Goal: Task Accomplishment & Management: Manage account settings

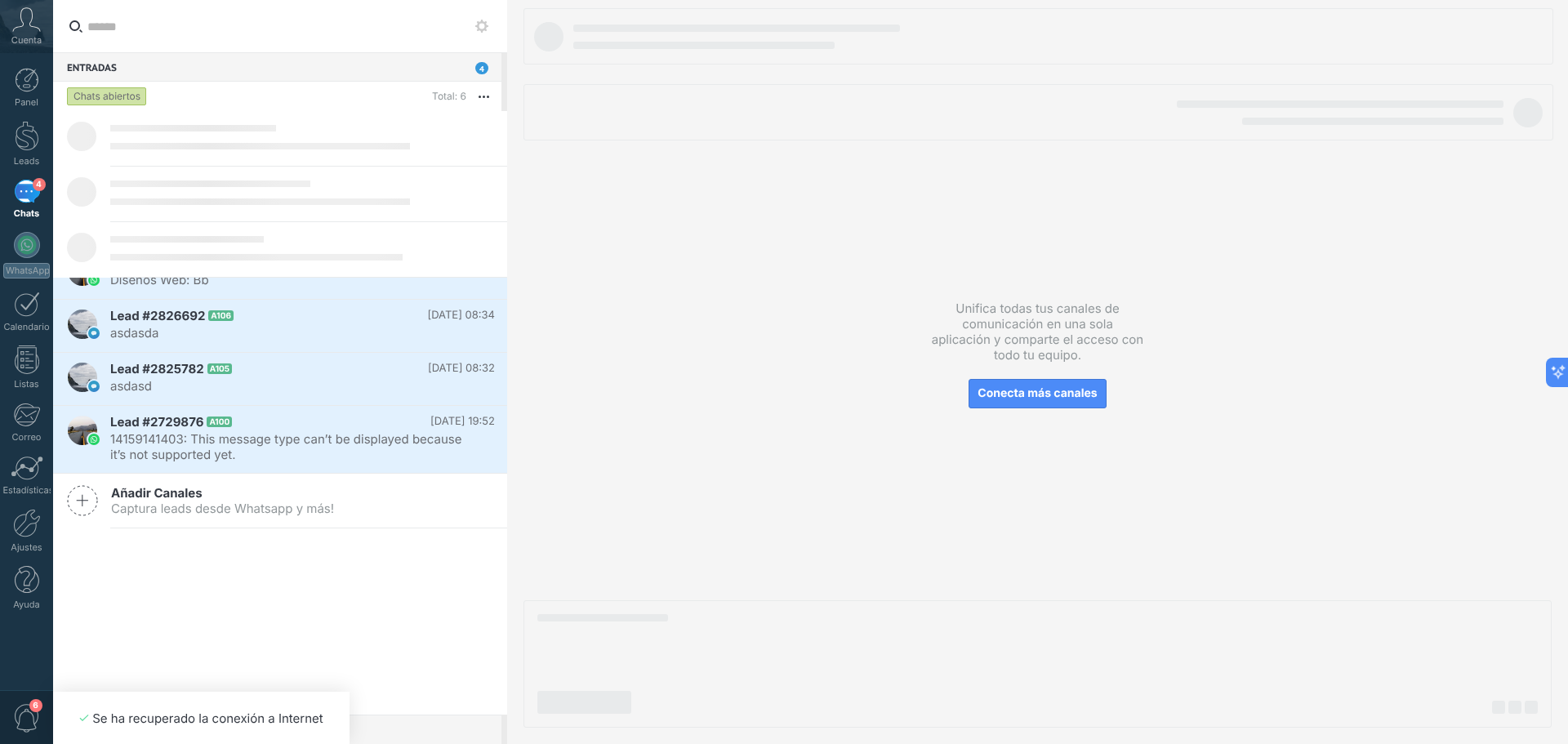
scroll to position [15, 0]
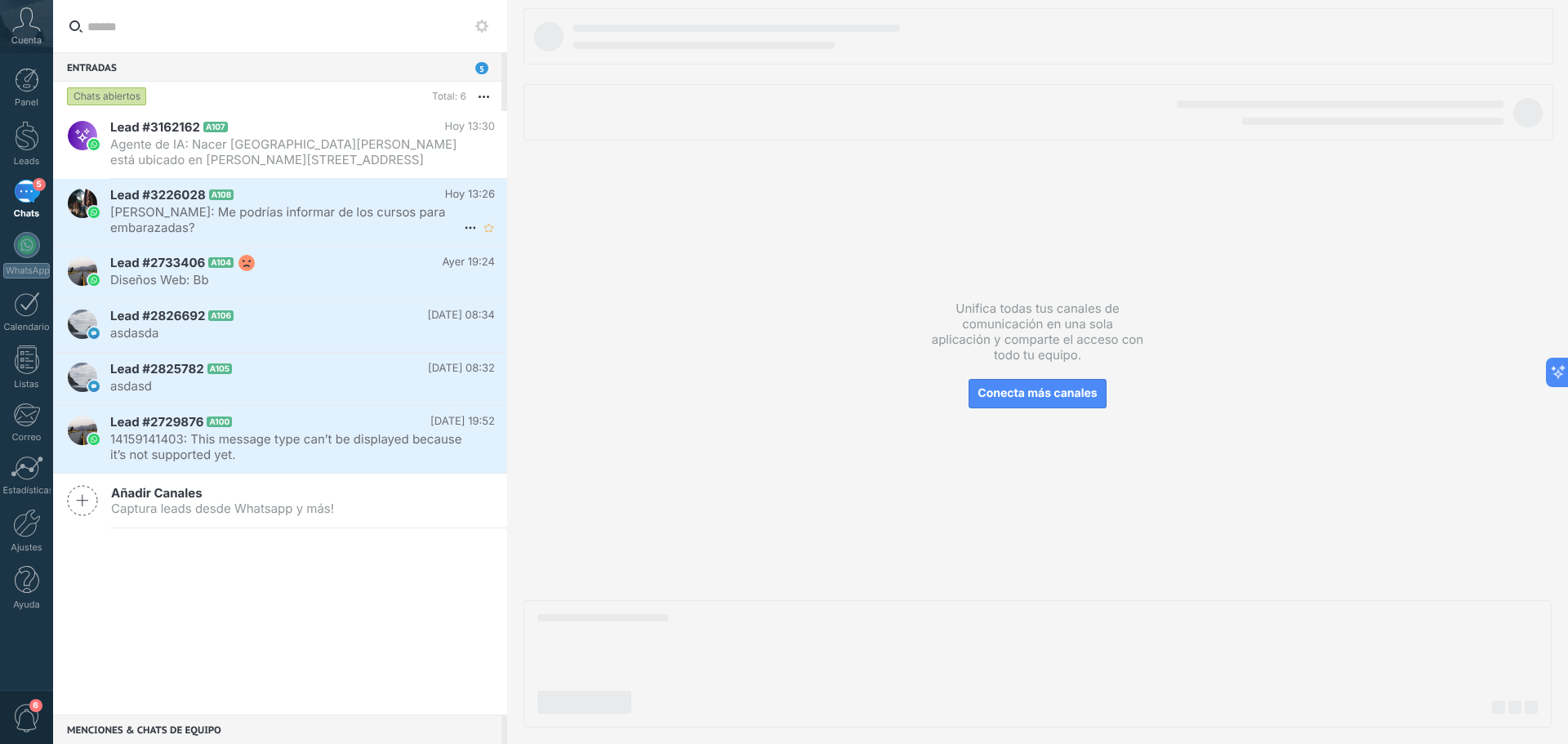
click at [308, 213] on span "Claudia Duano: Me podrías informar de los cursos para embarazadas?" at bounding box center [286, 220] width 353 height 31
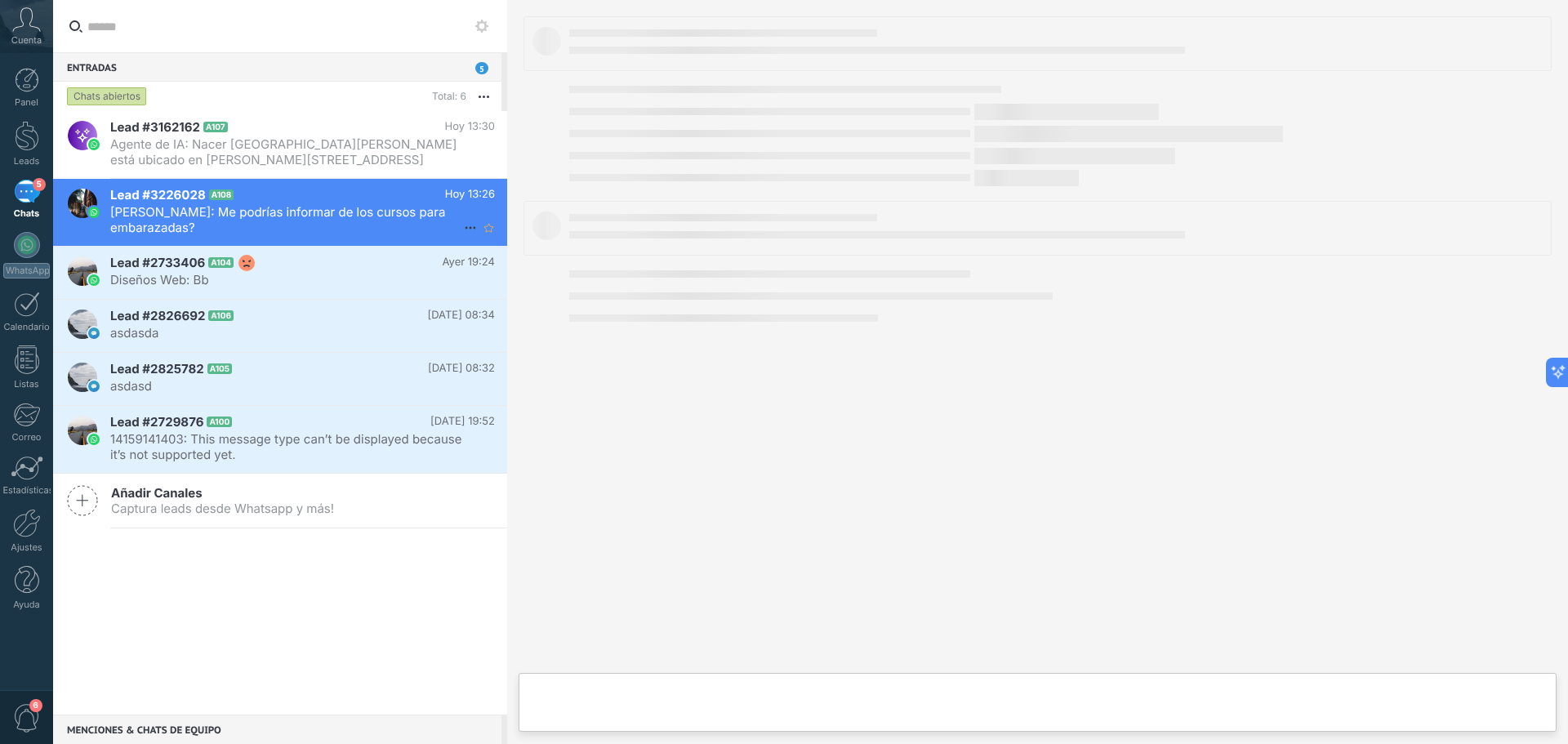
click at [359, 208] on span "Claudia Duano: Me podrías informar de los cursos para embarazadas?" at bounding box center [286, 220] width 353 height 31
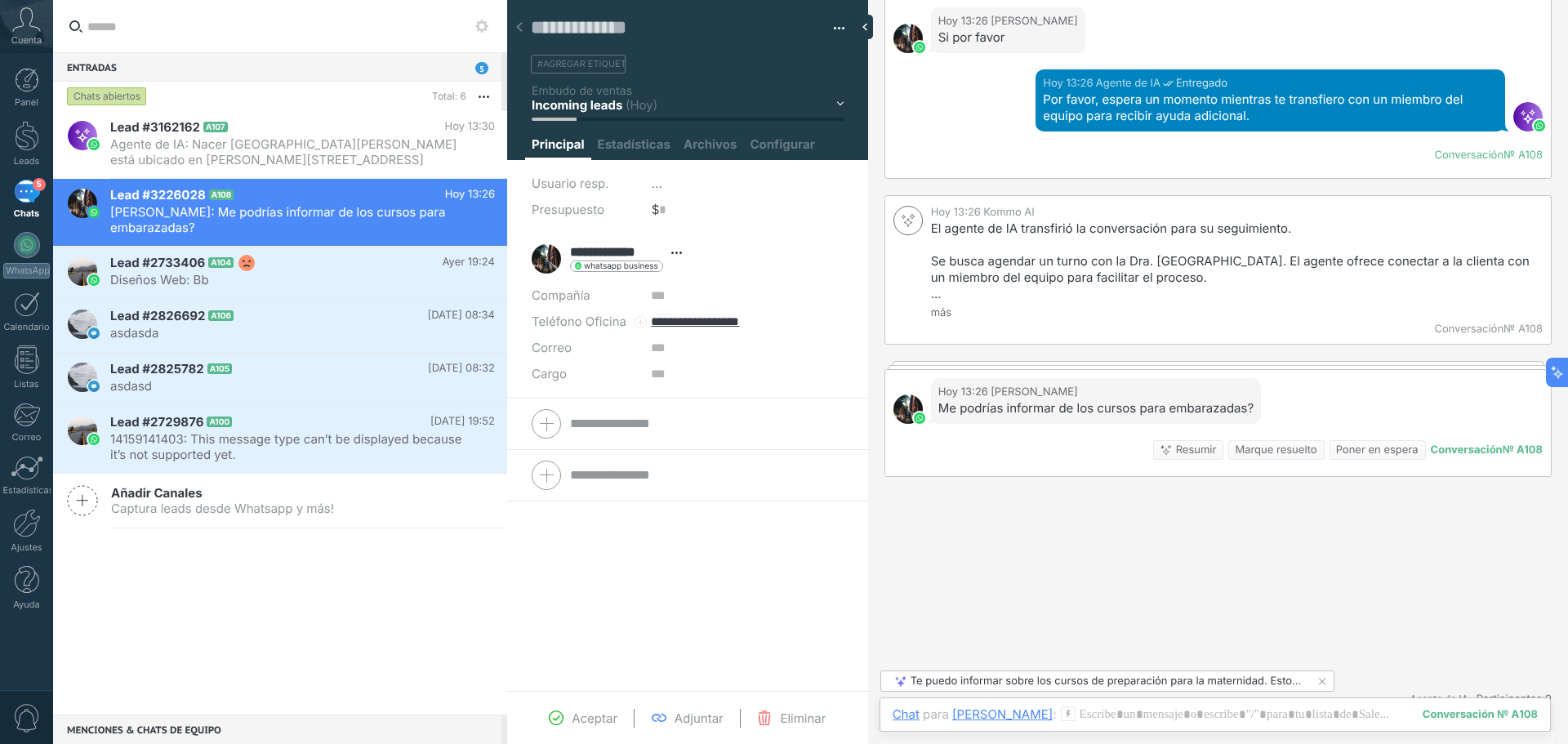
scroll to position [408, 0]
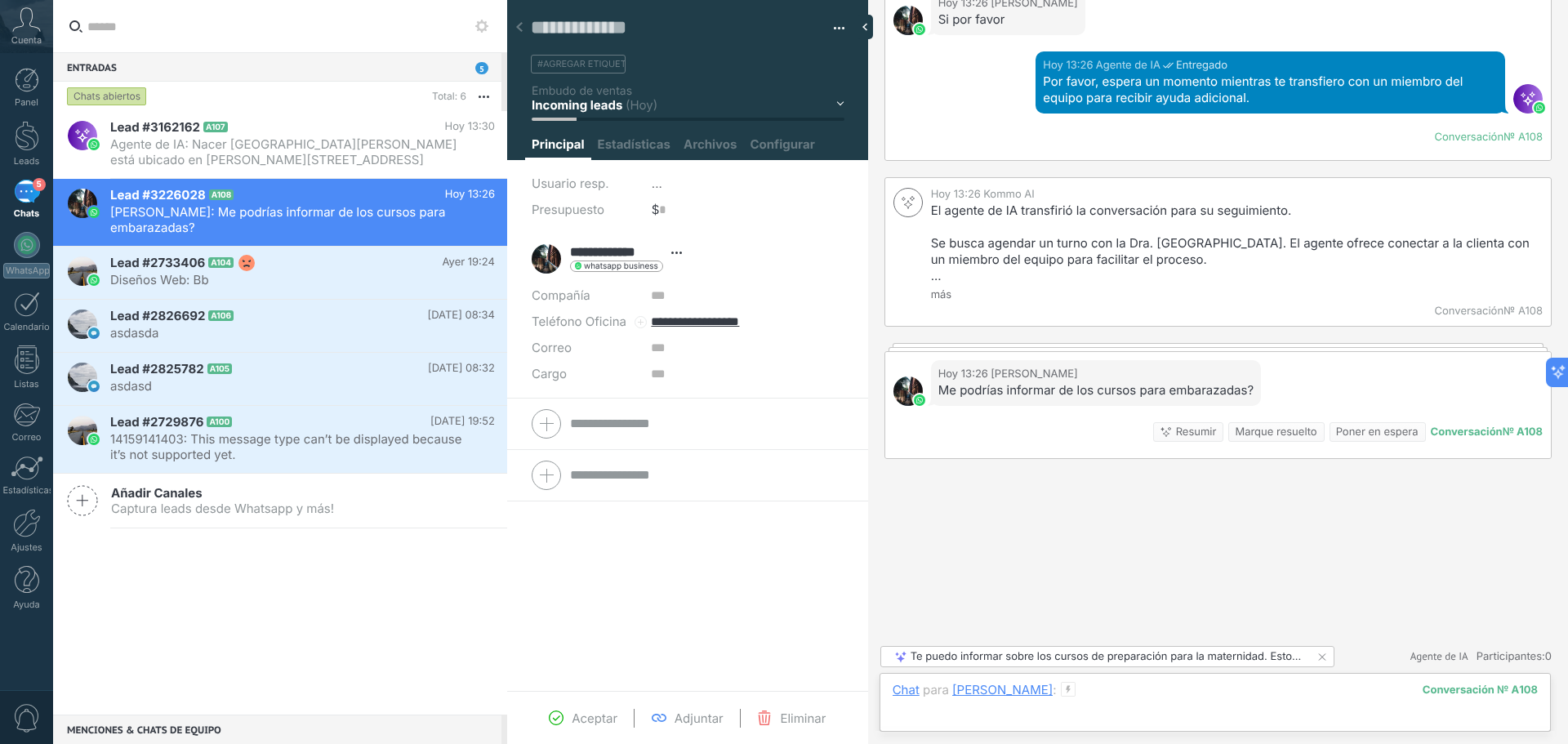
click at [964, 714] on div at bounding box center [1215, 707] width 646 height 49
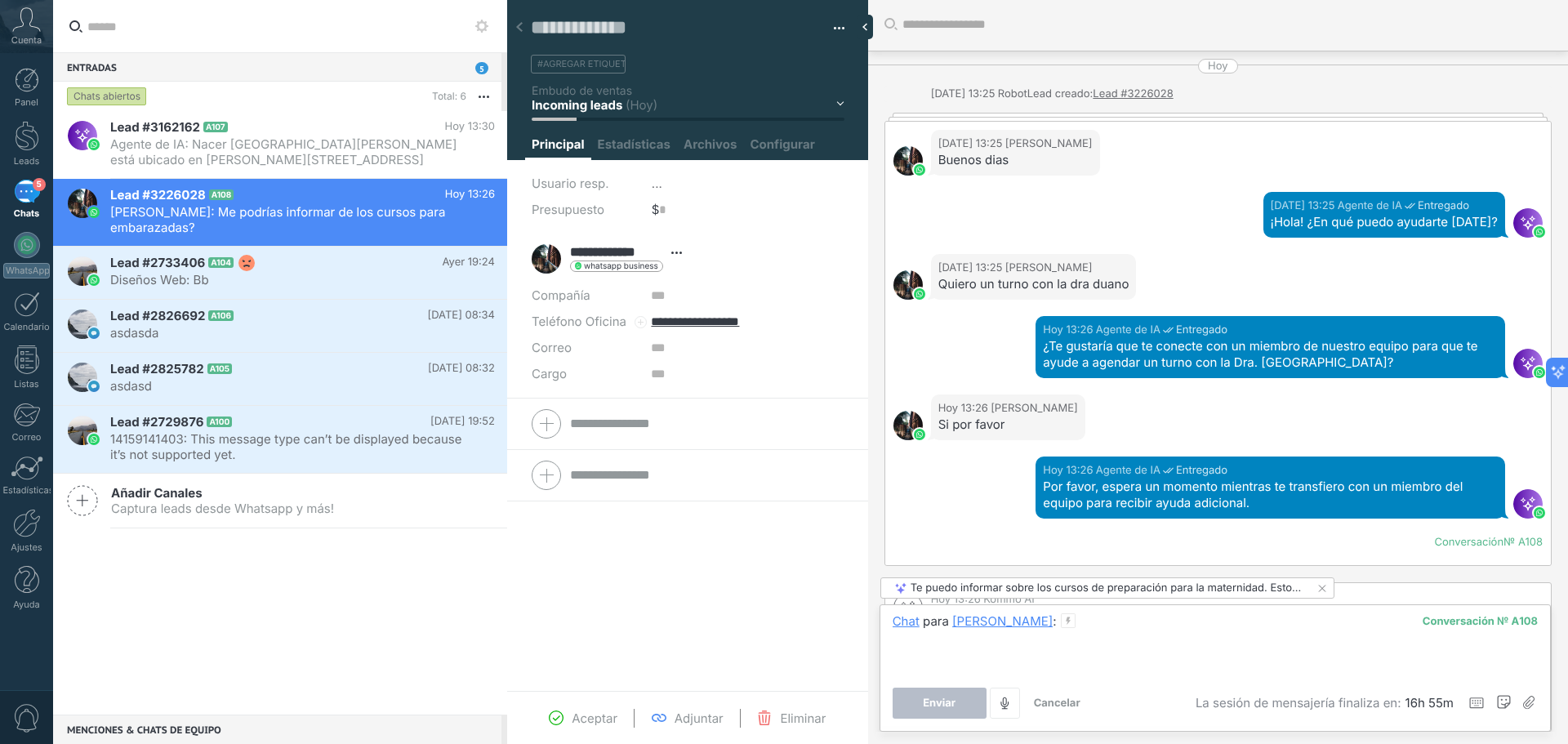
scroll to position [0, 0]
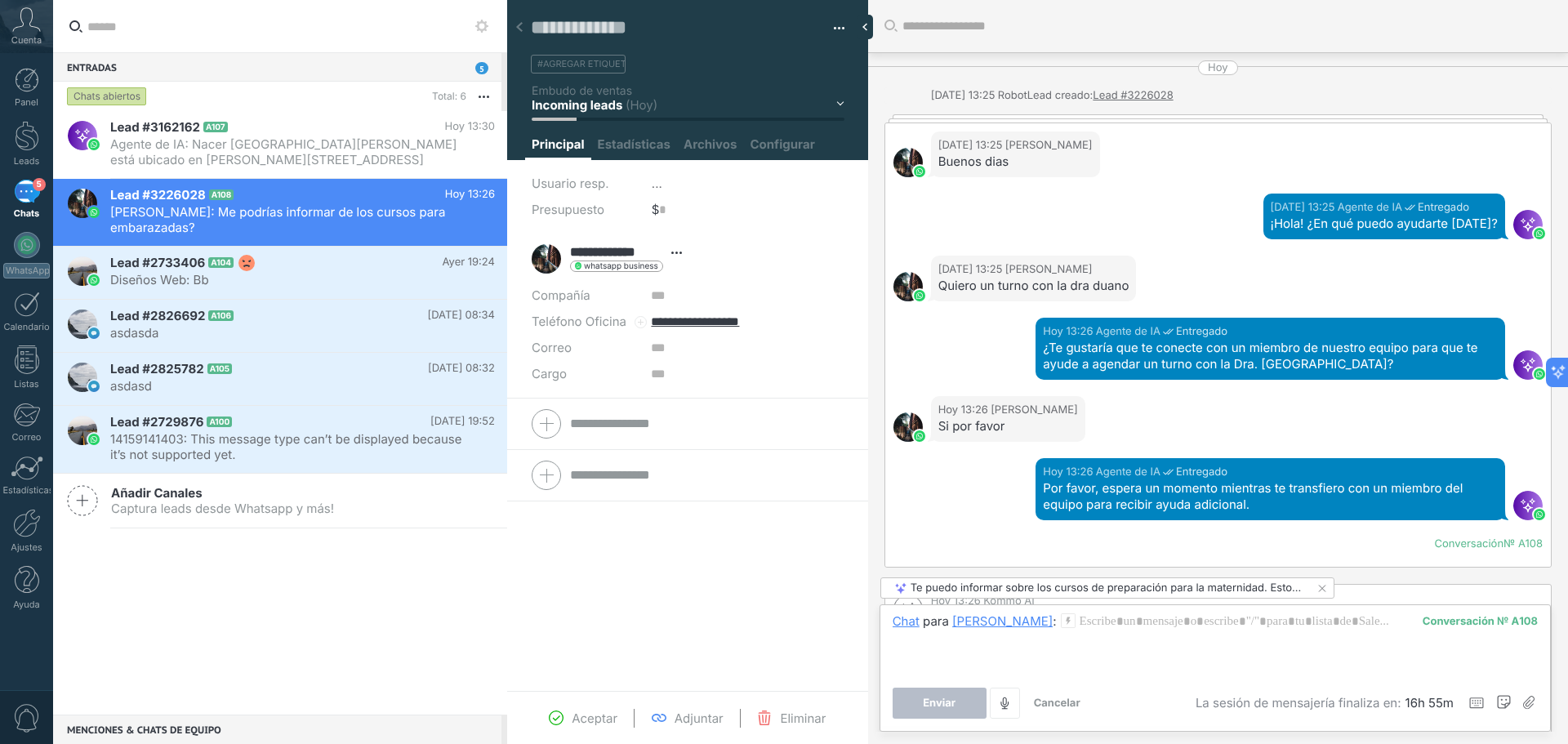
drag, startPoint x: 321, startPoint y: 209, endPoint x: 843, endPoint y: 29, distance: 552.2
click at [843, 29] on div "Guardar y crear Imprimir Administrar etiquetas Exportar a excel" at bounding box center [688, 31] width 362 height 84
click at [833, 25] on button "button" at bounding box center [834, 28] width 24 height 25
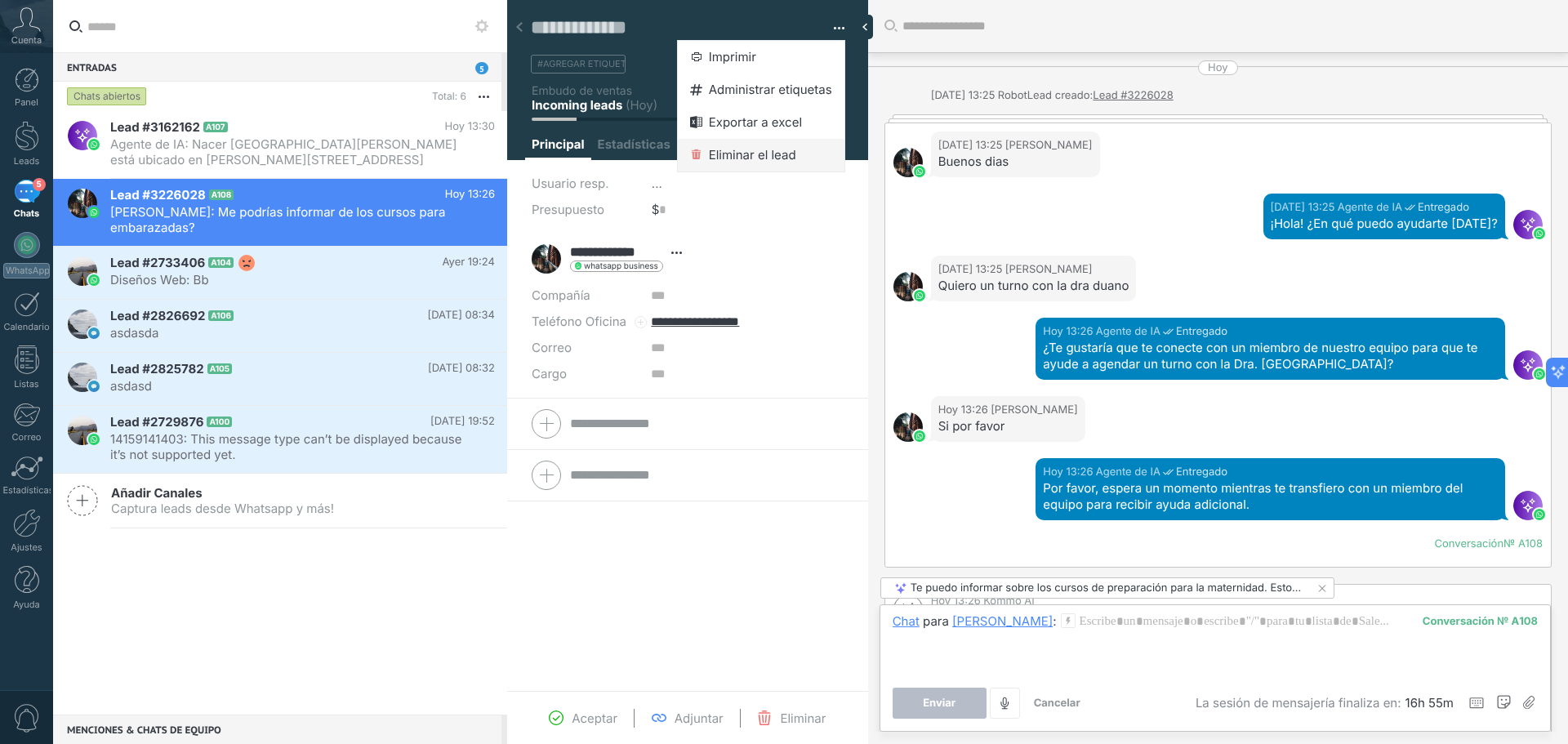
click at [753, 155] on span "Eliminar el lead" at bounding box center [752, 155] width 88 height 32
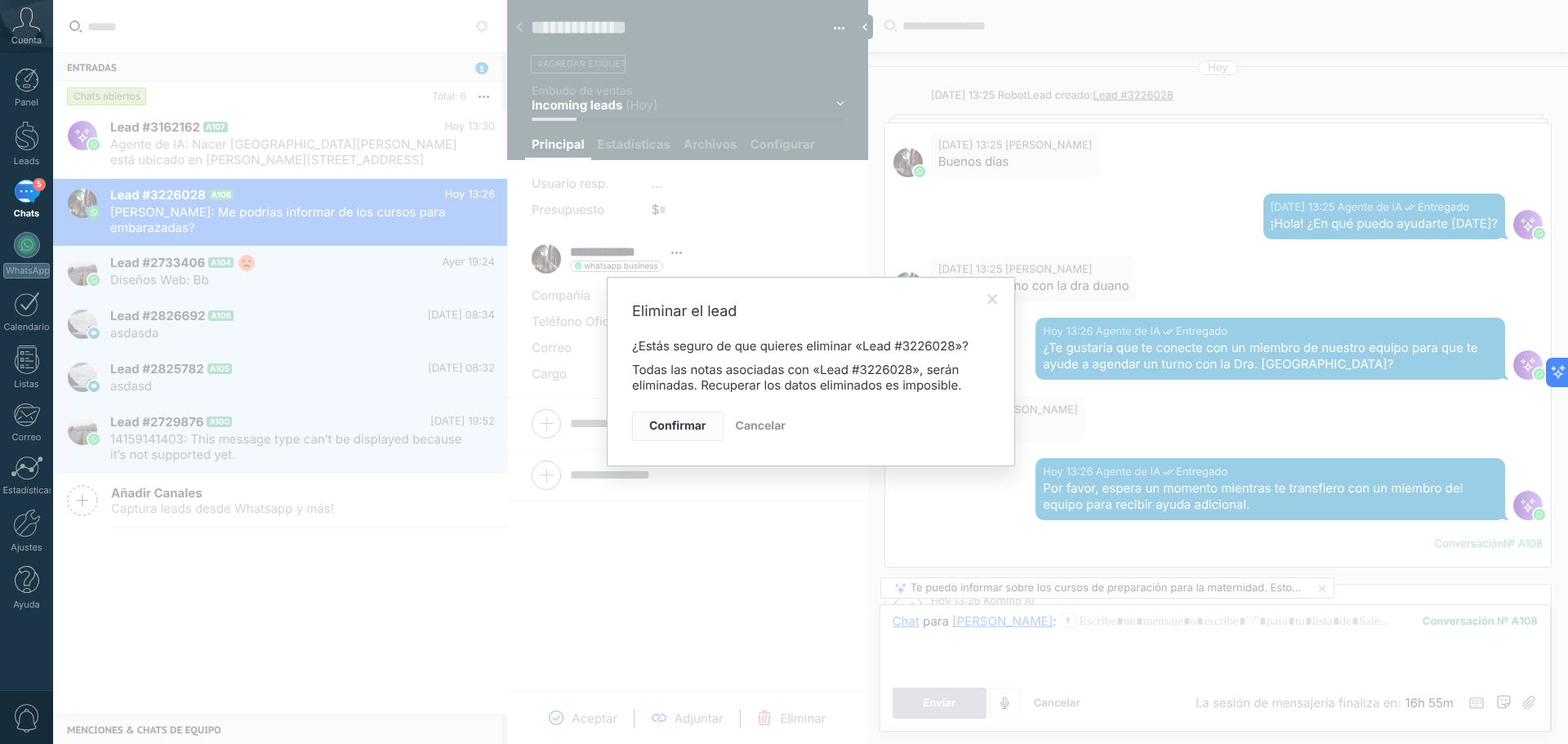
click at [684, 433] on button "Confirmar" at bounding box center [677, 426] width 91 height 30
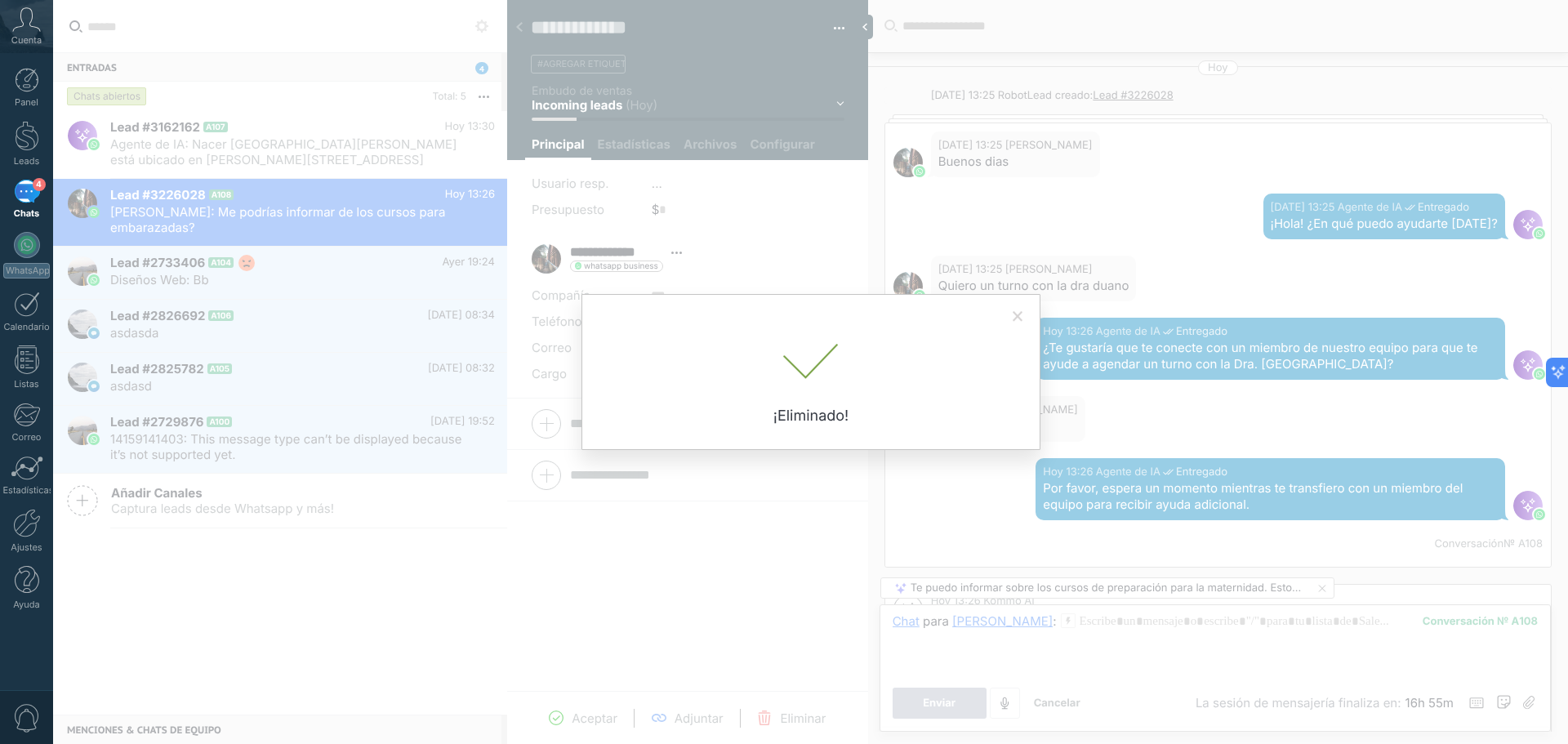
scroll to position [27, 0]
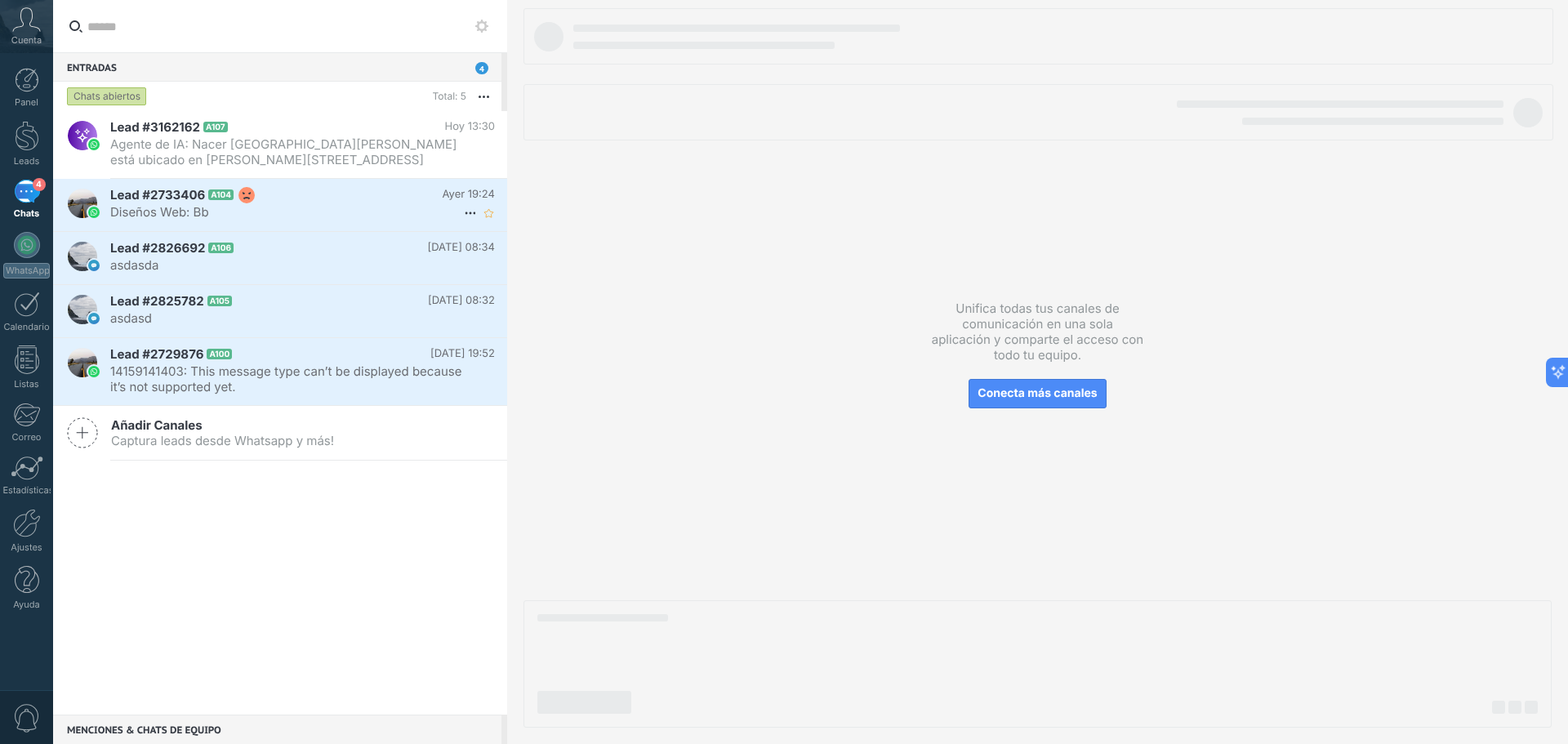
click at [284, 206] on span "Diseños Web: Bb" at bounding box center [286, 212] width 353 height 15
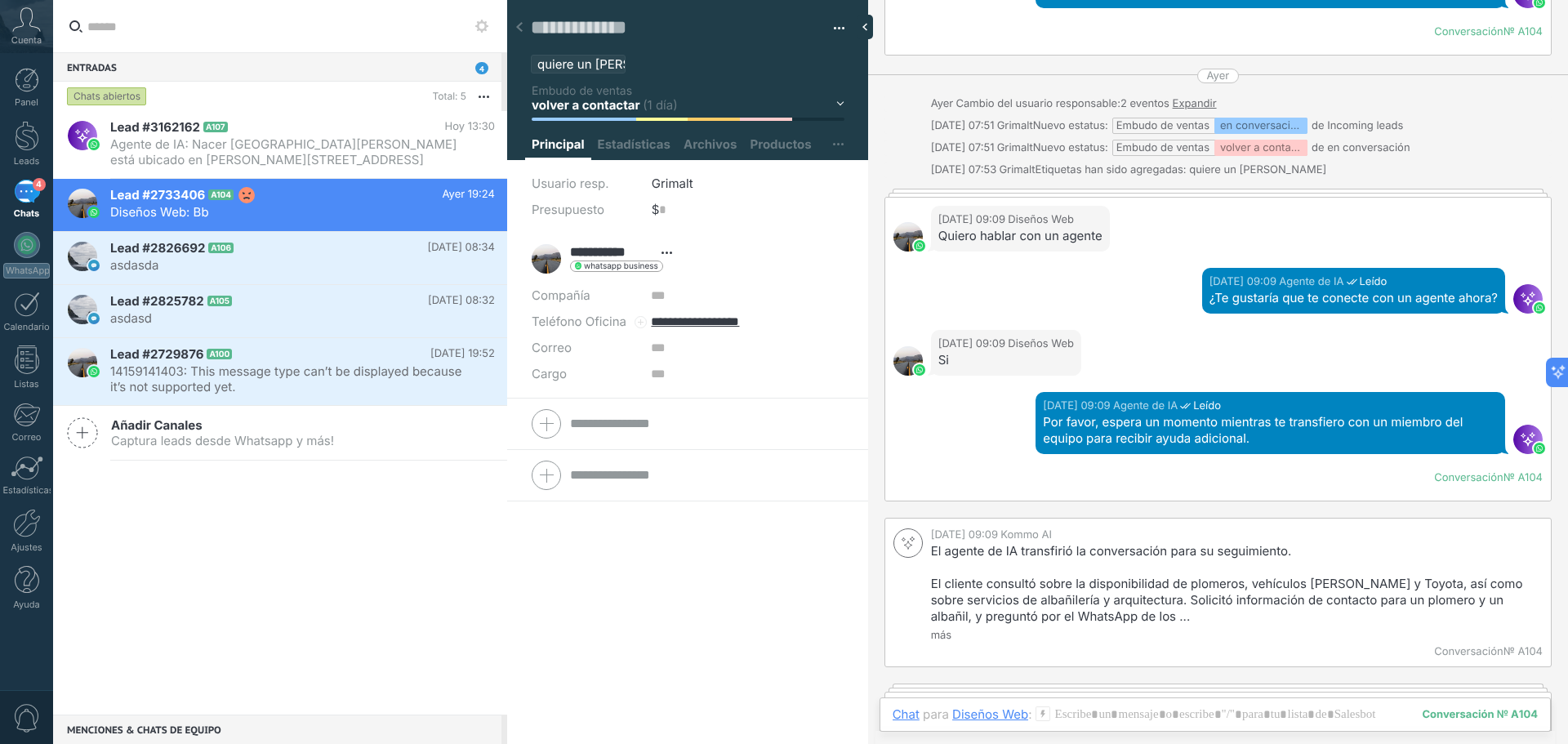
scroll to position [1164, 0]
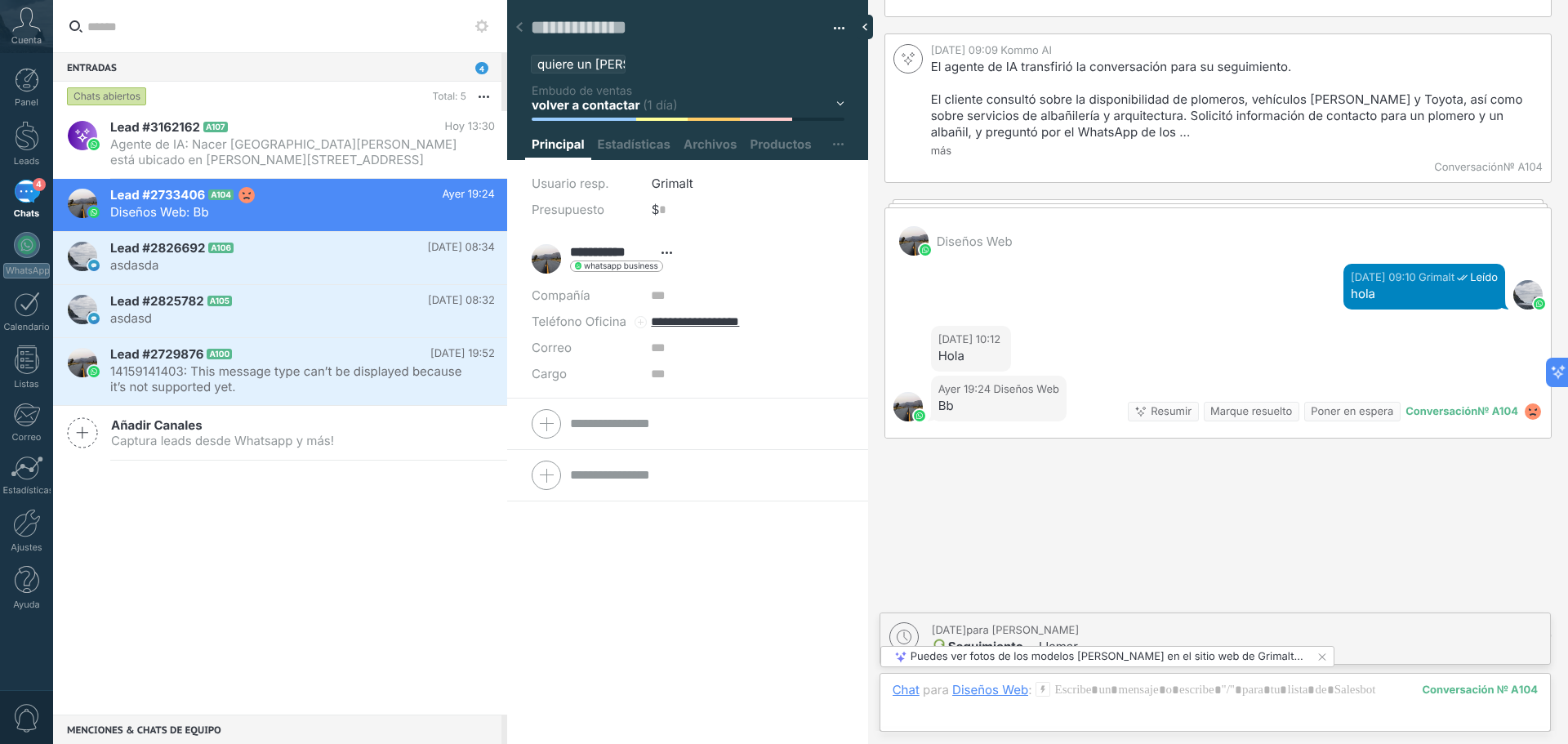
scroll to position [1656, 0]
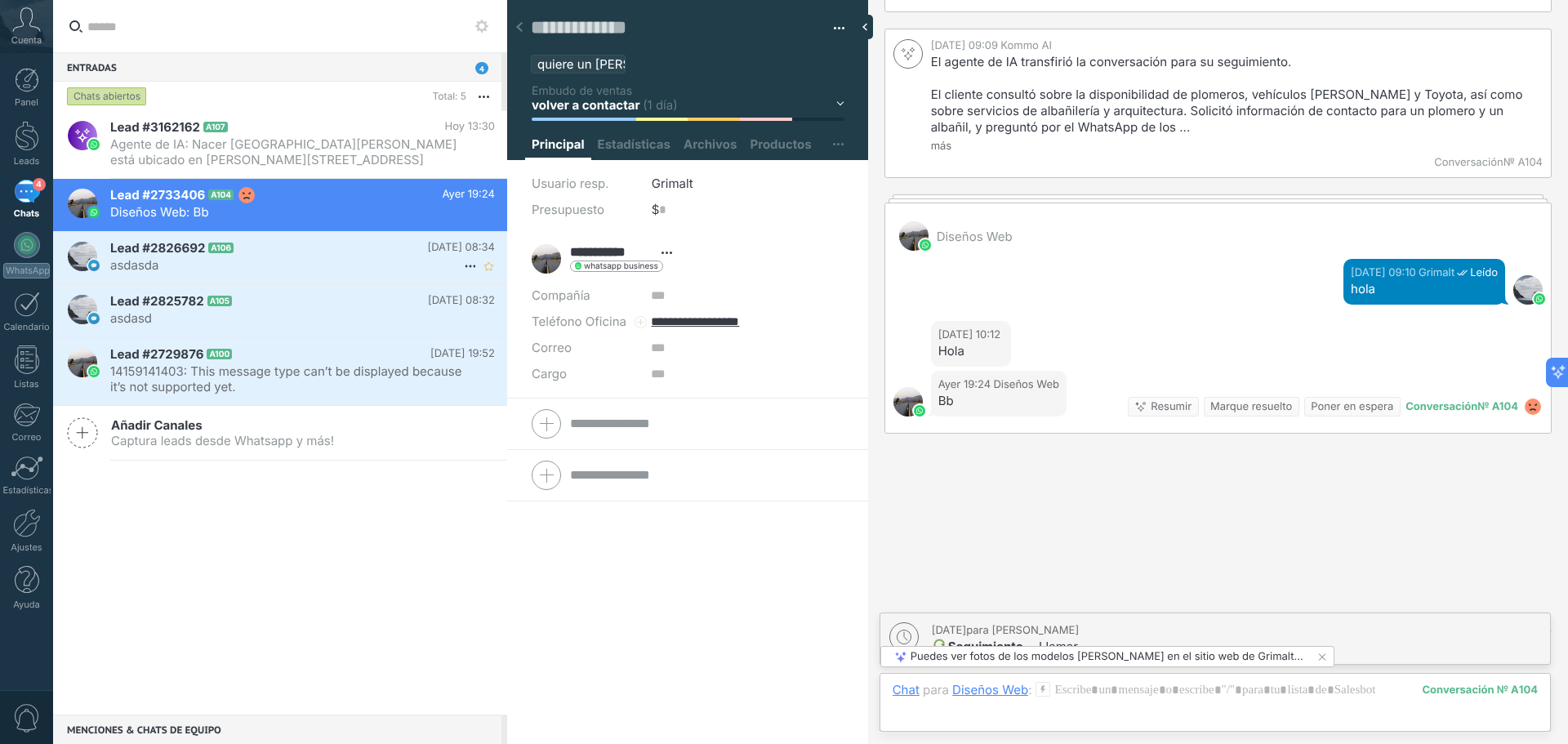
click at [353, 258] on span "asdasda" at bounding box center [286, 265] width 353 height 15
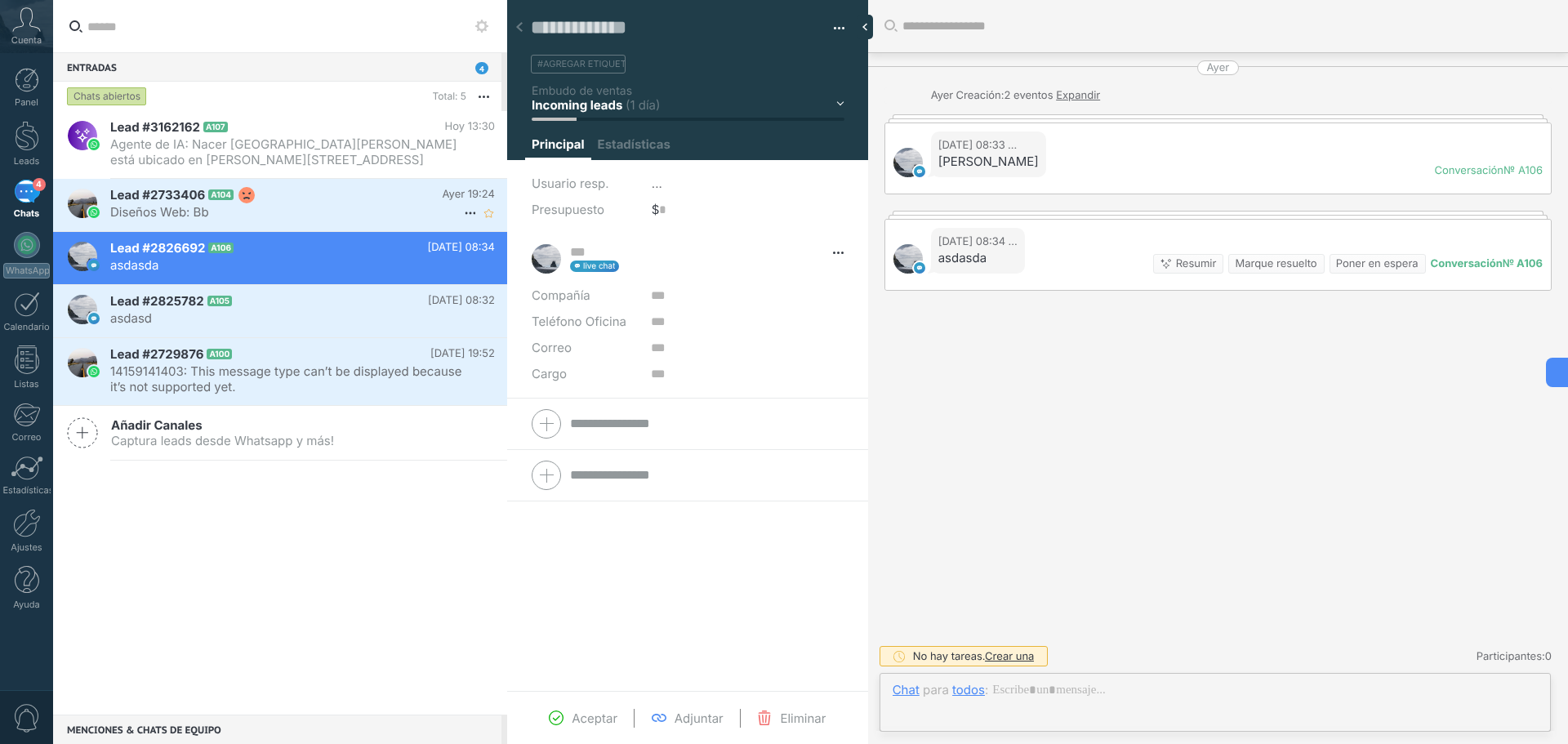
scroll to position [25, 0]
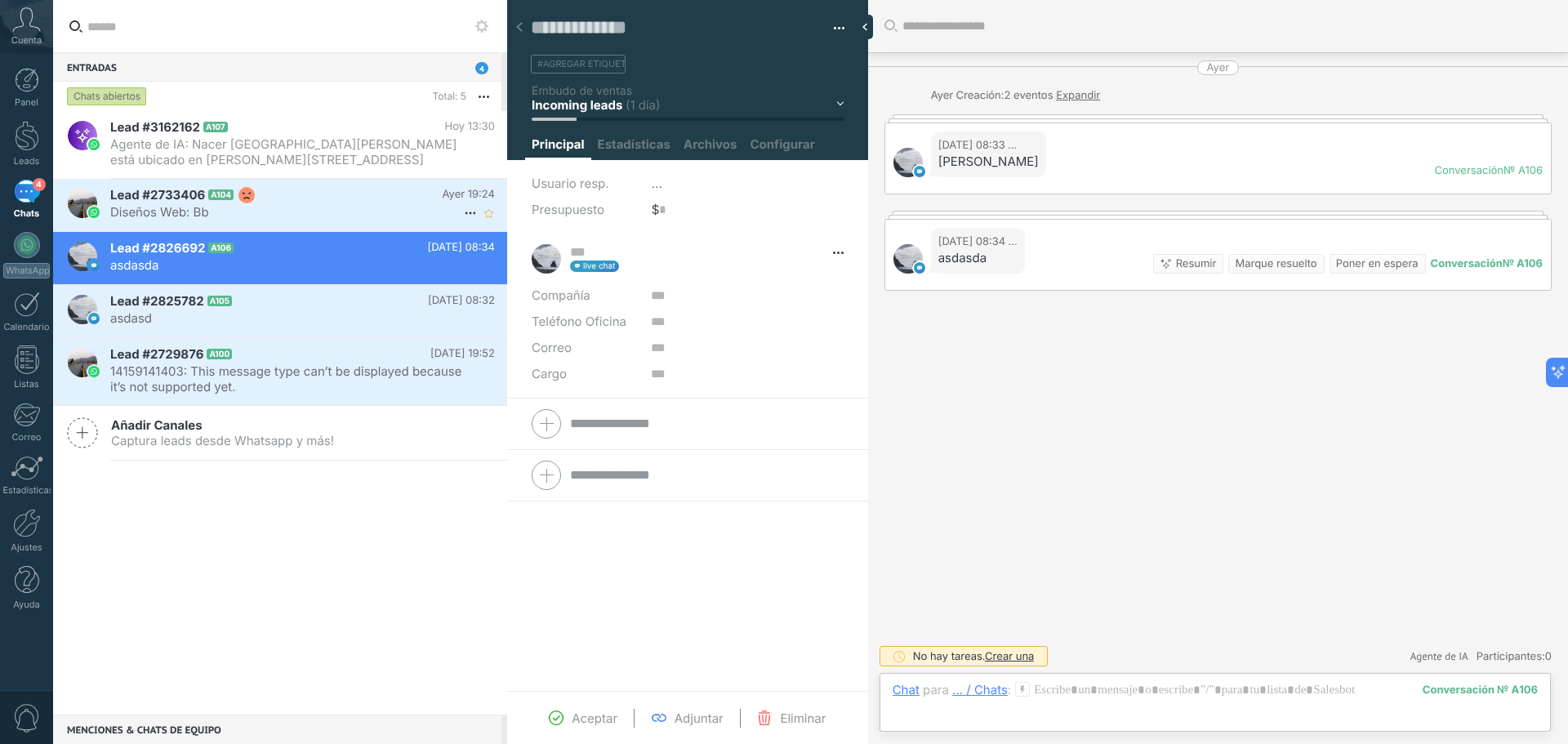
click at [353, 204] on span "Diseños Web: Bb" at bounding box center [286, 212] width 353 height 15
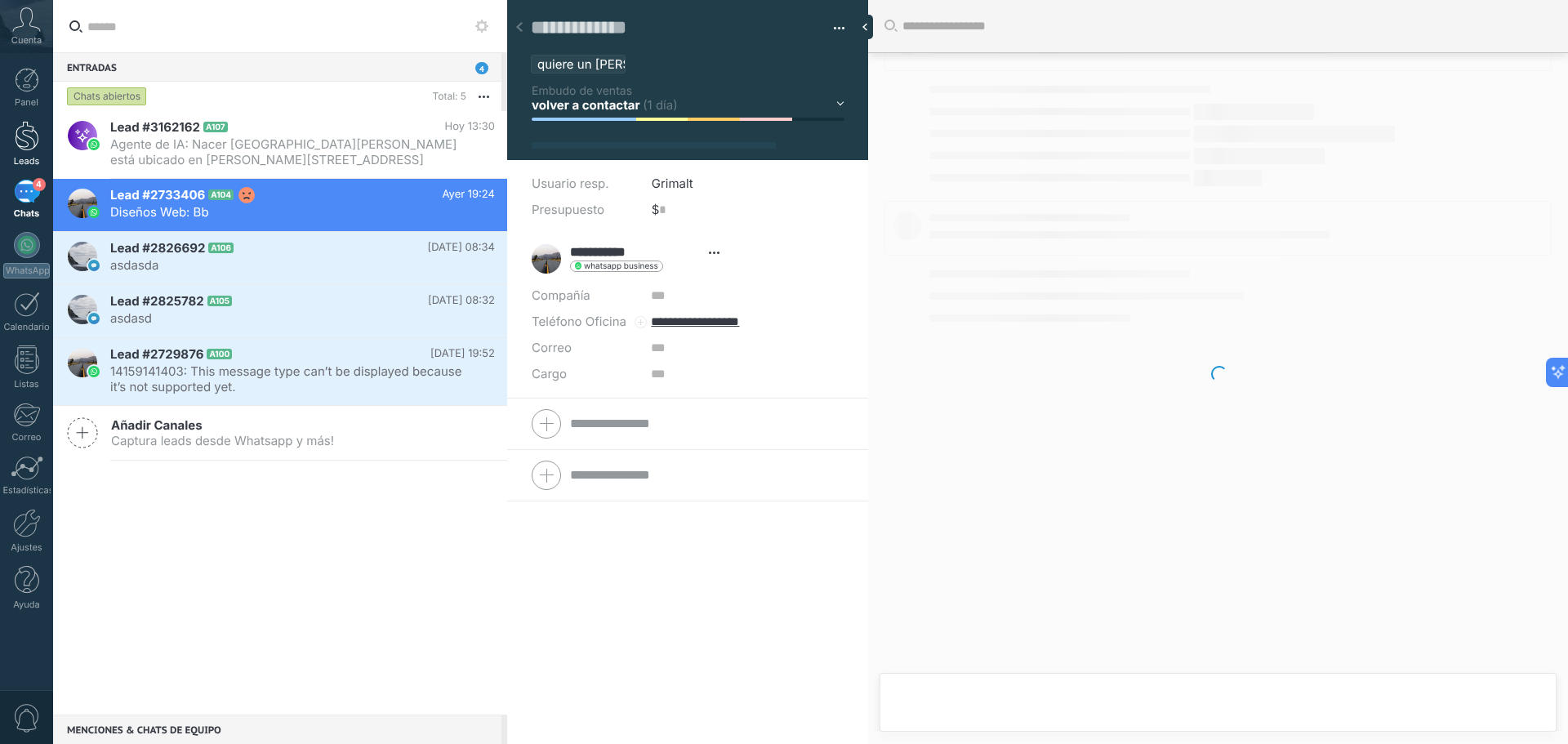
type textarea "**********"
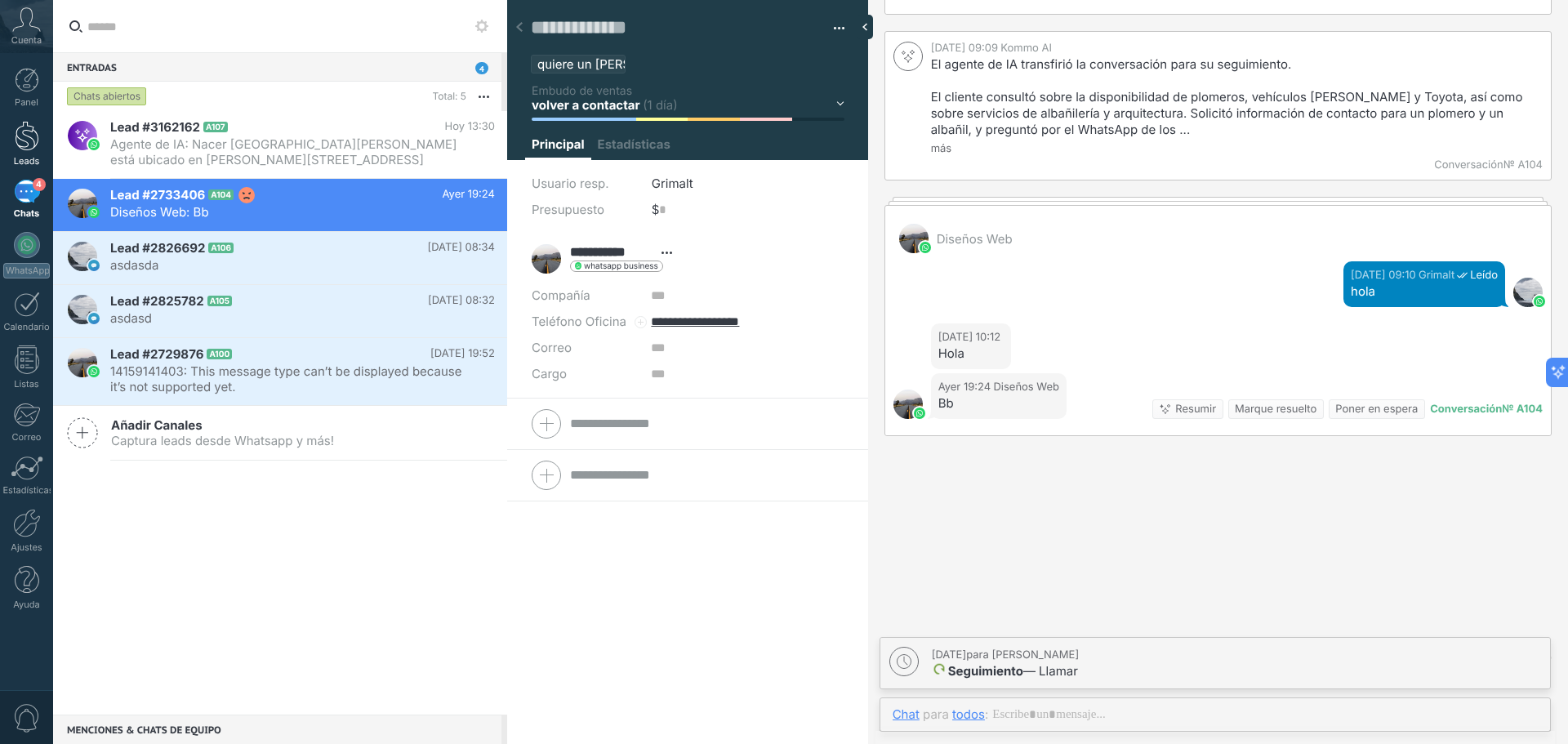
scroll to position [25, 0]
click at [41, 31] on div "Cuenta" at bounding box center [26, 26] width 53 height 53
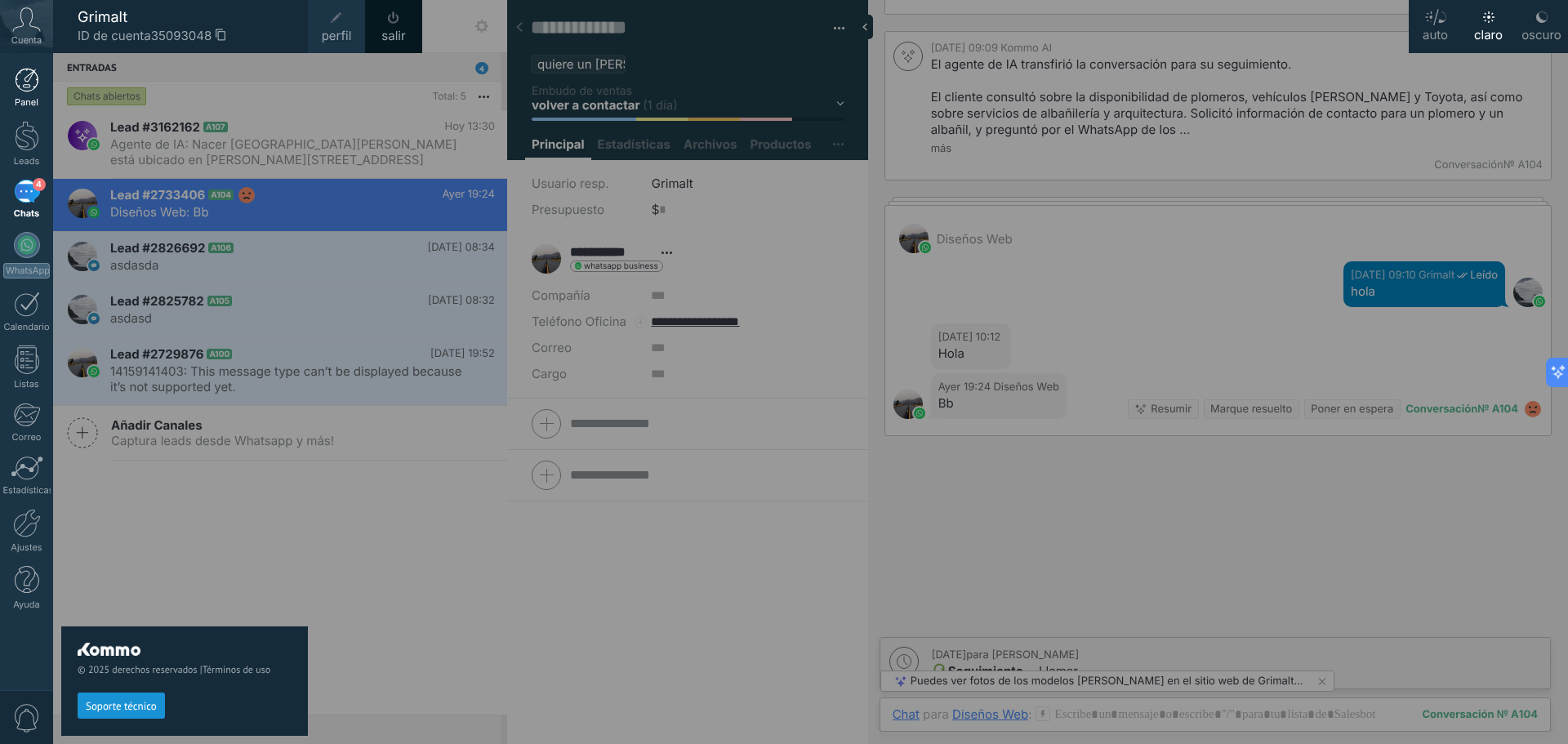
click at [22, 79] on div at bounding box center [26, 80] width 25 height 25
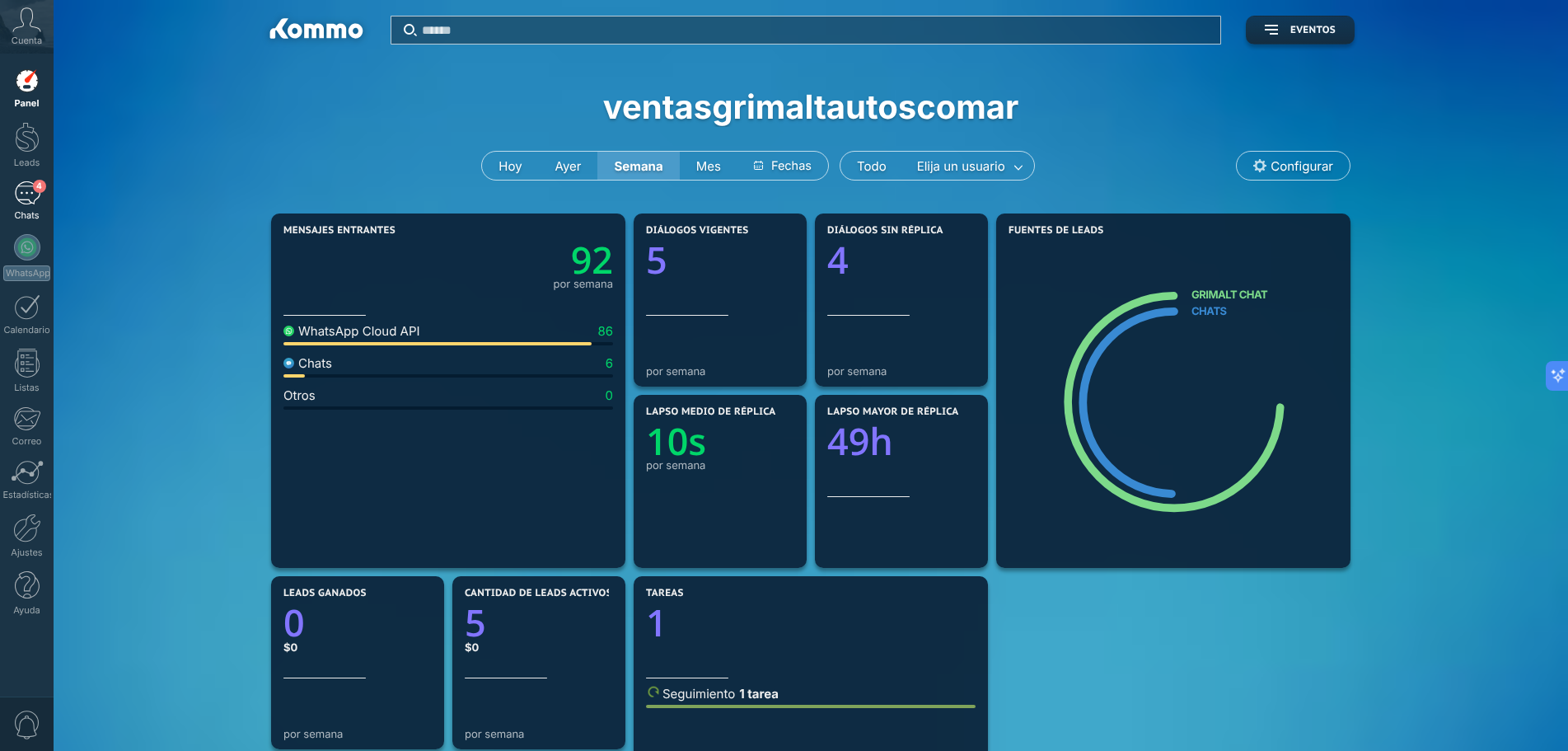
click at [35, 200] on div "4" at bounding box center [27, 193] width 27 height 24
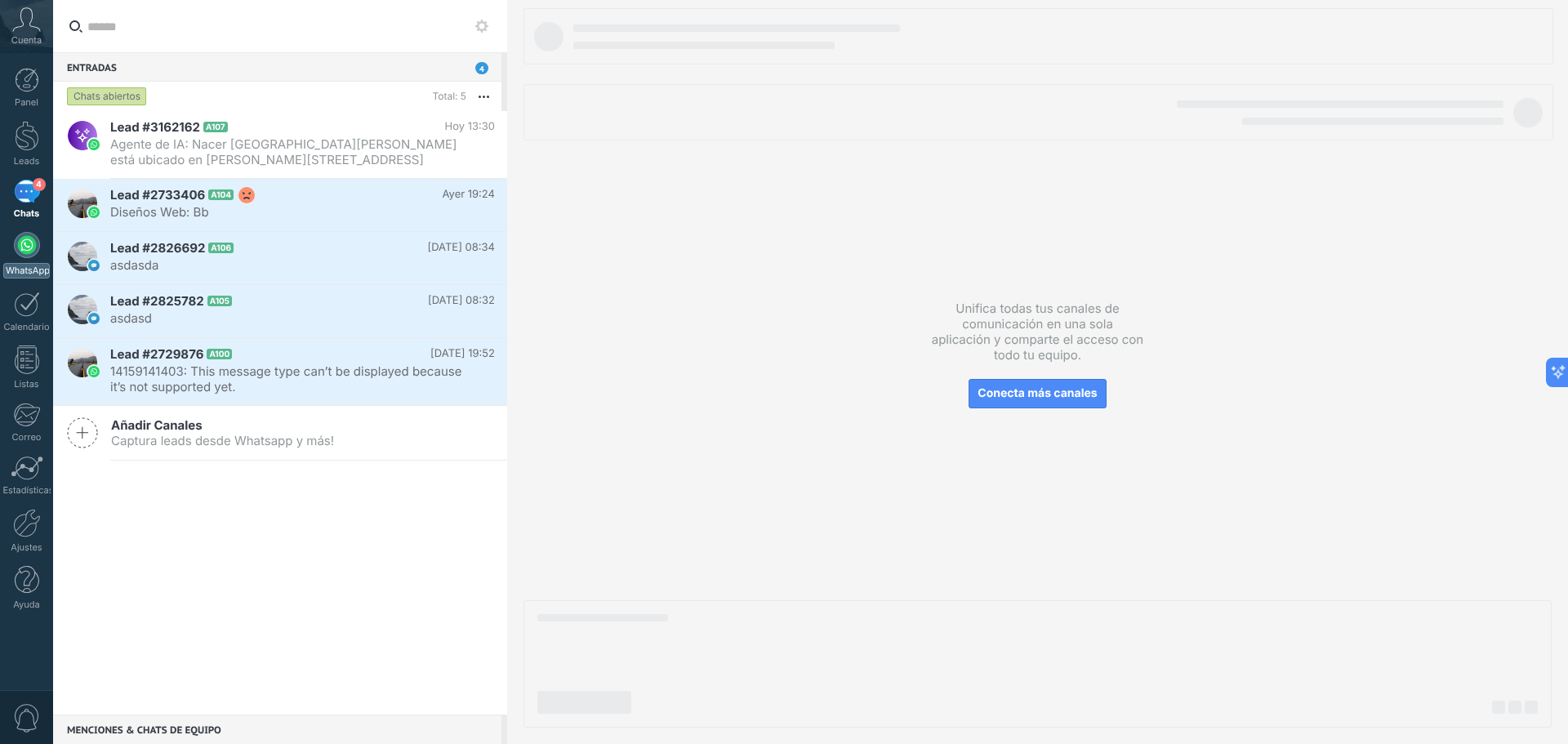
click at [31, 238] on div at bounding box center [26, 244] width 26 height 26
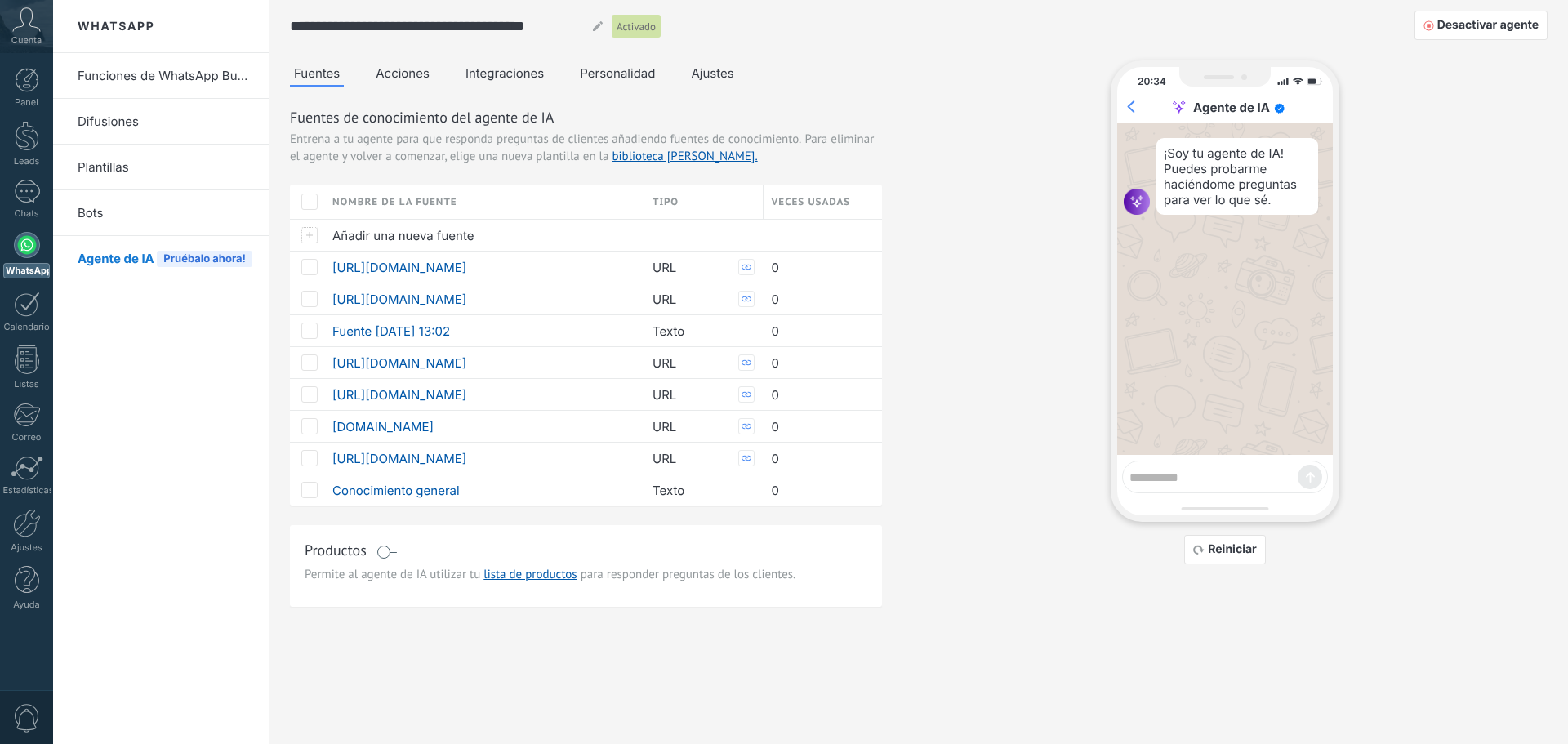
click at [409, 70] on button "Acciones" at bounding box center [402, 72] width 62 height 25
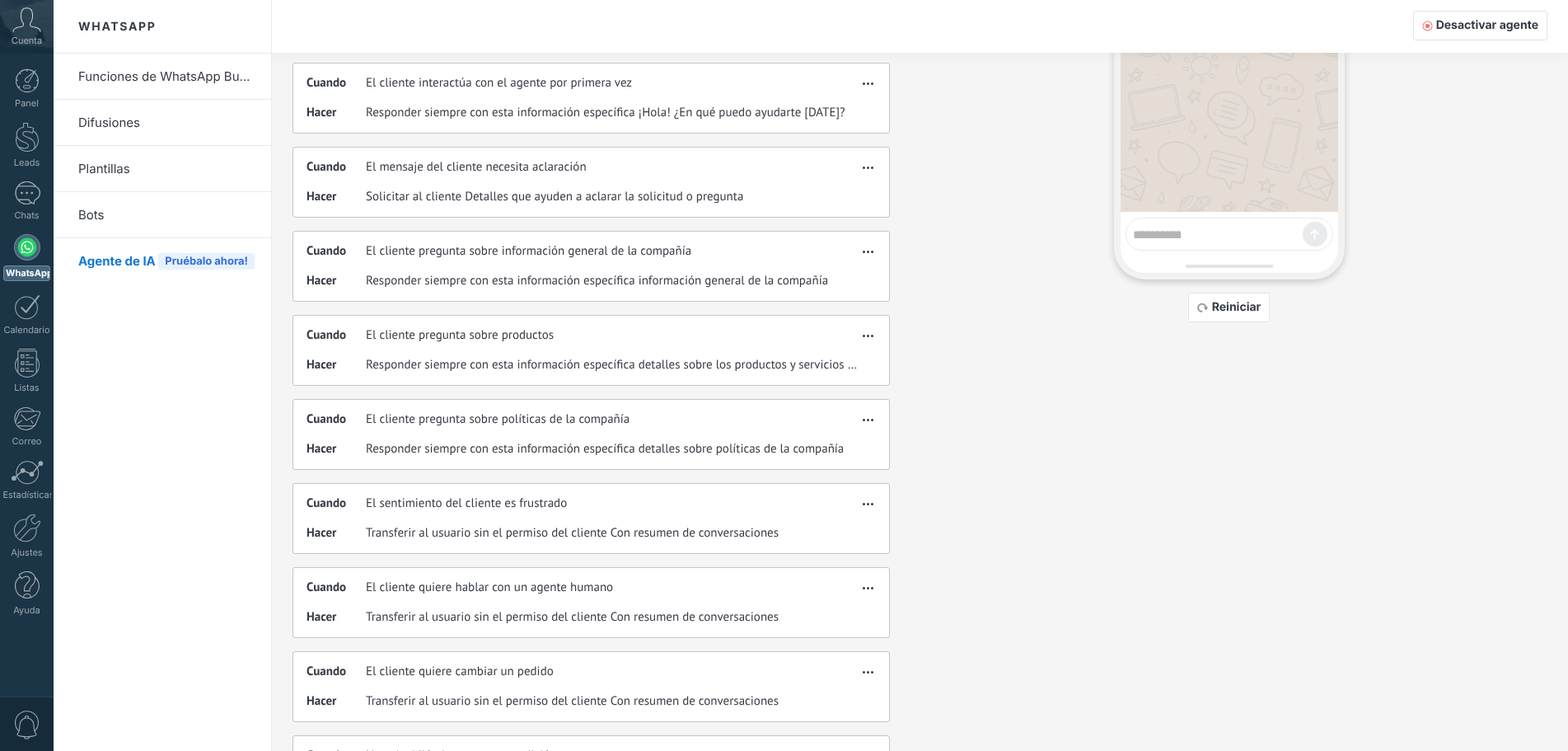
scroll to position [320, 0]
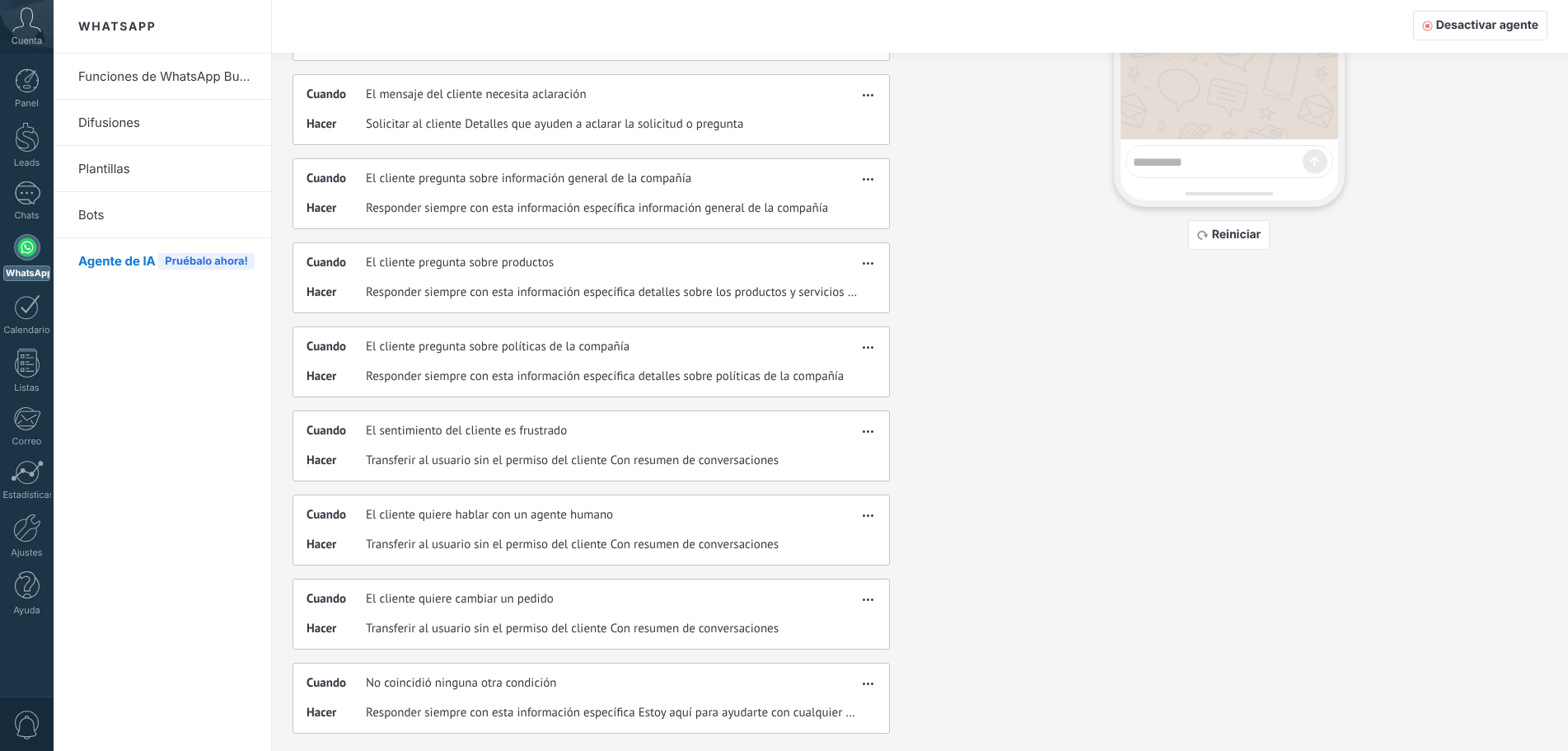
click at [874, 513] on button "button" at bounding box center [868, 513] width 19 height 20
click at [852, 537] on div "Editar" at bounding box center [833, 539] width 87 height 33
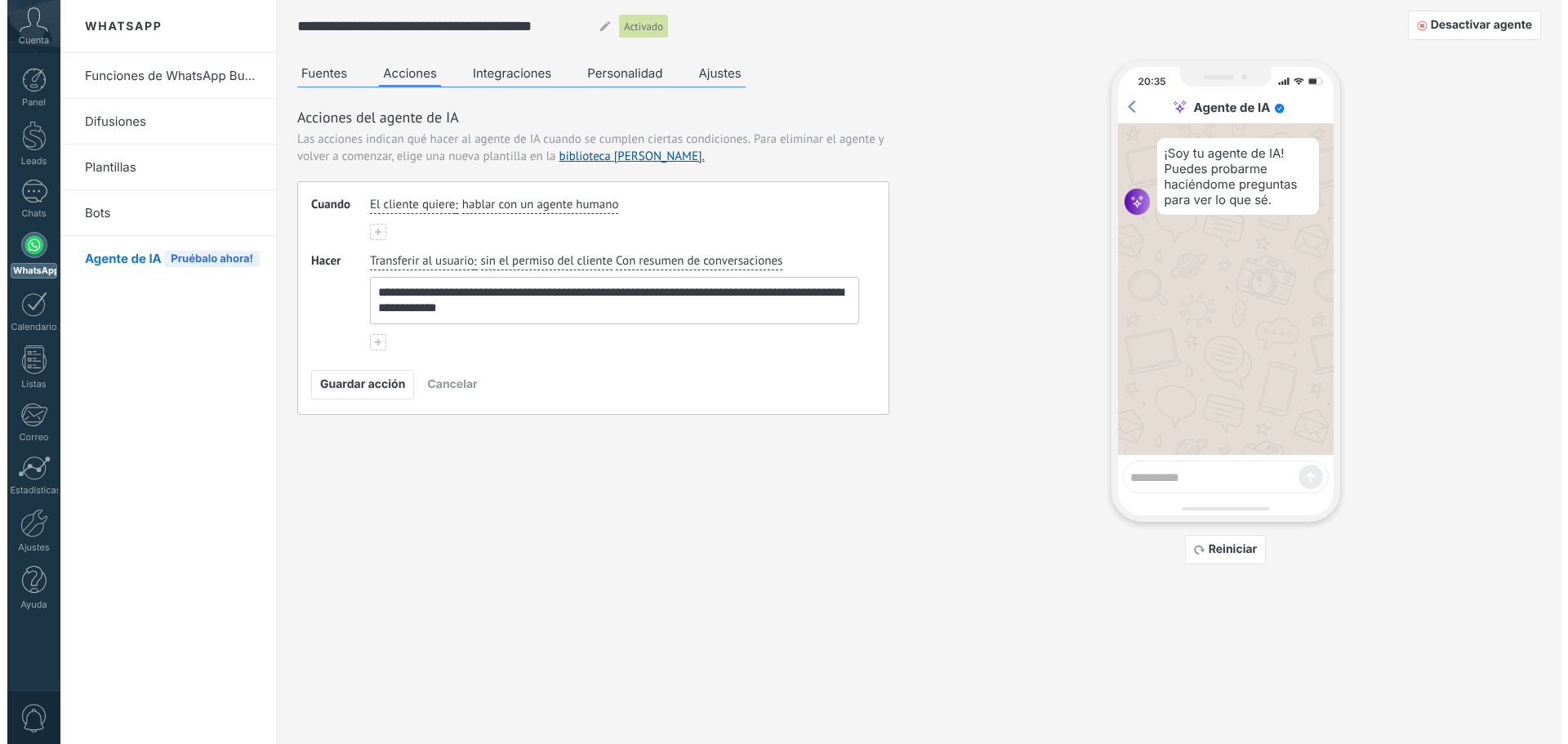
scroll to position [0, 0]
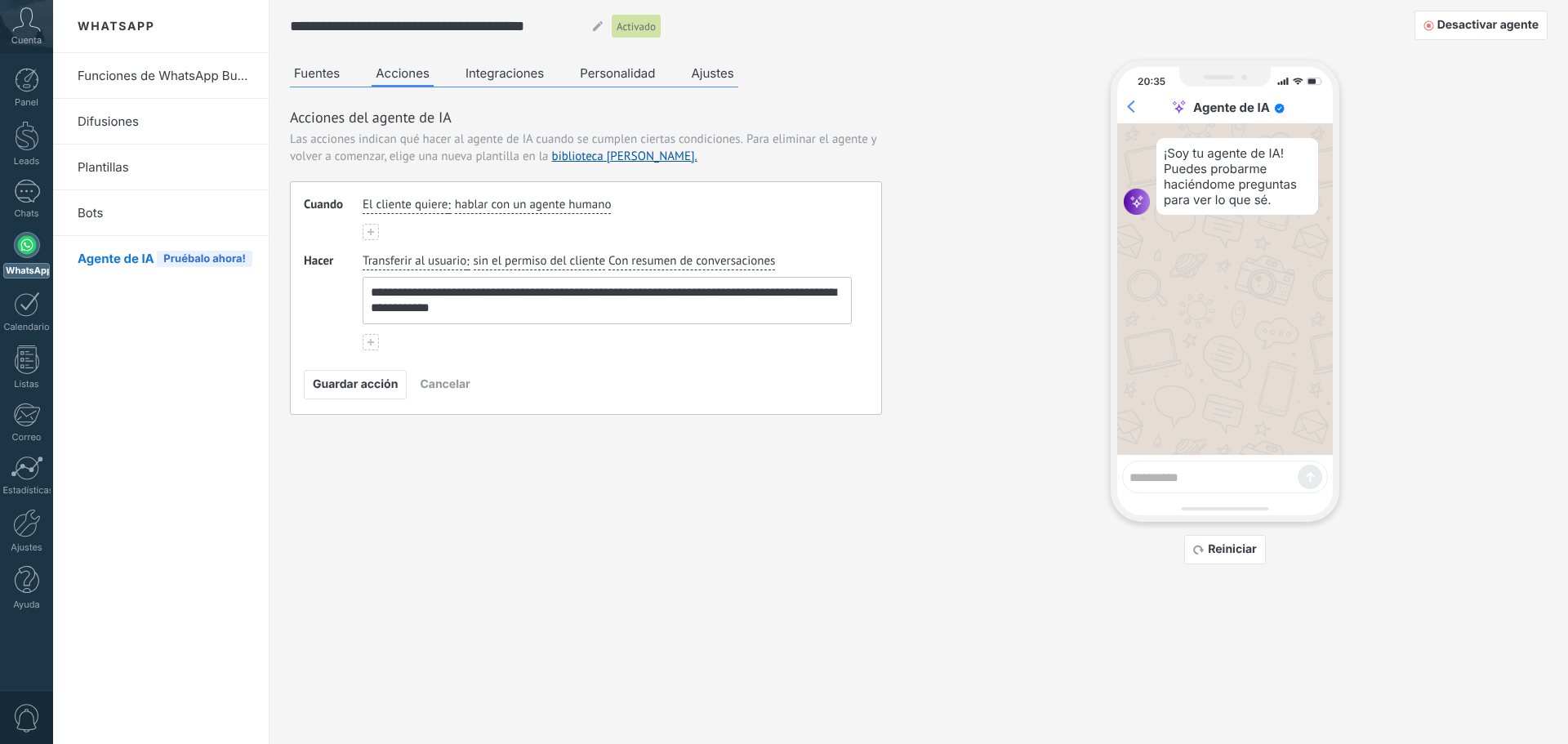
click at [715, 257] on span "Con resumen de conversaciones" at bounding box center [692, 260] width 167 height 16
click at [722, 209] on div "El cliente quiere : hablar con un agente humano" at bounding box center [607, 205] width 496 height 24
click at [537, 255] on span "sin el permiso del cliente" at bounding box center [539, 260] width 132 height 16
click at [589, 229] on div "El cliente quiere : hablar con un agente humano" at bounding box center [607, 218] width 489 height 43
click at [410, 259] on span "Transferir al usuario" at bounding box center [415, 260] width 104 height 16
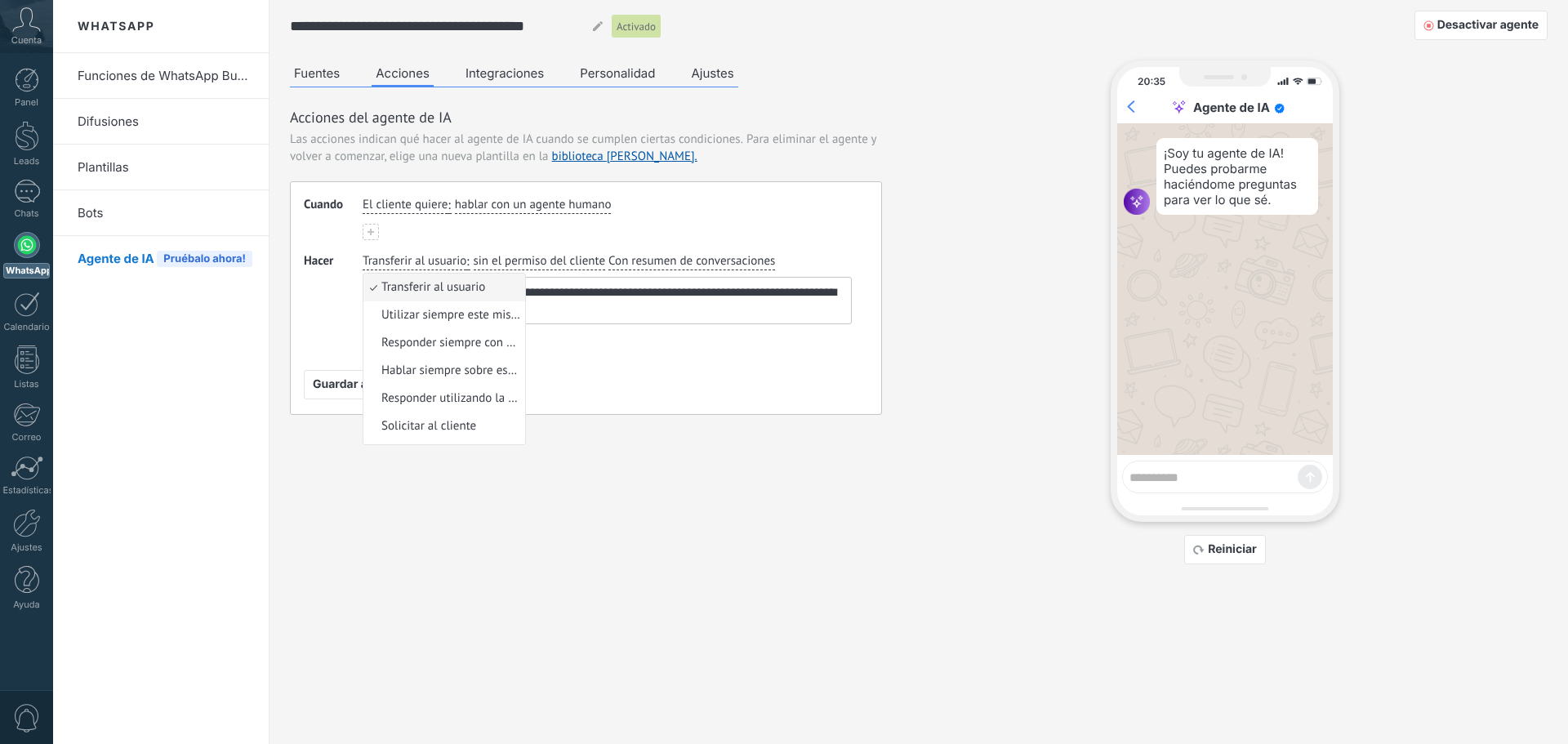
click at [626, 378] on div "Guardar acción Cancelar" at bounding box center [586, 384] width 565 height 30
click at [401, 257] on span "Transferir al usuario" at bounding box center [415, 260] width 104 height 16
click at [430, 419] on span "Solicitar al cliente" at bounding box center [428, 426] width 95 height 16
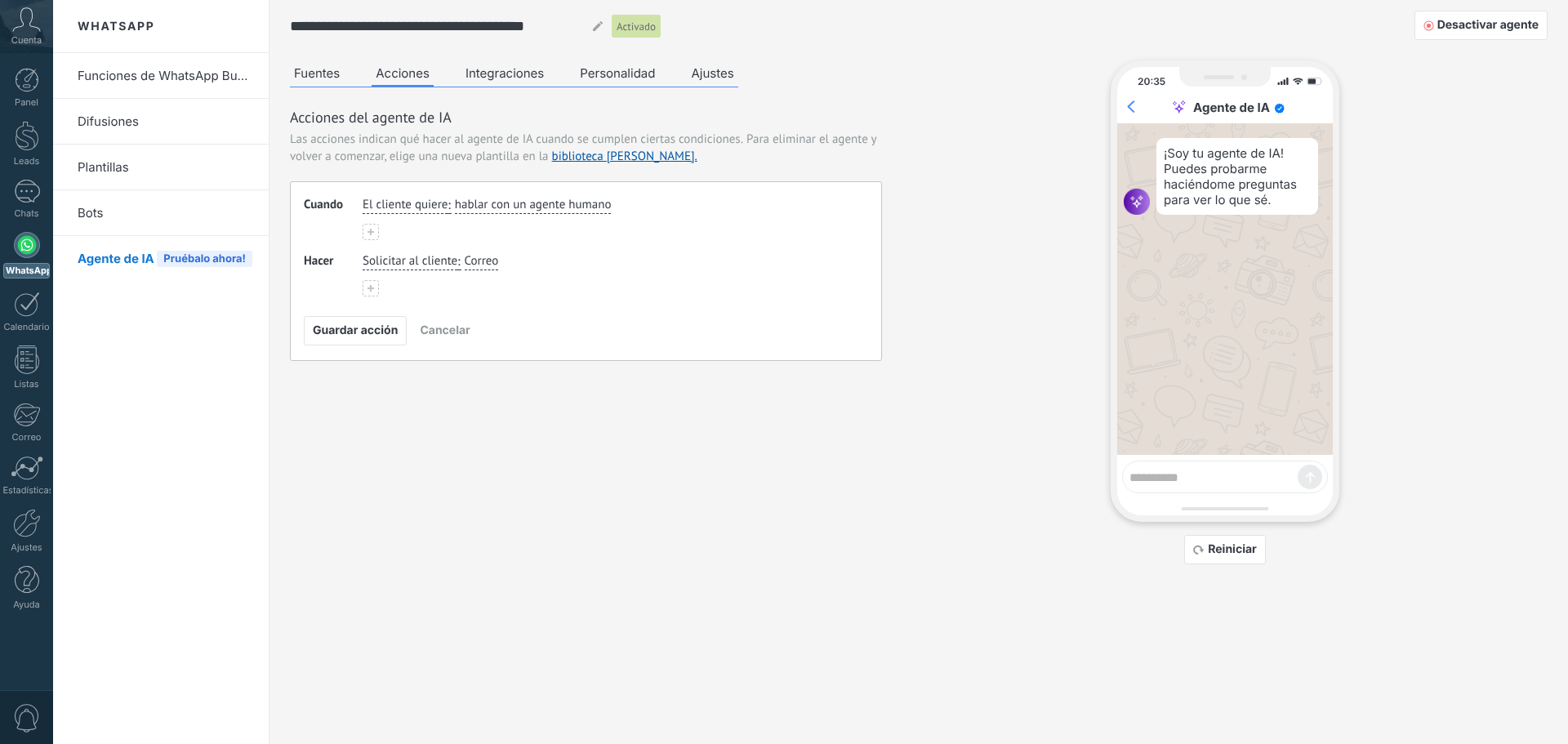
click at [375, 287] on button at bounding box center [370, 288] width 16 height 16
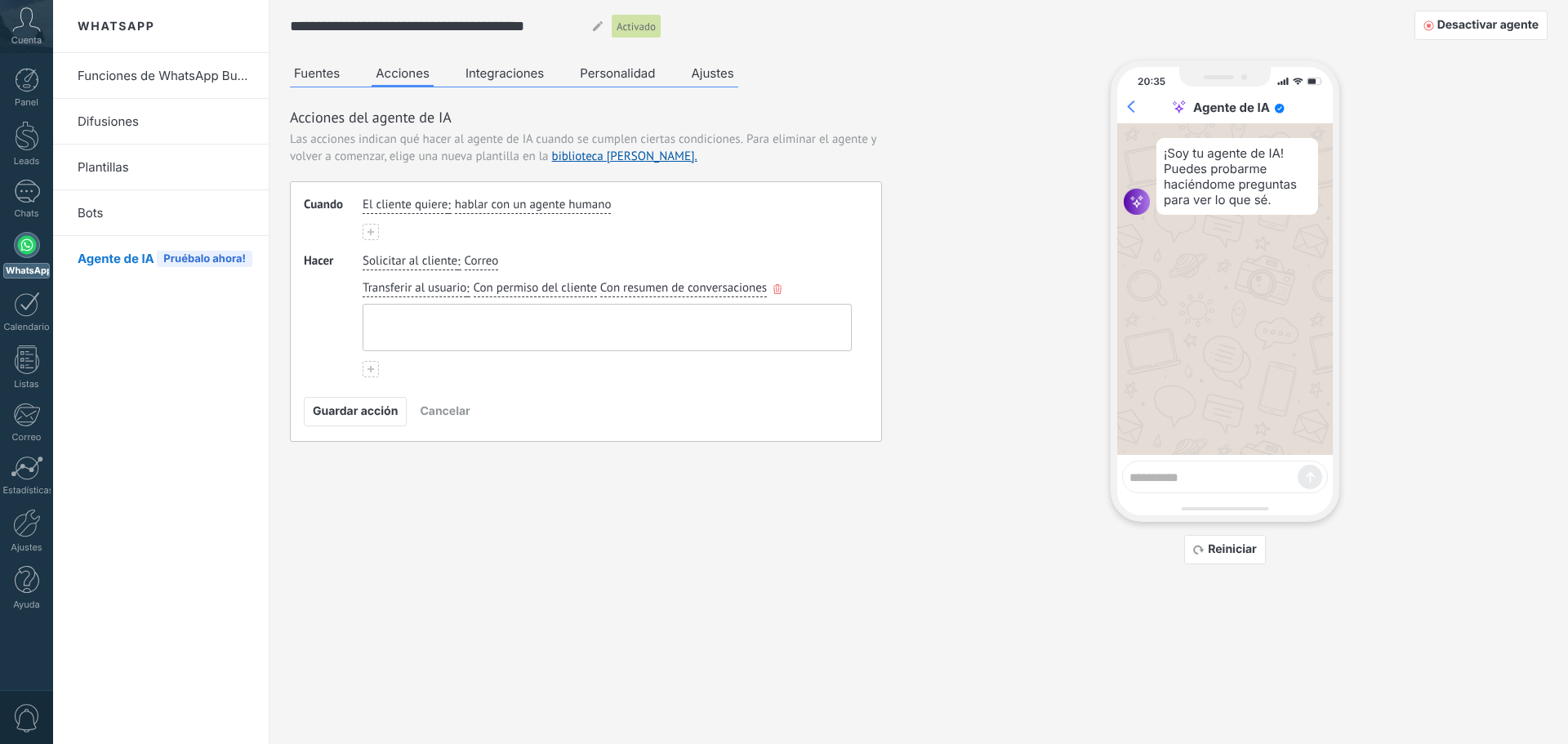
click at [421, 324] on textarea at bounding box center [606, 328] width 485 height 46
click at [483, 249] on div "Solicitar al cliente : Correo" at bounding box center [607, 261] width 496 height 24
click at [483, 260] on span "Correo" at bounding box center [482, 260] width 34 height 16
drag, startPoint x: 508, startPoint y: 316, endPoint x: 507, endPoint y: 290, distance: 26.0
click at [508, 315] on span "Nombre" at bounding box center [504, 315] width 42 height 16
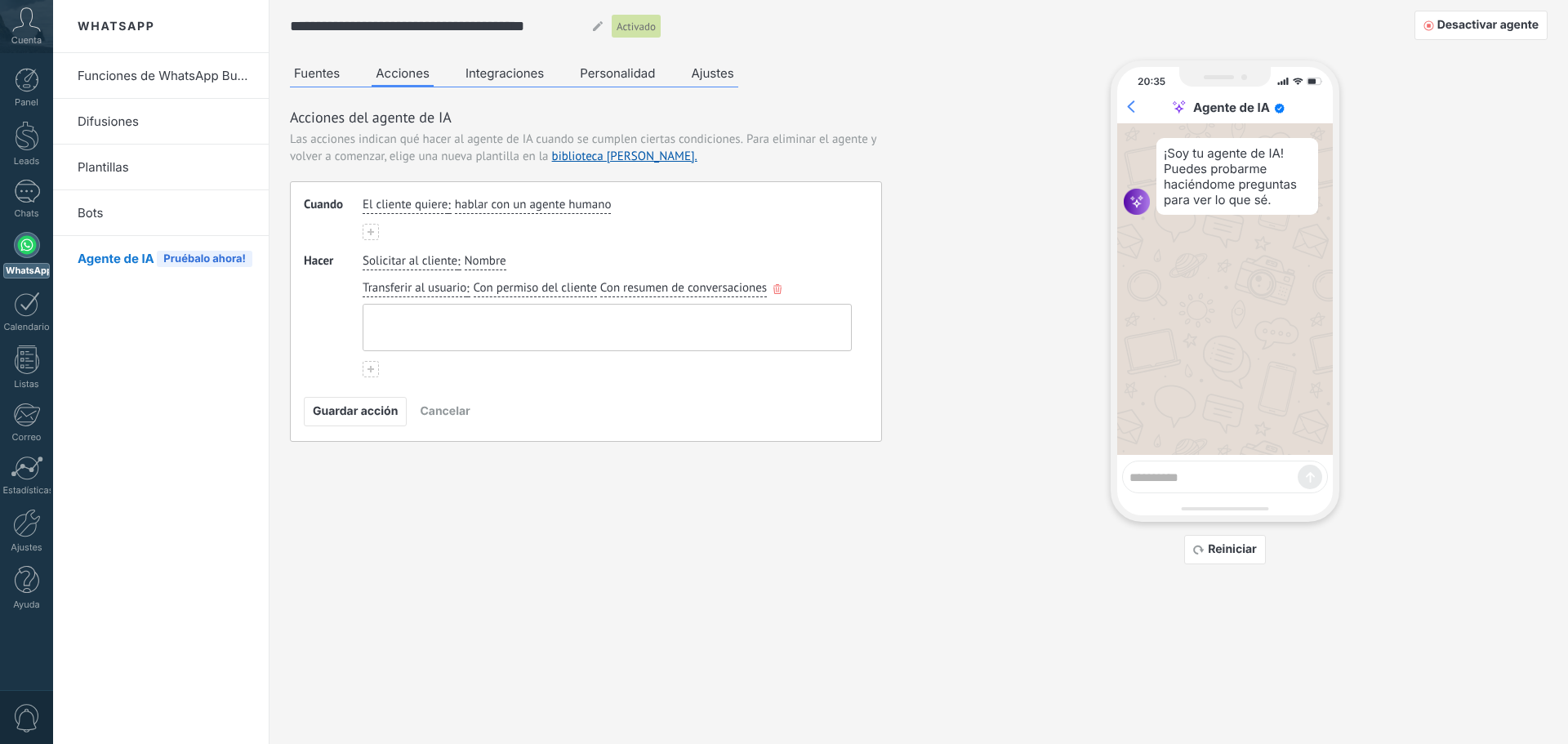
click at [422, 317] on textarea at bounding box center [606, 328] width 485 height 46
click at [532, 207] on span "hablar con un agente humano" at bounding box center [533, 204] width 157 height 16
click at [687, 216] on div "El cliente quiere : hablar con un agente humano comprar obtener soporte obtener…" at bounding box center [607, 218] width 489 height 43
click at [419, 206] on span "El cliente quiere" at bounding box center [405, 204] width 85 height 16
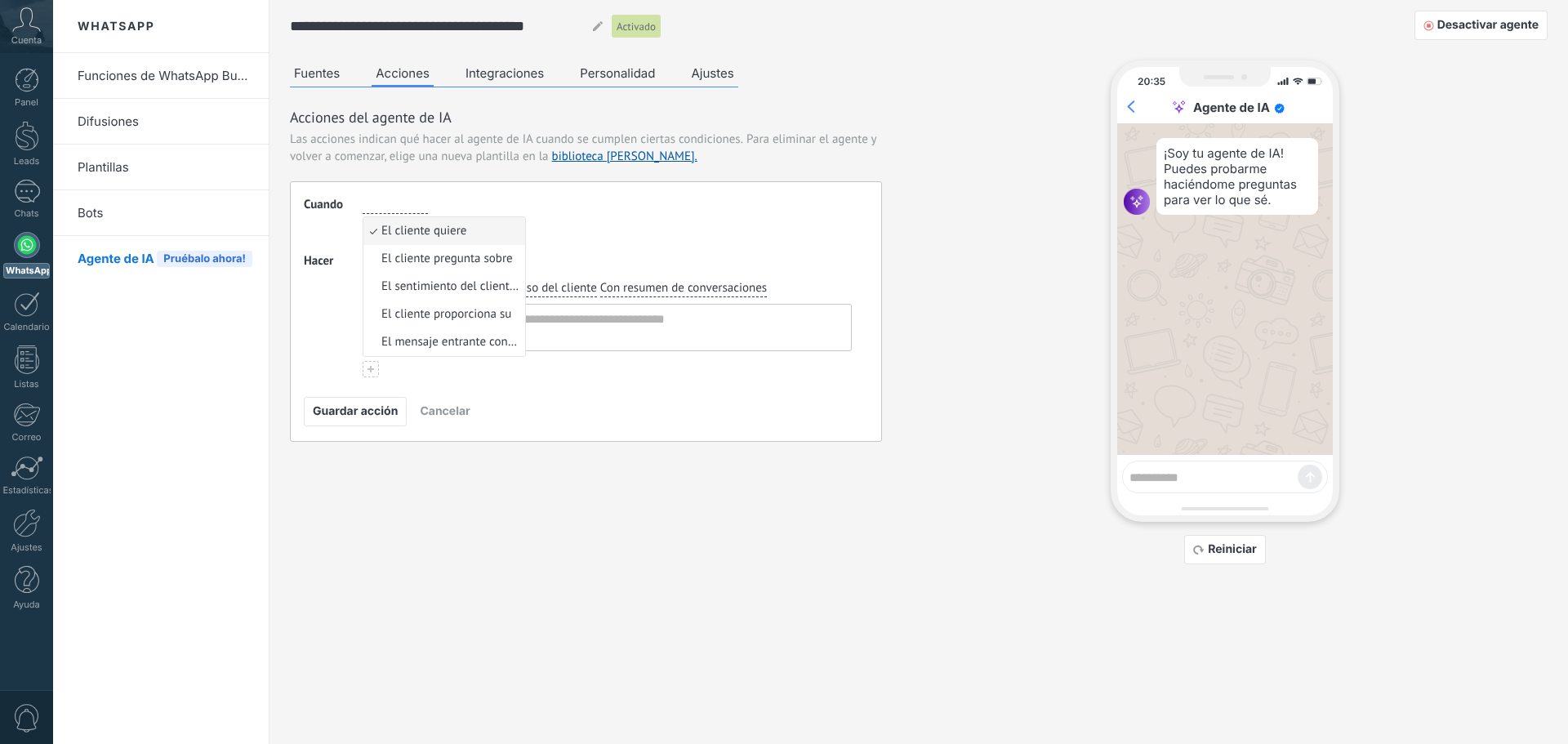
click at [686, 205] on div "El cliente quiere El cliente quiere El cliente pregunta sobre El sentimiento de…" at bounding box center [607, 205] width 496 height 24
click at [703, 227] on div "El cliente quiere : hablar con un agente humano" at bounding box center [607, 218] width 489 height 43
click at [371, 366] on use at bounding box center [371, 369] width 7 height 7
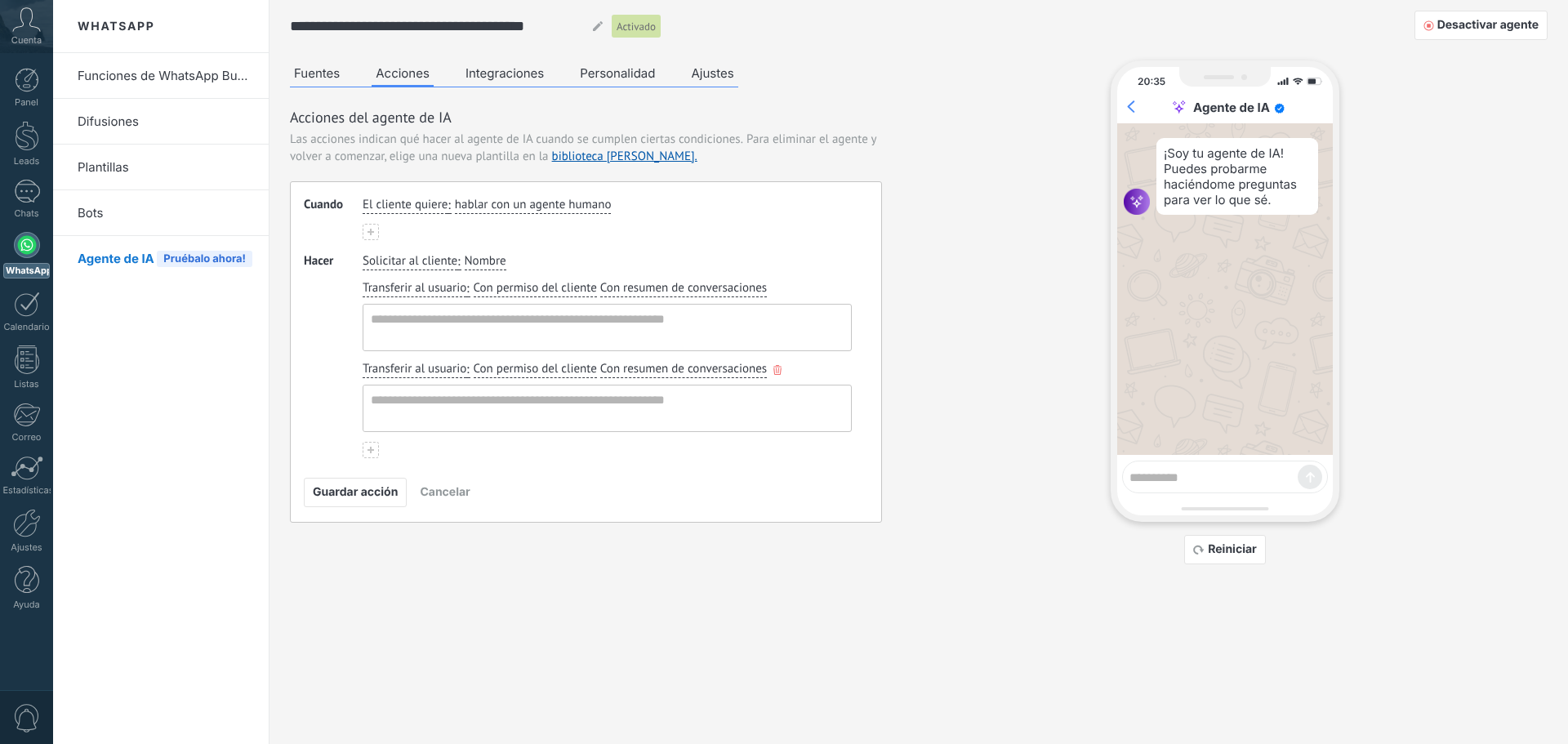
click at [416, 364] on span "Transferir al usuario" at bounding box center [415, 369] width 104 height 16
click at [503, 416] on span "Utilizar siempre este mismo mensaje" at bounding box center [451, 422] width 139 height 16
click at [490, 398] on textarea at bounding box center [606, 409] width 485 height 46
click at [538, 318] on textarea at bounding box center [606, 328] width 485 height 46
click at [687, 354] on div "Solicitar al cliente : Nombre Transferir al usuario : Con permiso del cliente C…" at bounding box center [607, 355] width 489 height 205
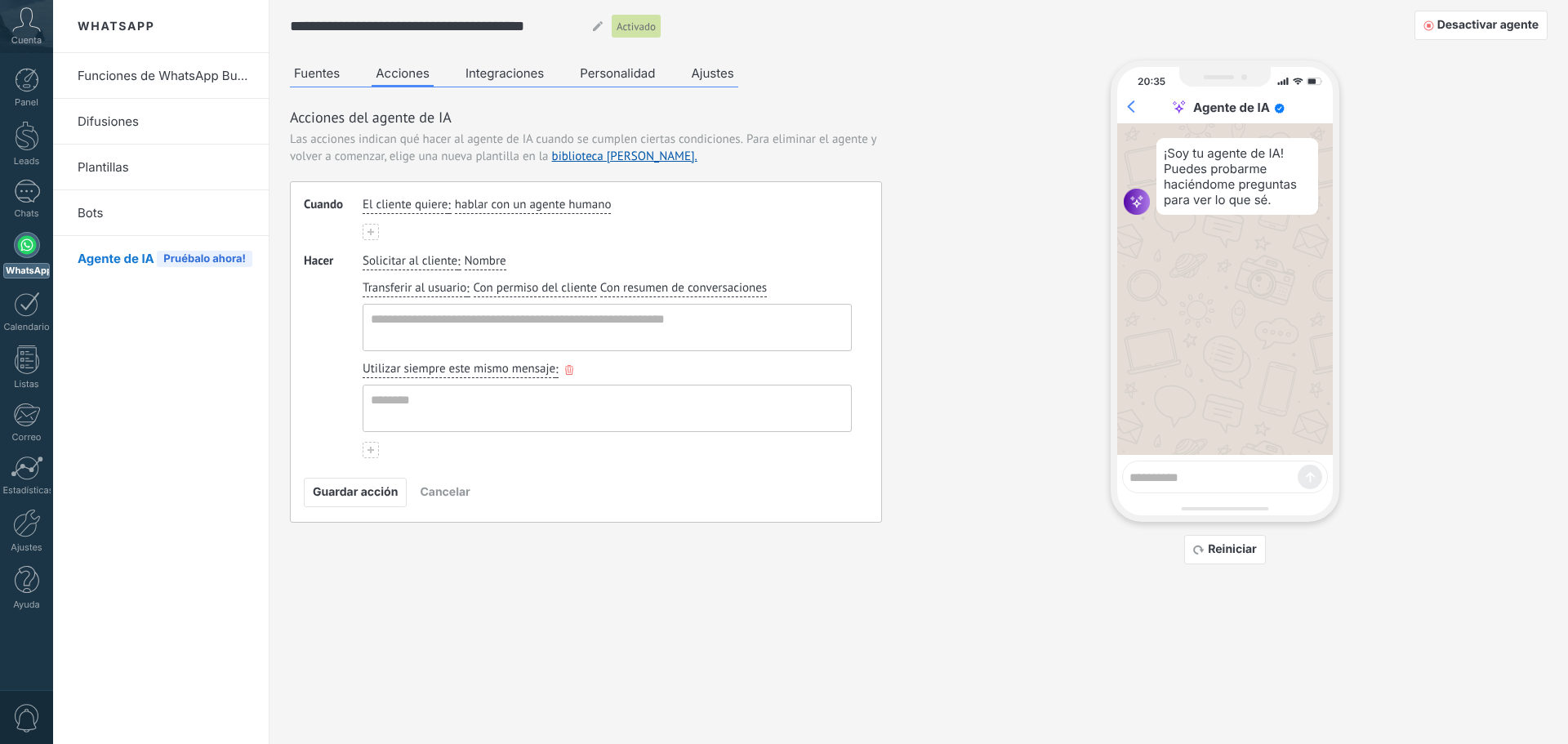
click at [571, 369] on icon "button" at bounding box center [570, 370] width 9 height 10
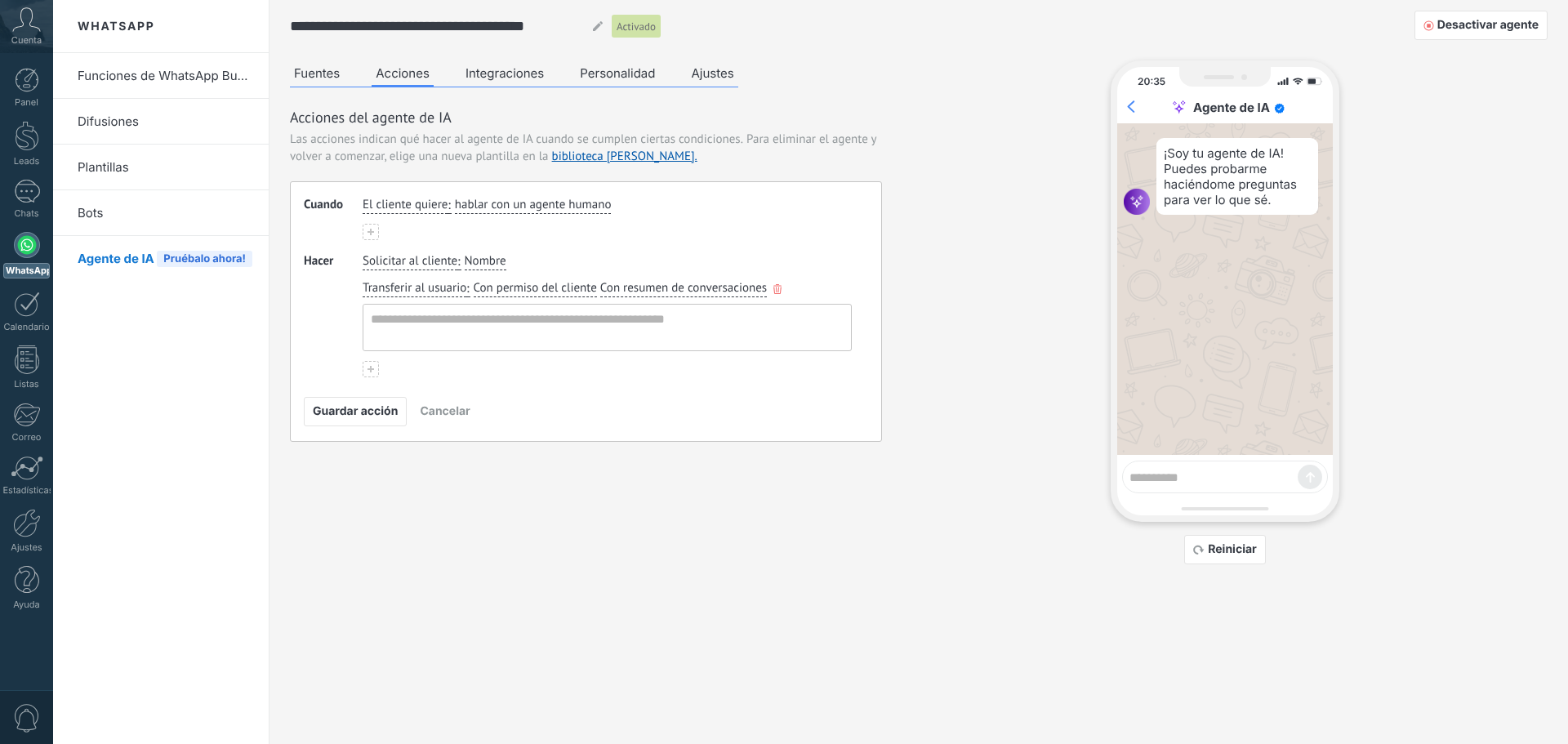
click at [432, 290] on span "Transferir al usuario" at bounding box center [415, 288] width 104 height 16
click at [445, 377] on li "Responder siempre con esta información específica" at bounding box center [445, 369] width 162 height 28
click at [428, 288] on span "Responder siempre con esta información específica" at bounding box center [497, 288] width 267 height 16
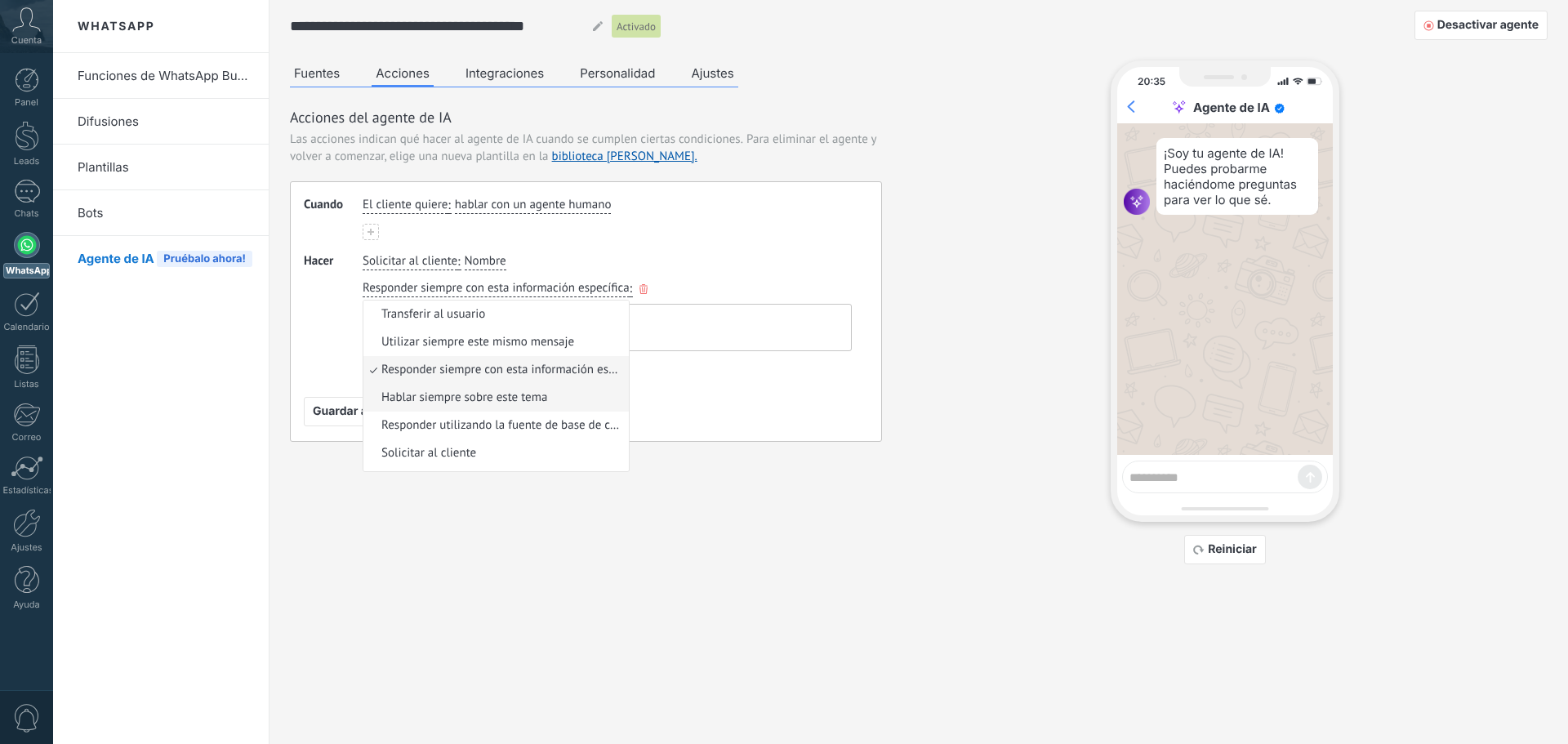
click at [429, 384] on li "Hablar siempre sobre este tema" at bounding box center [497, 398] width 266 height 28
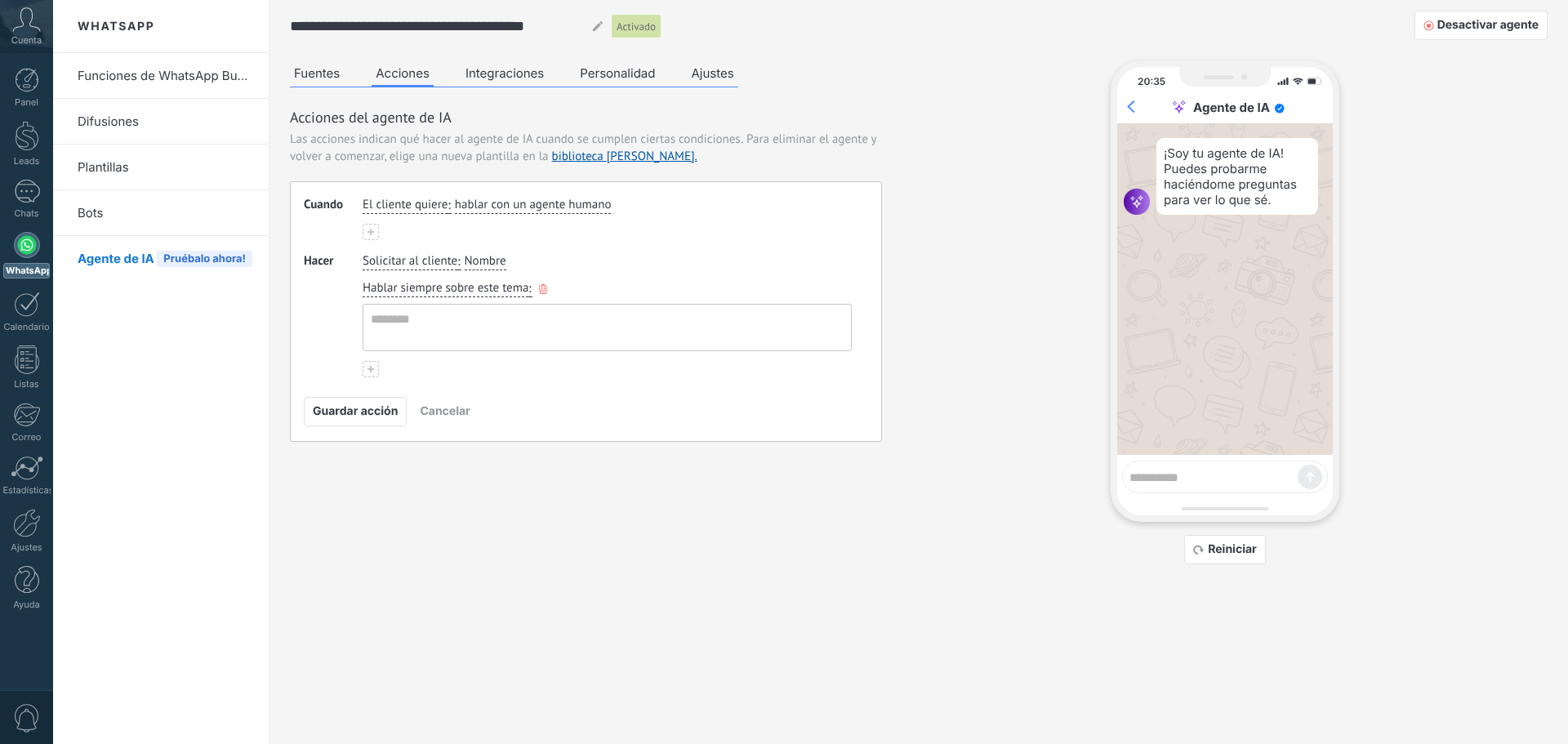
click at [428, 286] on span "Hablar siempre sobre este tema" at bounding box center [445, 288] width 166 height 16
click at [432, 319] on span "Transferir al usuario" at bounding box center [434, 314] width 104 height 16
click at [371, 409] on span "Guardar acción" at bounding box center [355, 411] width 85 height 11
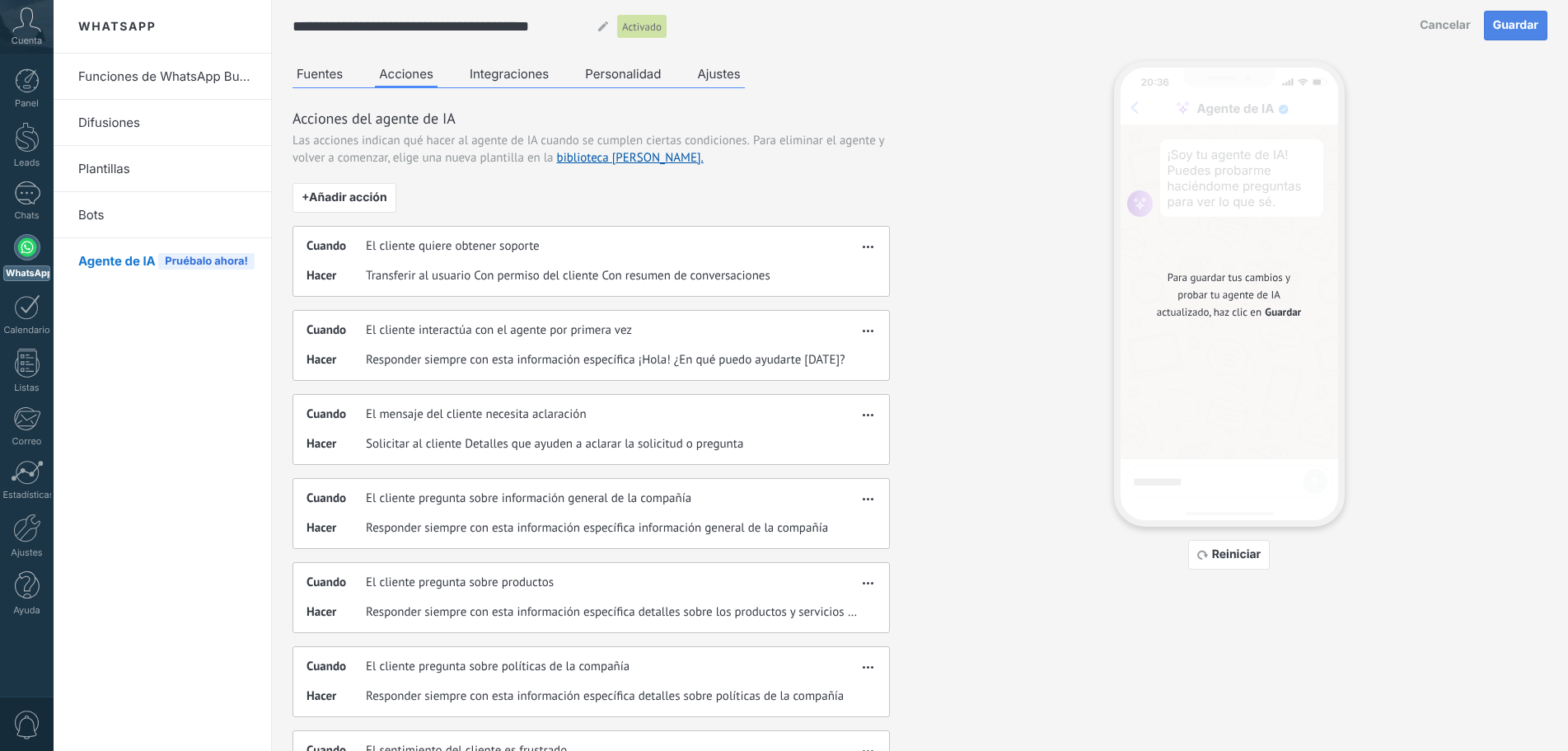
click at [1515, 27] on span "Guardar" at bounding box center [1516, 25] width 46 height 11
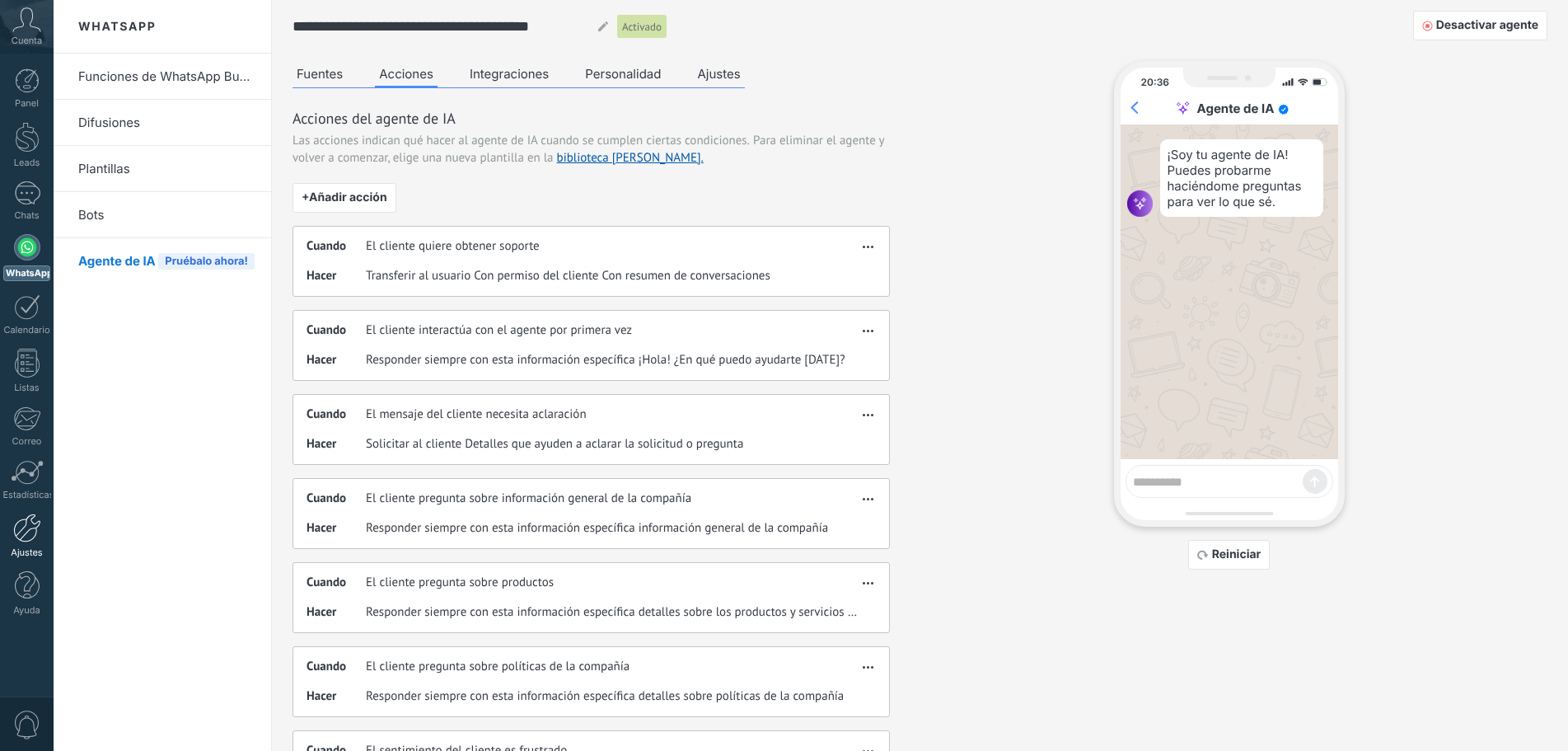
click at [27, 533] on div at bounding box center [27, 528] width 28 height 29
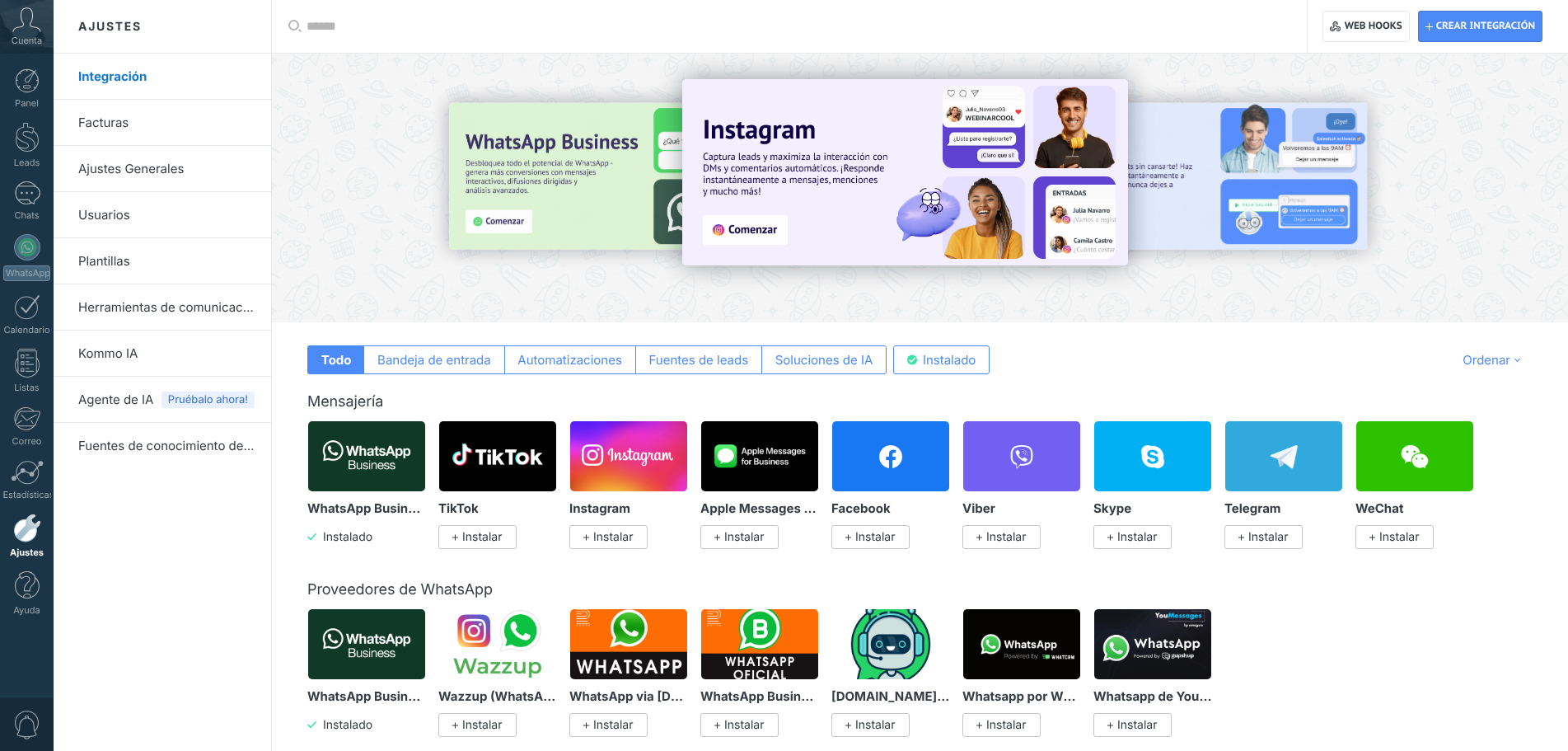
click at [346, 23] on input "text" at bounding box center [795, 27] width 977 height 17
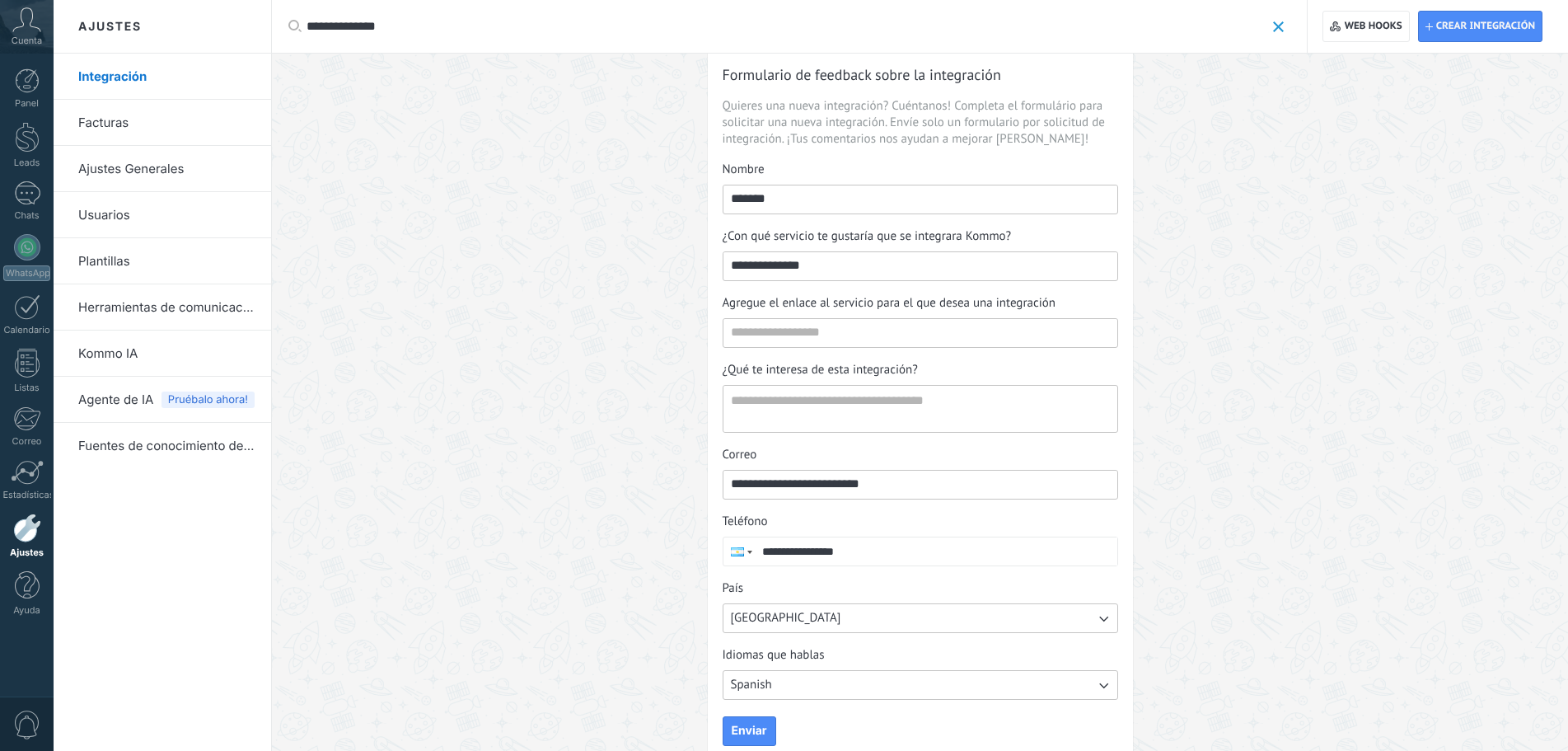
scroll to position [65, 0]
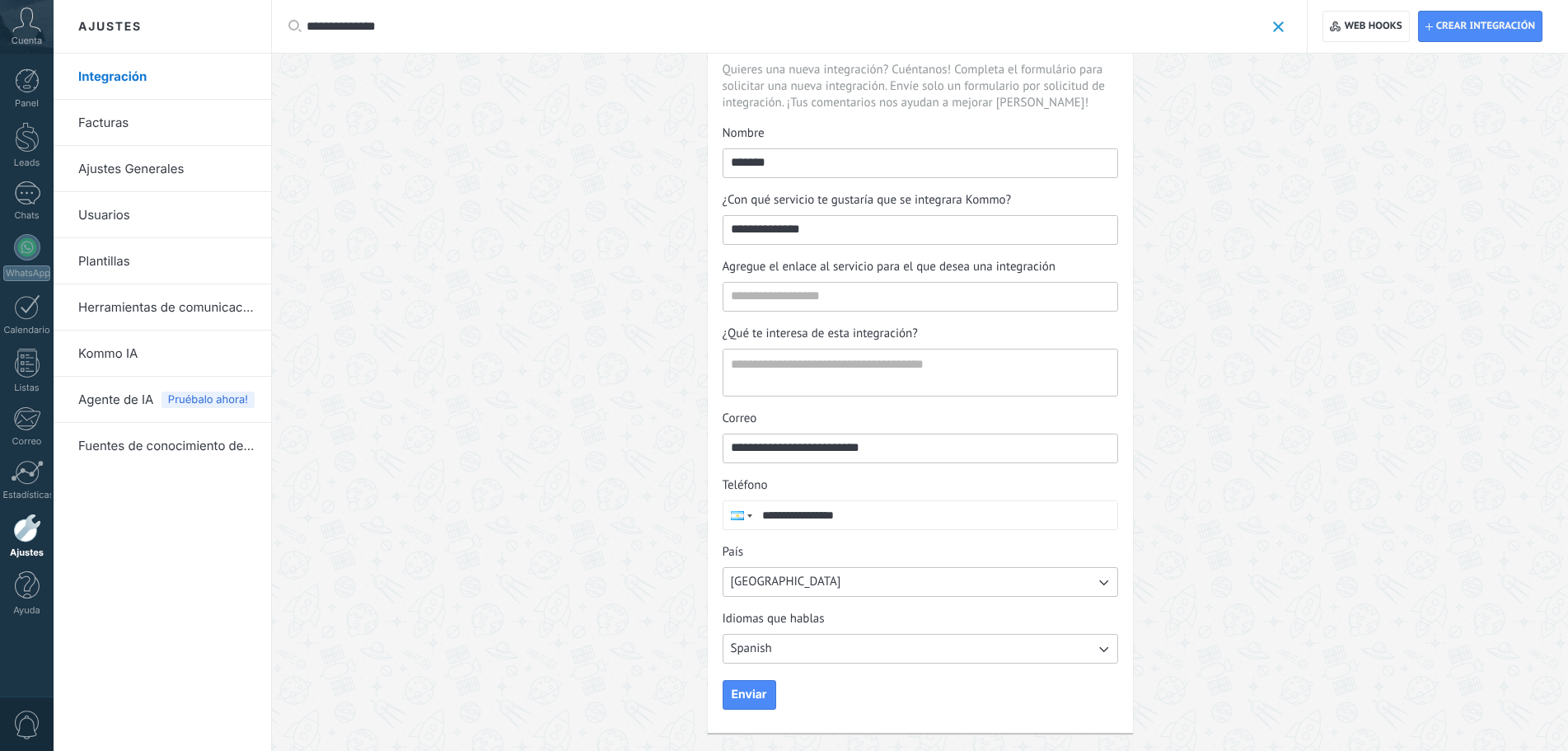
type input "**********"
click at [122, 298] on link "Herramientas de comunicación" at bounding box center [166, 308] width 176 height 46
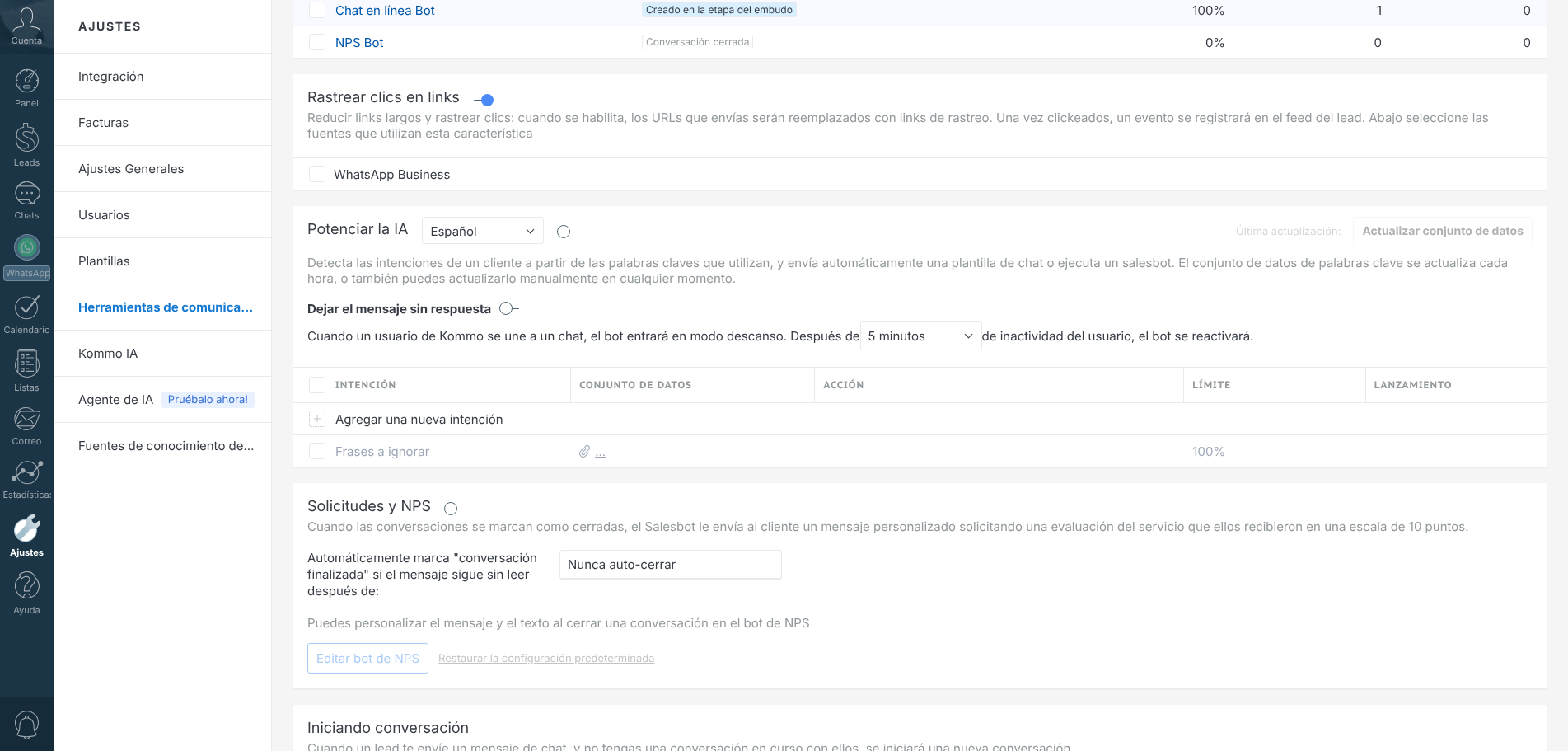
scroll to position [247, 0]
click at [162, 397] on span "Pruébalo ahora!" at bounding box center [208, 400] width 93 height 16
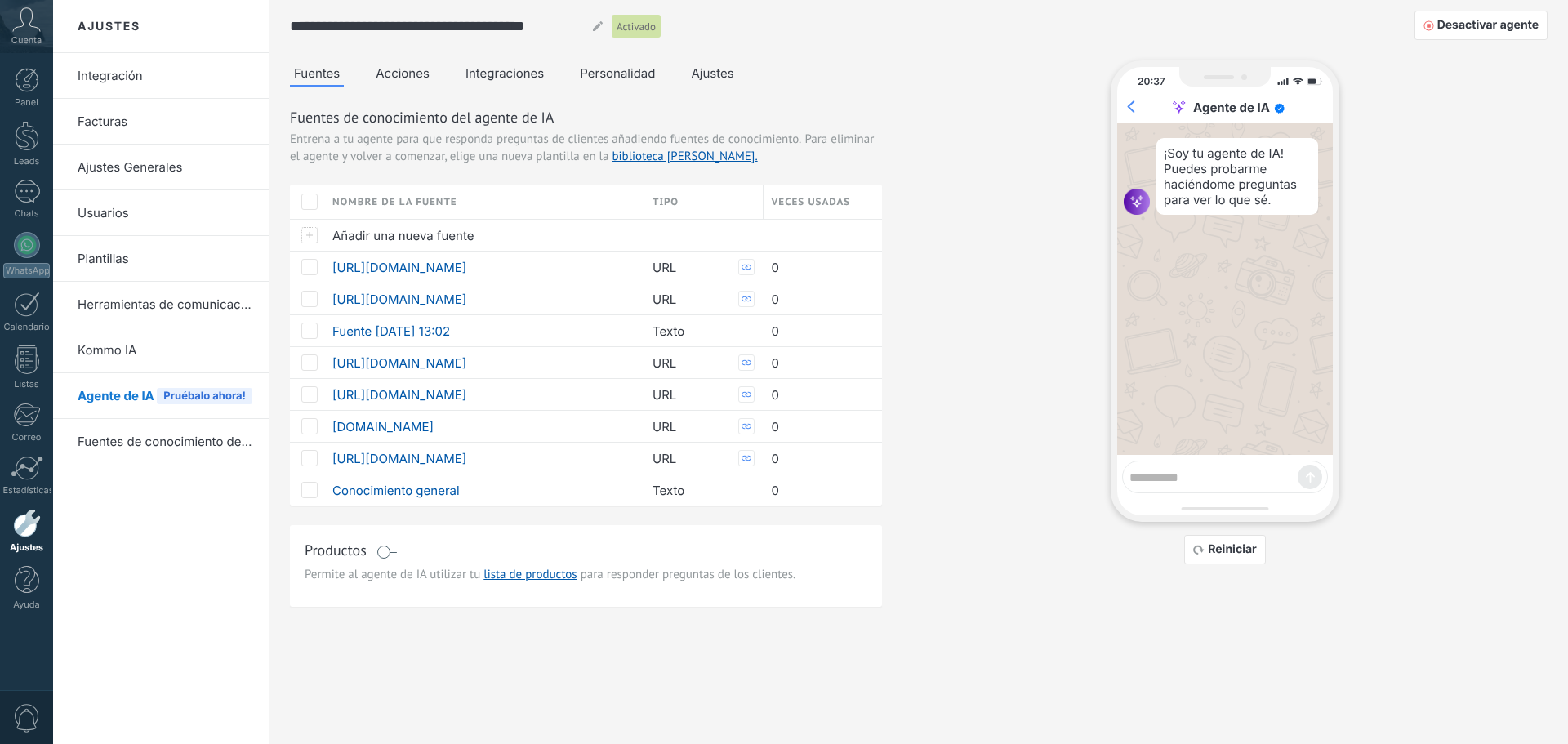
click at [488, 73] on button "Integraciones" at bounding box center [505, 72] width 87 height 25
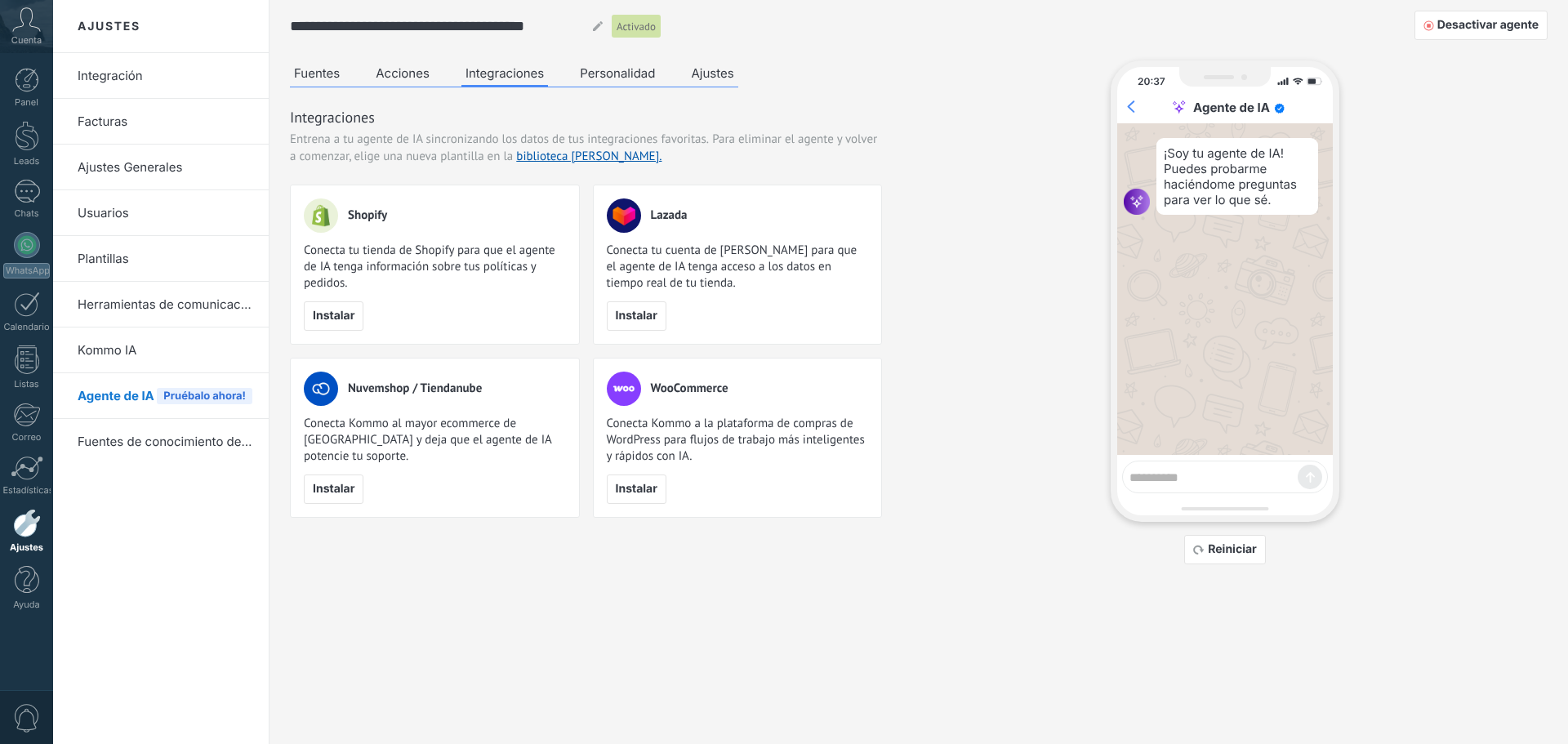
click at [611, 70] on button "Personalidad" at bounding box center [617, 72] width 83 height 25
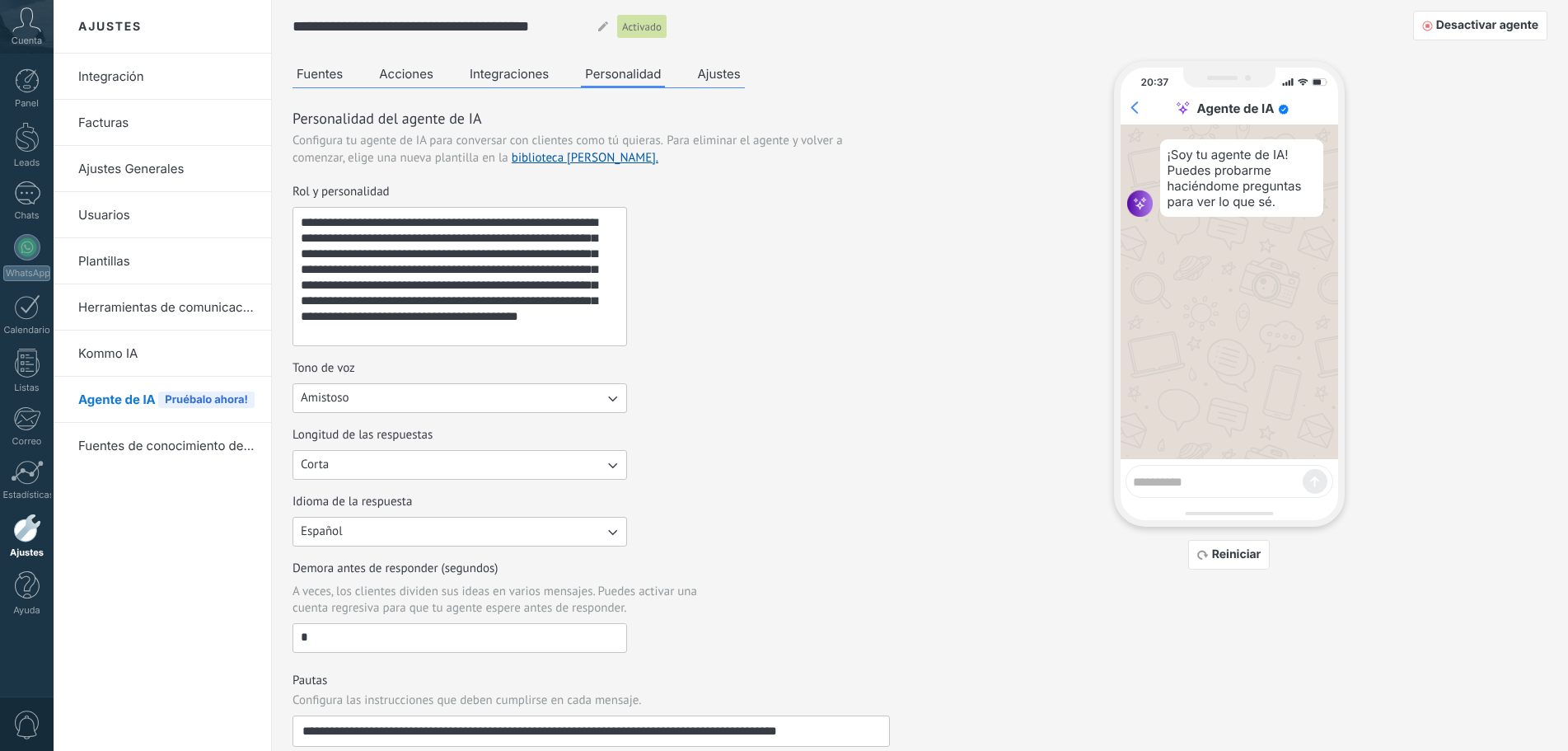
click at [391, 69] on button "Acciones" at bounding box center [406, 73] width 63 height 25
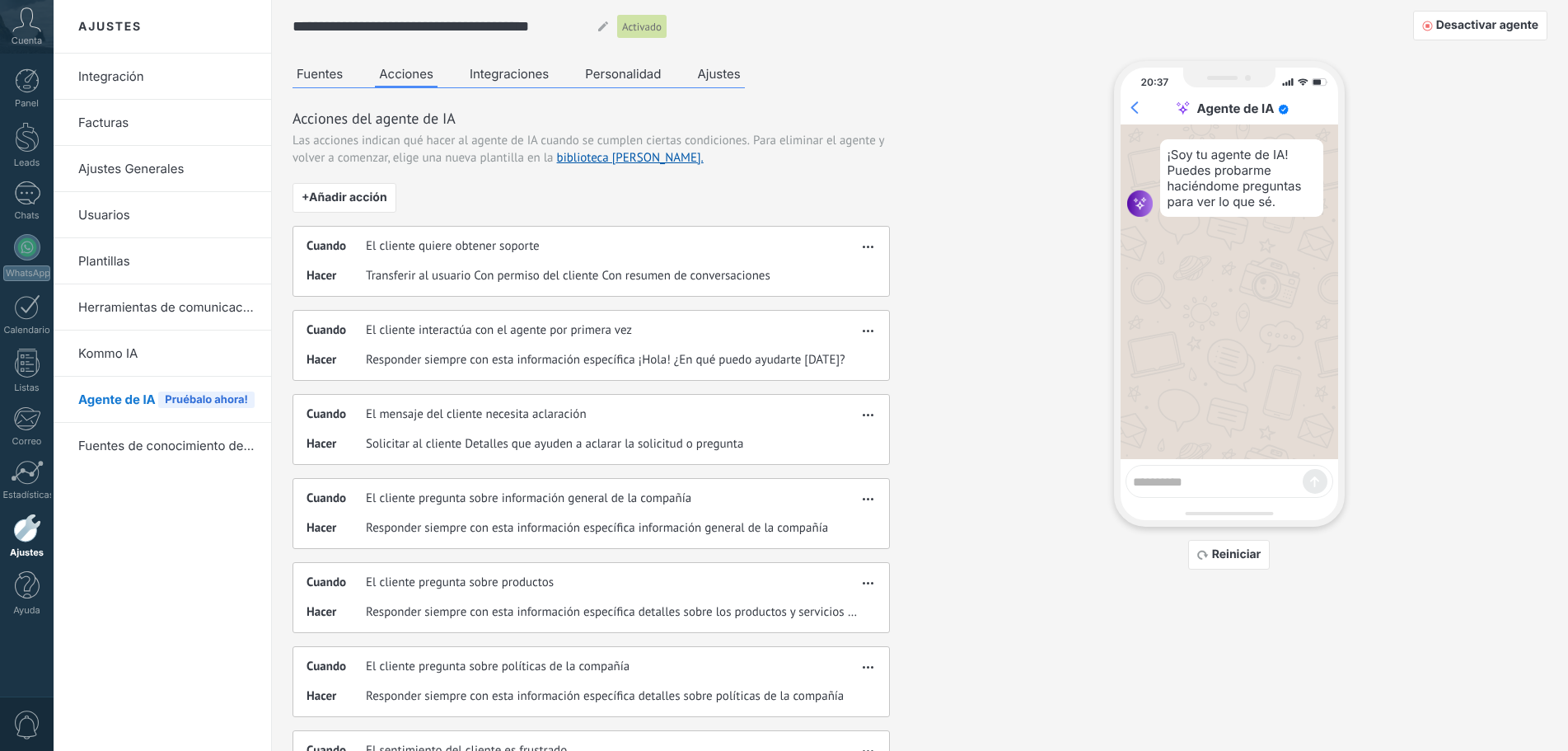
click at [136, 347] on link "Kommo IA" at bounding box center [166, 354] width 176 height 46
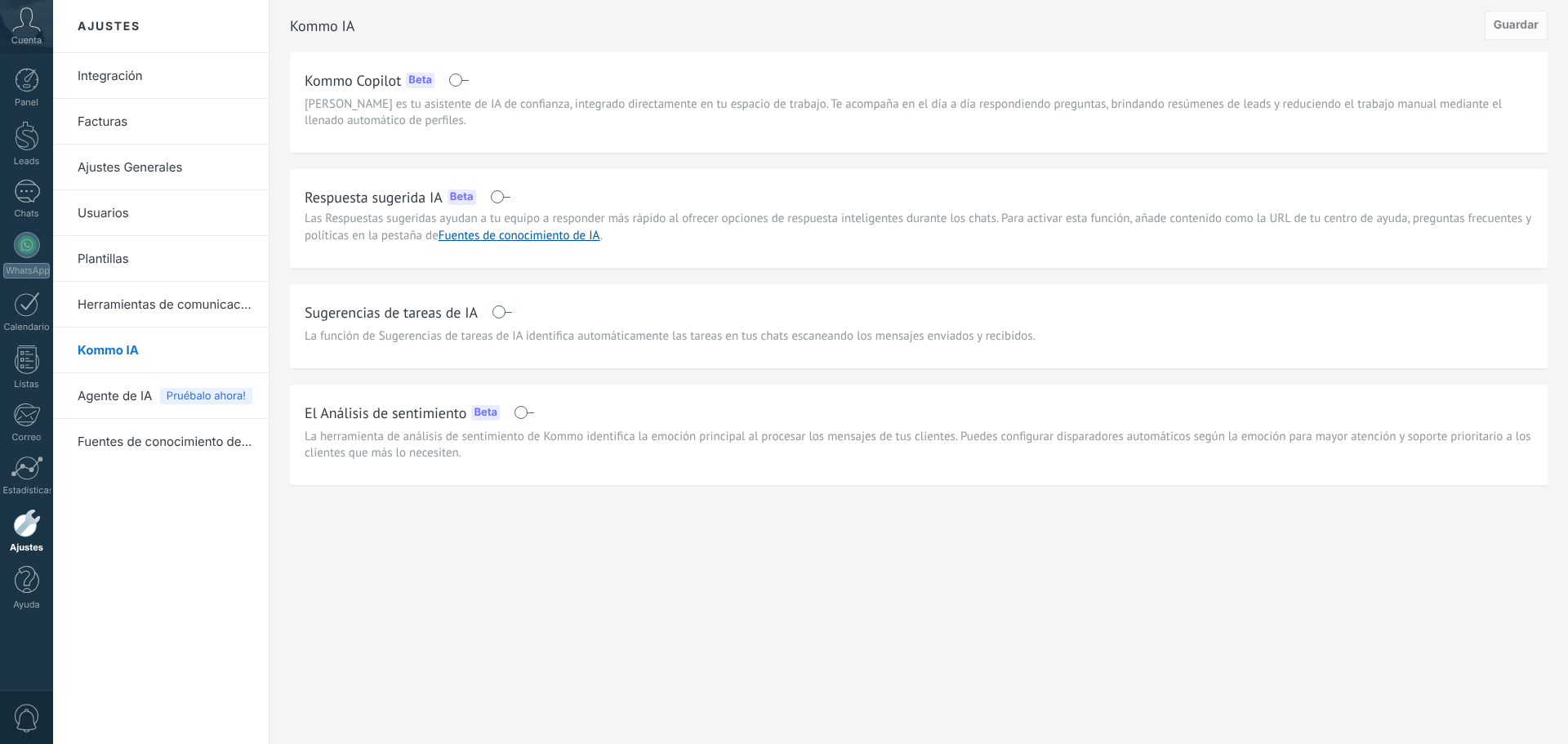
click at [175, 301] on link "Herramientas de comunicación" at bounding box center [164, 305] width 175 height 46
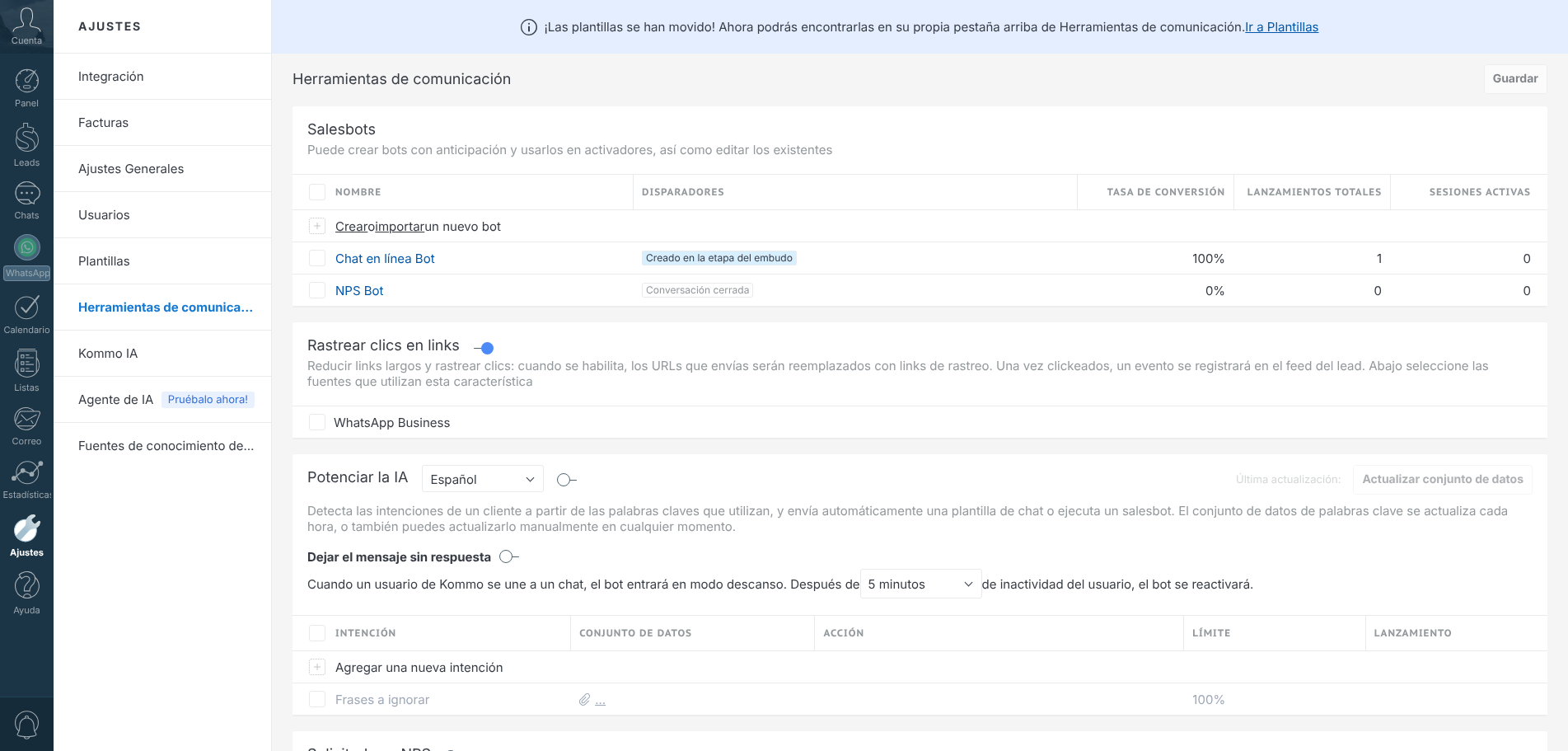
click at [112, 213] on link "Usuarios" at bounding box center [166, 215] width 176 height 46
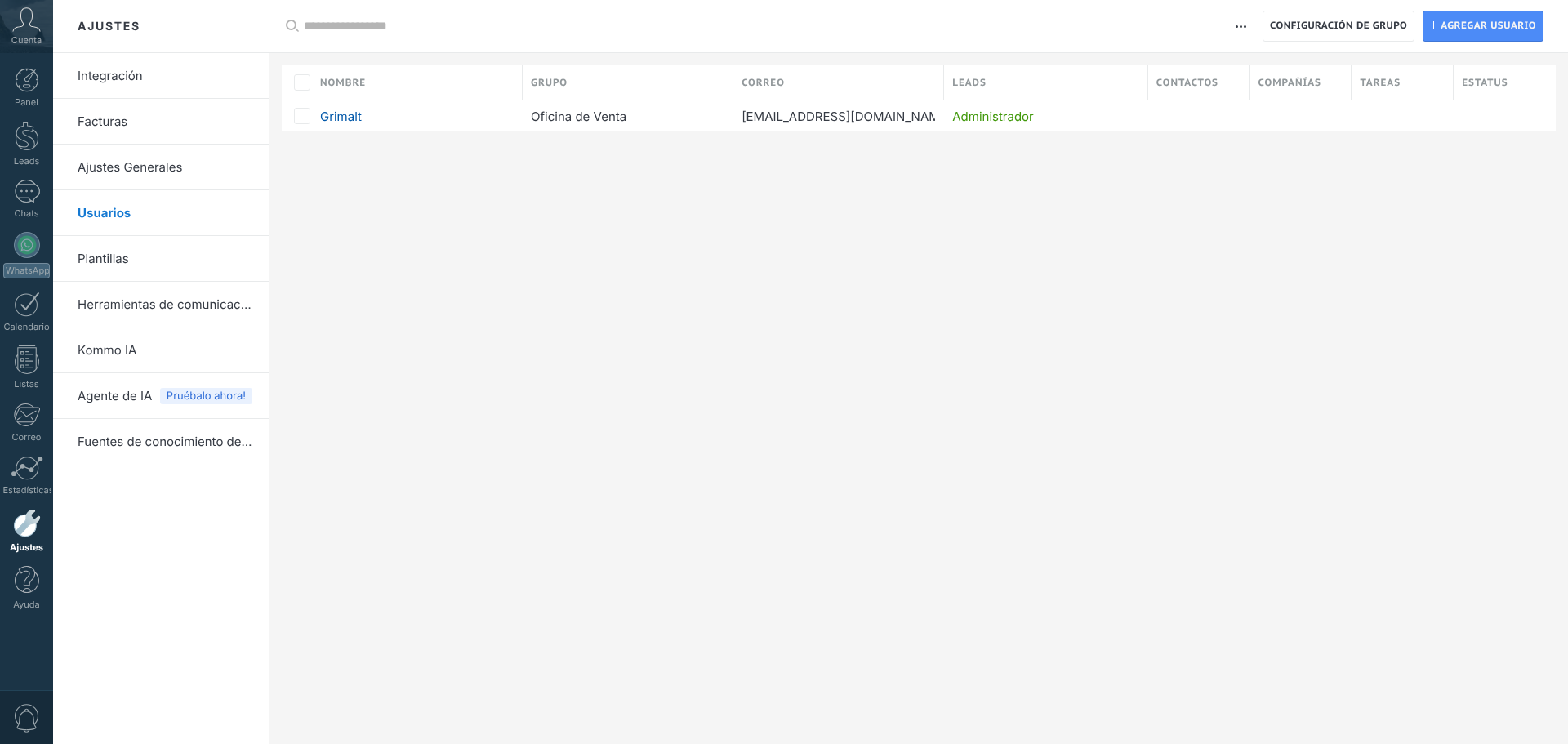
click at [97, 255] on link "Plantillas" at bounding box center [164, 259] width 175 height 46
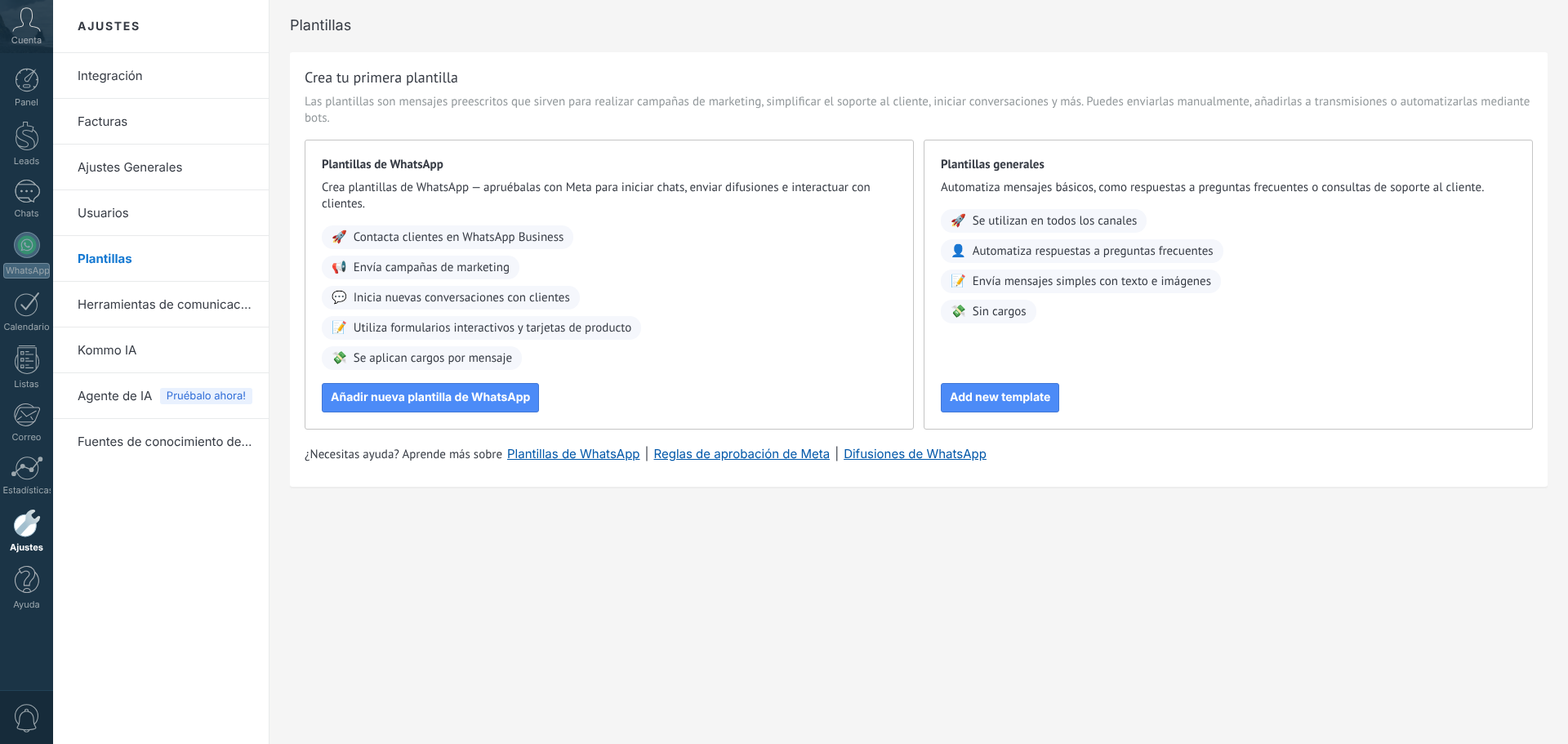
click at [161, 167] on link "Ajustes Generales" at bounding box center [164, 168] width 175 height 46
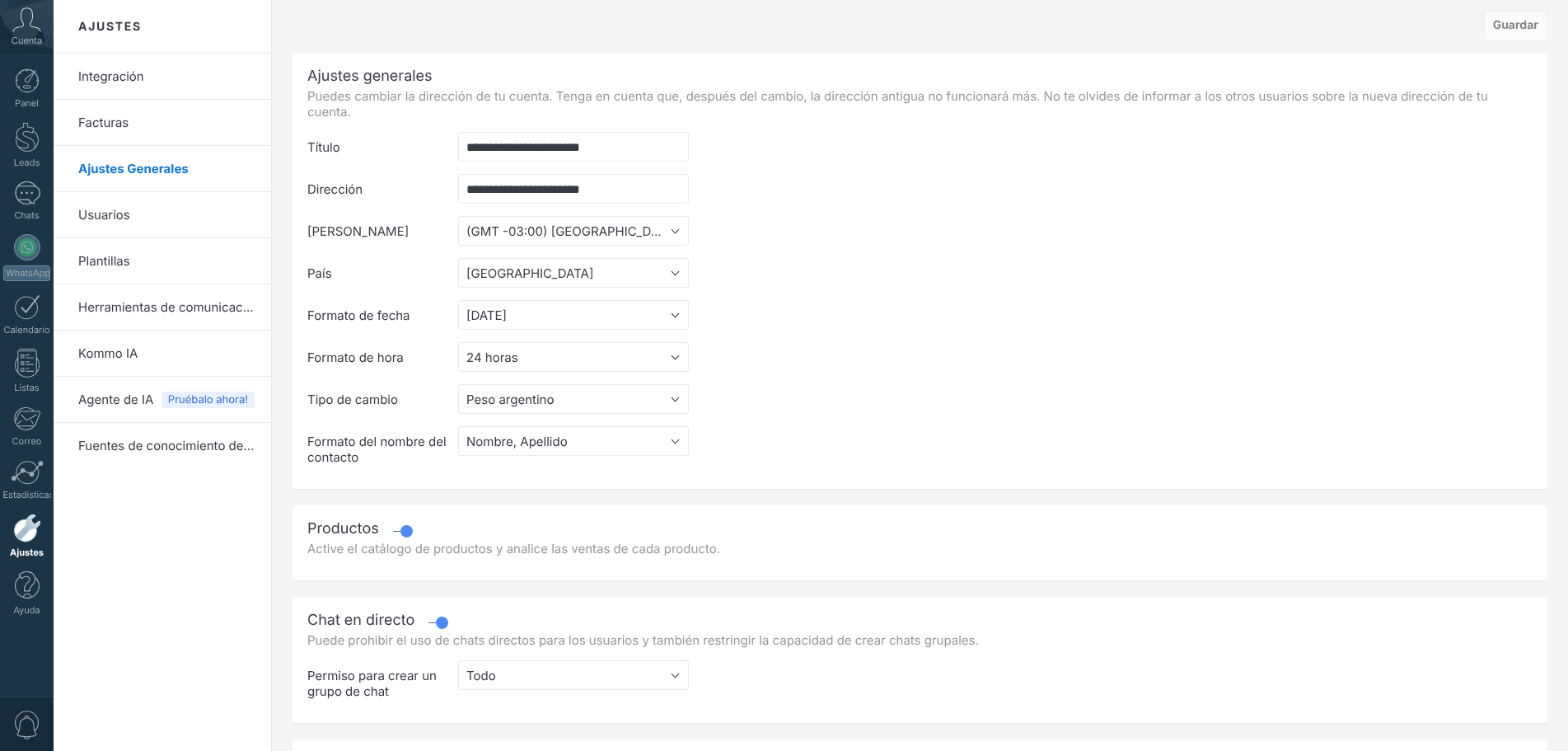
click at [128, 121] on link "Facturas" at bounding box center [166, 123] width 176 height 46
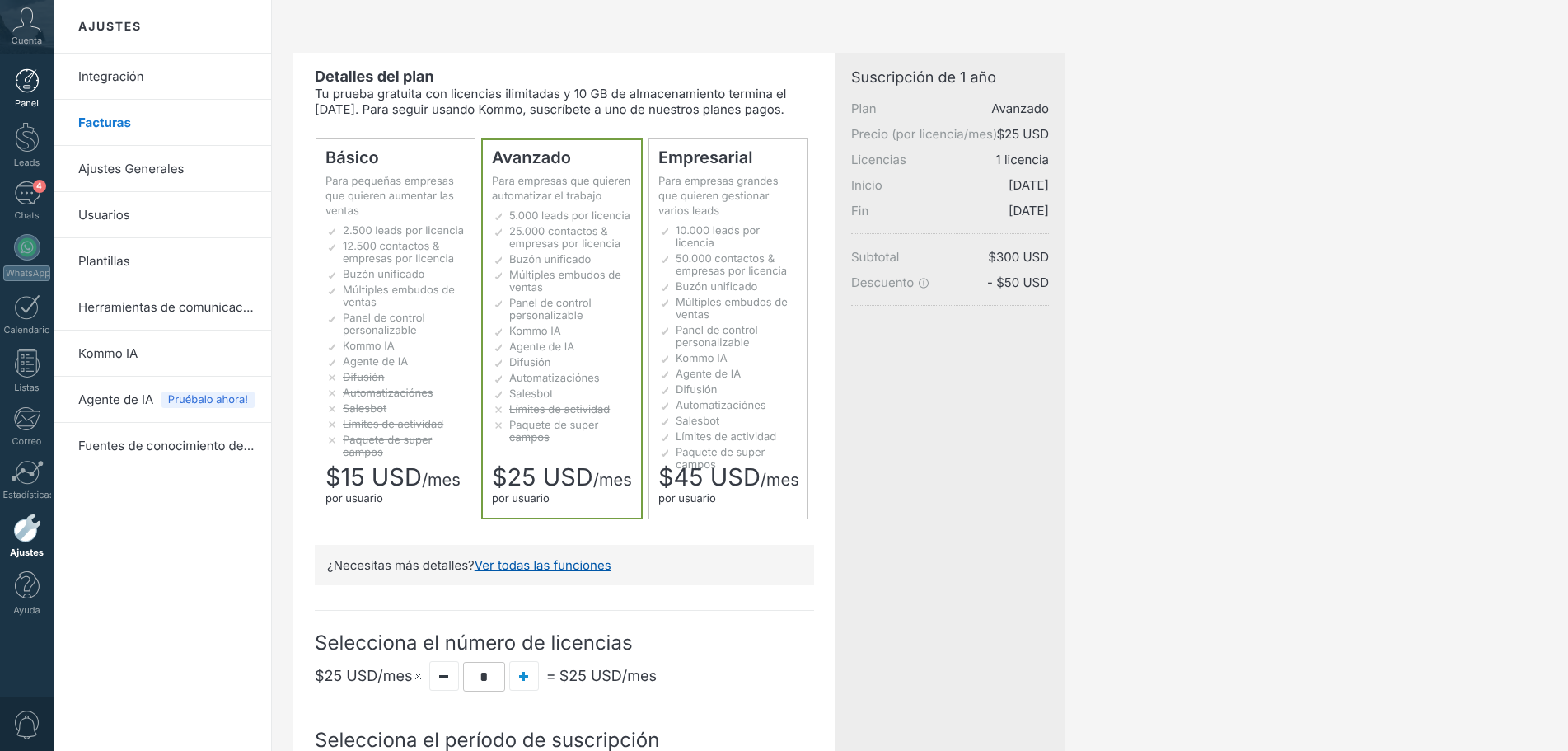
click at [24, 93] on link "Panel" at bounding box center [27, 89] width 53 height 40
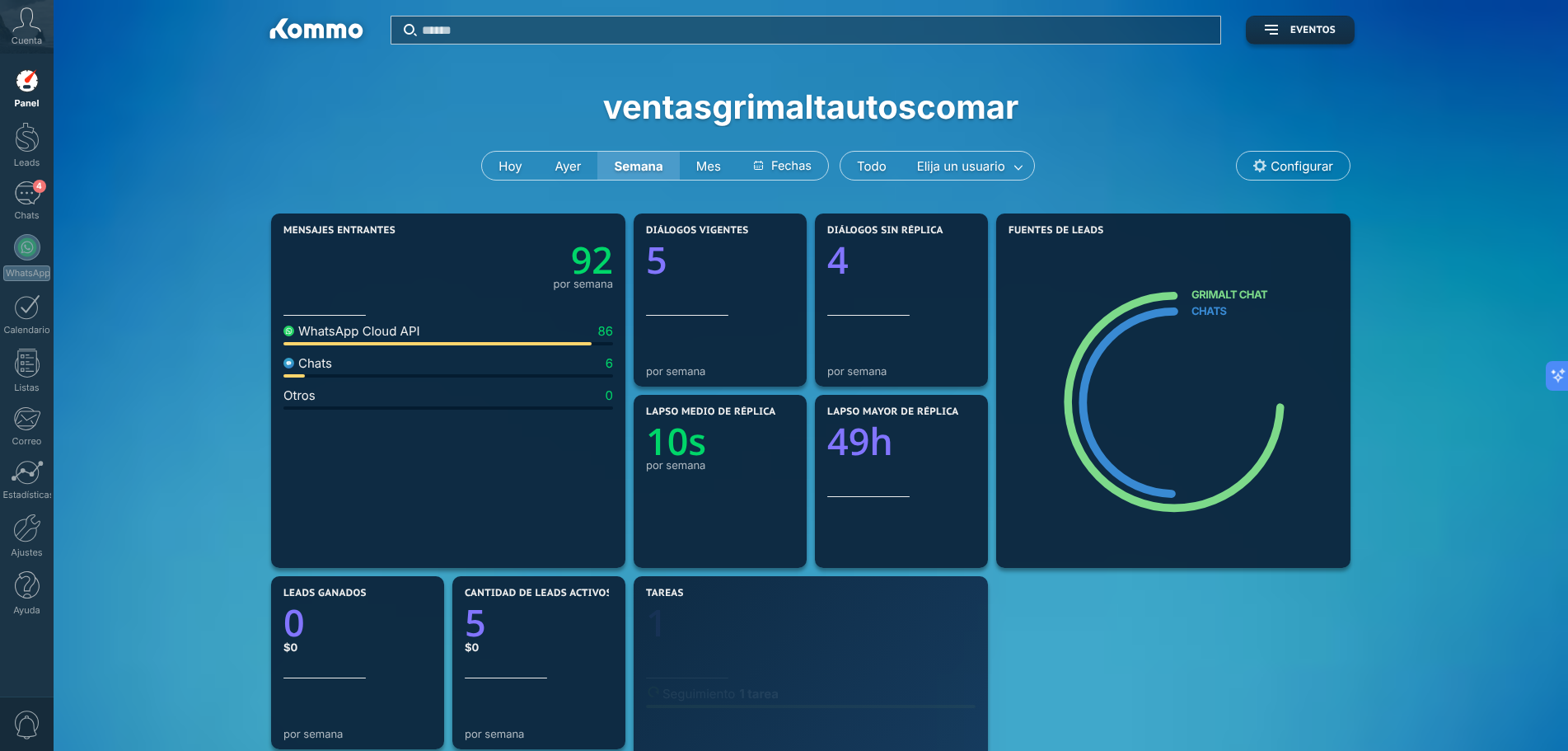
click at [455, 30] on input "text" at bounding box center [816, 30] width 789 height 17
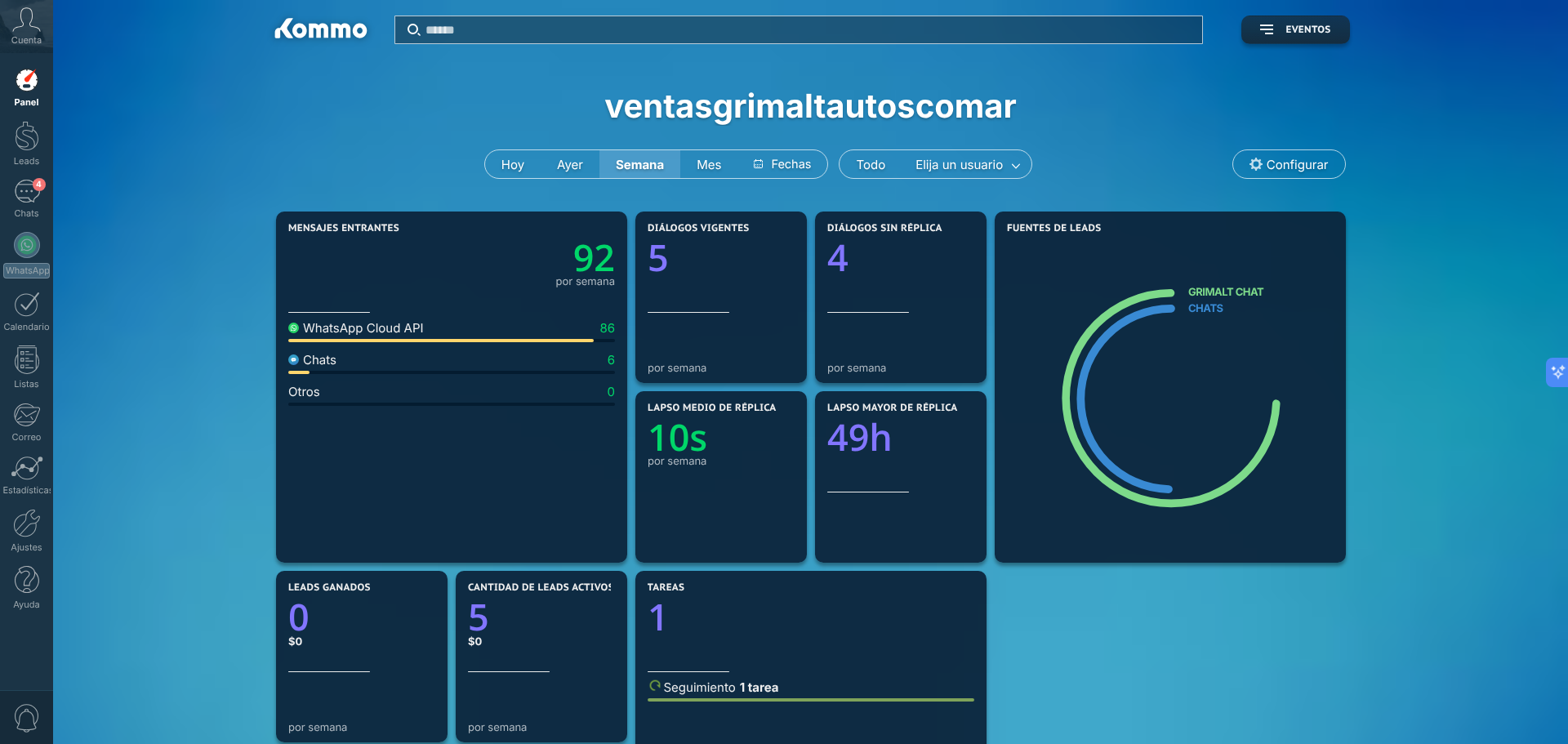
paste input "**********"
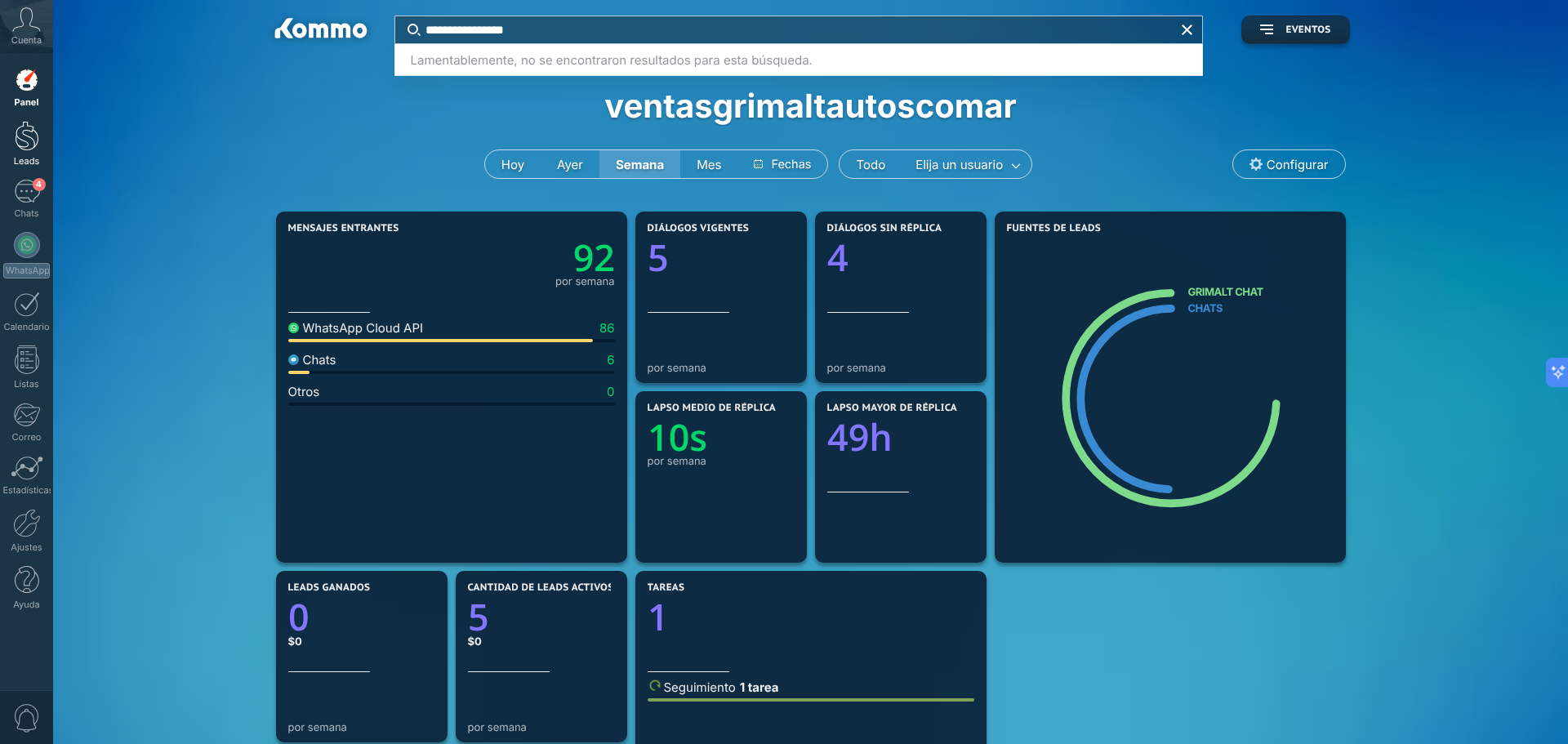
type input "**********"
click at [21, 138] on div at bounding box center [26, 135] width 25 height 30
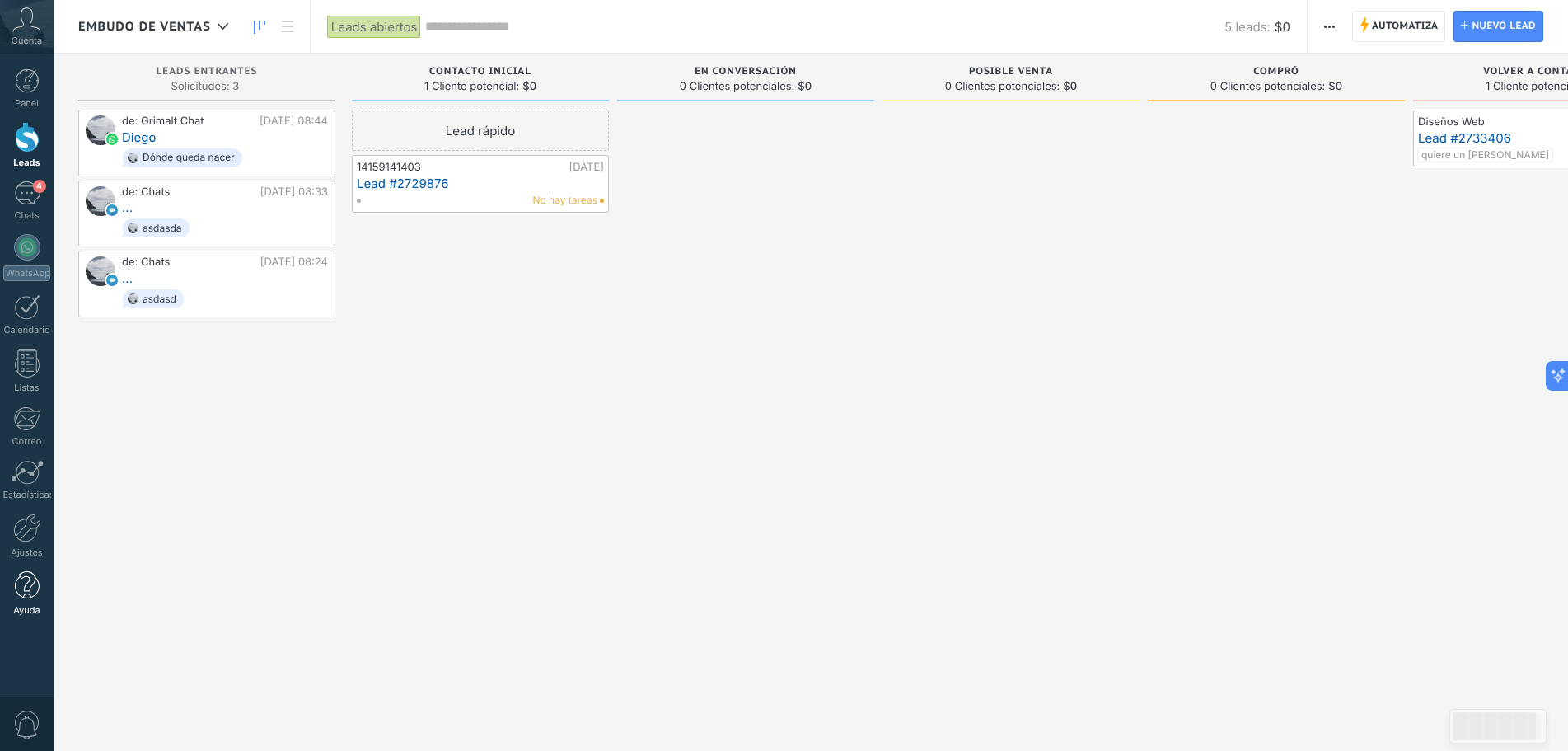
click at [22, 584] on div at bounding box center [27, 586] width 25 height 29
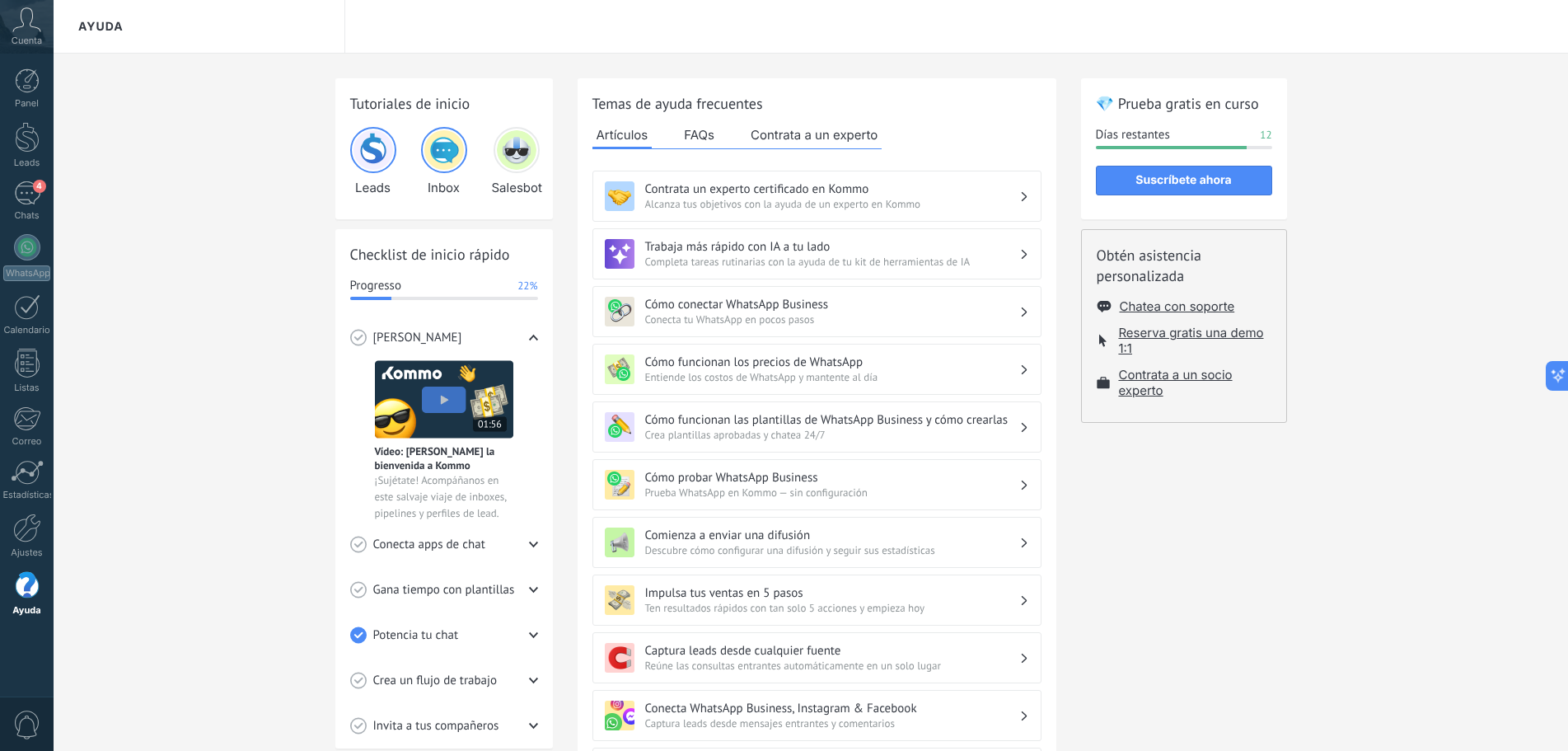
click at [693, 133] on button "FAQs" at bounding box center [699, 134] width 39 height 25
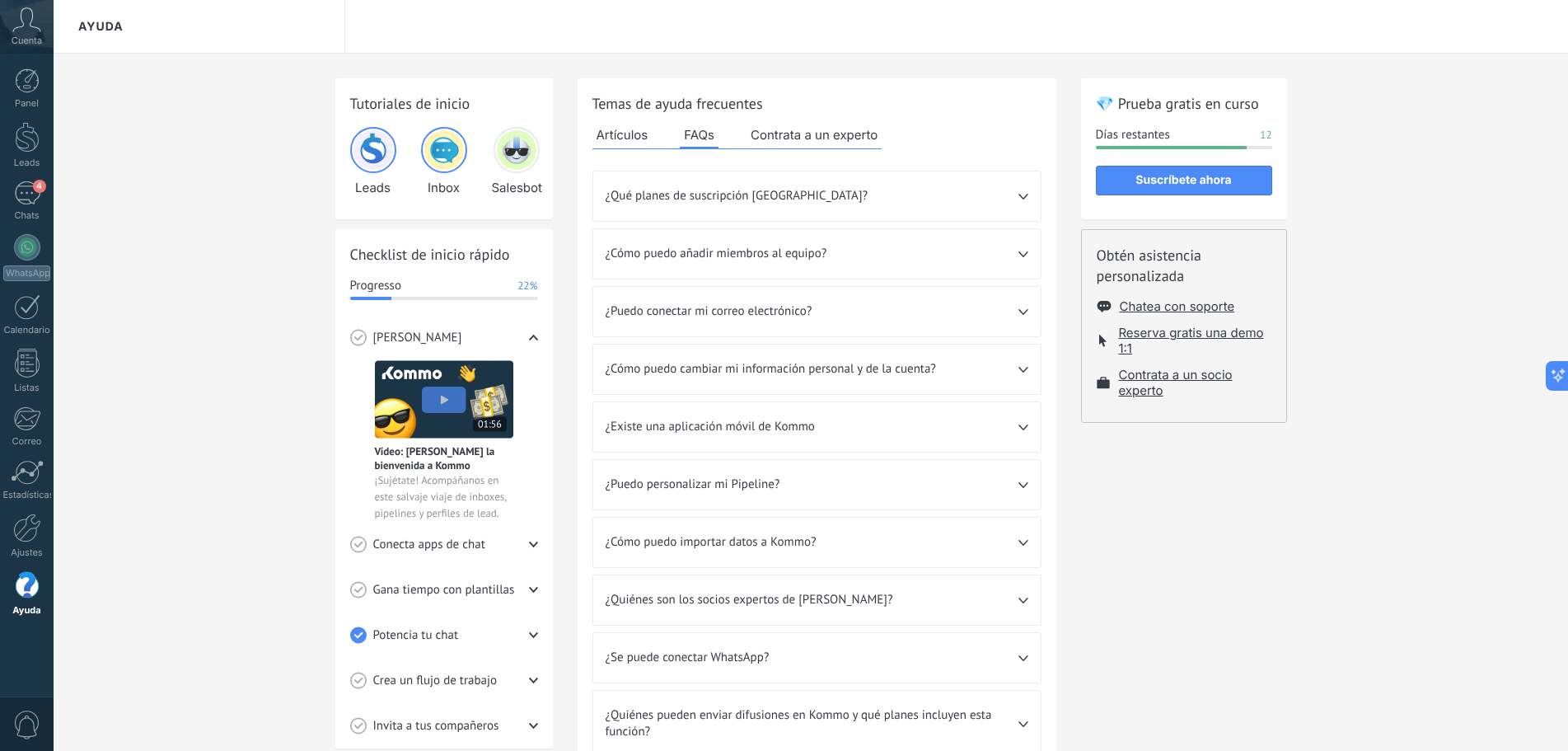
click at [871, 65] on div "Tutoriales de inicio Leads Inbox Salesbot Checklist de inicio rápido Progresso …" at bounding box center [810, 516] width 1515 height 925
click at [816, 135] on button "Contrata a un experto" at bounding box center [814, 134] width 135 height 25
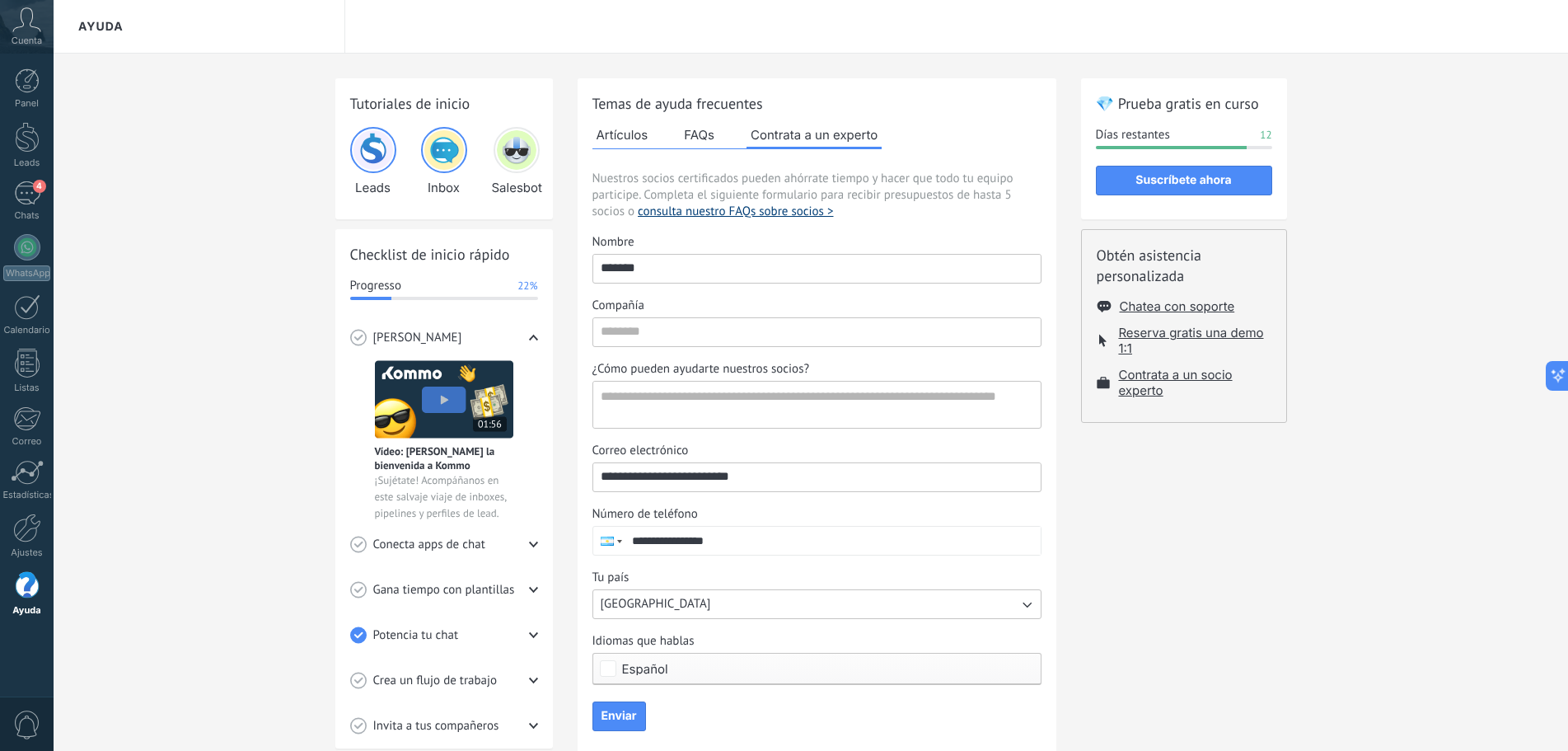
click at [735, 211] on button "consulta nuestro FAQs sobre socios >" at bounding box center [735, 211] width 195 height 16
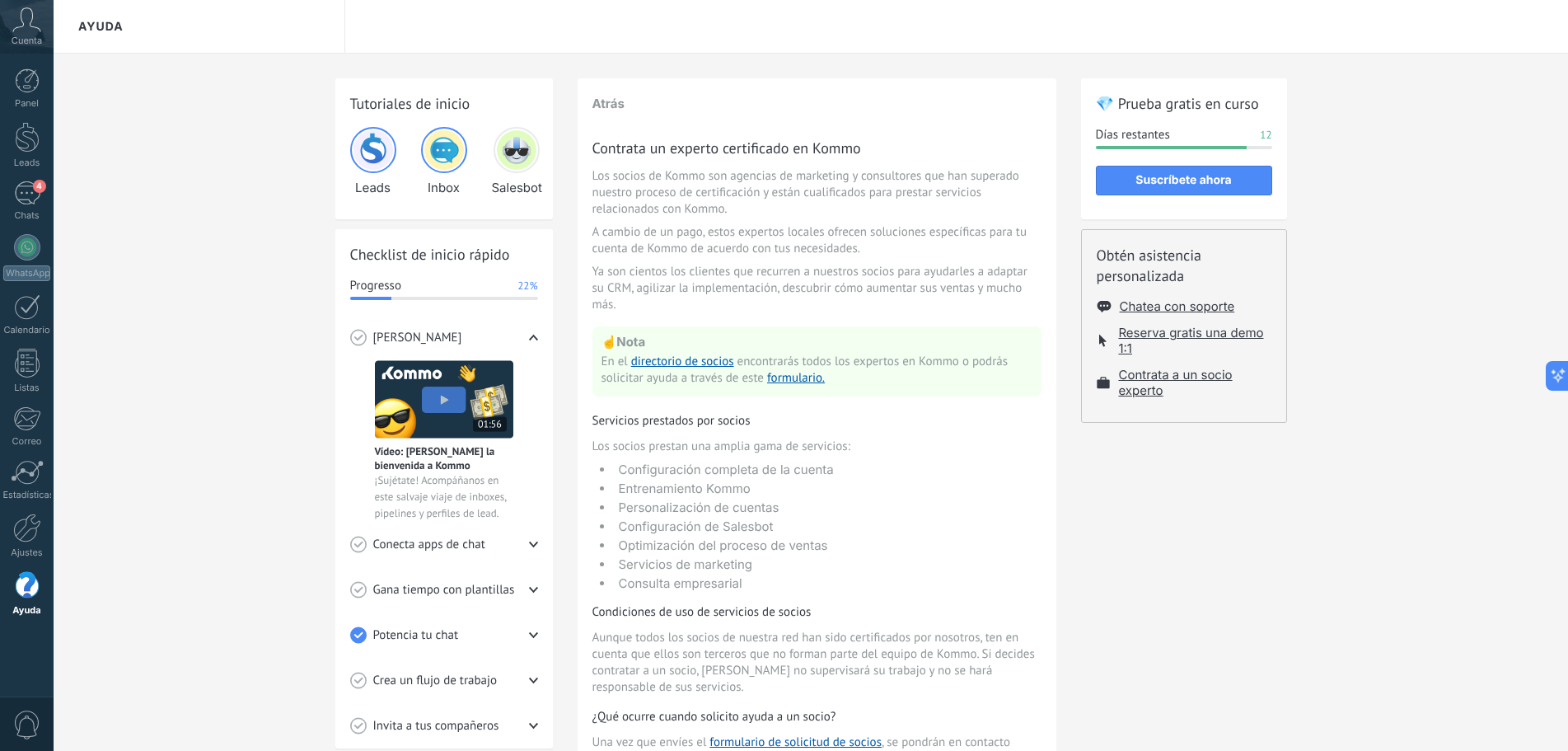
click at [517, 157] on img at bounding box center [516, 150] width 40 height 40
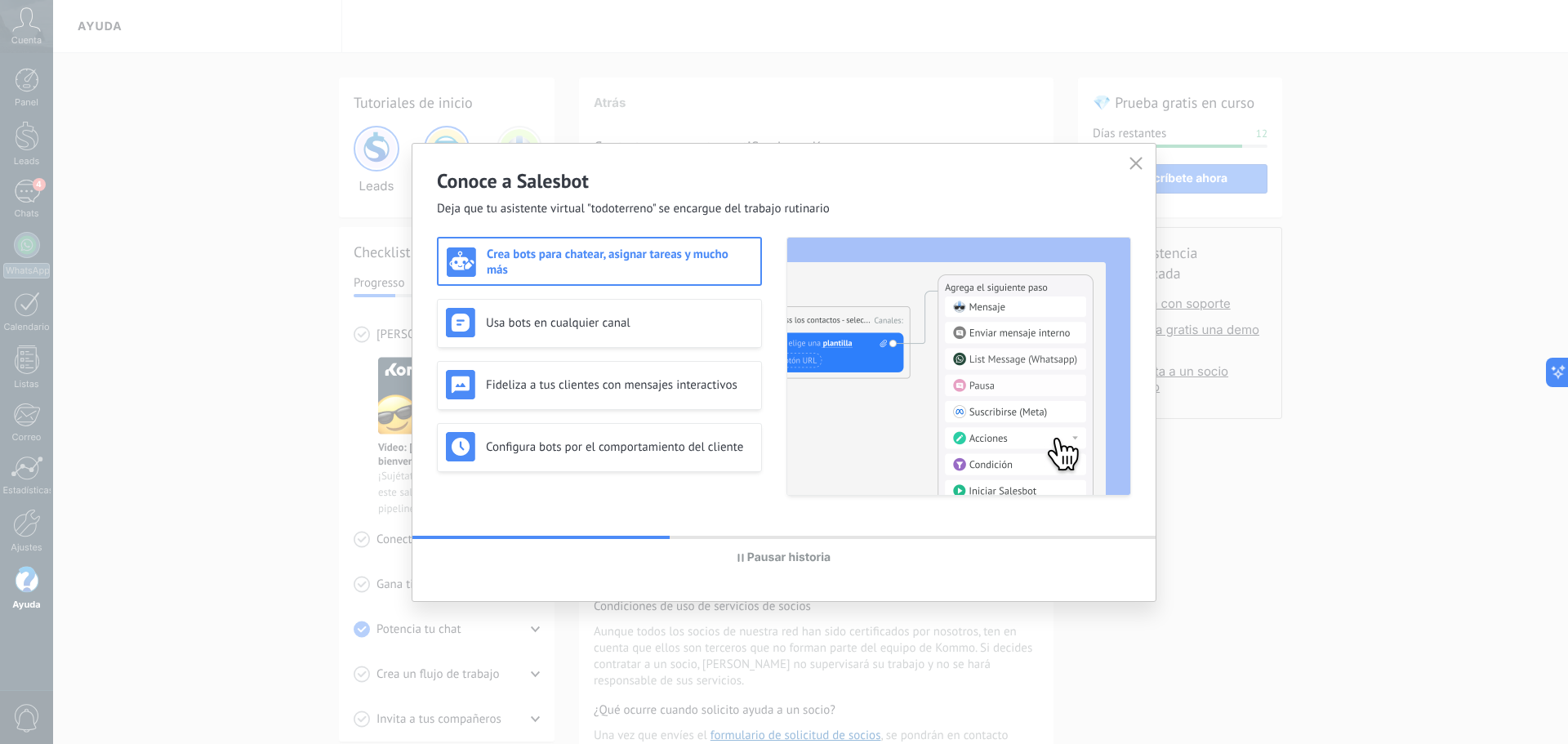
click at [1137, 163] on use "button" at bounding box center [1136, 163] width 12 height 12
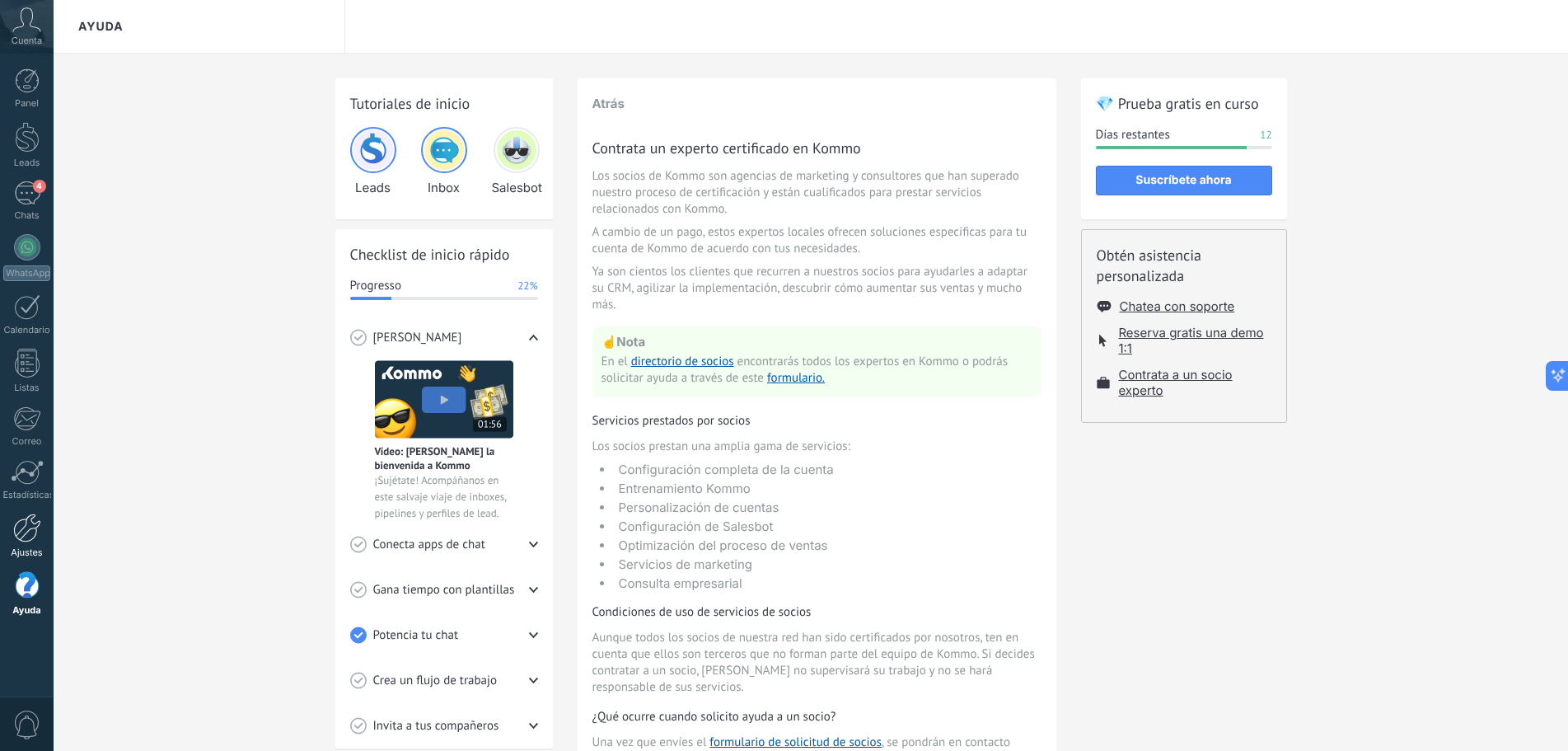
click at [24, 539] on div at bounding box center [27, 528] width 28 height 29
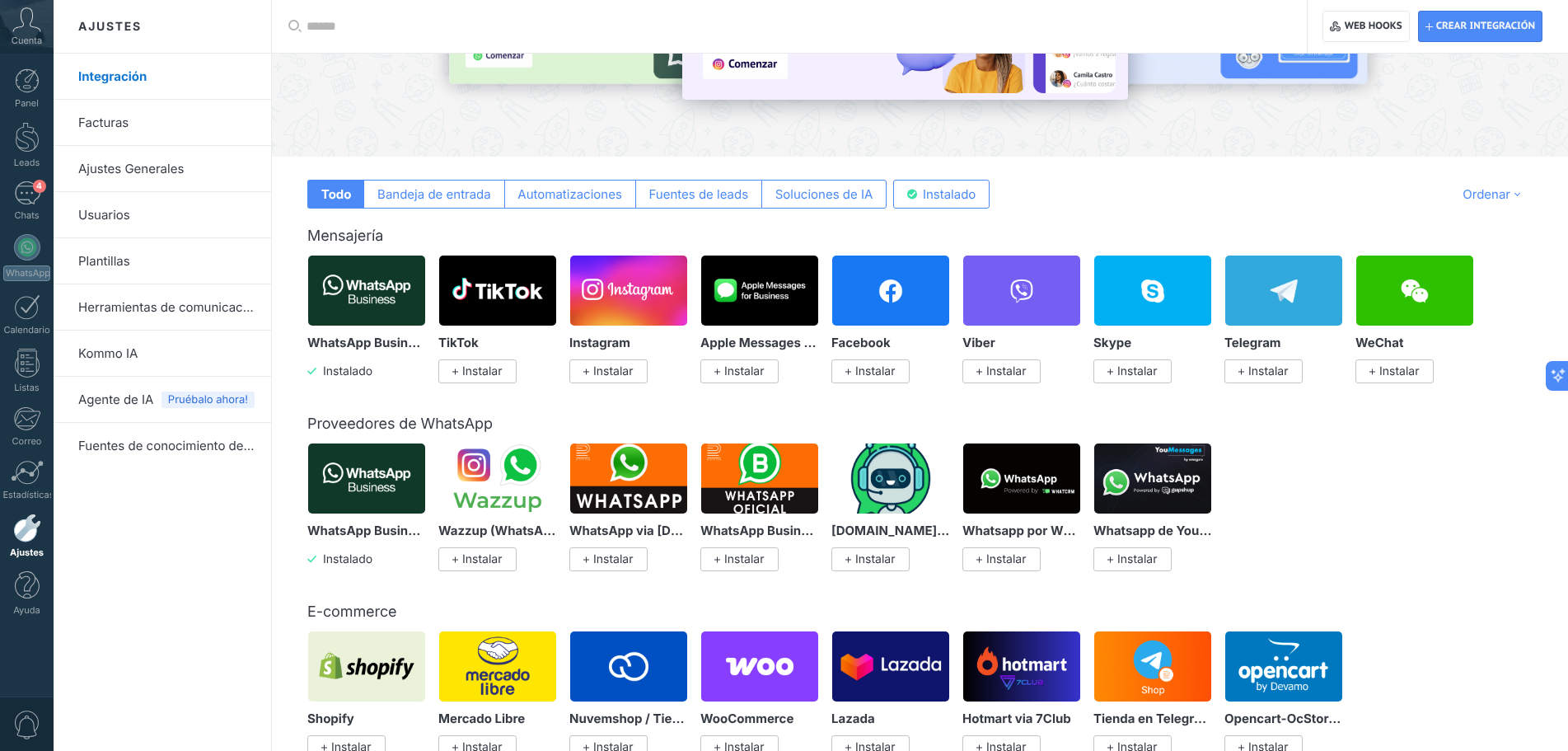
scroll to position [412, 0]
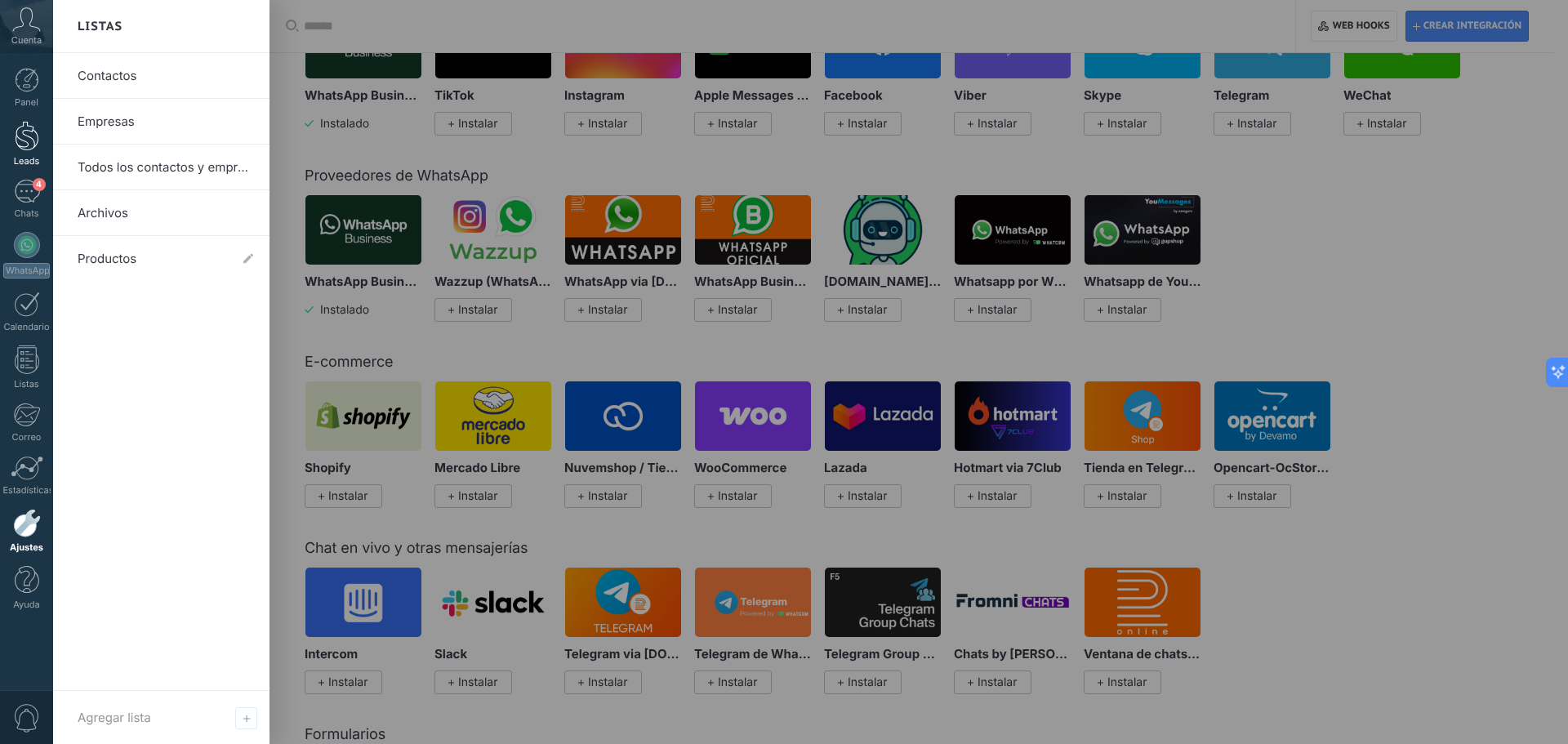
click at [30, 139] on div at bounding box center [26, 135] width 25 height 30
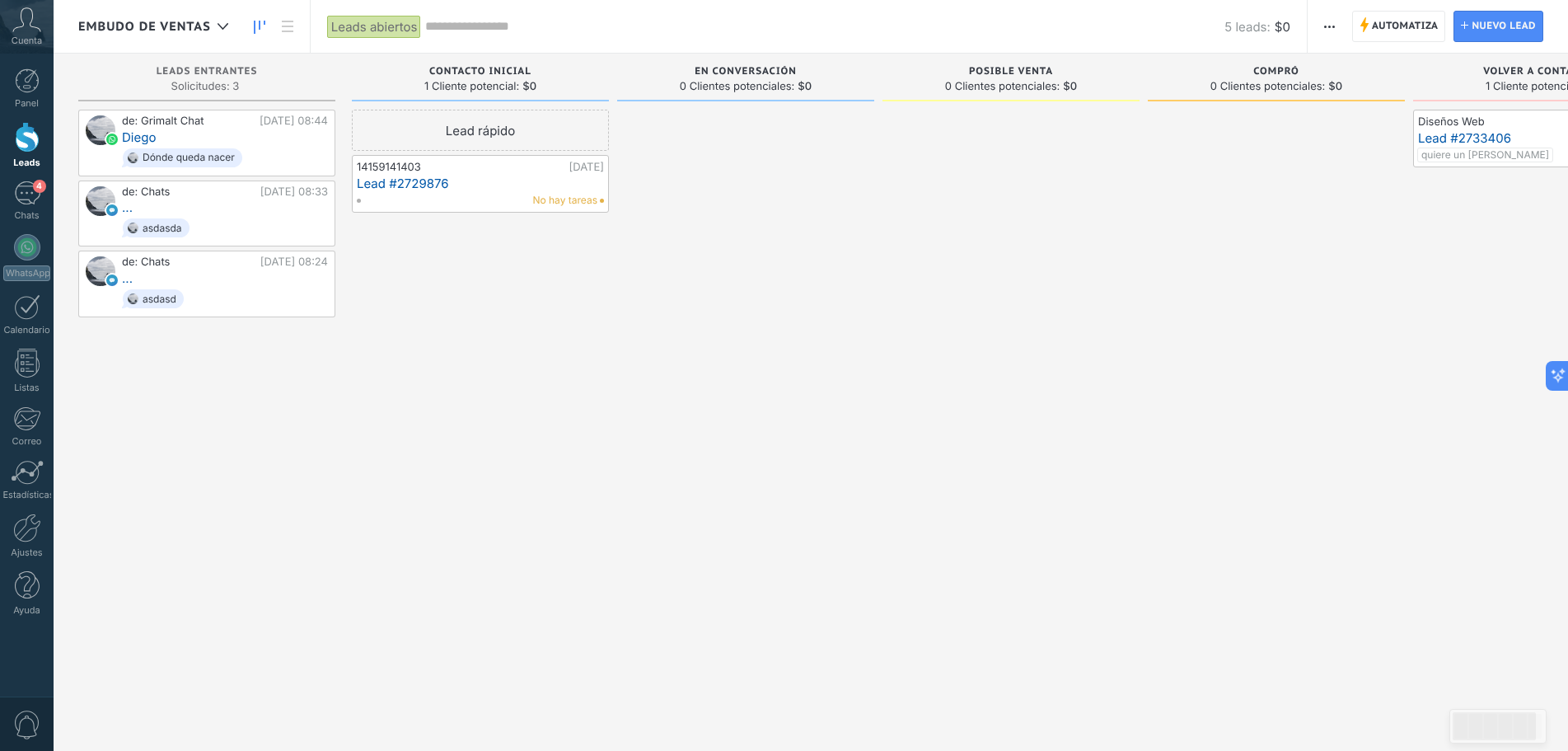
click at [1337, 22] on button "button" at bounding box center [1329, 26] width 24 height 31
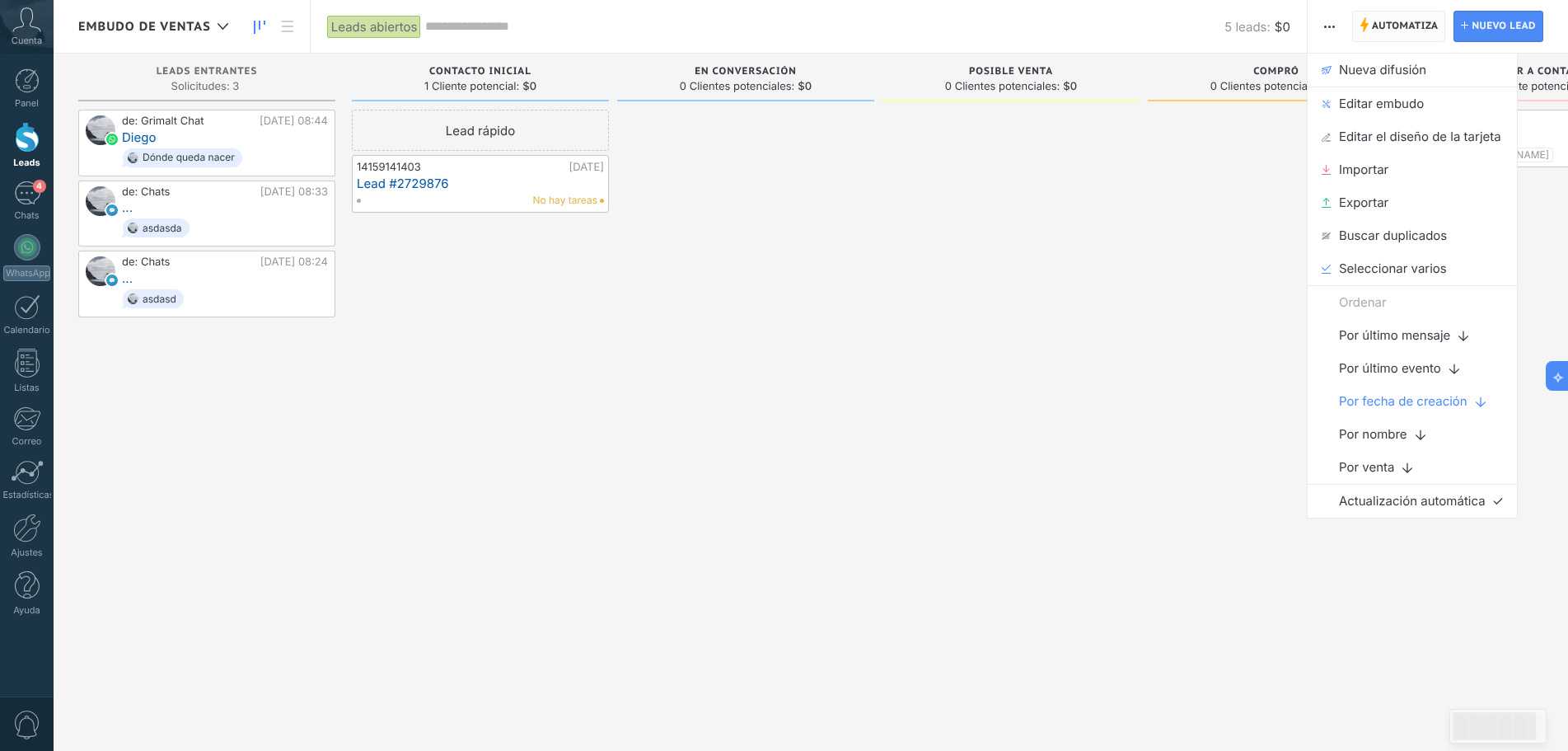
click at [1410, 25] on span "Automatiza" at bounding box center [1406, 26] width 67 height 30
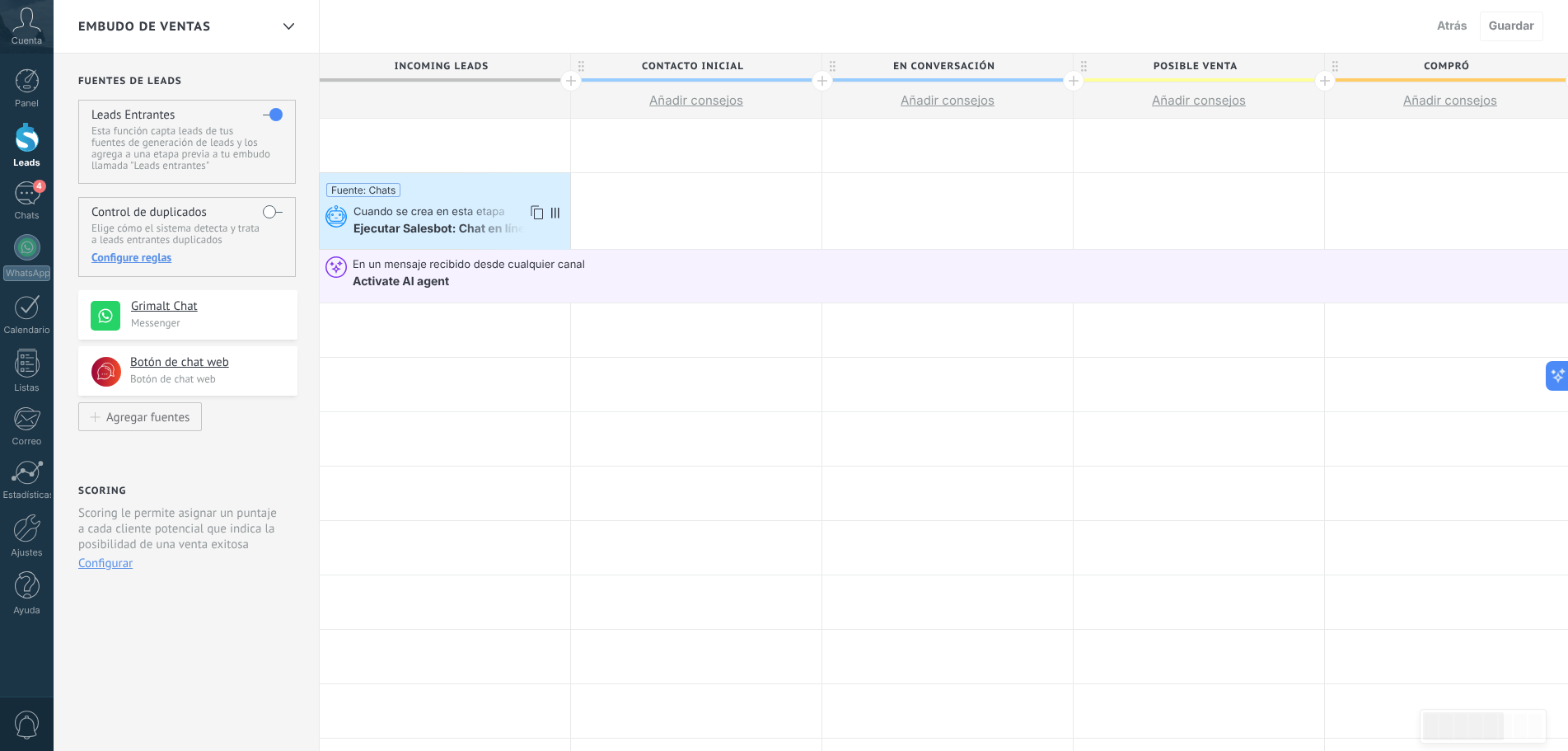
click at [535, 210] on icon at bounding box center [535, 212] width 16 height 21
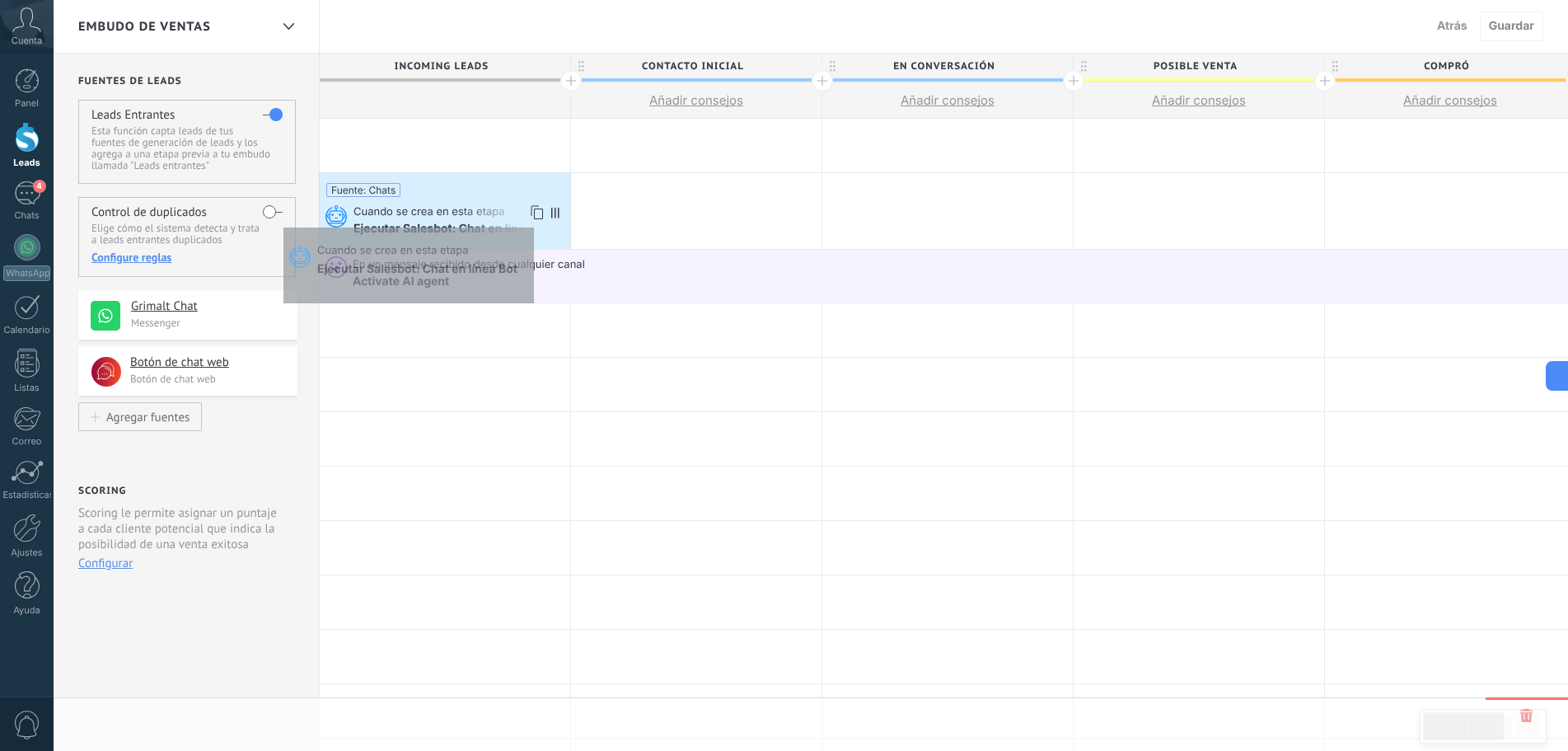
click at [525, 176] on div "Fuente: Chats" at bounding box center [445, 185] width 237 height 24
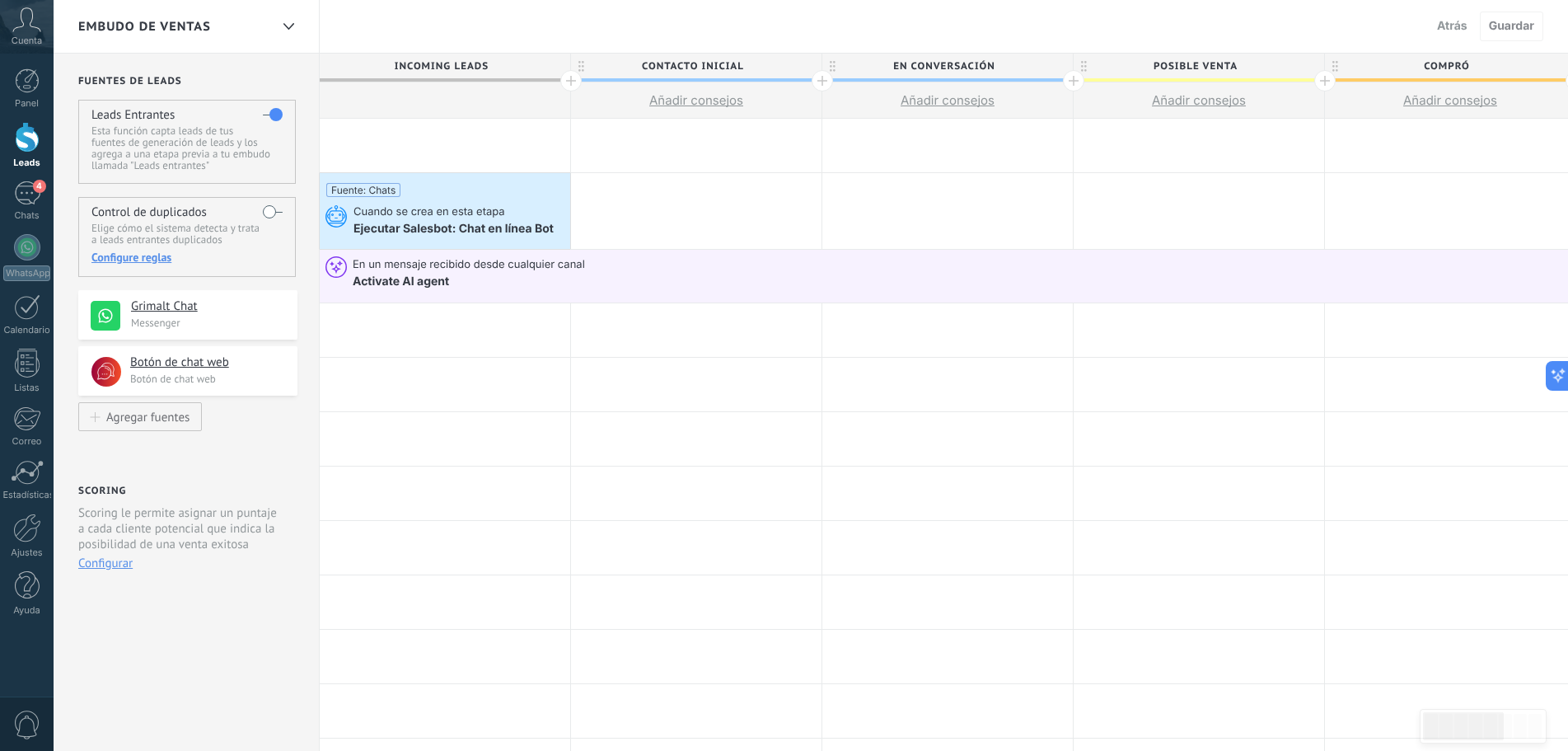
click at [436, 203] on div "Fuente: Chats Cuando se crea en esta etapa Ejecutar Salesbot: Chat en línea Bot" at bounding box center [445, 211] width 251 height 76
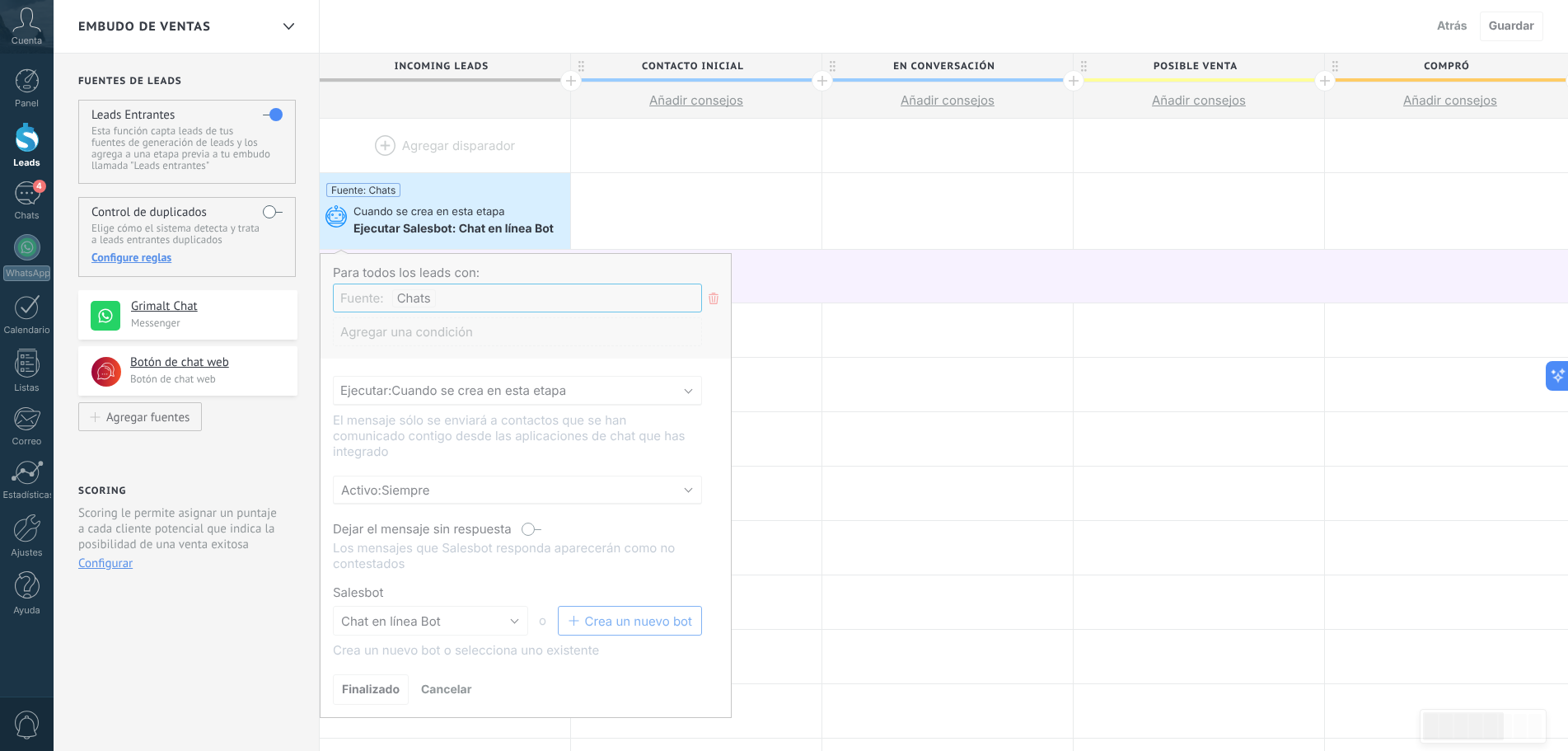
click at [165, 141] on p "Esta función capta leads de tus fuentes de generación de leads y los agrega a u…" at bounding box center [186, 149] width 191 height 46
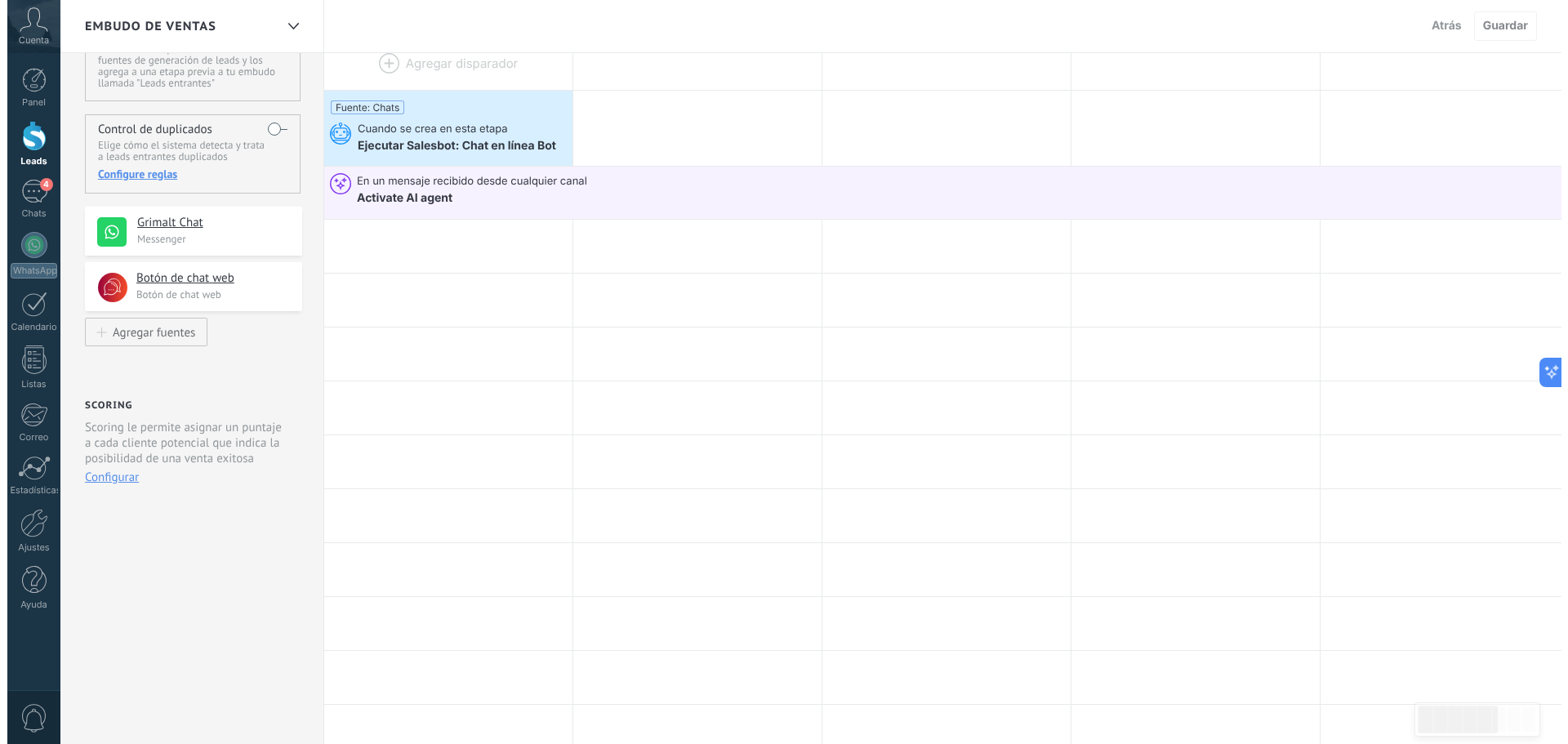
scroll to position [82, 0]
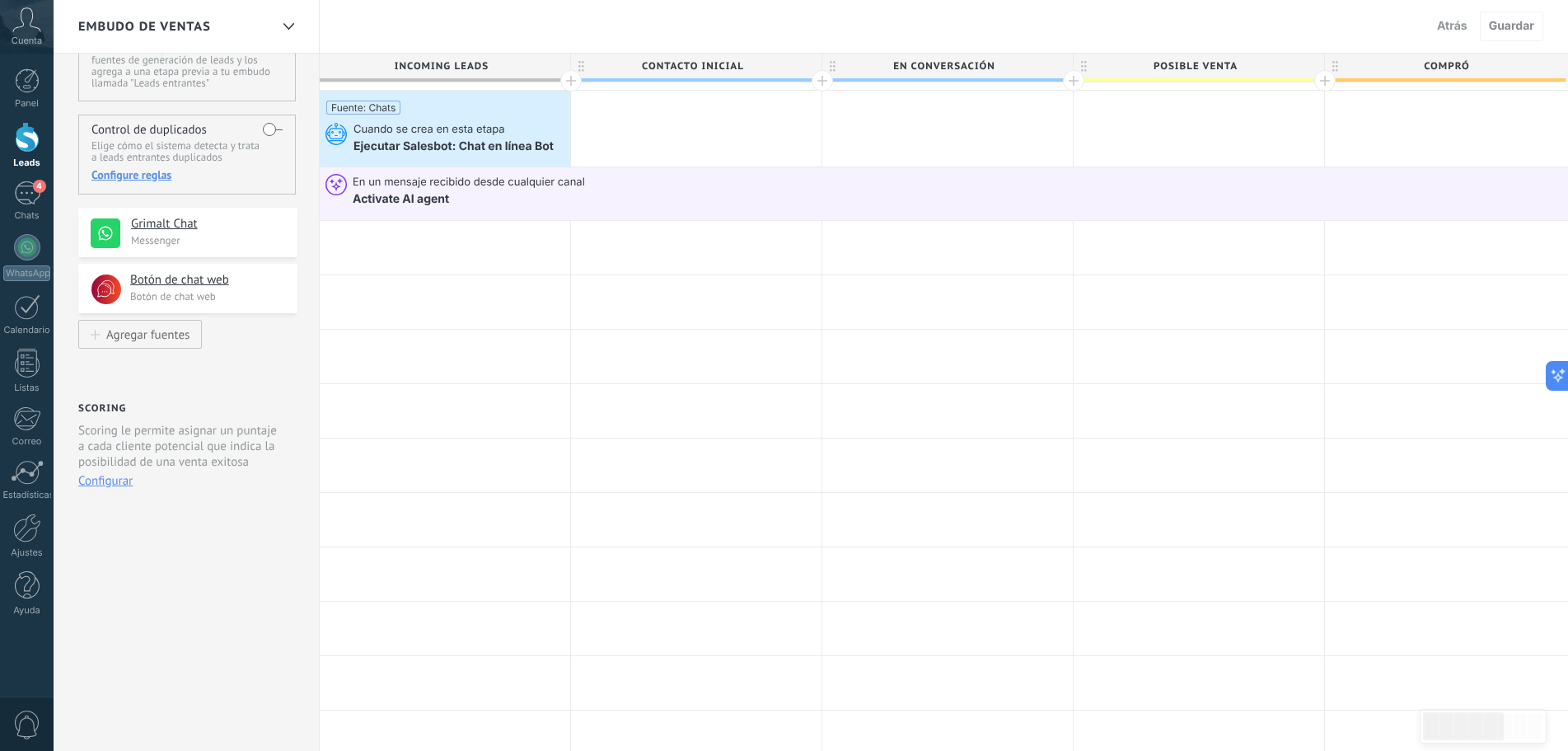
click at [87, 479] on button "Configurar" at bounding box center [105, 480] width 54 height 15
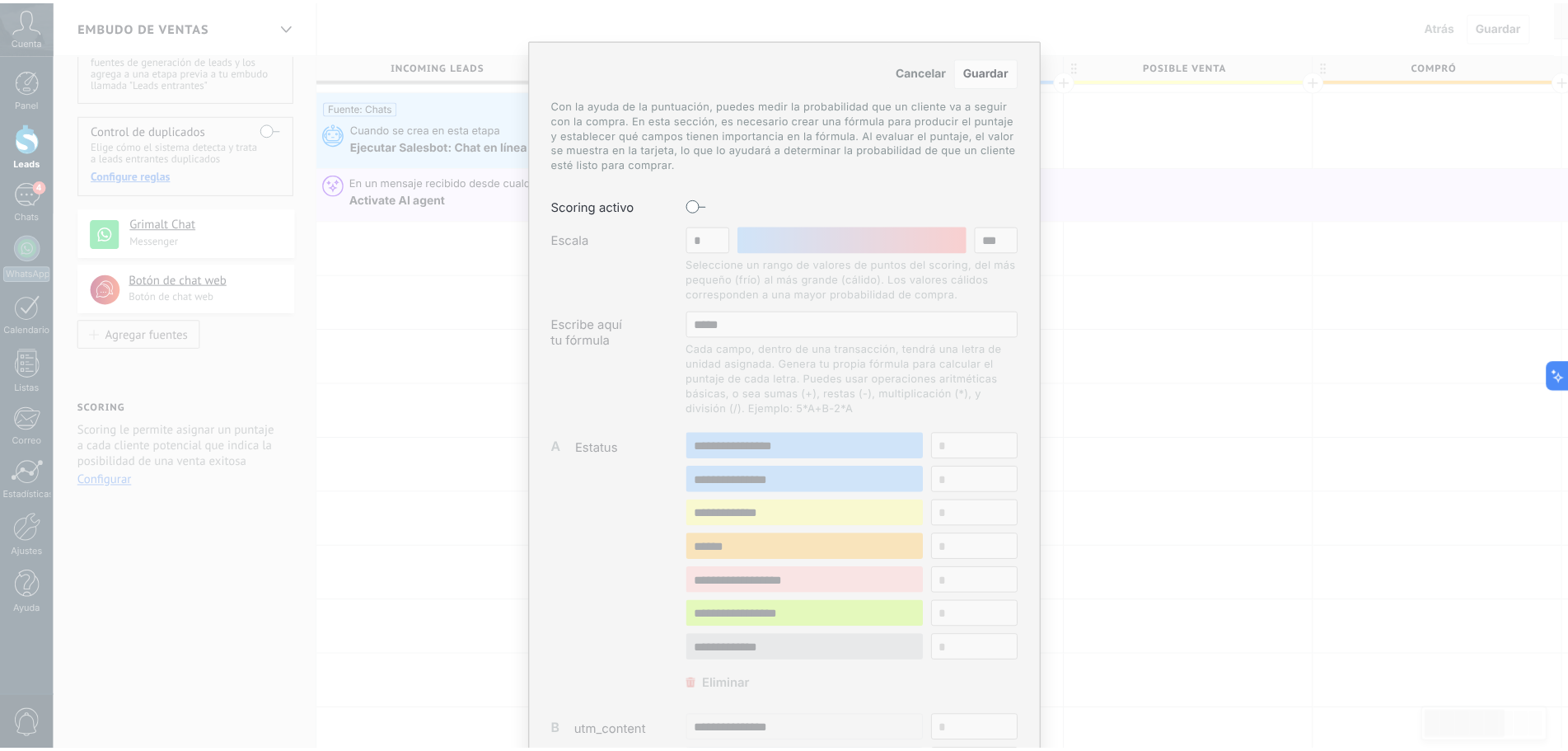
scroll to position [0, 0]
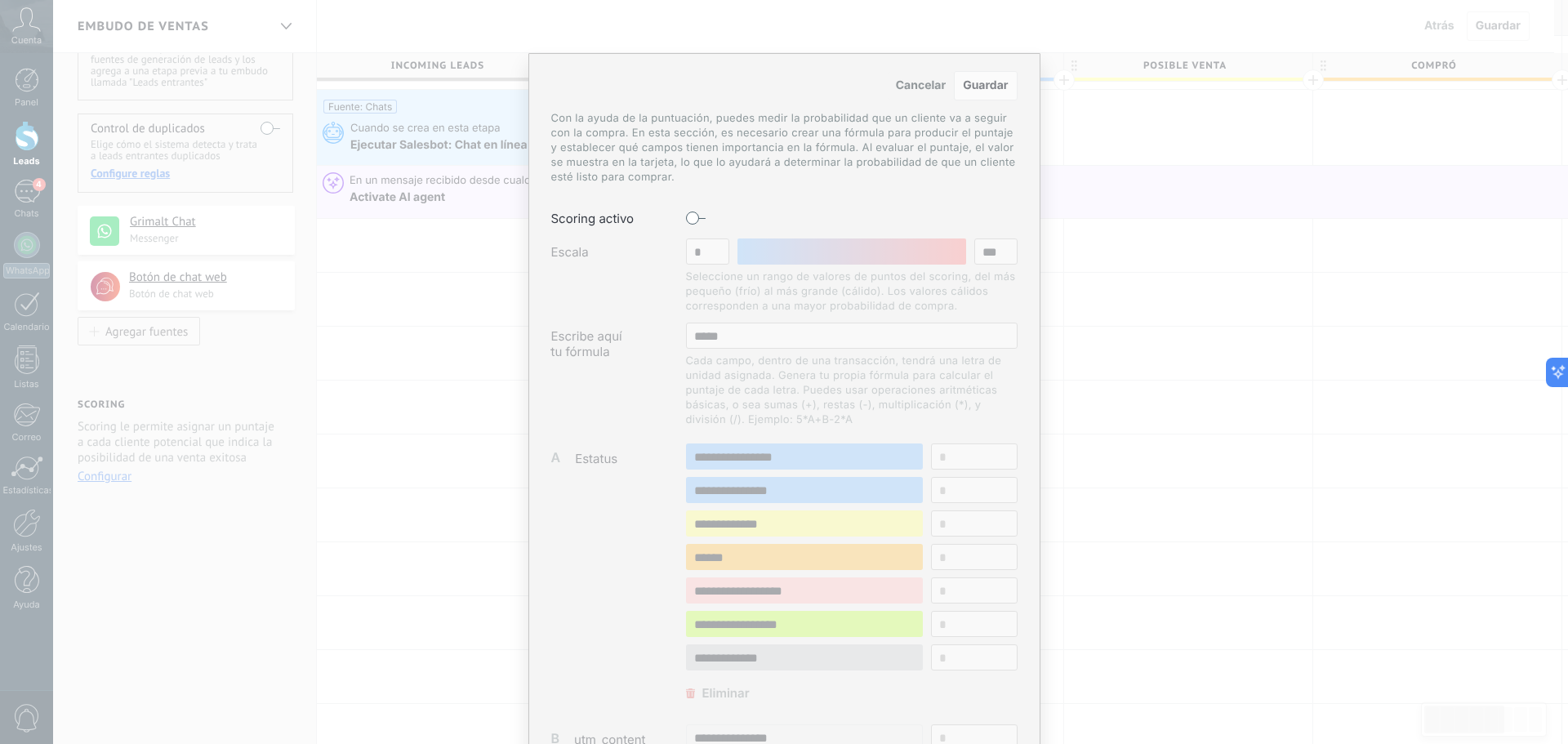
click at [929, 86] on span "Cancelar" at bounding box center [921, 85] width 50 height 14
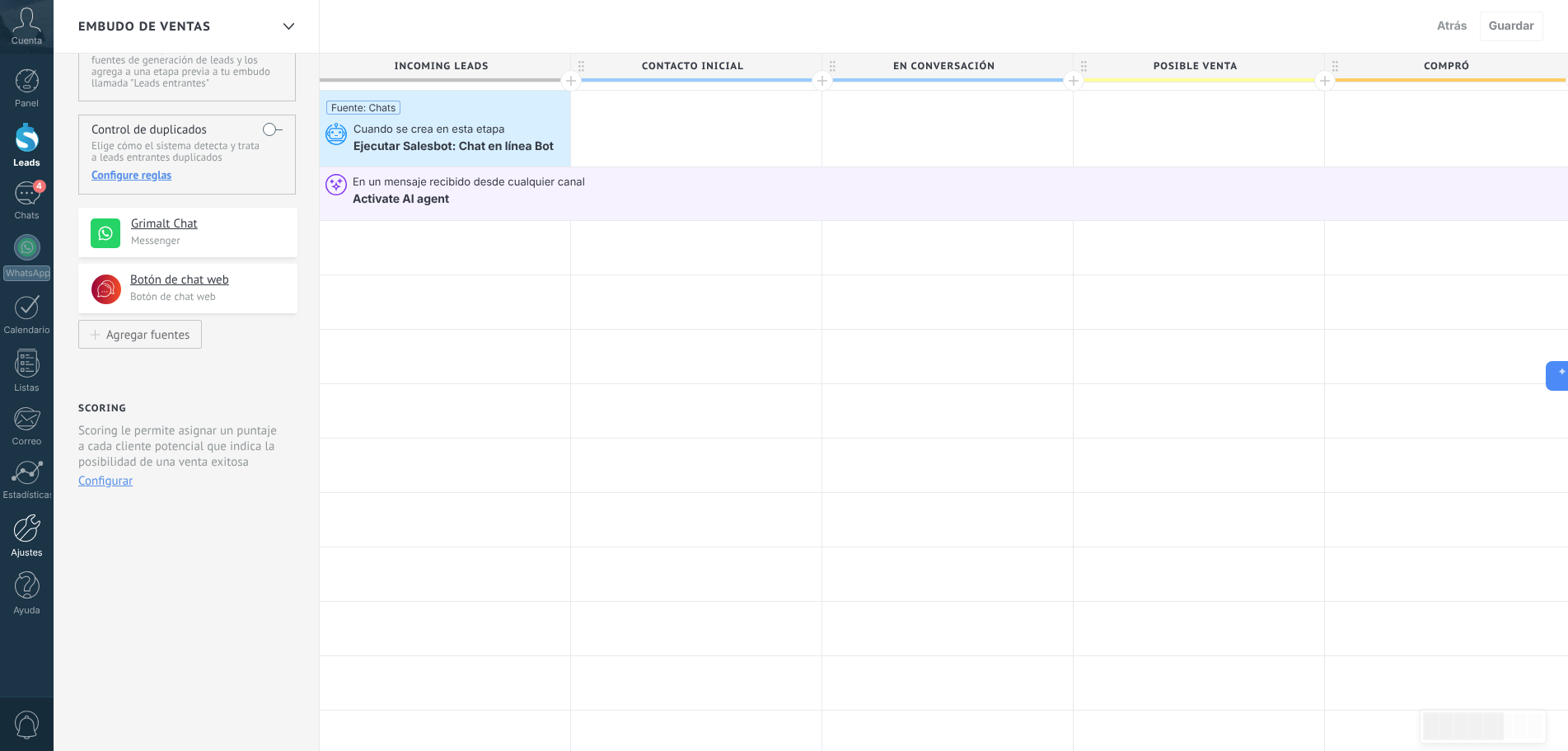
click at [19, 520] on div at bounding box center [27, 528] width 28 height 29
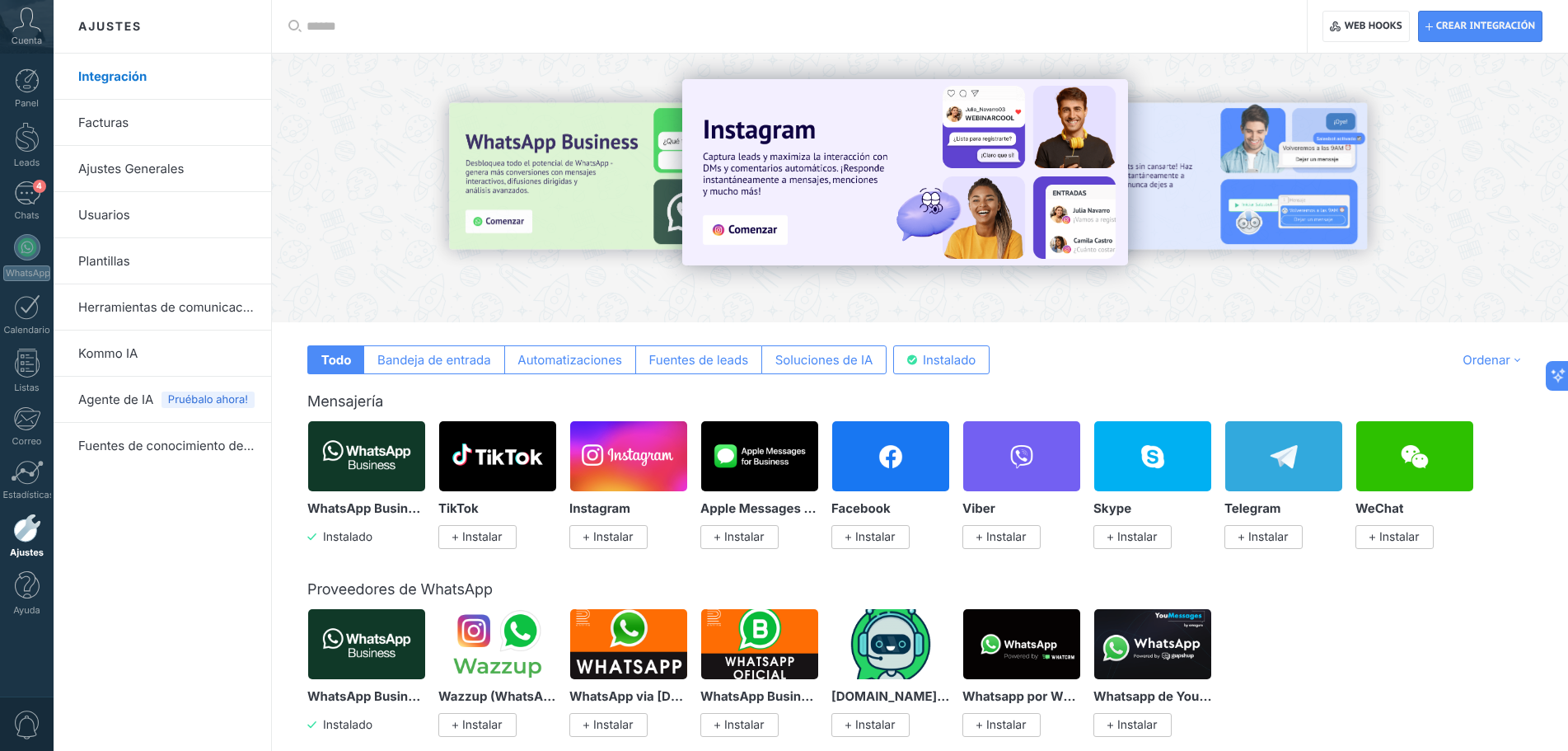
click at [125, 302] on link "Herramientas de comunicación" at bounding box center [166, 308] width 176 height 46
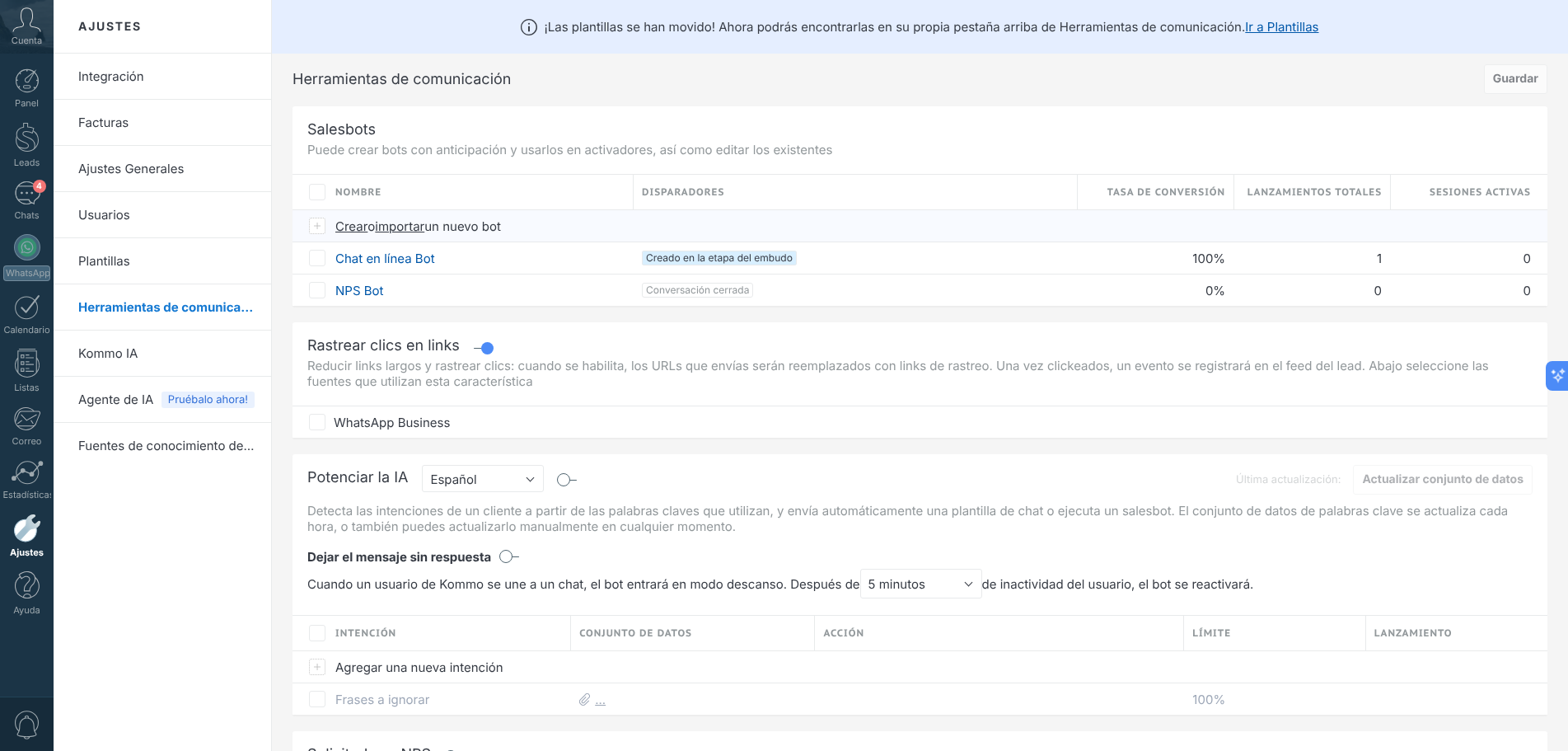
click at [354, 227] on span "Crear" at bounding box center [351, 226] width 32 height 15
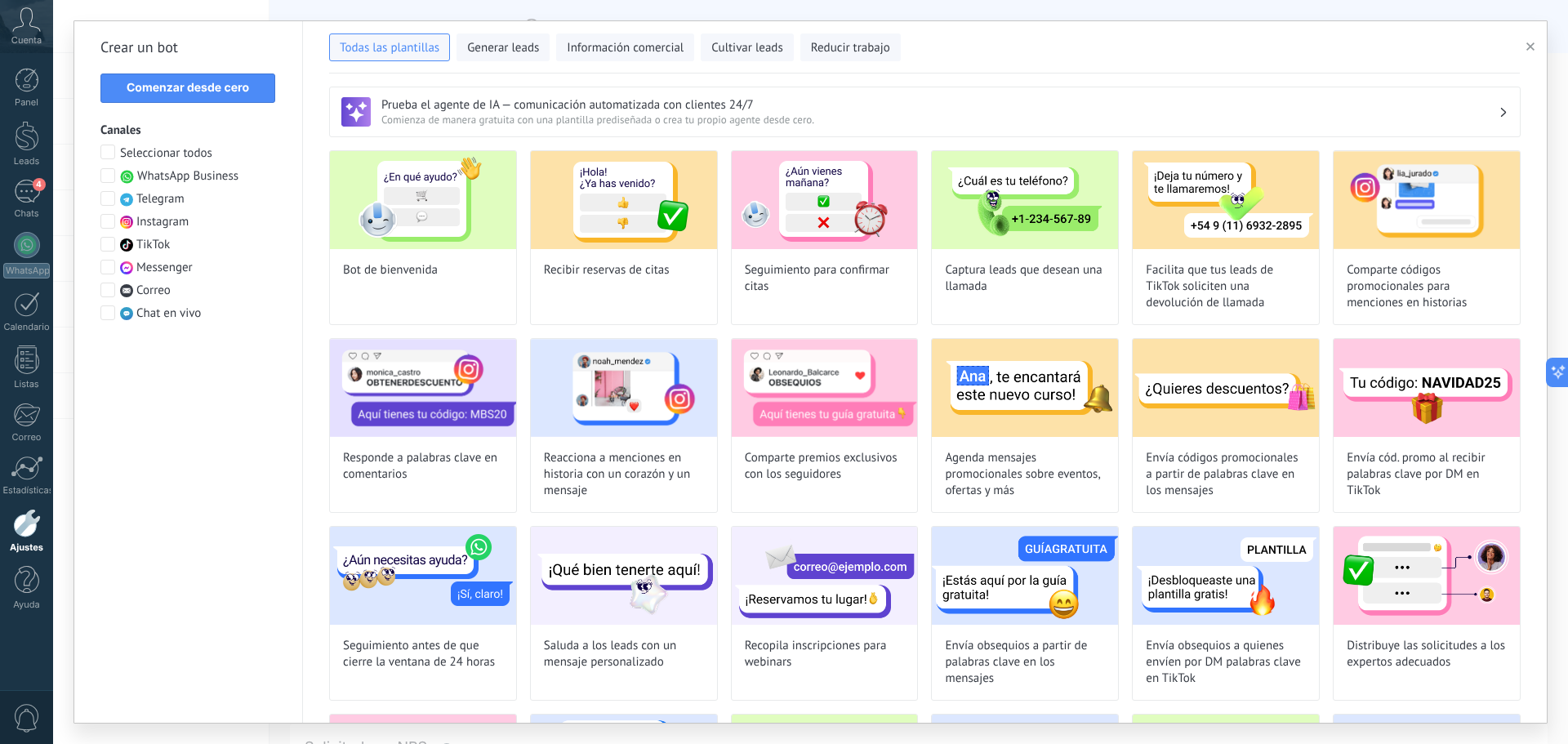
click at [219, 178] on span "WhatsApp Business" at bounding box center [187, 176] width 101 height 16
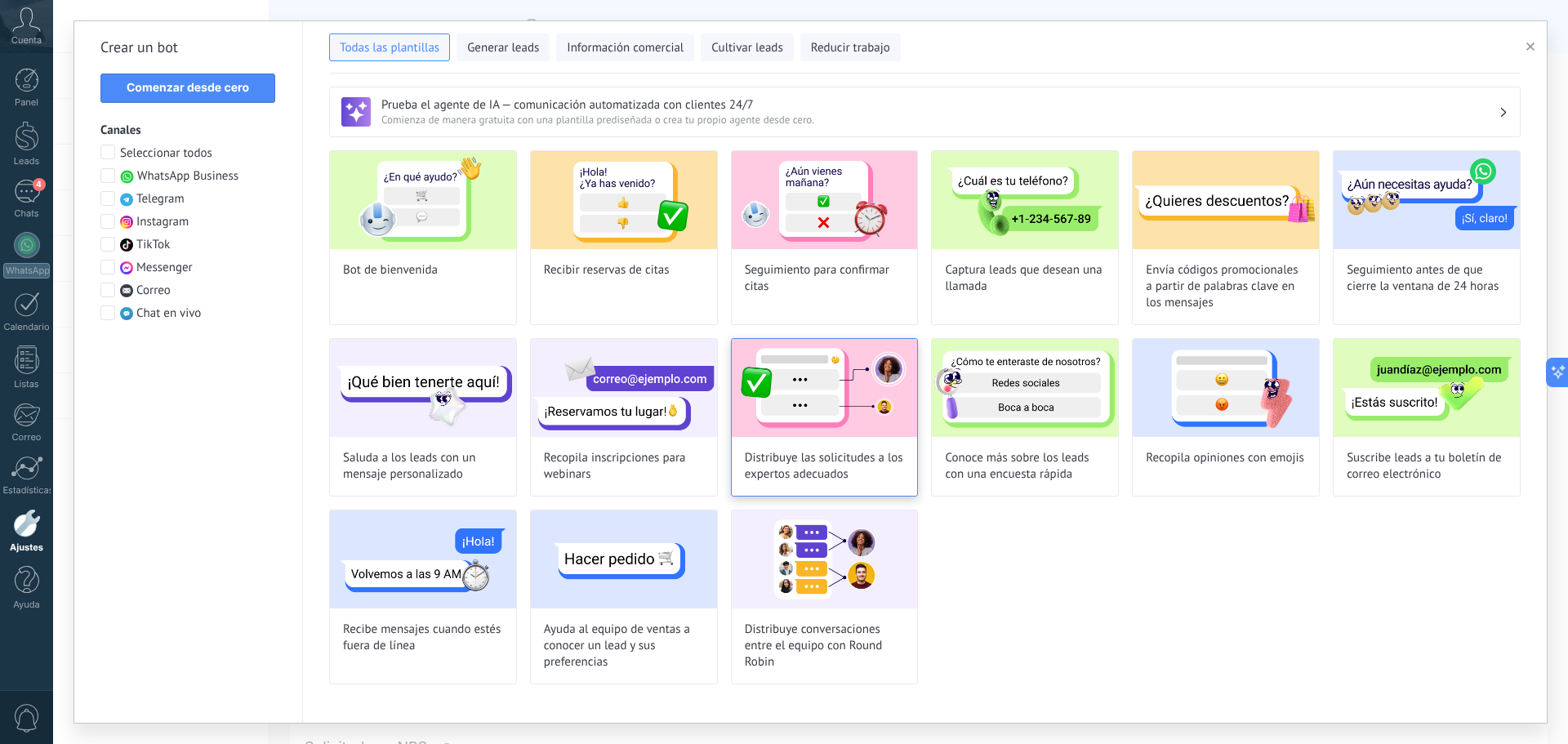
click at [815, 396] on img at bounding box center [824, 387] width 187 height 98
type input "**********"
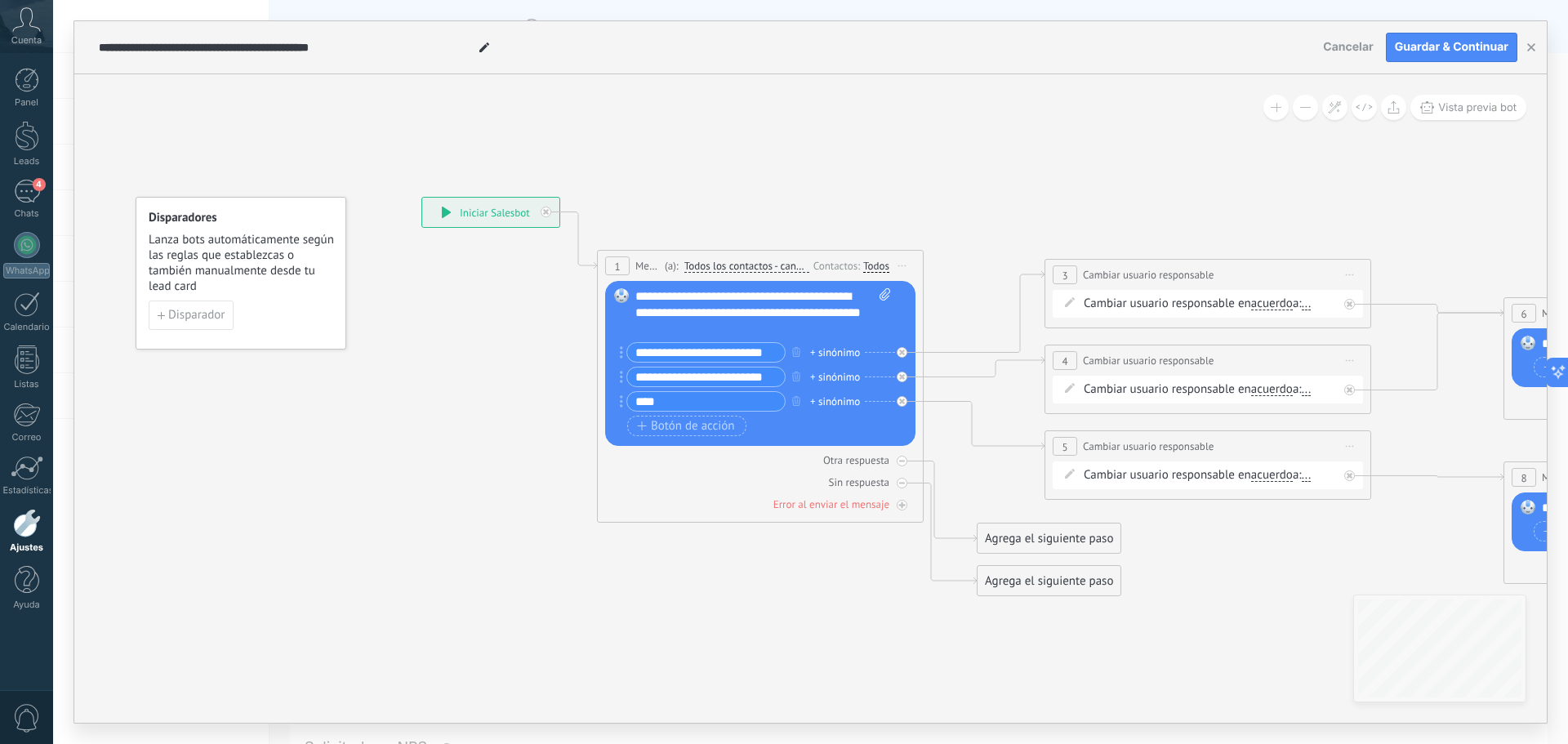
click at [1343, 48] on span "Cancelar" at bounding box center [1348, 47] width 50 height 14
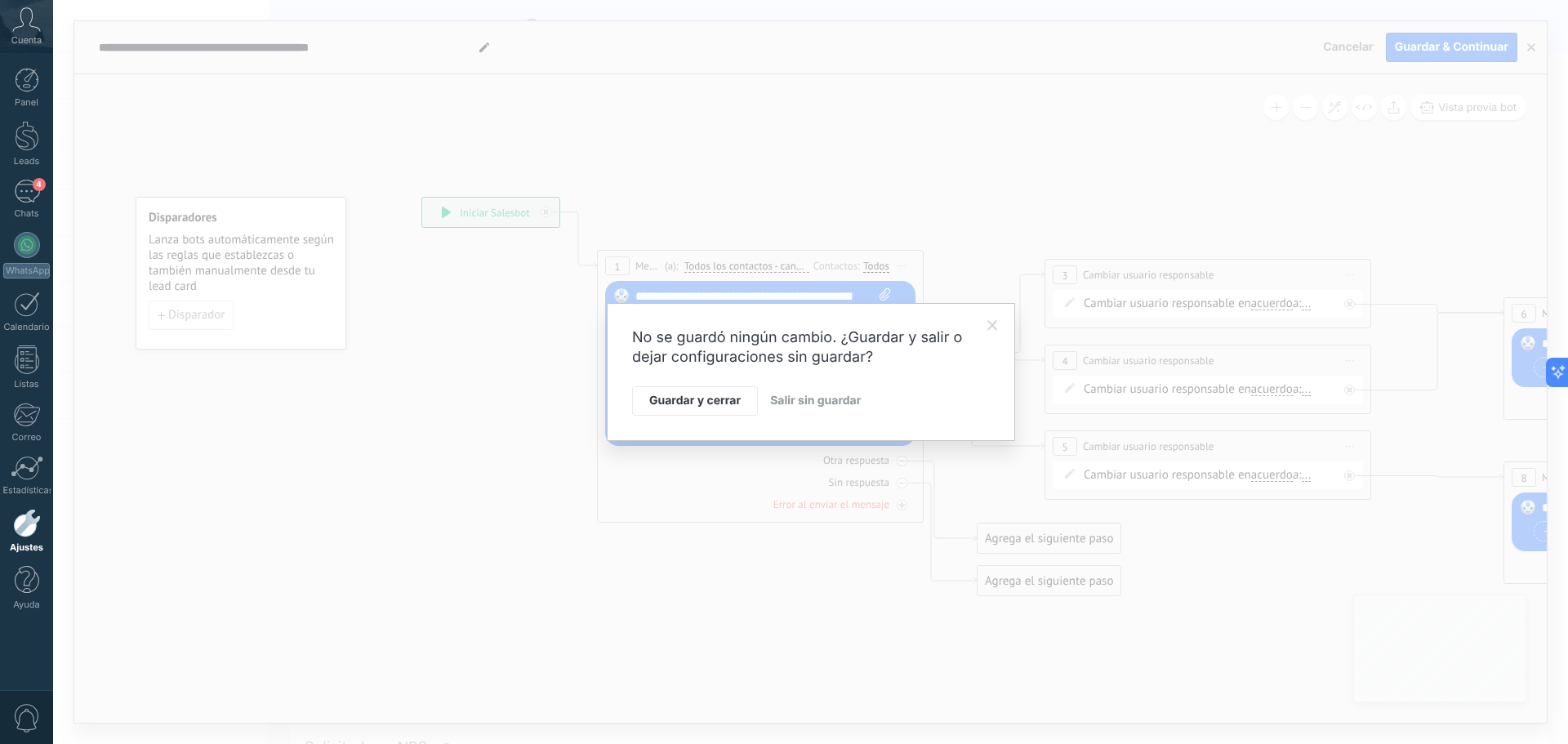
click at [792, 398] on span "Salir sin guardar" at bounding box center [815, 400] width 90 height 14
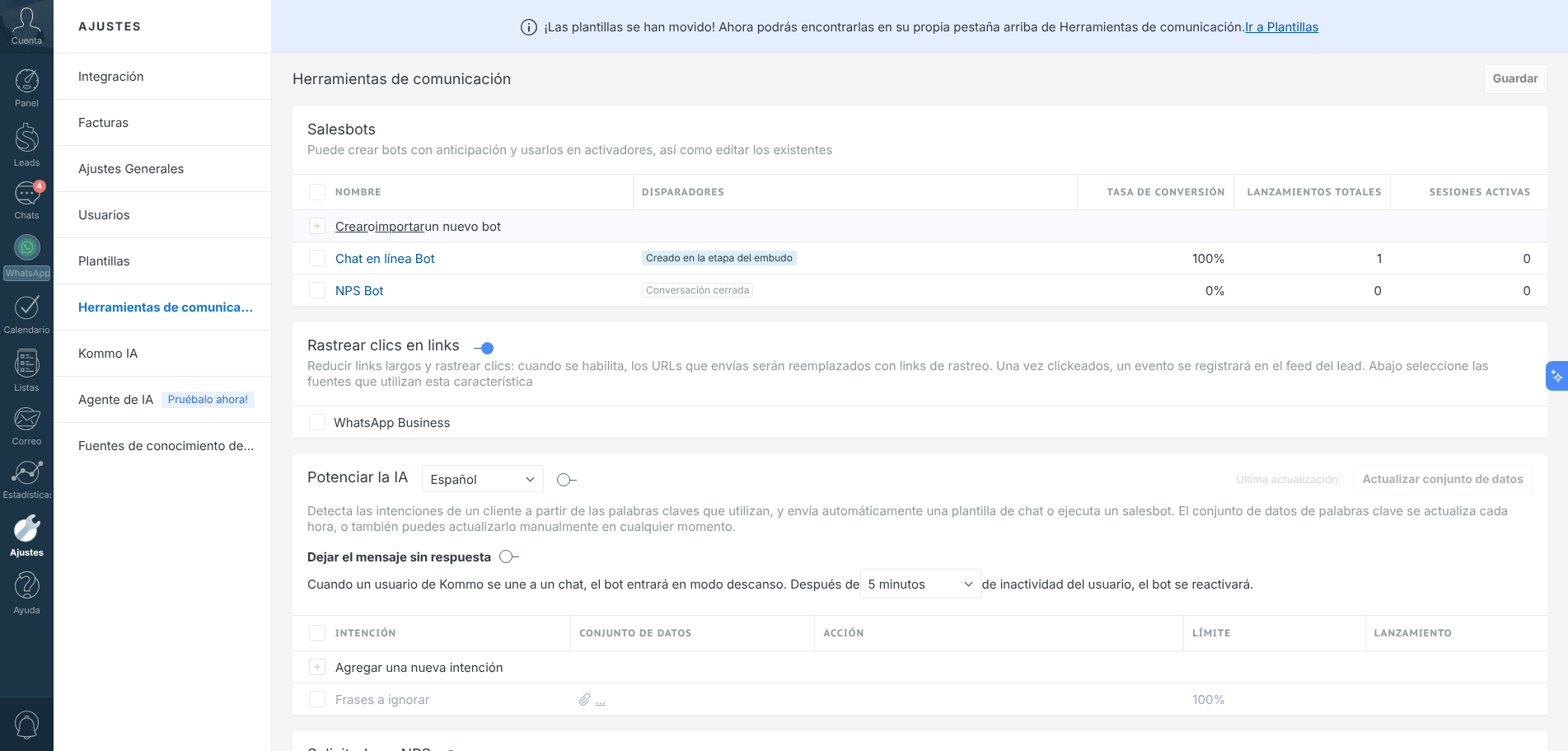
click at [356, 228] on span "Crear" at bounding box center [351, 226] width 32 height 15
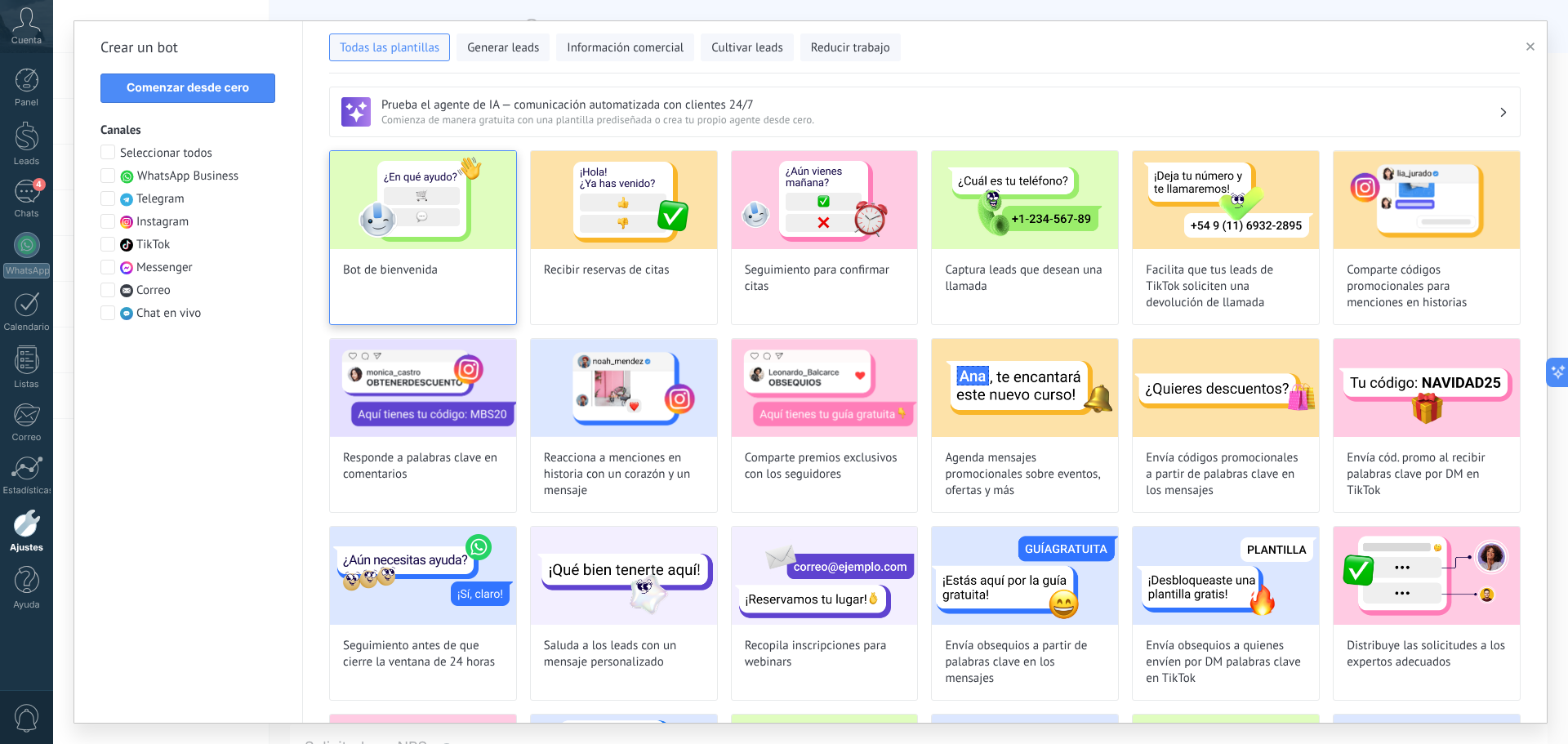
click at [415, 229] on img at bounding box center [422, 199] width 187 height 98
type input "**********"
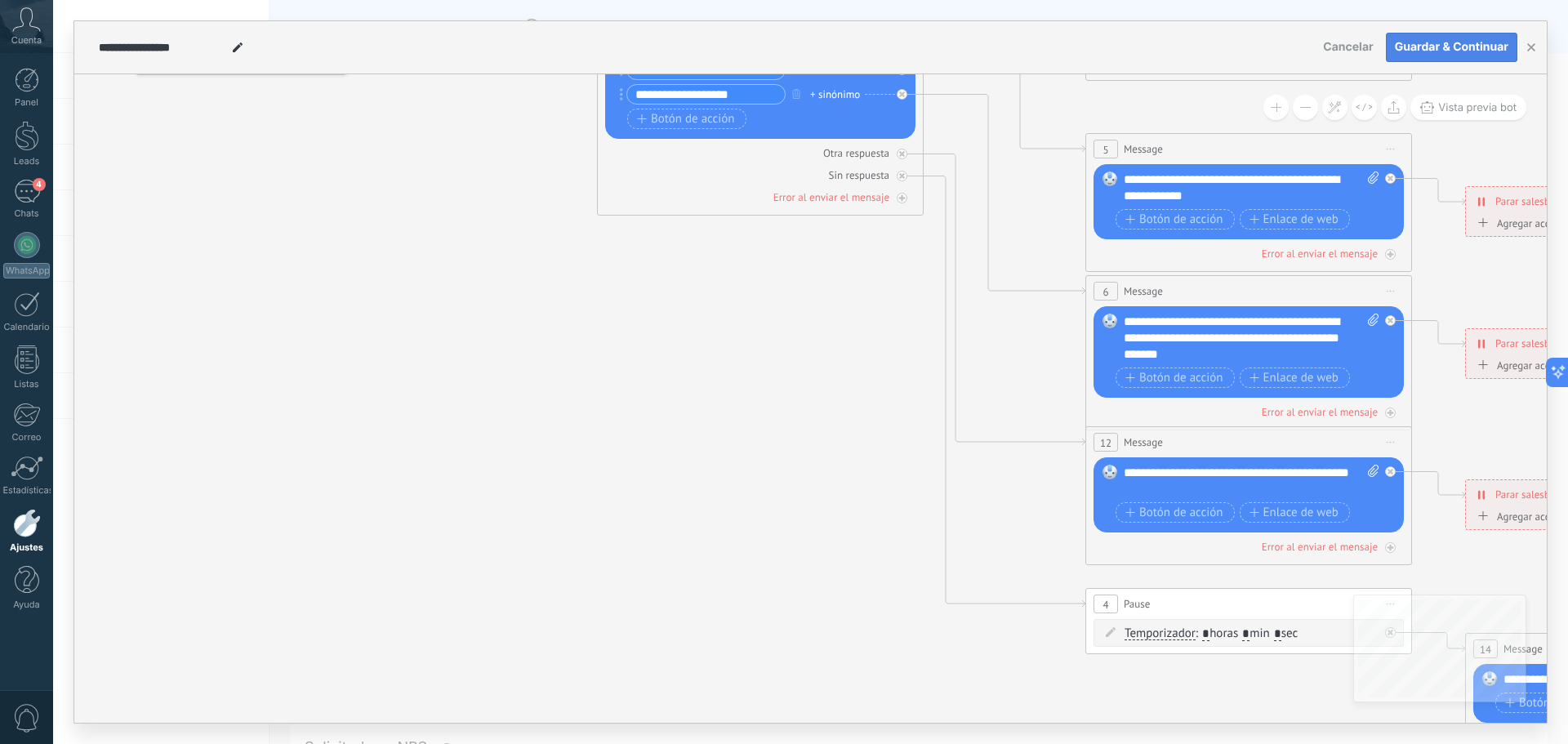
click at [1449, 49] on span "Guardar & Continuar" at bounding box center [1451, 47] width 113 height 11
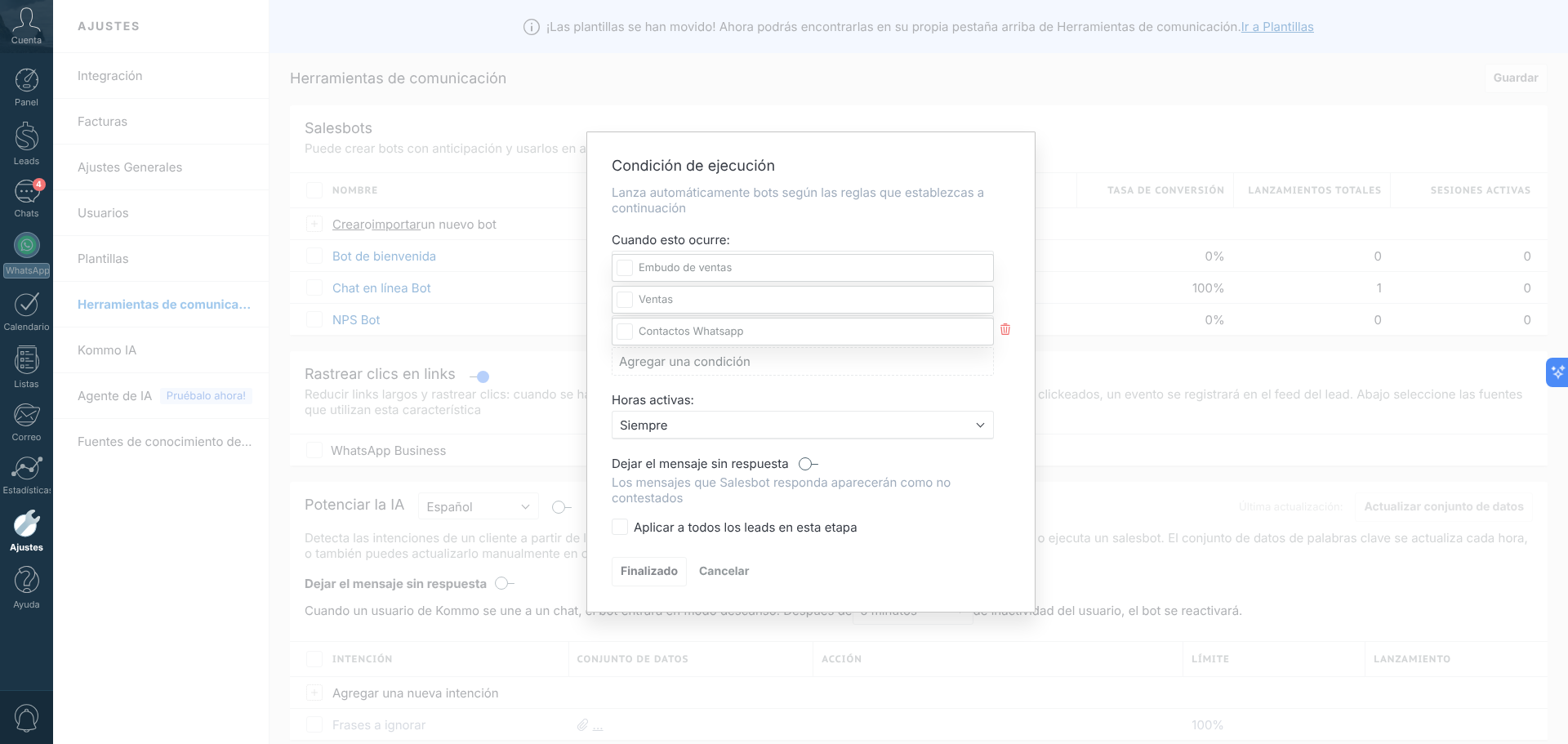
scroll to position [183, 0]
click at [637, 570] on div "Incoming leads Contacto inicial en conversación Posible venta compró volver a c…" at bounding box center [802, 498] width 382 height 489
click at [703, 269] on span "Cuando se crea en una etapa del embudo" at bounding box center [740, 265] width 242 height 15
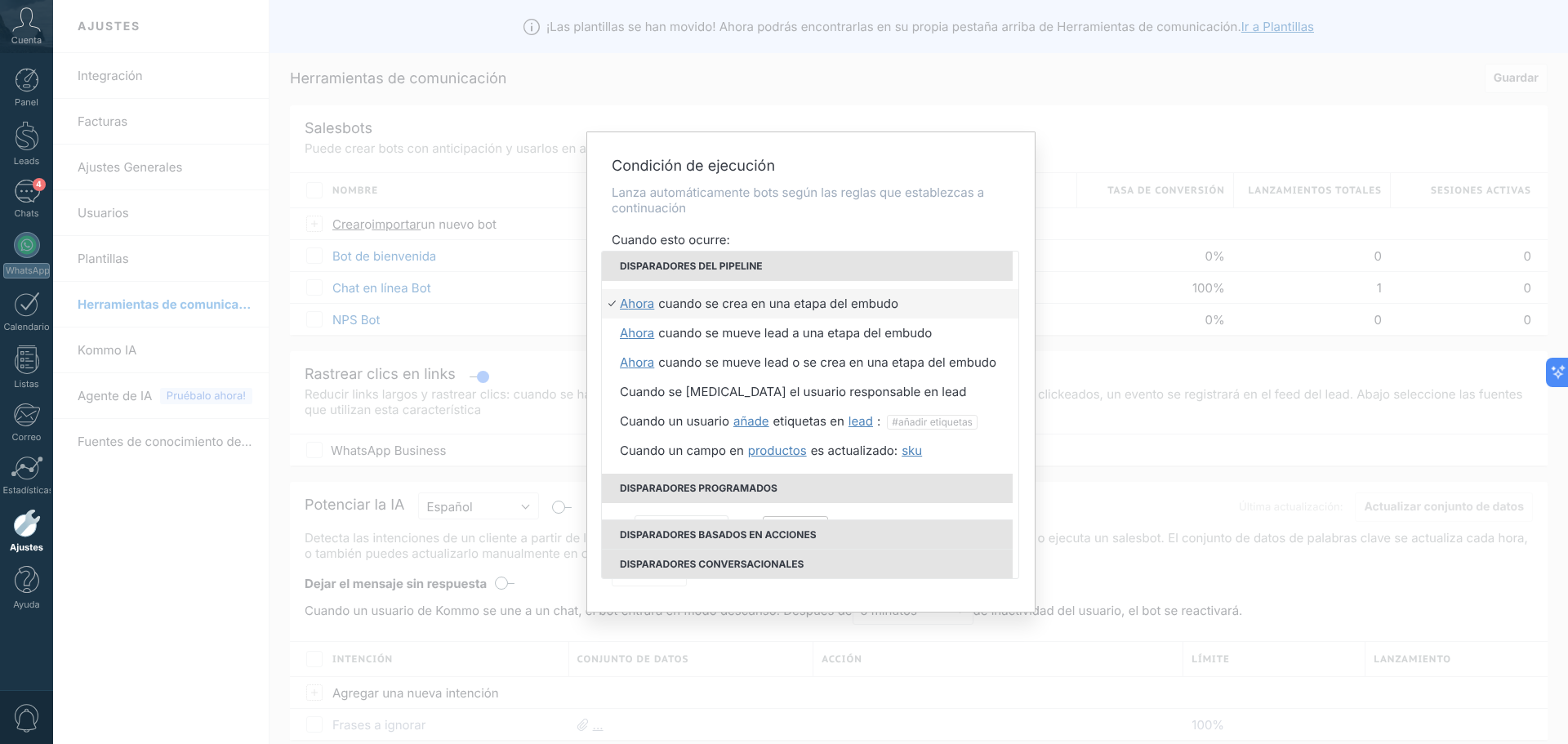
click at [859, 212] on p "Lanza automáticamente bots según las reglas que establezcas a continuación" at bounding box center [811, 200] width 399 height 31
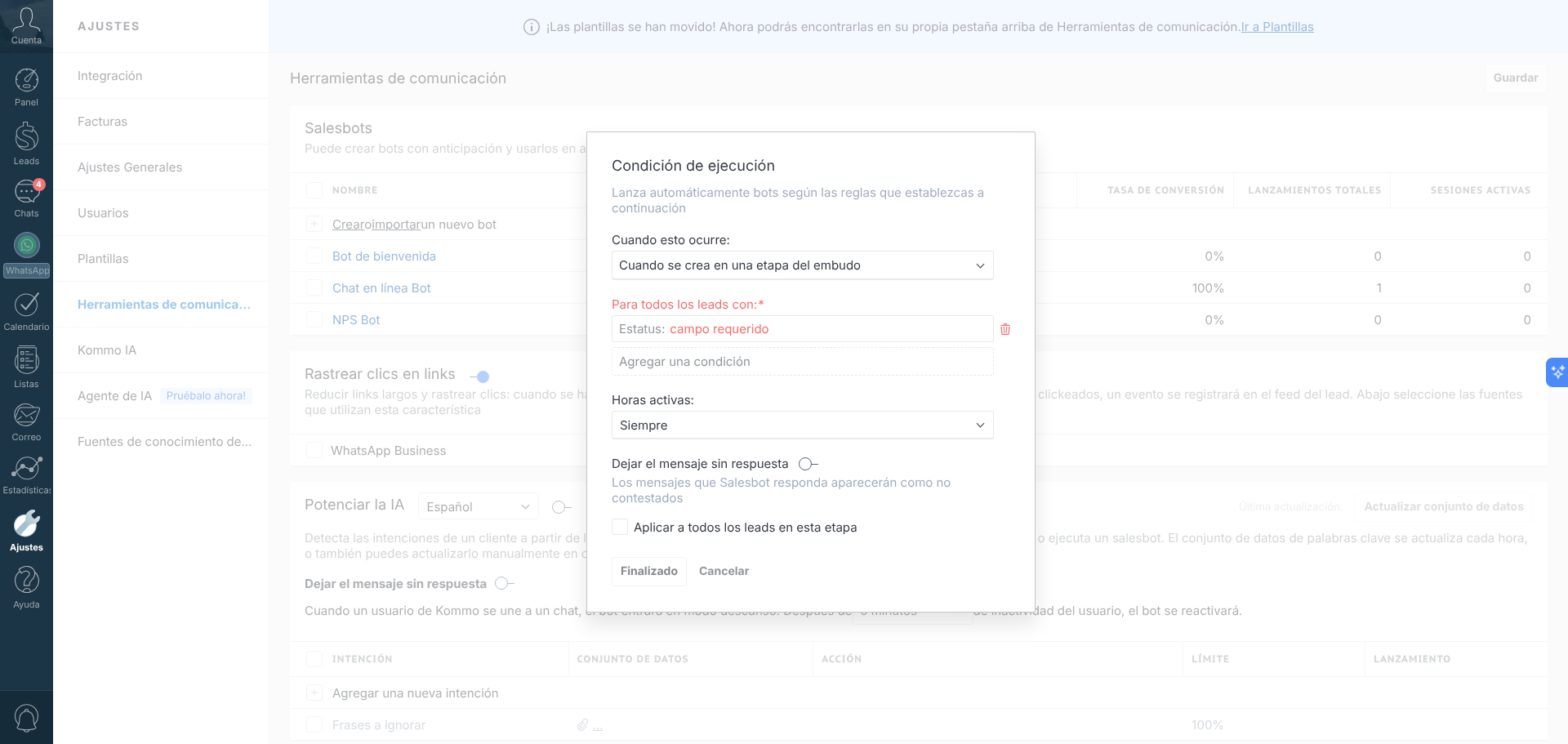
click at [0, 0] on div "Incoming leads Contacto inicial en conversación Posible venta compró volver a c…" at bounding box center [0, 0] width 0 height 0
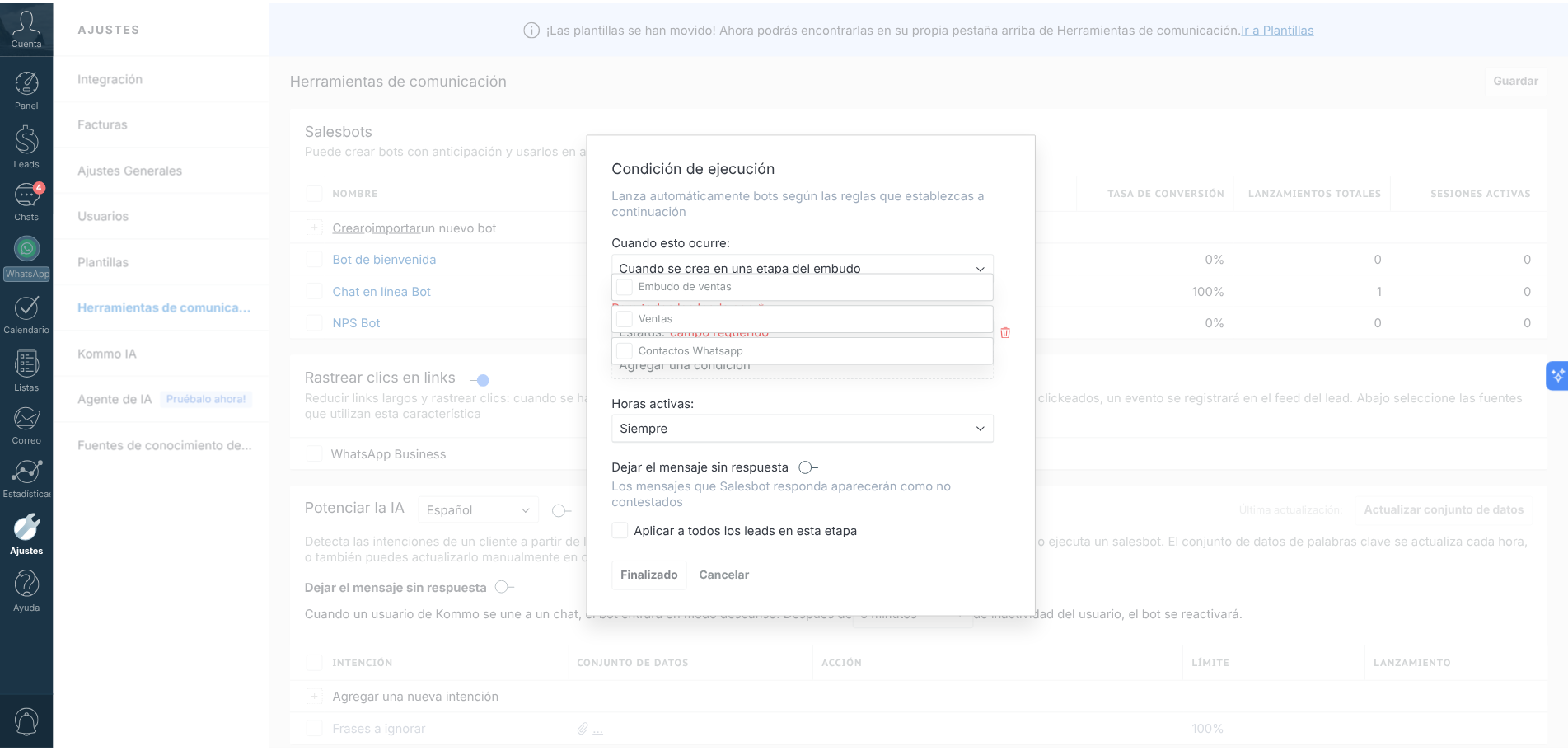
scroll to position [0, 0]
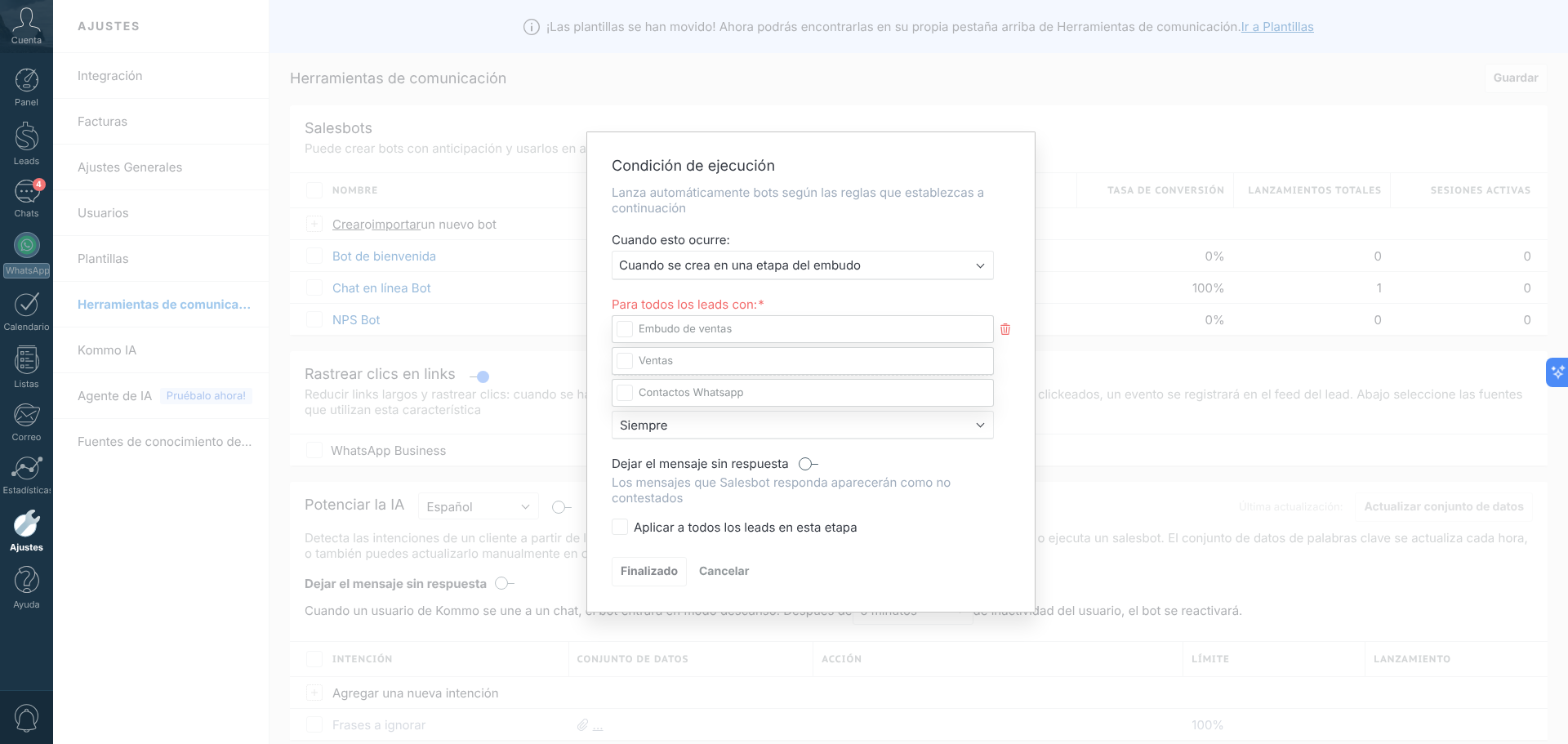
click at [881, 304] on div at bounding box center [810, 372] width 1515 height 744
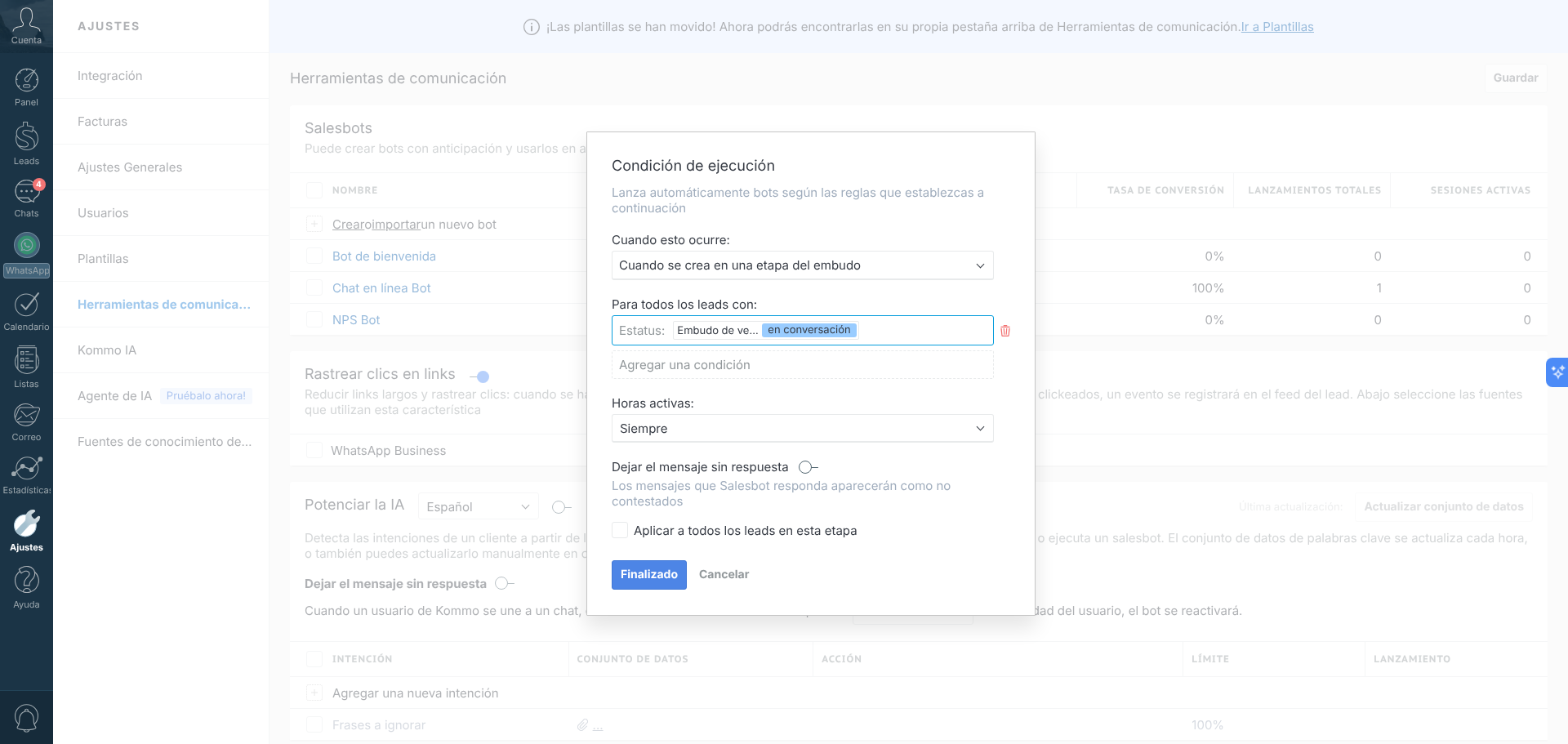
click at [652, 571] on span "Finalizado" at bounding box center [649, 574] width 57 height 11
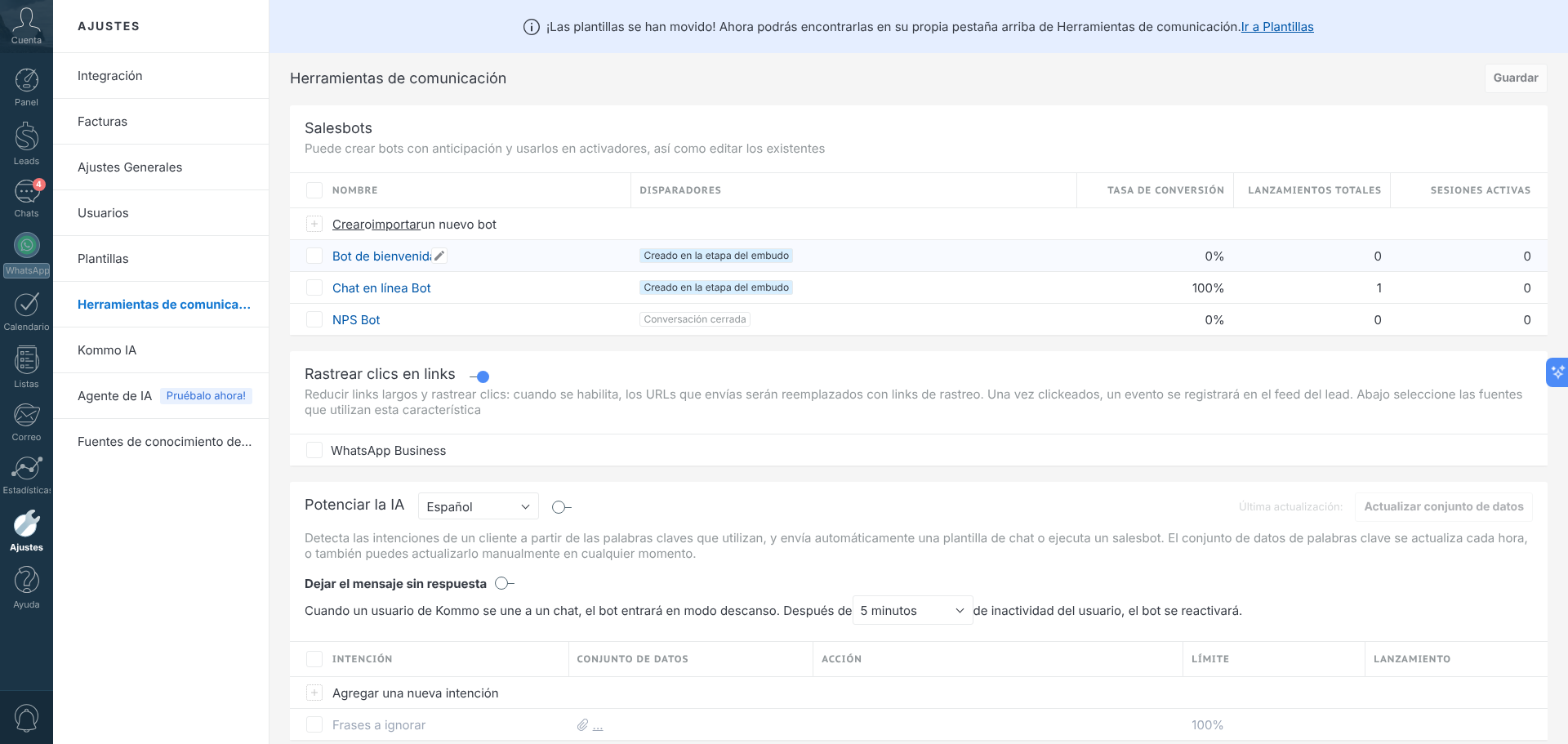
click at [376, 253] on link "Bot de bienvenida" at bounding box center [384, 256] width 104 height 15
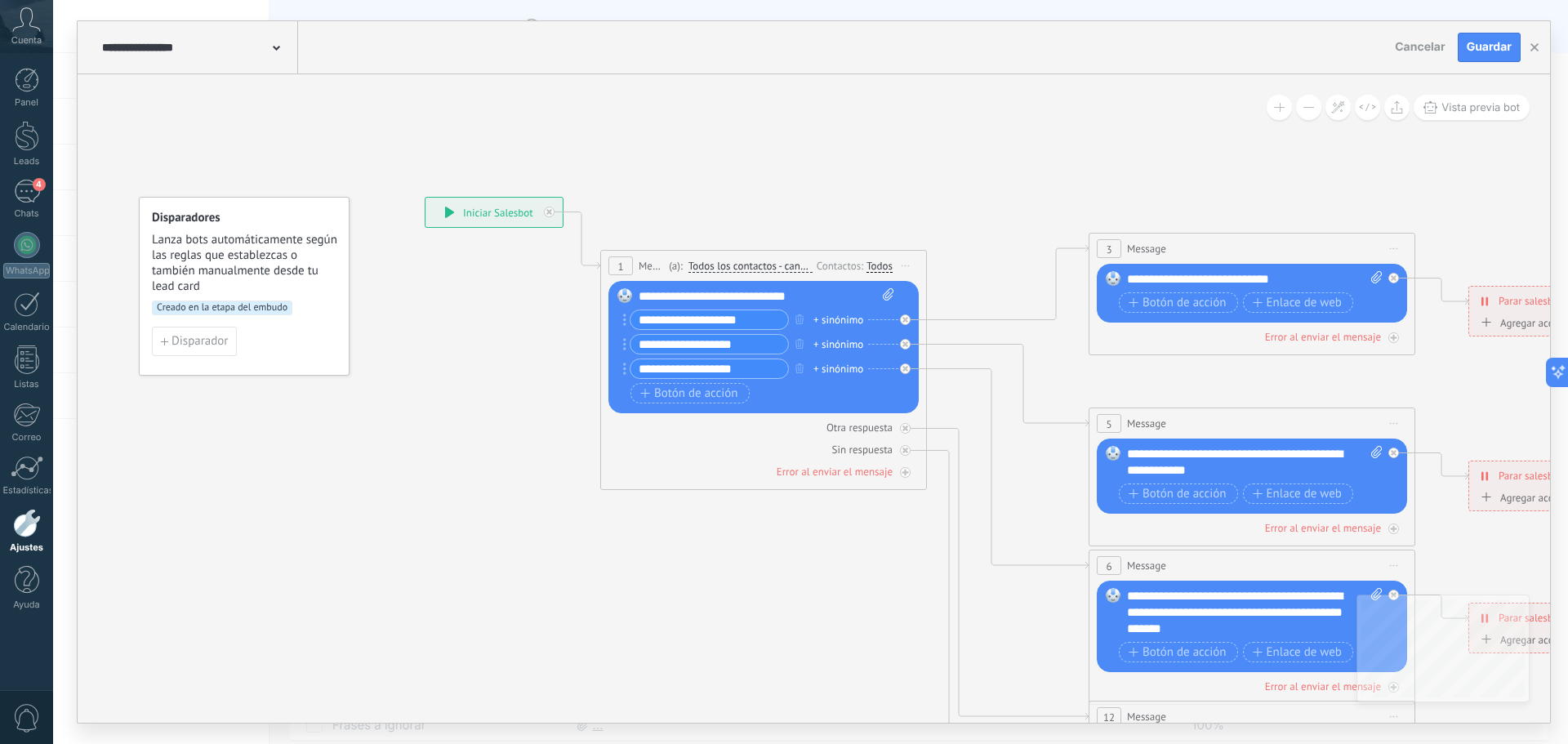
click at [701, 319] on input "**********" at bounding box center [709, 319] width 158 height 19
click at [1404, 47] on span "Cancelar" at bounding box center [1420, 47] width 50 height 14
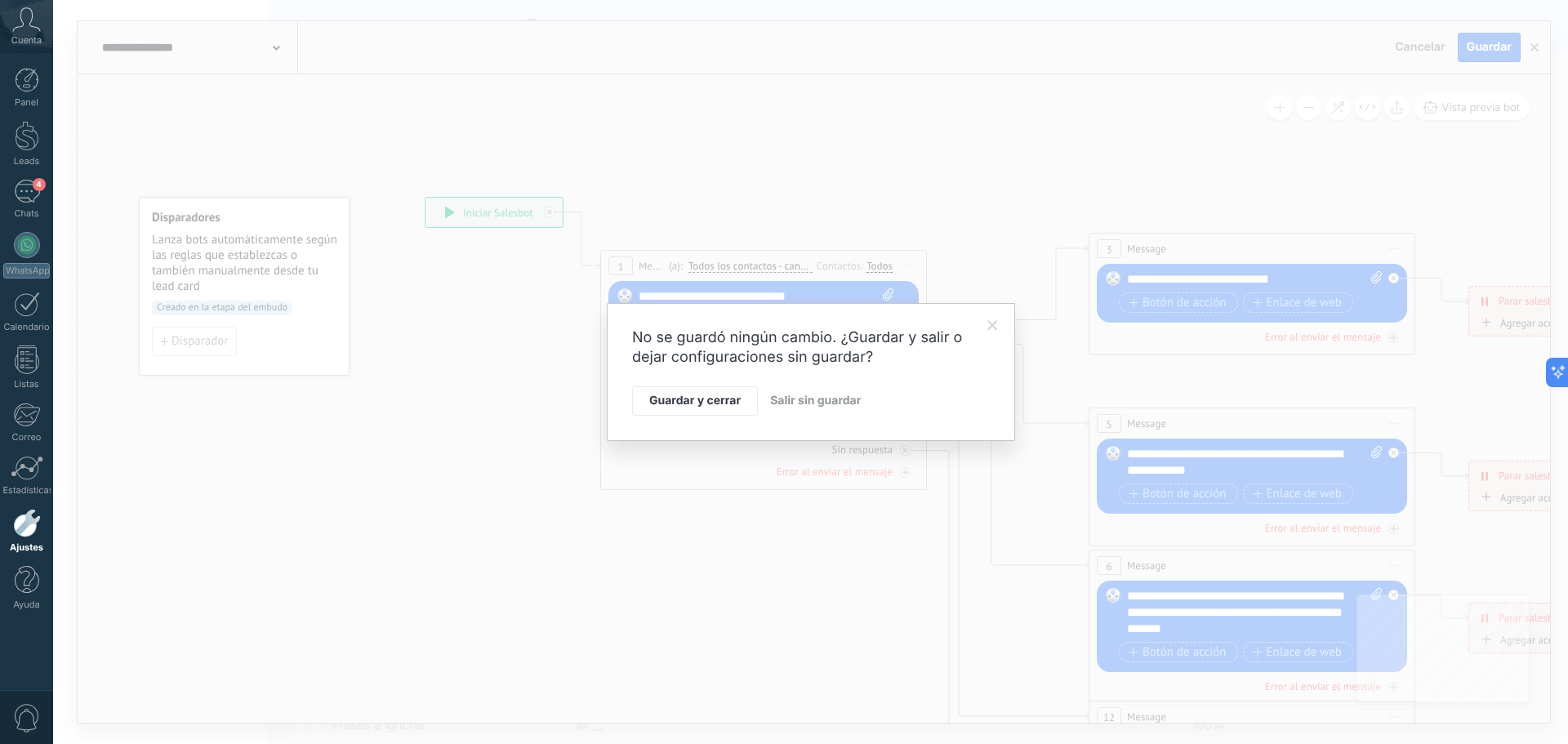
click at [787, 404] on span "Salir sin guardar" at bounding box center [815, 400] width 90 height 14
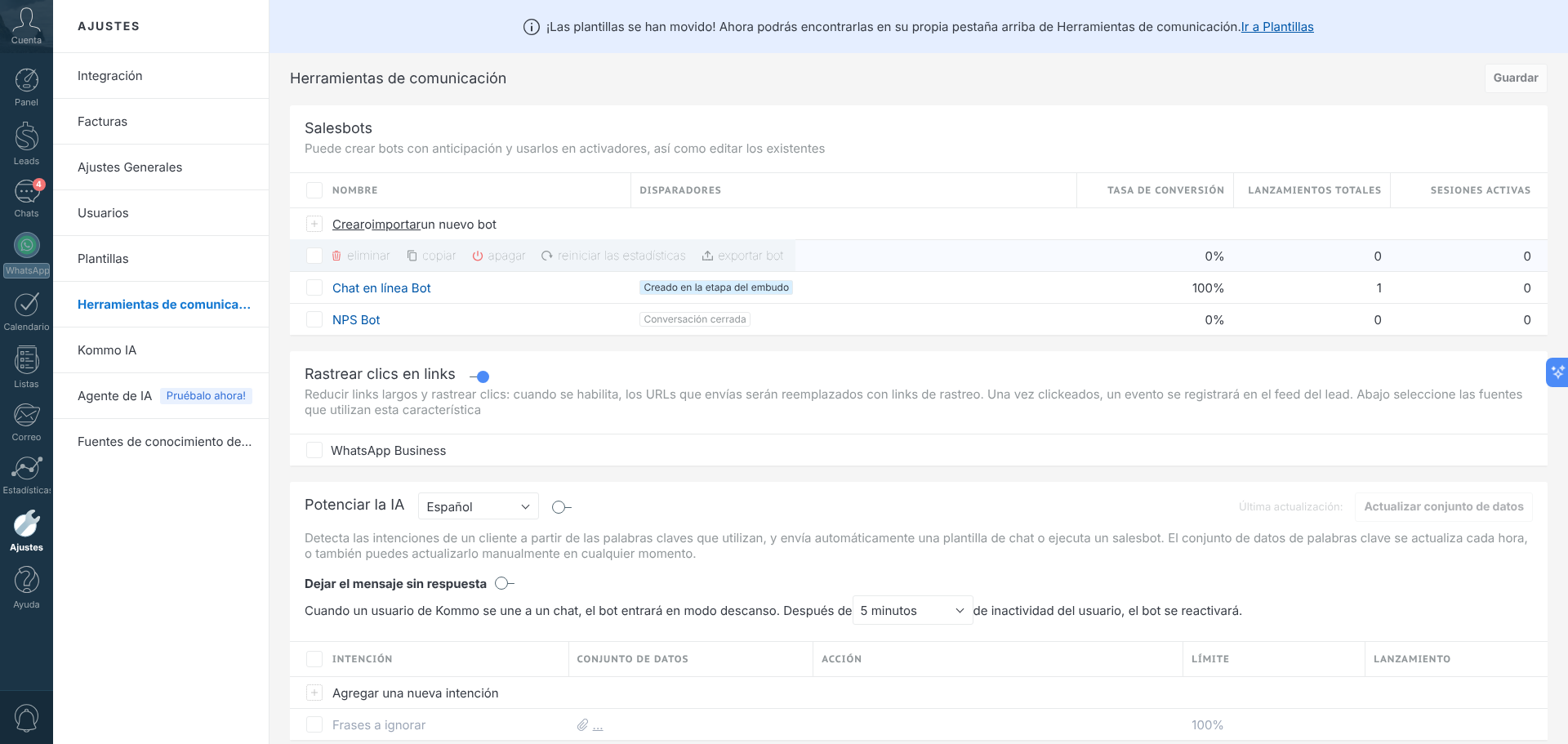
click at [374, 257] on div "eliminar màs" at bounding box center [388, 255] width 118 height 31
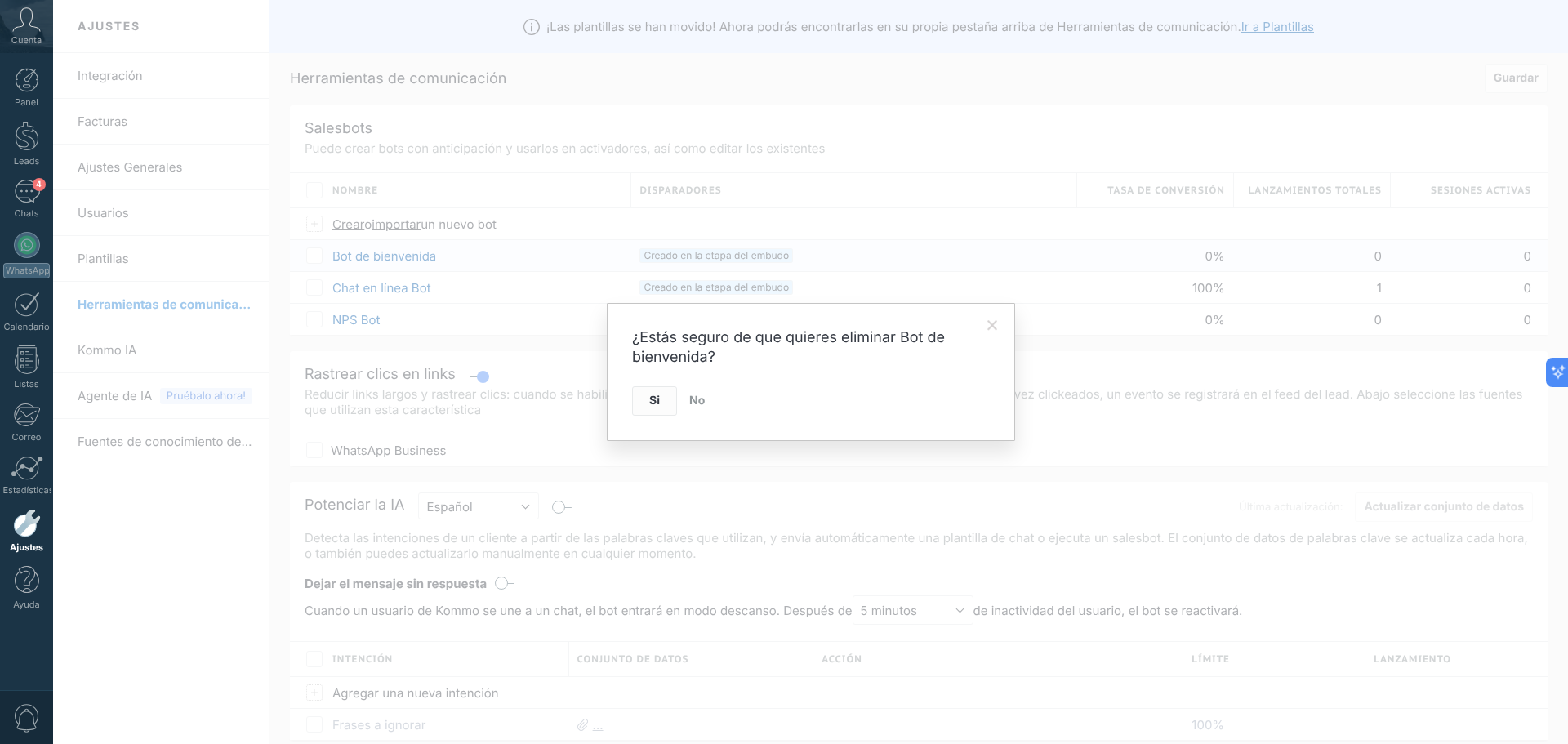
click at [663, 397] on button "Si" at bounding box center [654, 401] width 45 height 30
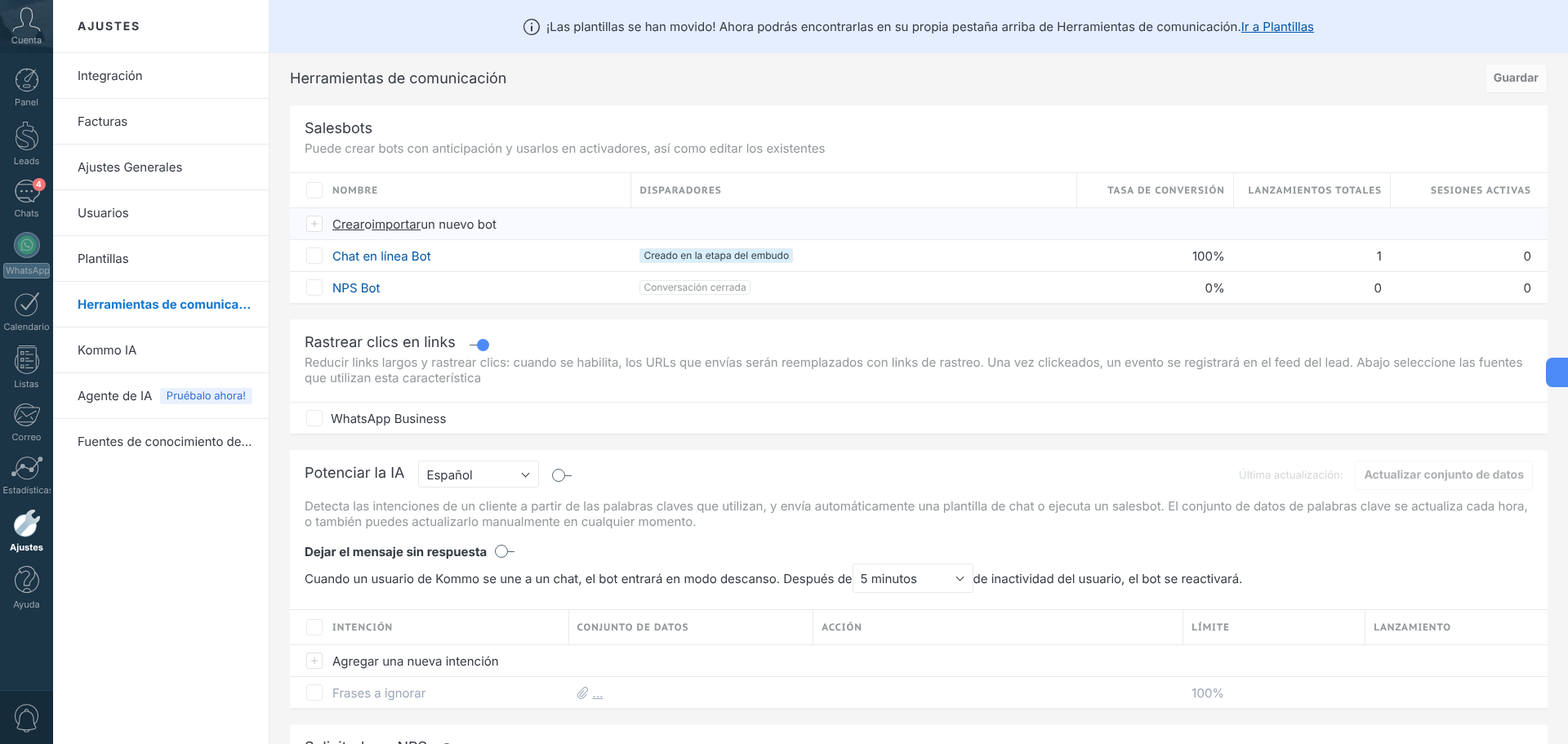
click at [356, 223] on span "Crear" at bounding box center [347, 224] width 32 height 15
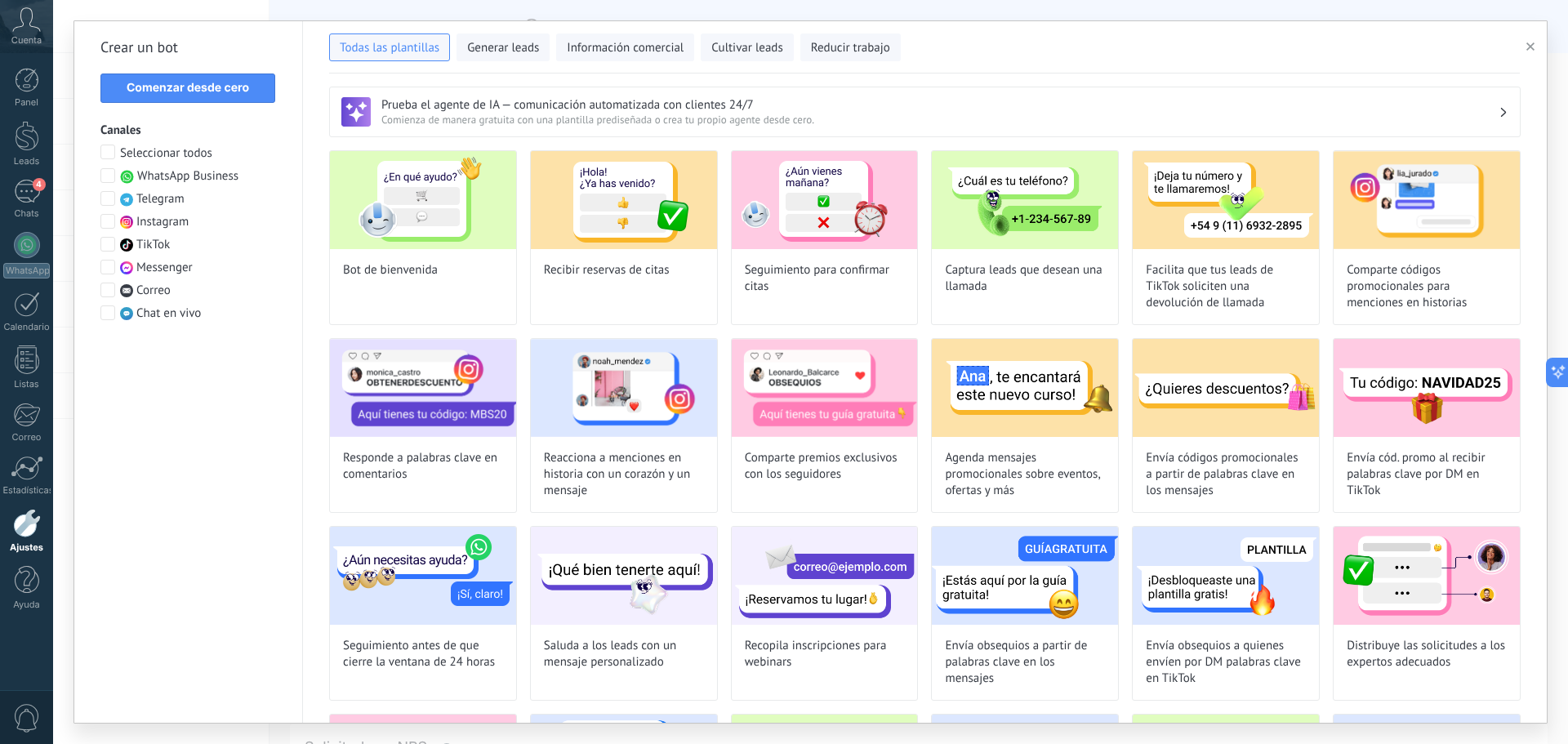
click at [181, 177] on span "WhatsApp Business" at bounding box center [187, 176] width 101 height 16
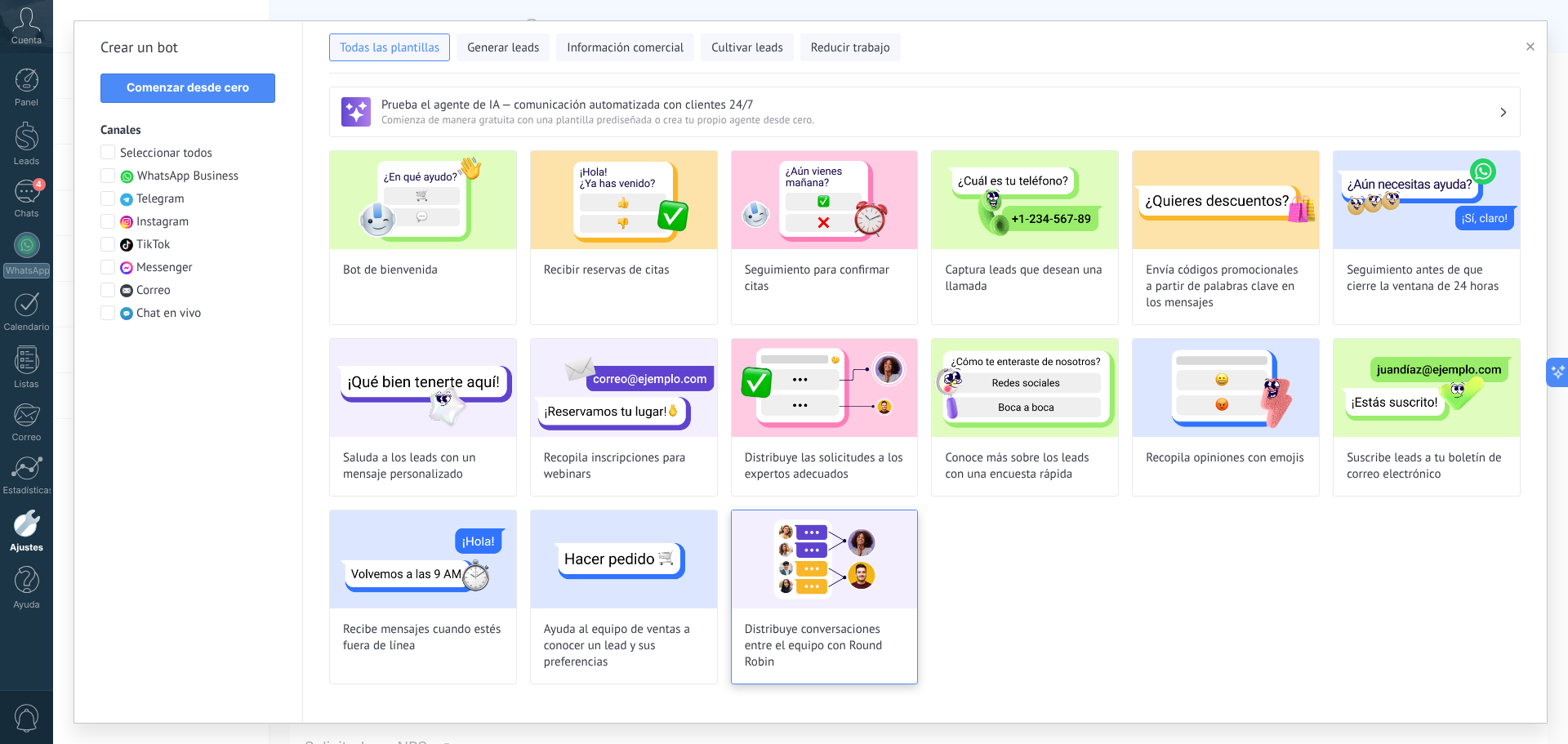
click at [801, 538] on img at bounding box center [824, 558] width 187 height 98
type input "**********"
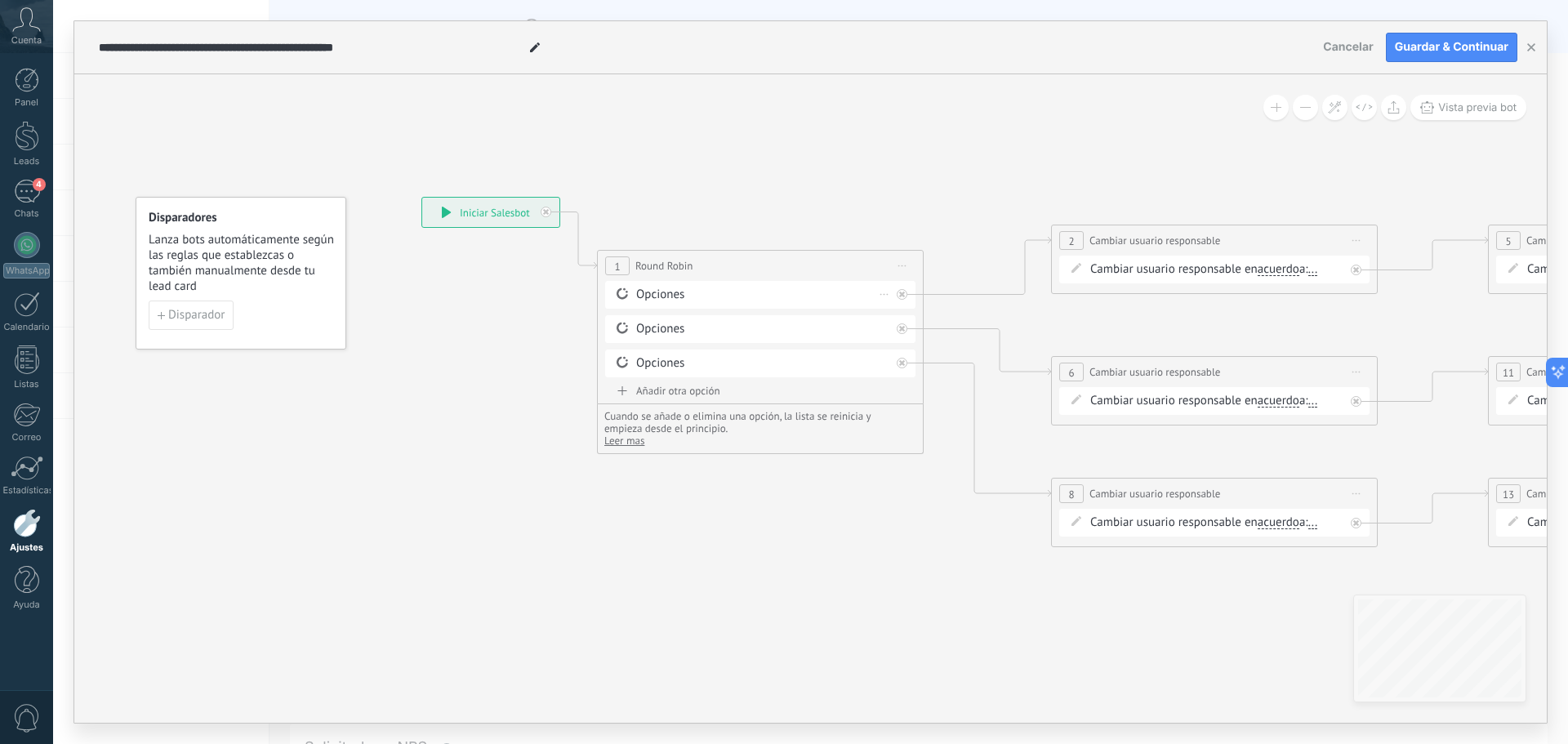
click at [683, 290] on div "Opciones" at bounding box center [763, 295] width 254 height 16
click at [698, 264] on div "**********" at bounding box center [761, 265] width 325 height 30
click at [675, 289] on div "Opciones" at bounding box center [763, 295] width 254 height 16
click at [675, 297] on div "Opciones" at bounding box center [763, 295] width 254 height 16
click at [641, 294] on div "Opciones" at bounding box center [763, 295] width 254 height 16
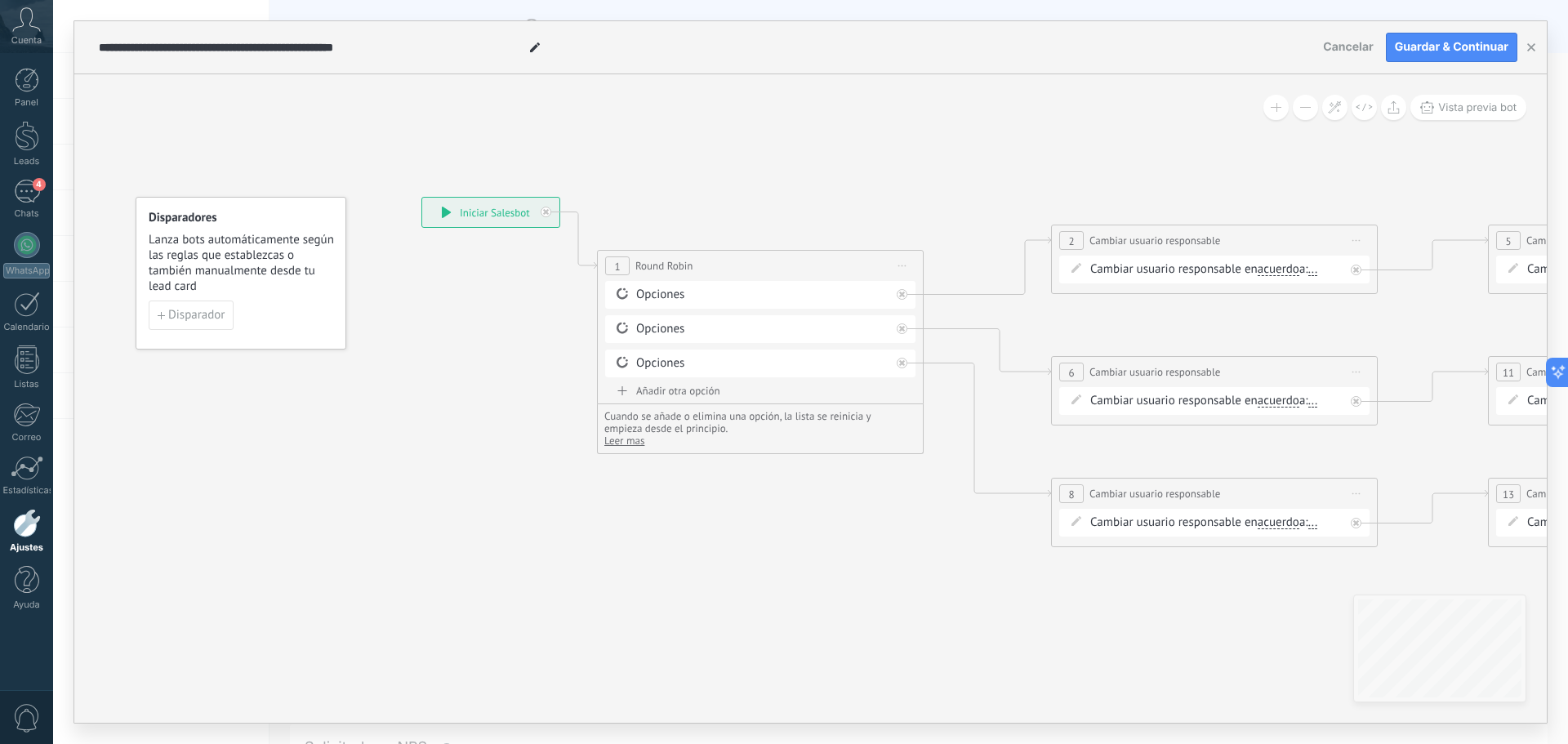
click at [625, 269] on div "1" at bounding box center [617, 266] width 25 height 19
click at [1325, 54] on button "Cancelar" at bounding box center [1348, 47] width 63 height 25
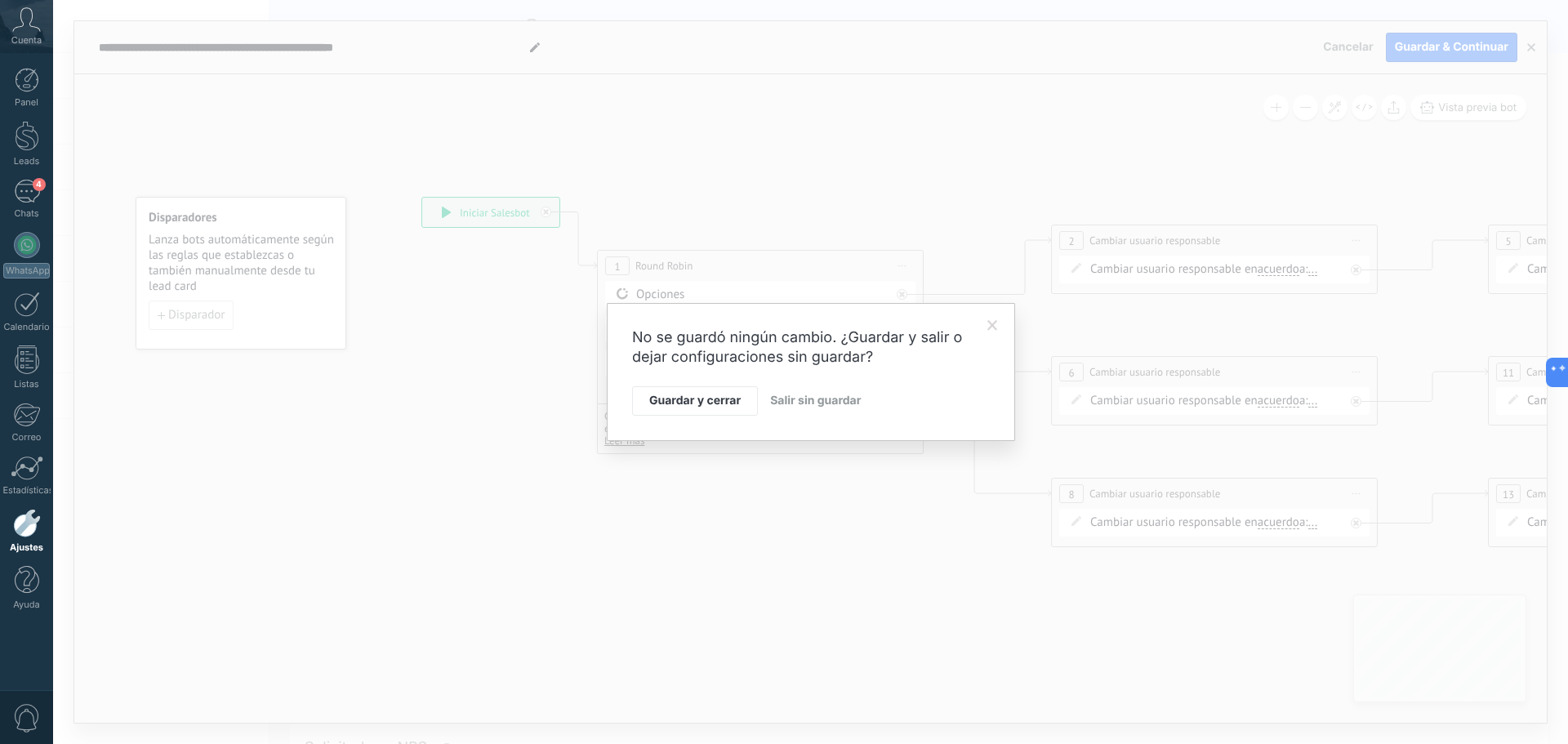
click at [809, 402] on span "Salir sin guardar" at bounding box center [815, 400] width 90 height 14
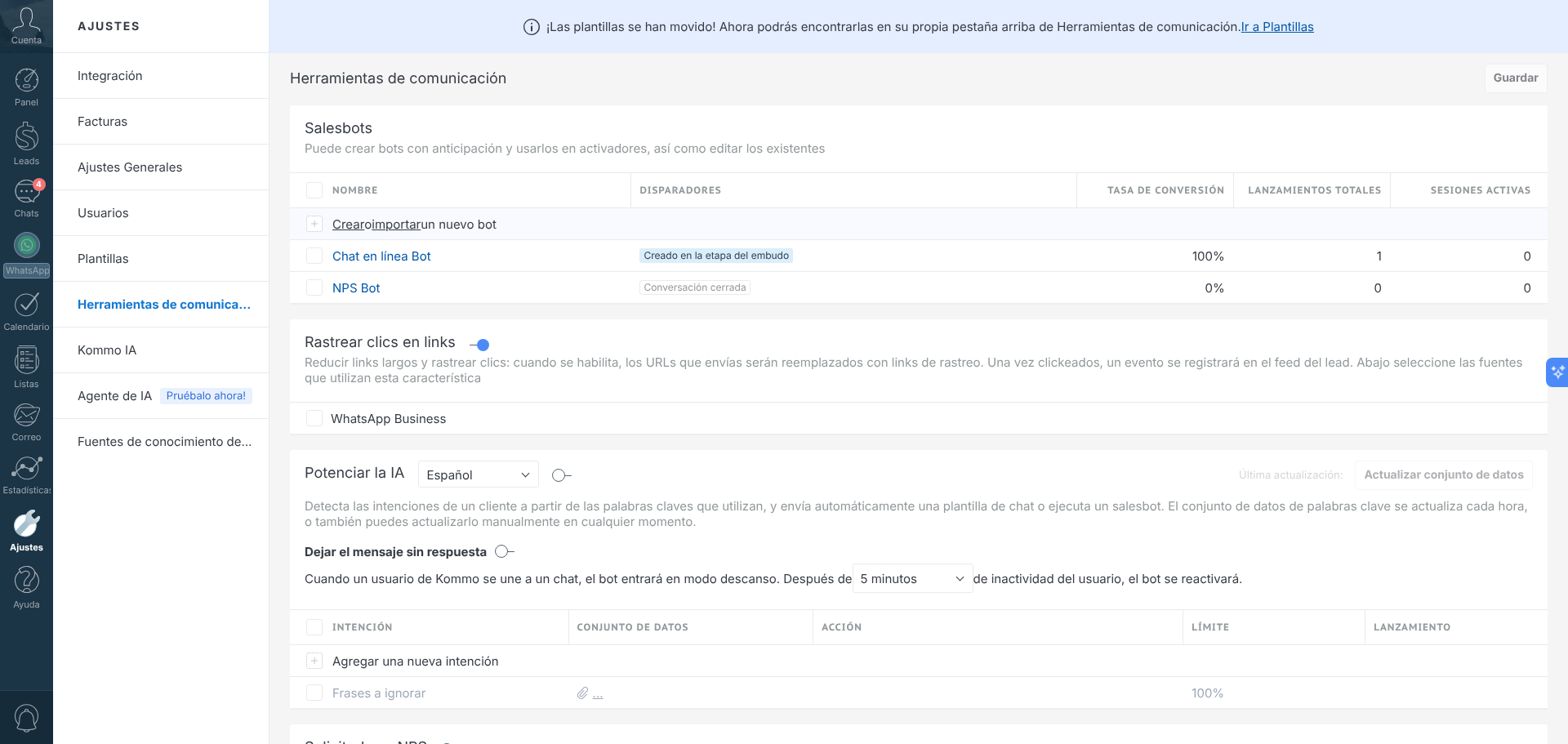
click at [352, 217] on span "Crear" at bounding box center [347, 224] width 32 height 15
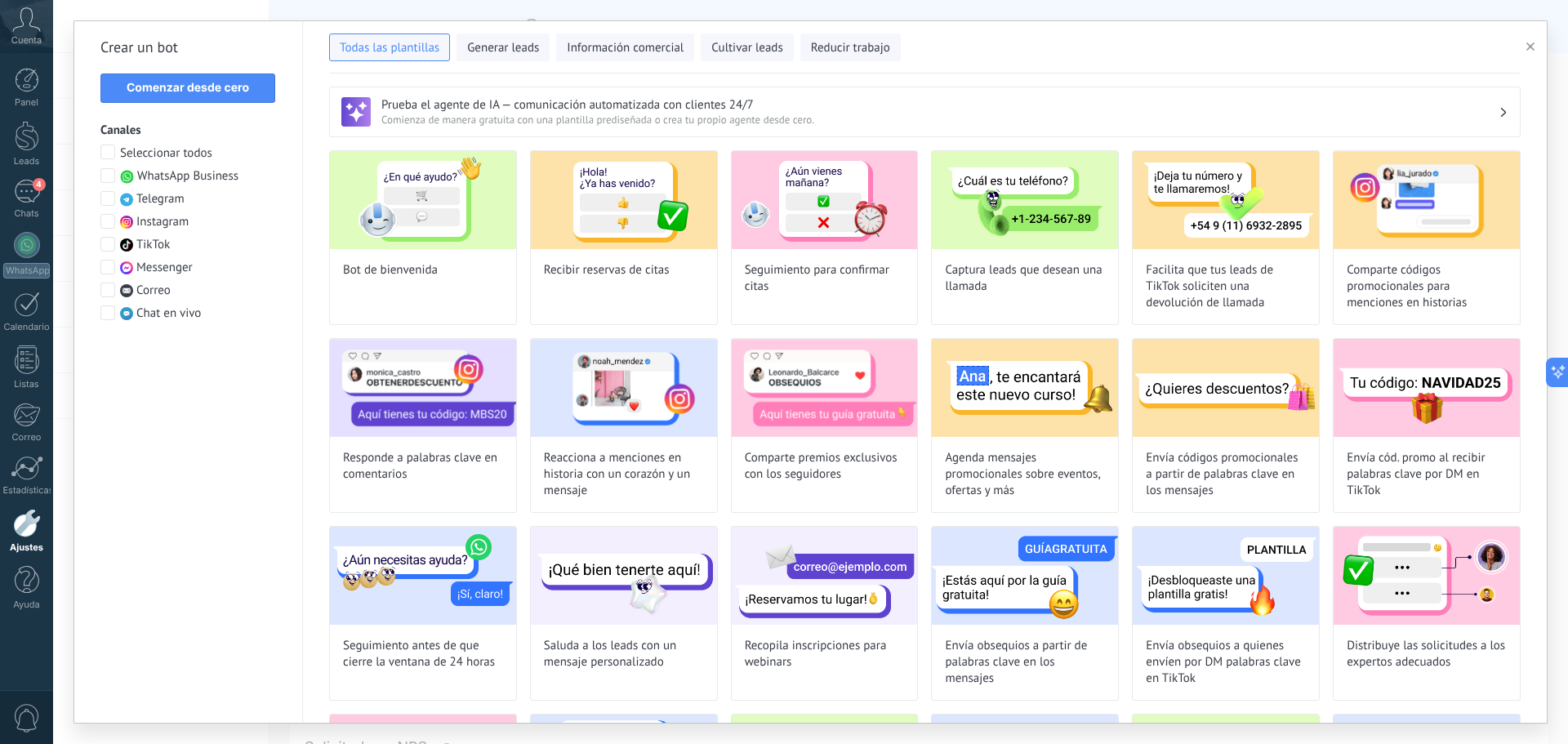
click at [189, 179] on span "WhatsApp Business" at bounding box center [187, 176] width 101 height 16
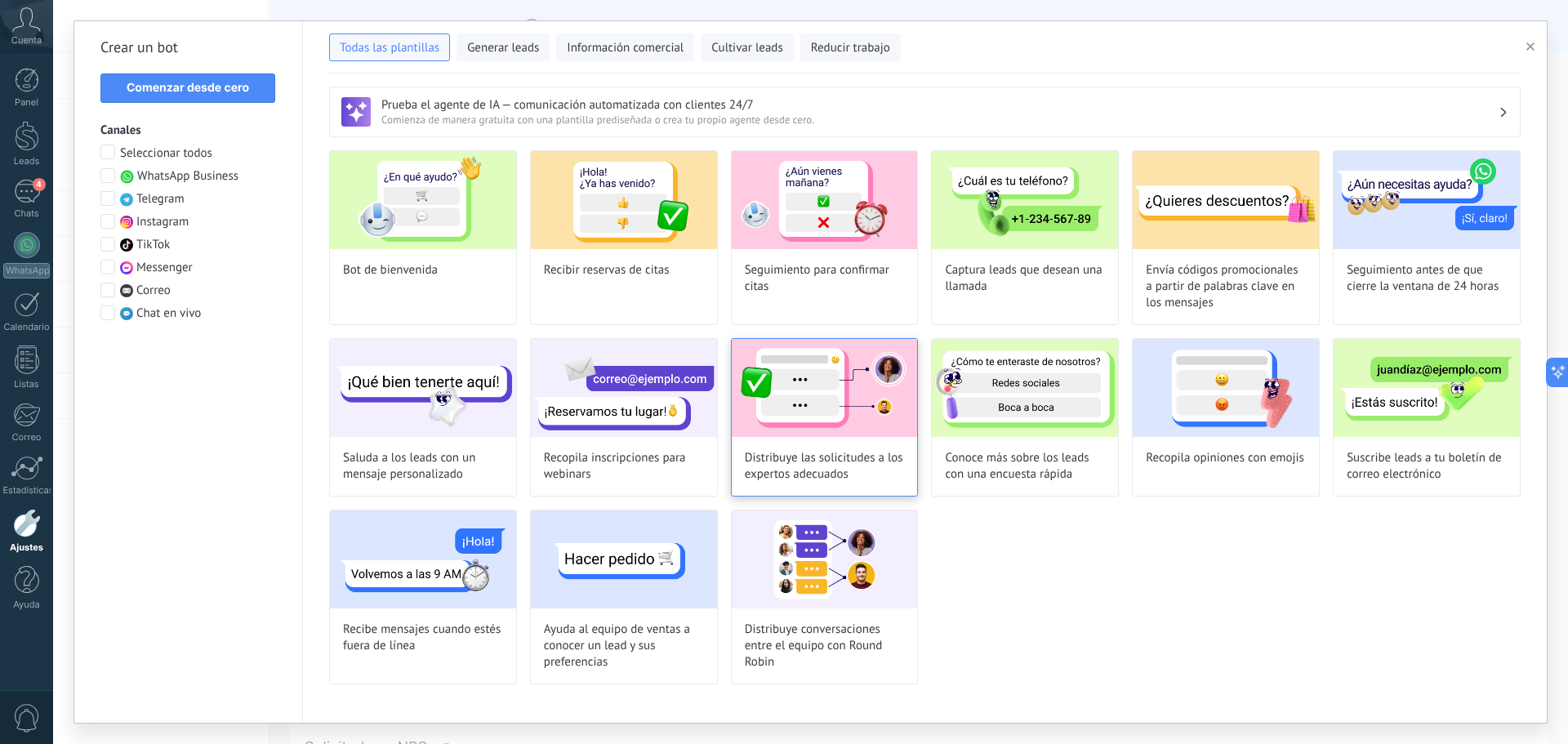
click at [817, 394] on img at bounding box center [824, 387] width 187 height 98
type input "**********"
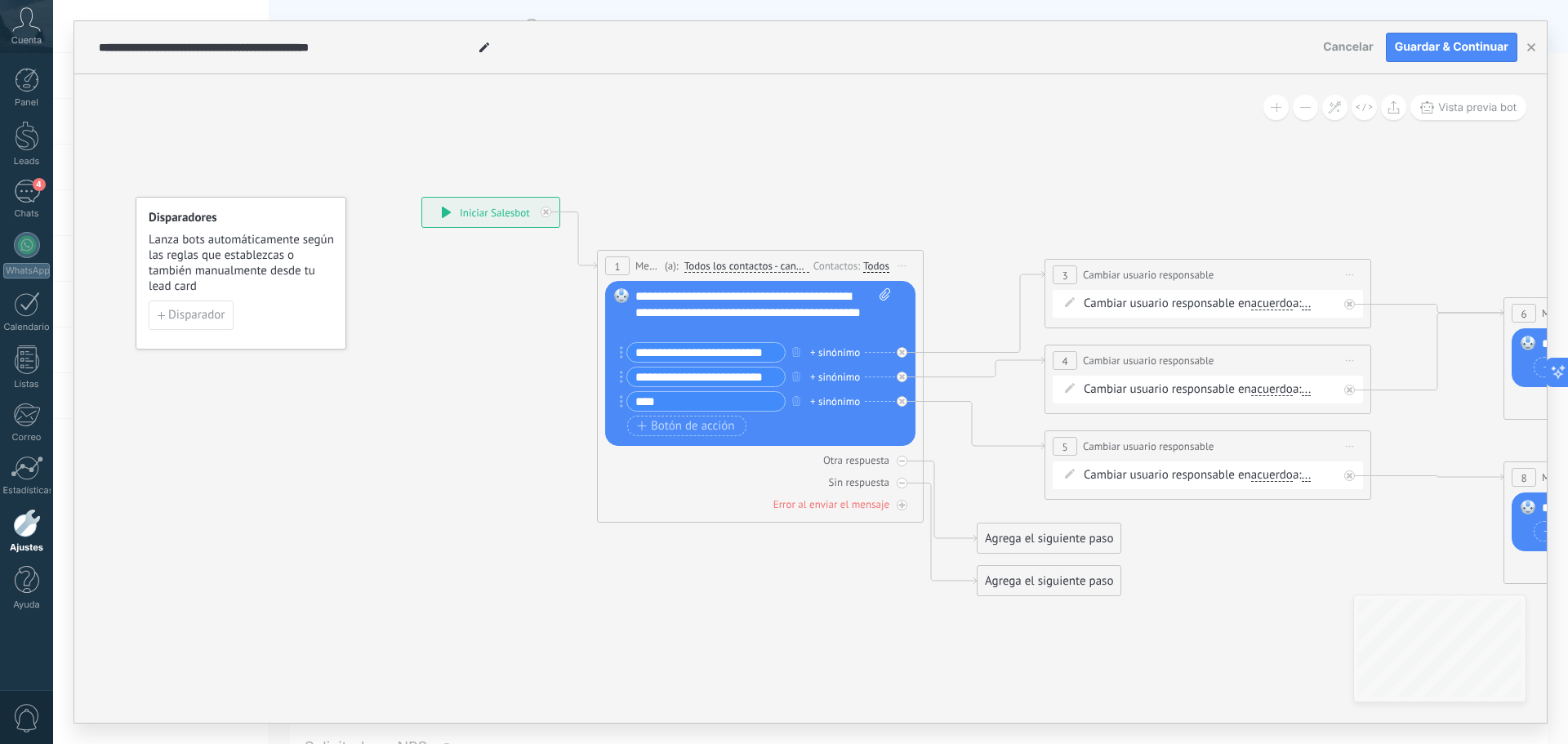
click at [684, 301] on div "**********" at bounding box center [763, 313] width 256 height 49
click at [887, 295] on icon at bounding box center [885, 295] width 10 height 12
click input "Subir" at bounding box center [0, 0] width 0 height 0
click at [646, 312] on div "**********" at bounding box center [763, 313] width 256 height 49
click at [676, 316] on div "**********" at bounding box center [763, 313] width 256 height 49
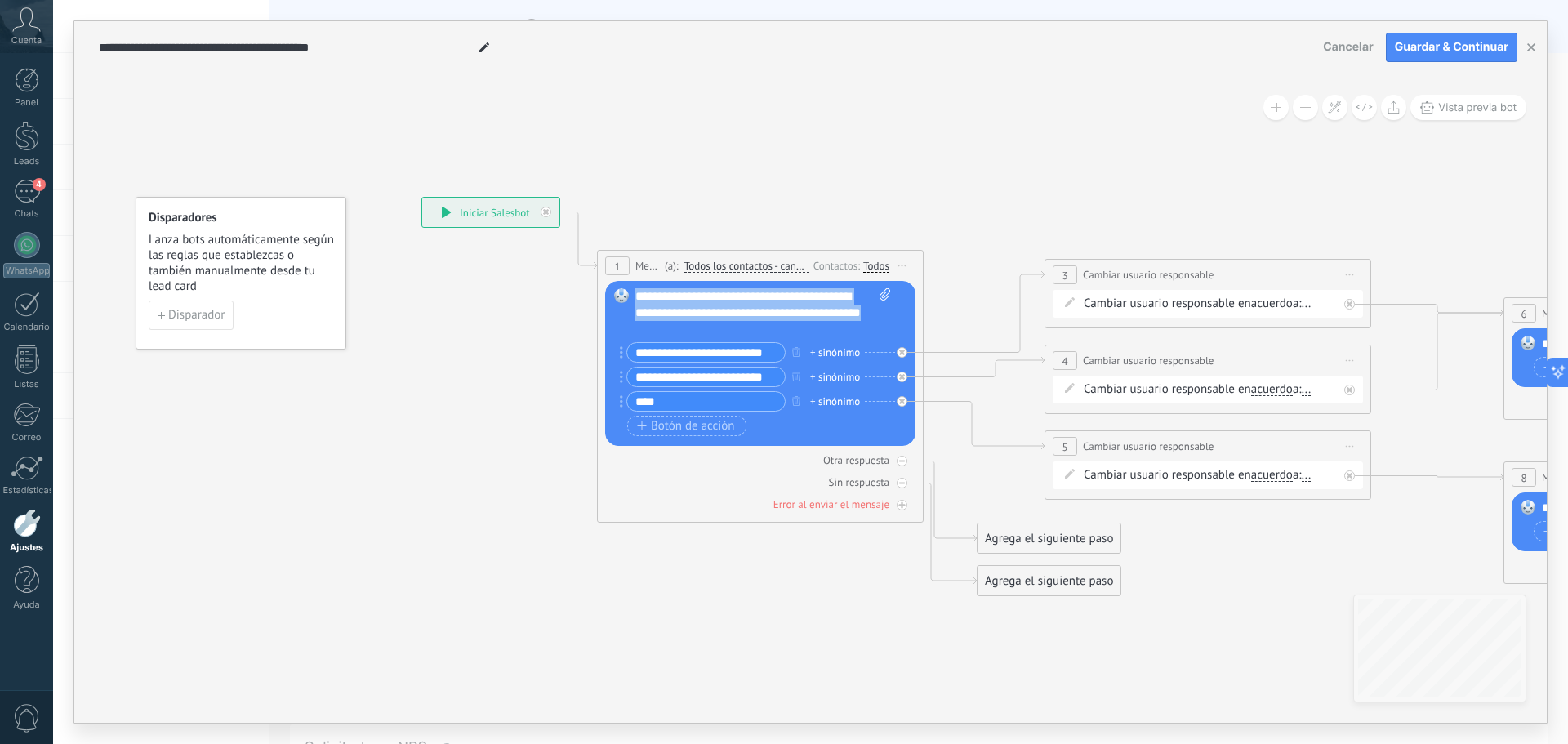
drag, startPoint x: 727, startPoint y: 326, endPoint x: 634, endPoint y: 289, distance: 100.1
click at [634, 289] on div "Reemplazar Quitar Convertir a mensaje de voz Arrastre la imagen aquí para adjun…" at bounding box center [761, 363] width 310 height 165
click at [701, 356] on input "**********" at bounding box center [706, 352] width 158 height 19
click at [1333, 48] on span "Cancelar" at bounding box center [1348, 47] width 50 height 14
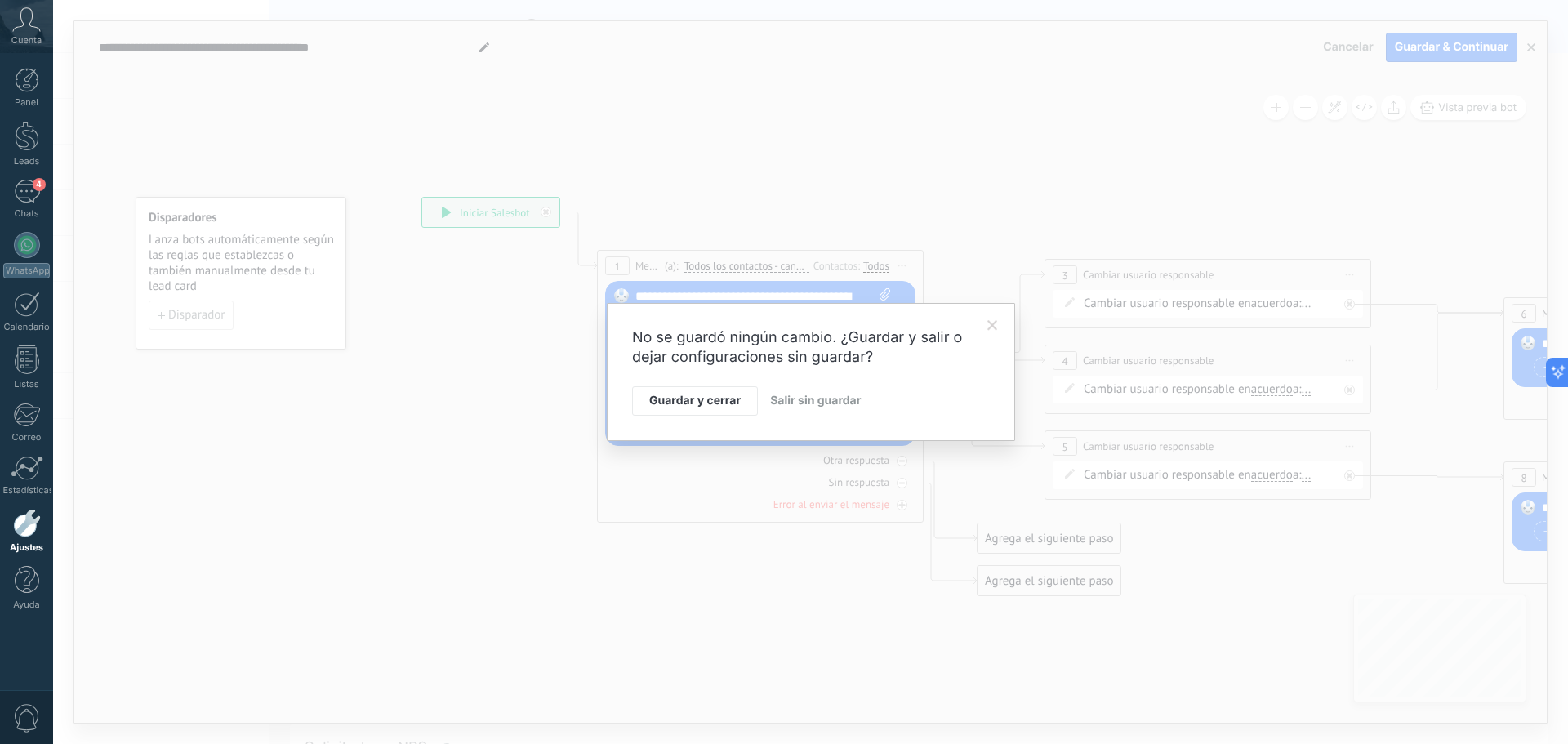
click at [789, 407] on span "Salir sin guardar" at bounding box center [815, 400] width 90 height 14
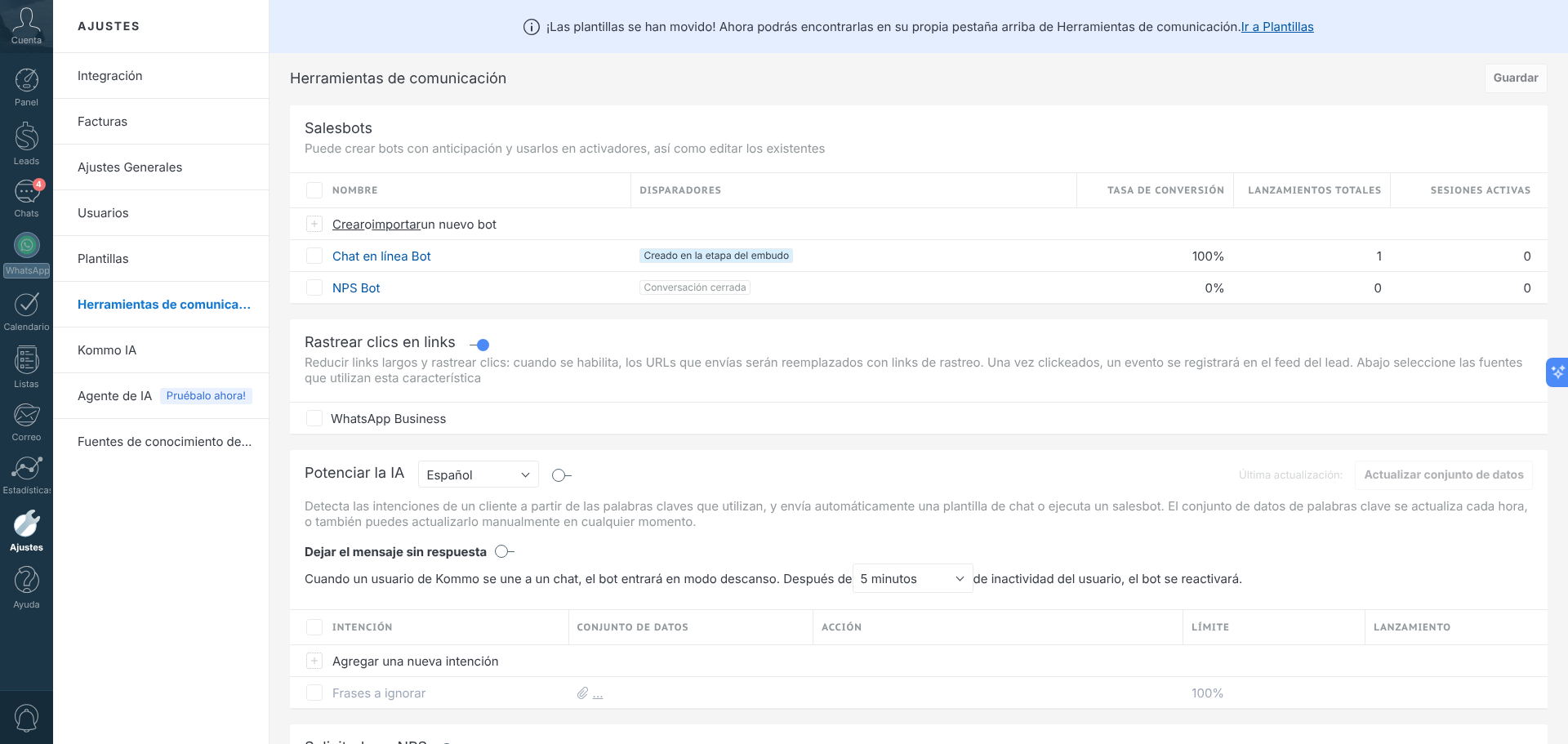
click at [187, 300] on link "Herramientas de comunicación" at bounding box center [164, 305] width 175 height 46
click at [137, 398] on span "Agente de IA" at bounding box center [114, 396] width 74 height 46
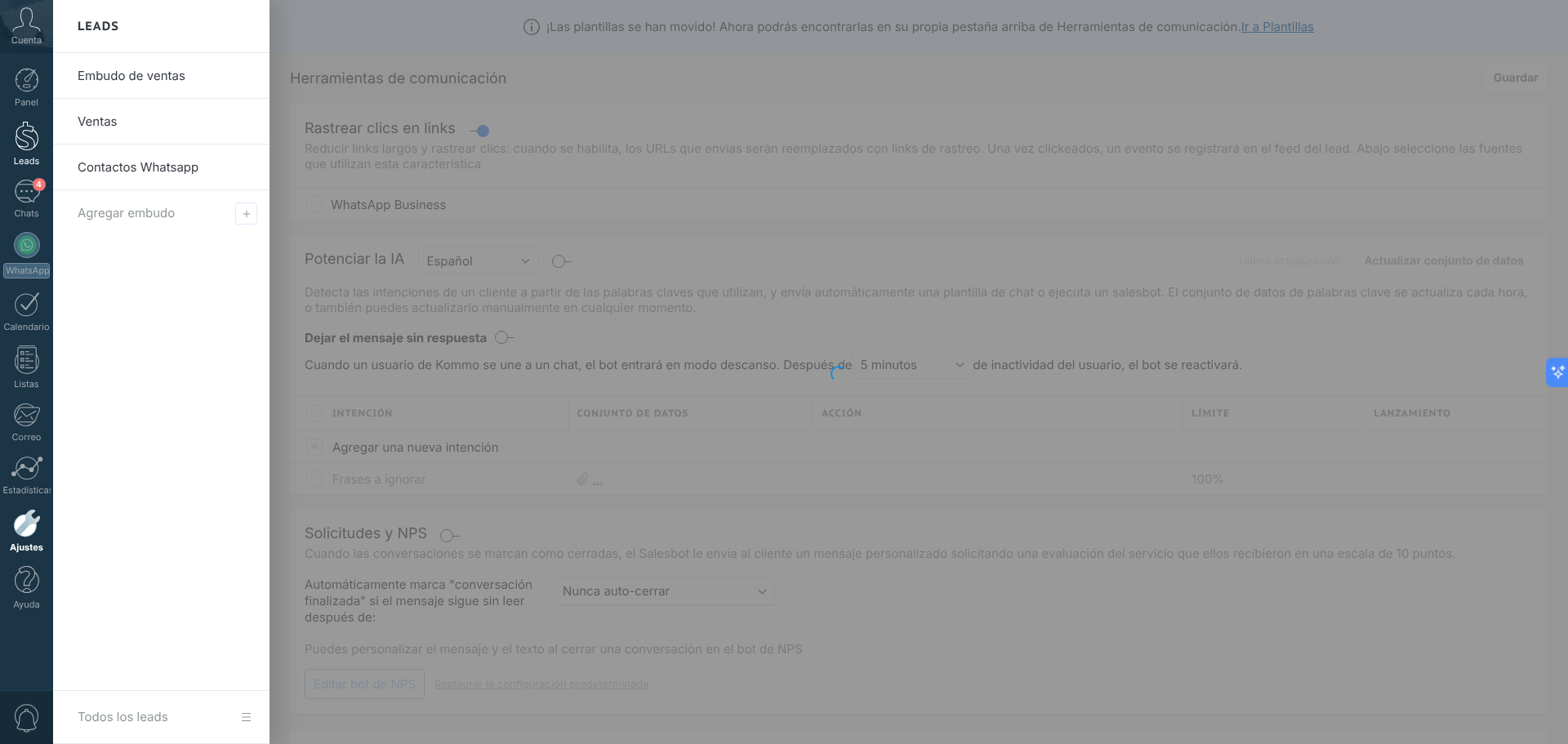
click at [26, 150] on div at bounding box center [26, 135] width 25 height 30
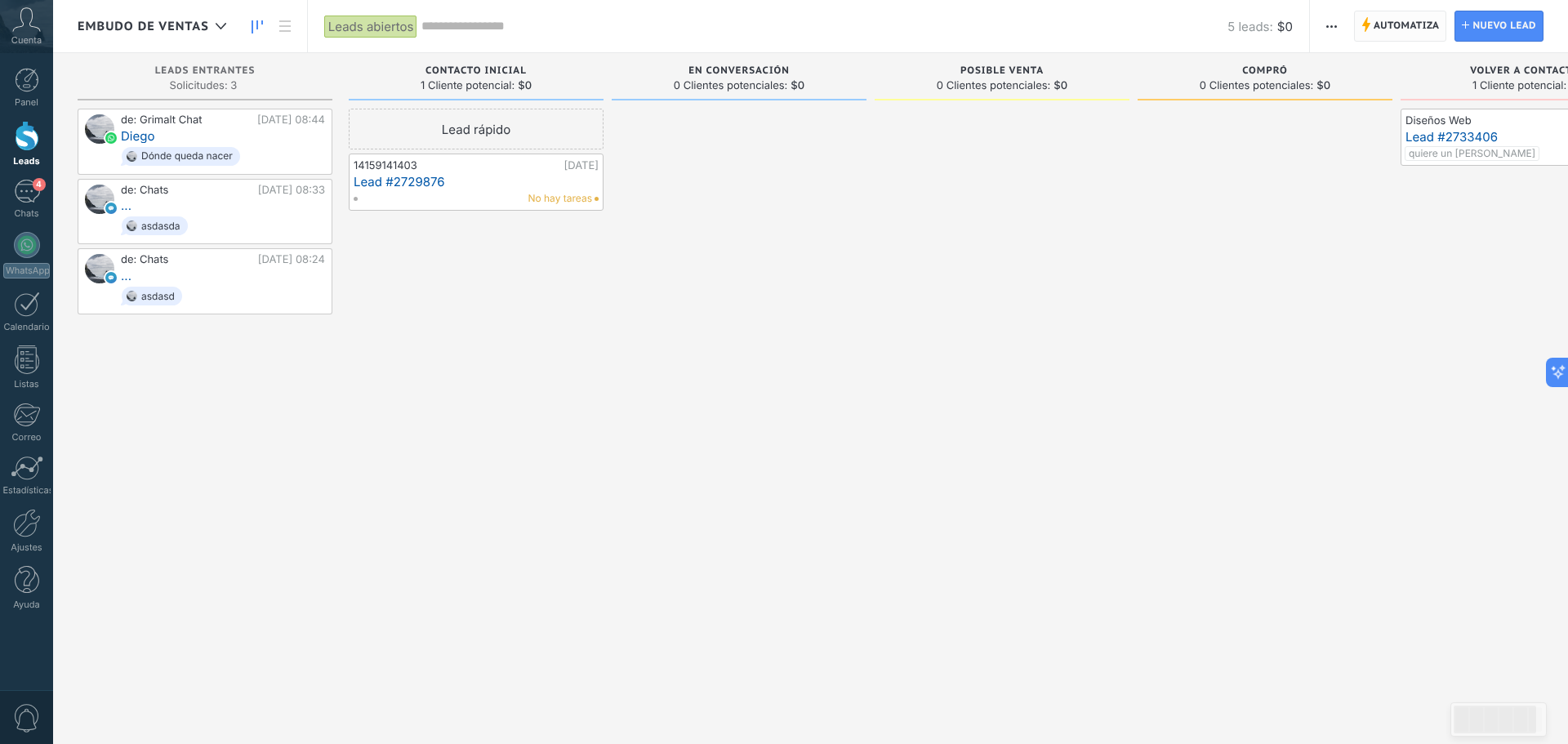
click at [1389, 27] on span "Automatiza" at bounding box center [1407, 26] width 66 height 30
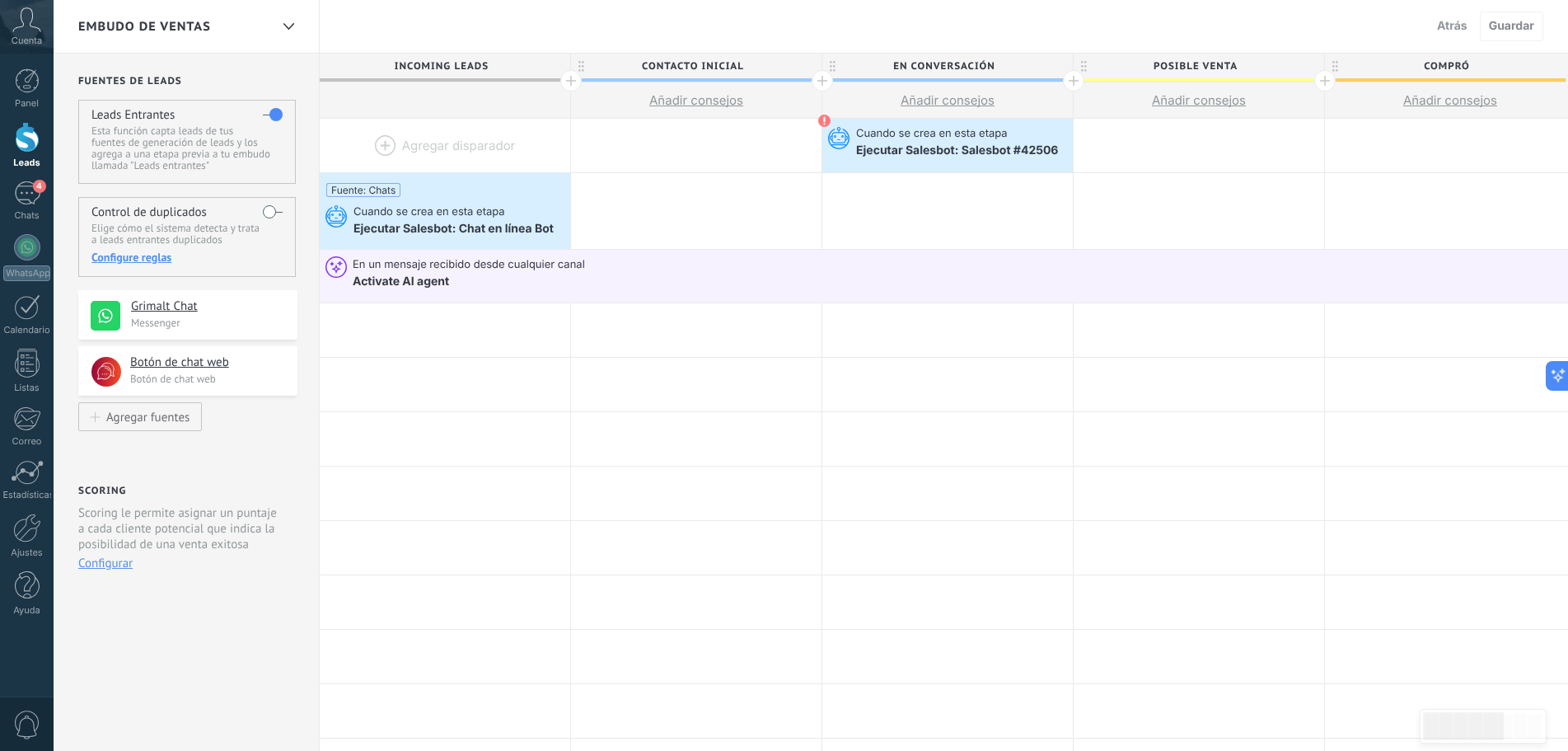
click at [132, 253] on div "Configure reglas" at bounding box center [186, 257] width 191 height 15
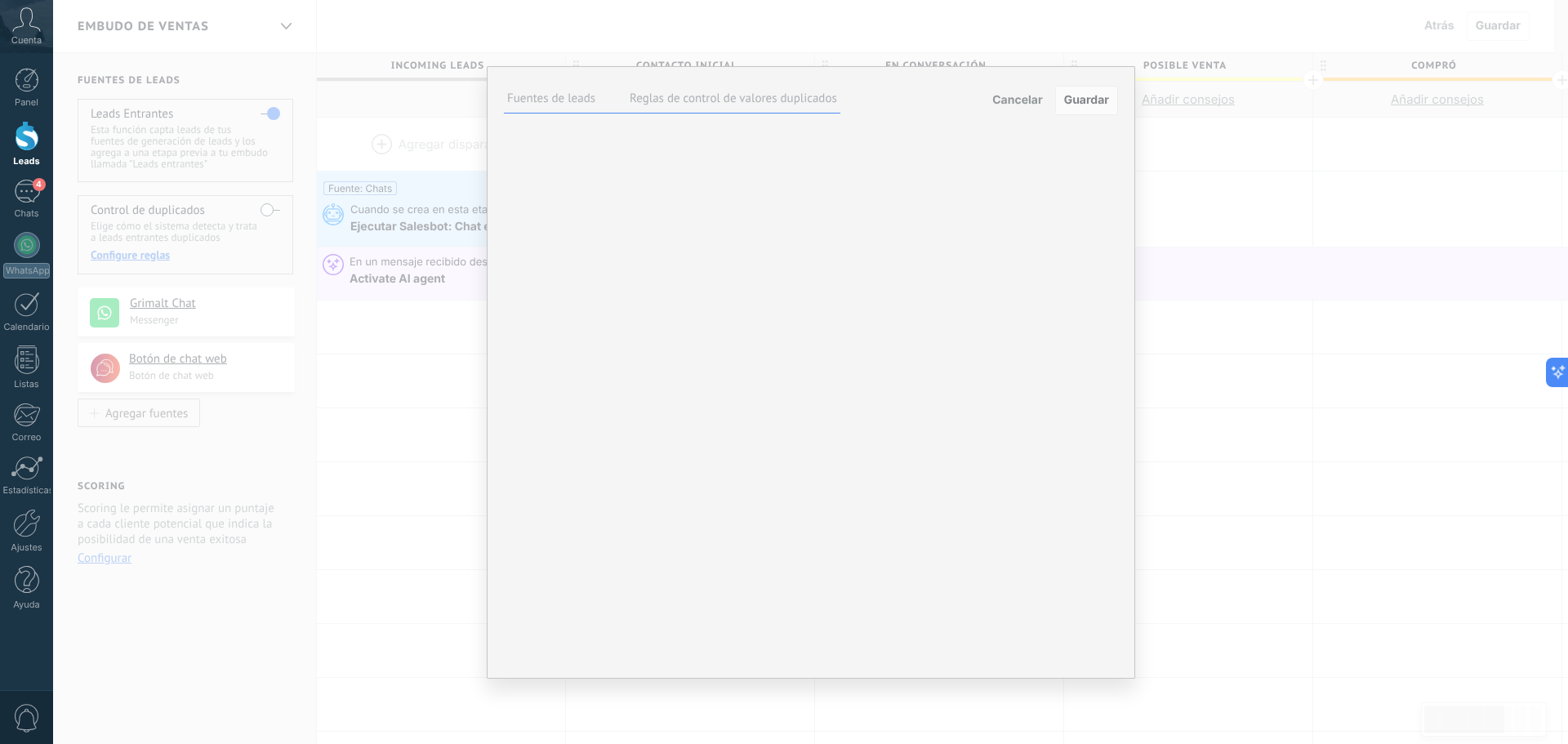
click at [0, 0] on h4 "Grimalt Chat" at bounding box center [0, 0] width 0 height 0
click at [0, 0] on label at bounding box center [0, 0] width 0 height 0
click at [1071, 105] on span "Guardar" at bounding box center [1087, 100] width 45 height 11
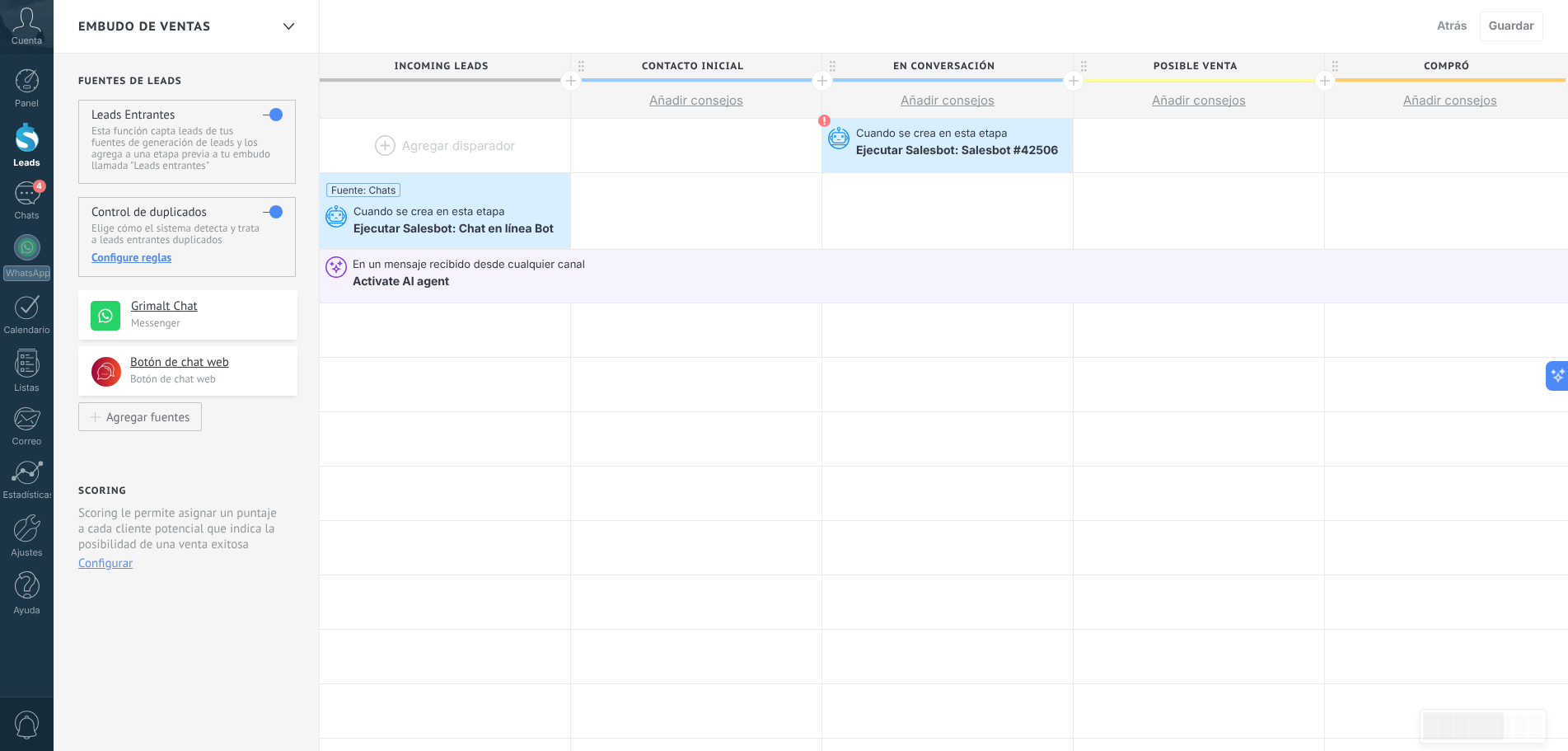
click at [131, 253] on div "Configure reglas" at bounding box center [186, 257] width 191 height 15
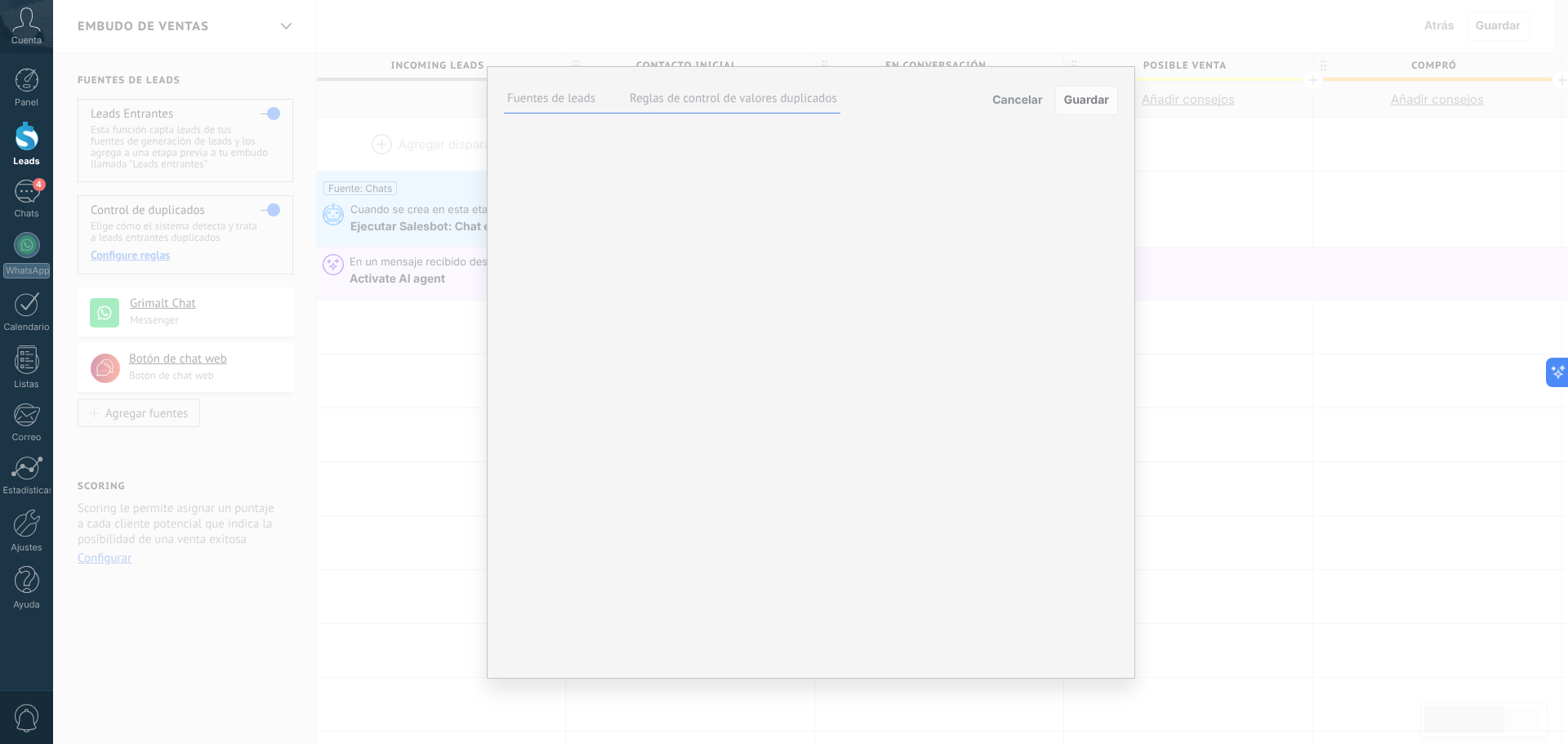
click at [683, 94] on label "Reglas de control de valores duplicados" at bounding box center [733, 98] width 208 height 15
click at [566, 95] on label "Fuentes de leads" at bounding box center [552, 98] width 89 height 15
click at [1006, 105] on span "Cancelar" at bounding box center [1017, 100] width 50 height 14
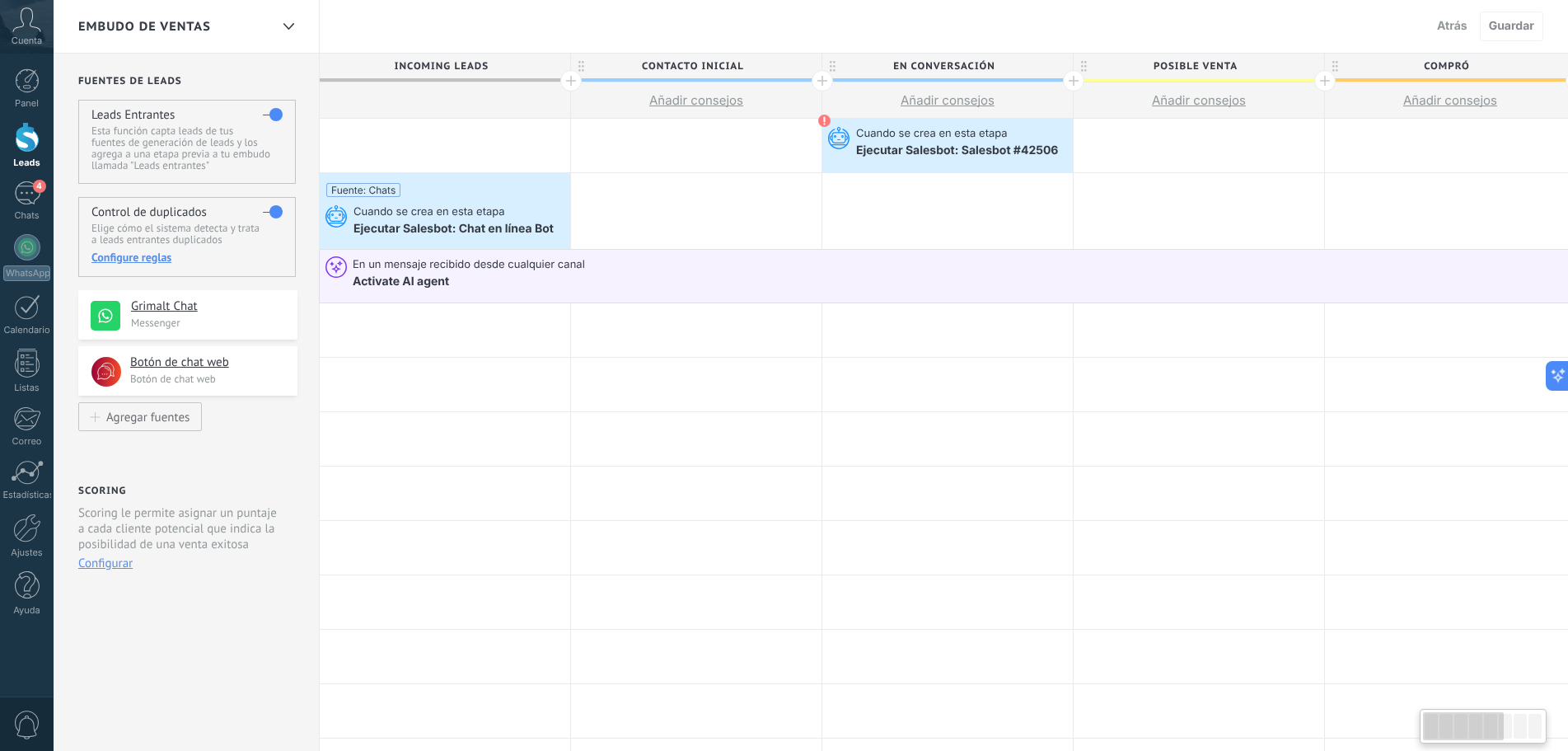
click at [473, 256] on div "En un mensaje recibido desde cualquier canal" at bounding box center [1206, 264] width 1708 height 16
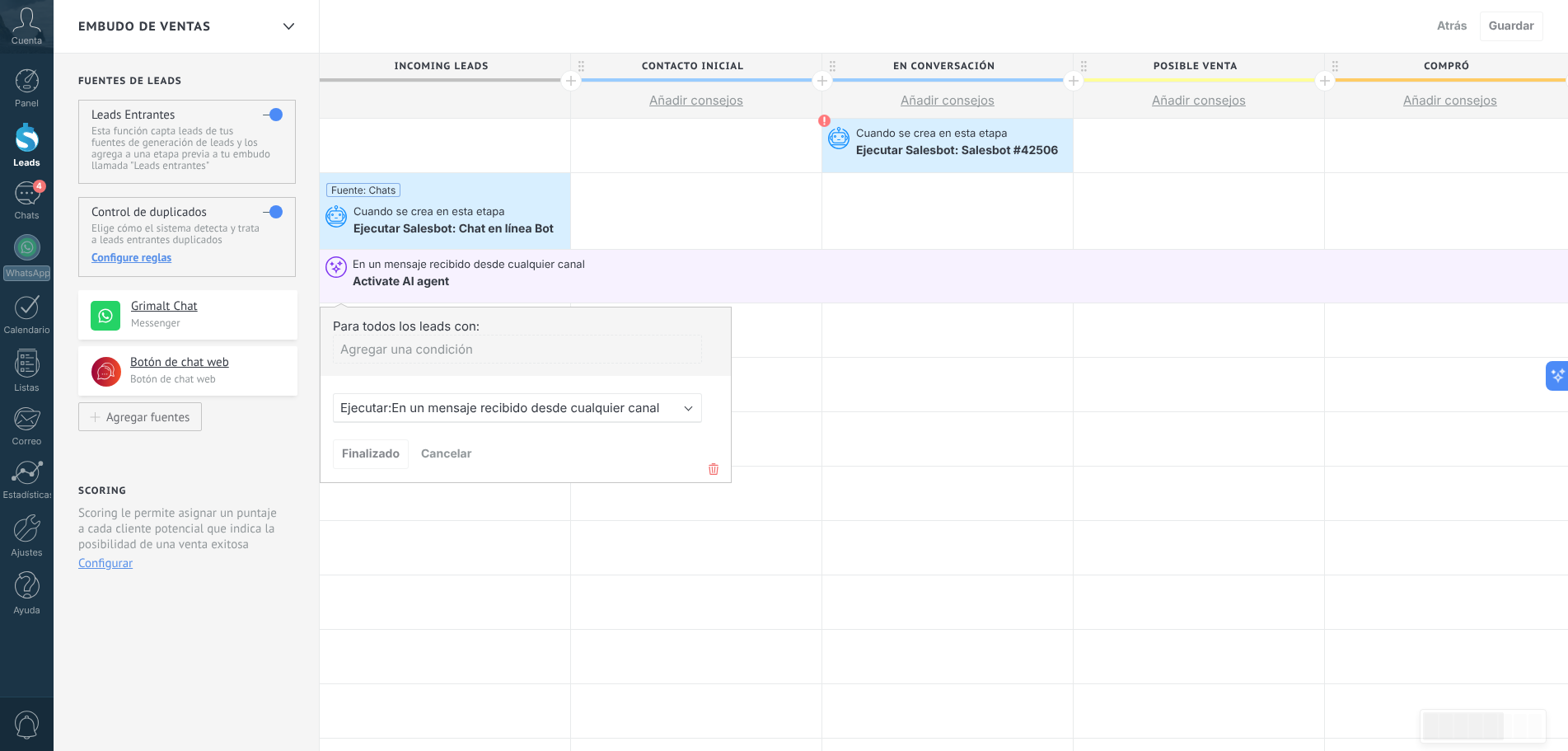
click at [467, 404] on span "En un mensaje recibido desde cualquier canal" at bounding box center [526, 407] width 268 height 15
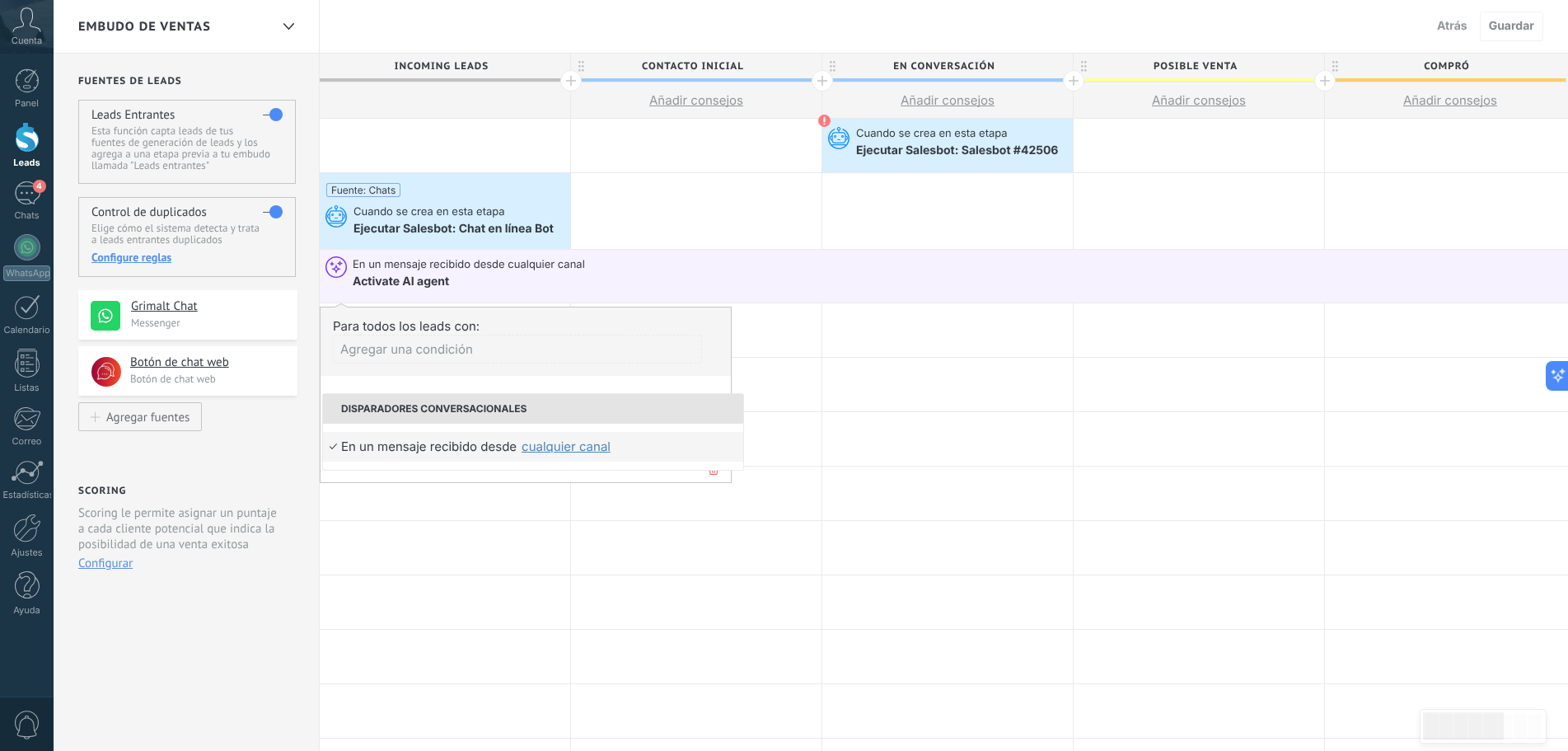
click at [596, 369] on div "Agregar una condición" at bounding box center [517, 355] width 369 height 41
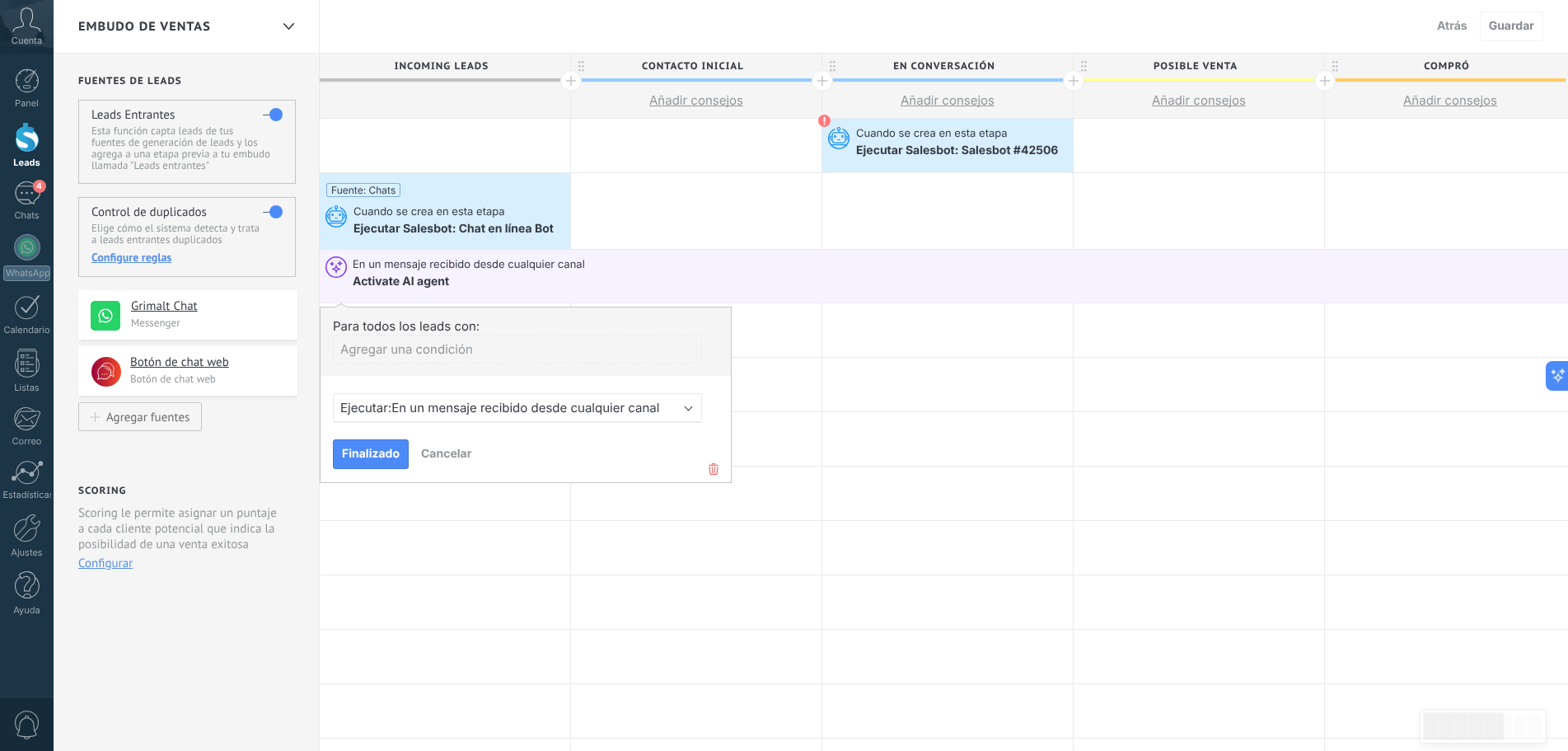
click at [453, 449] on span "Cancelar" at bounding box center [446, 454] width 51 height 14
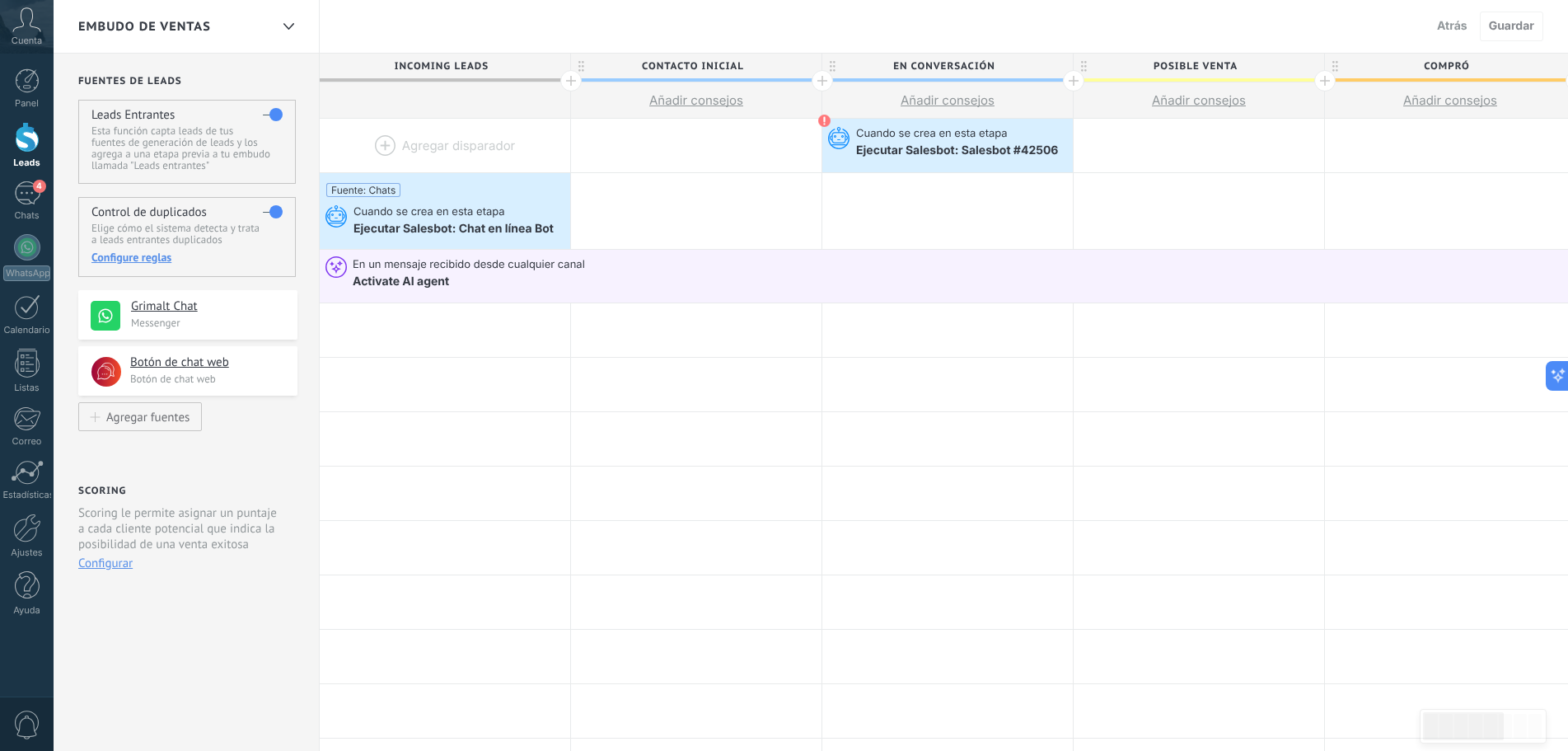
click at [420, 145] on div at bounding box center [445, 145] width 251 height 53
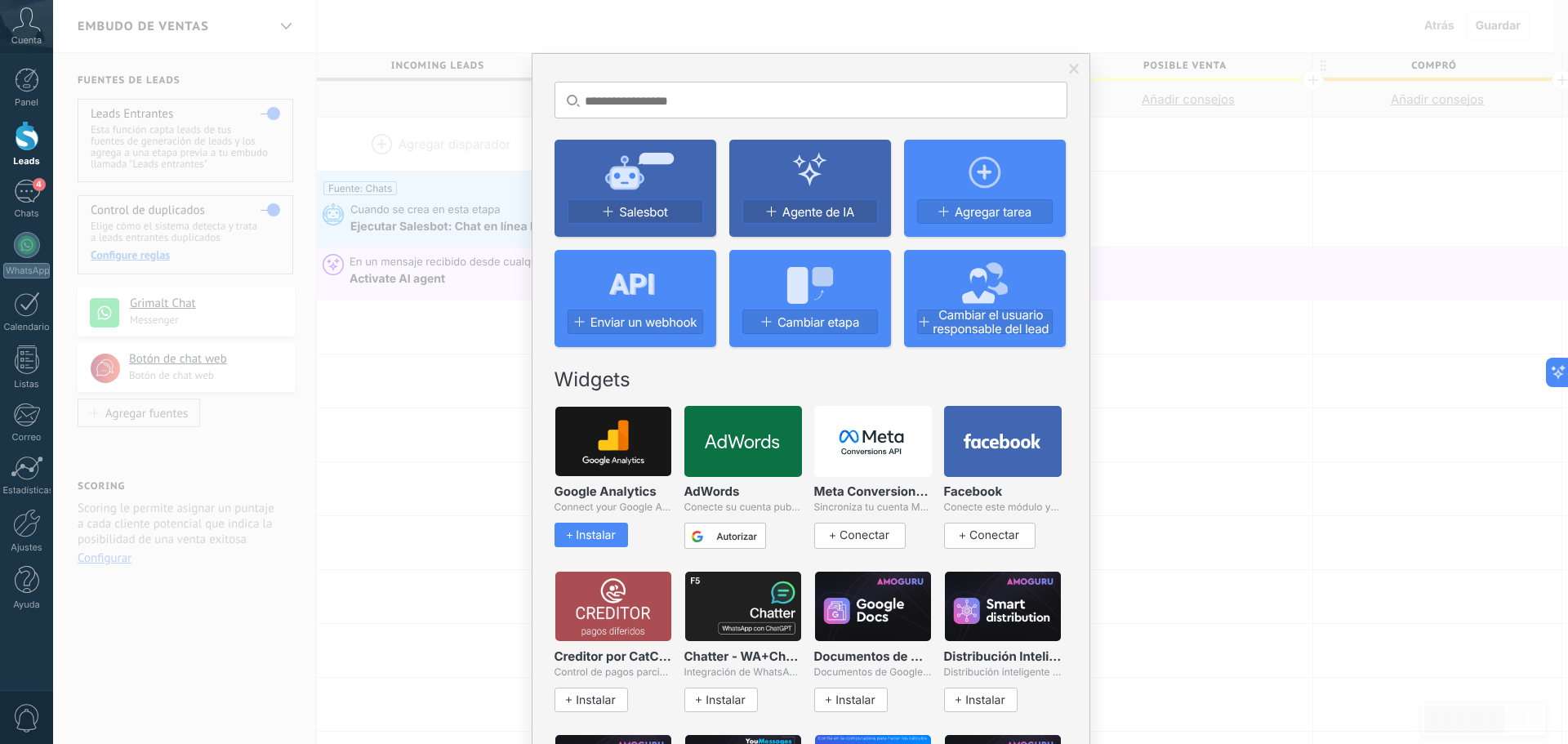
click at [1077, 65] on span at bounding box center [1075, 69] width 27 height 28
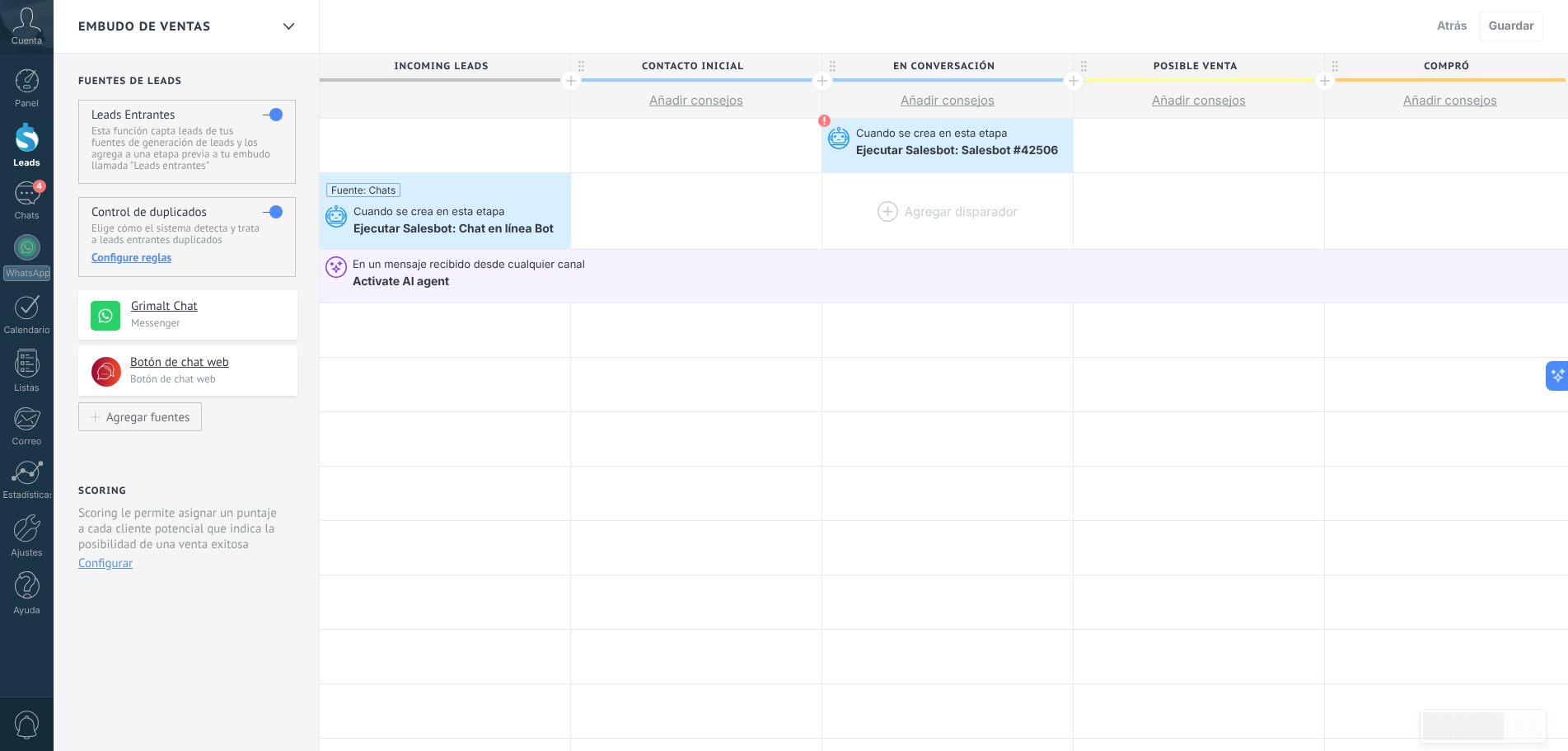
click at [937, 194] on div at bounding box center [948, 211] width 251 height 76
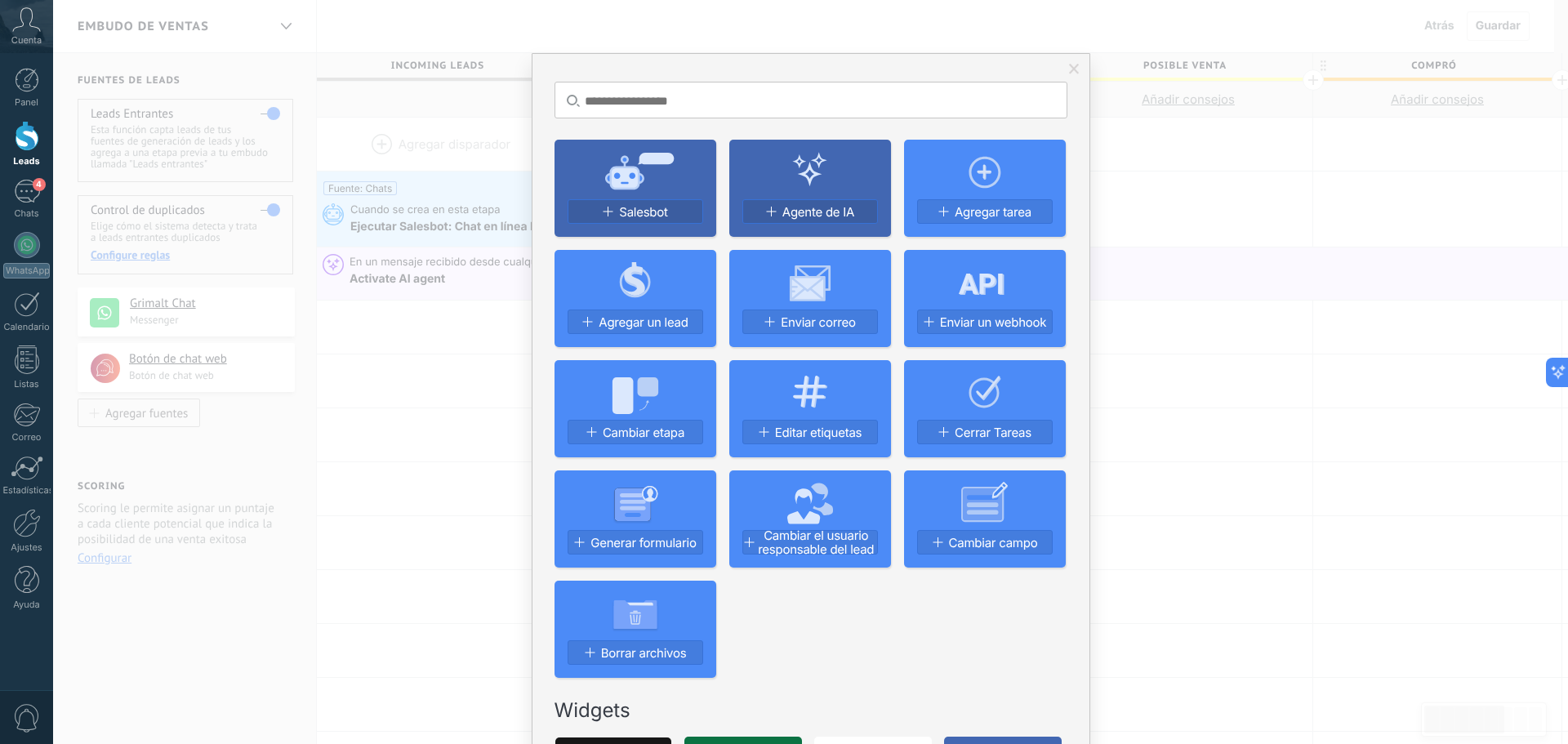
click at [1080, 76] on span at bounding box center [1075, 69] width 27 height 28
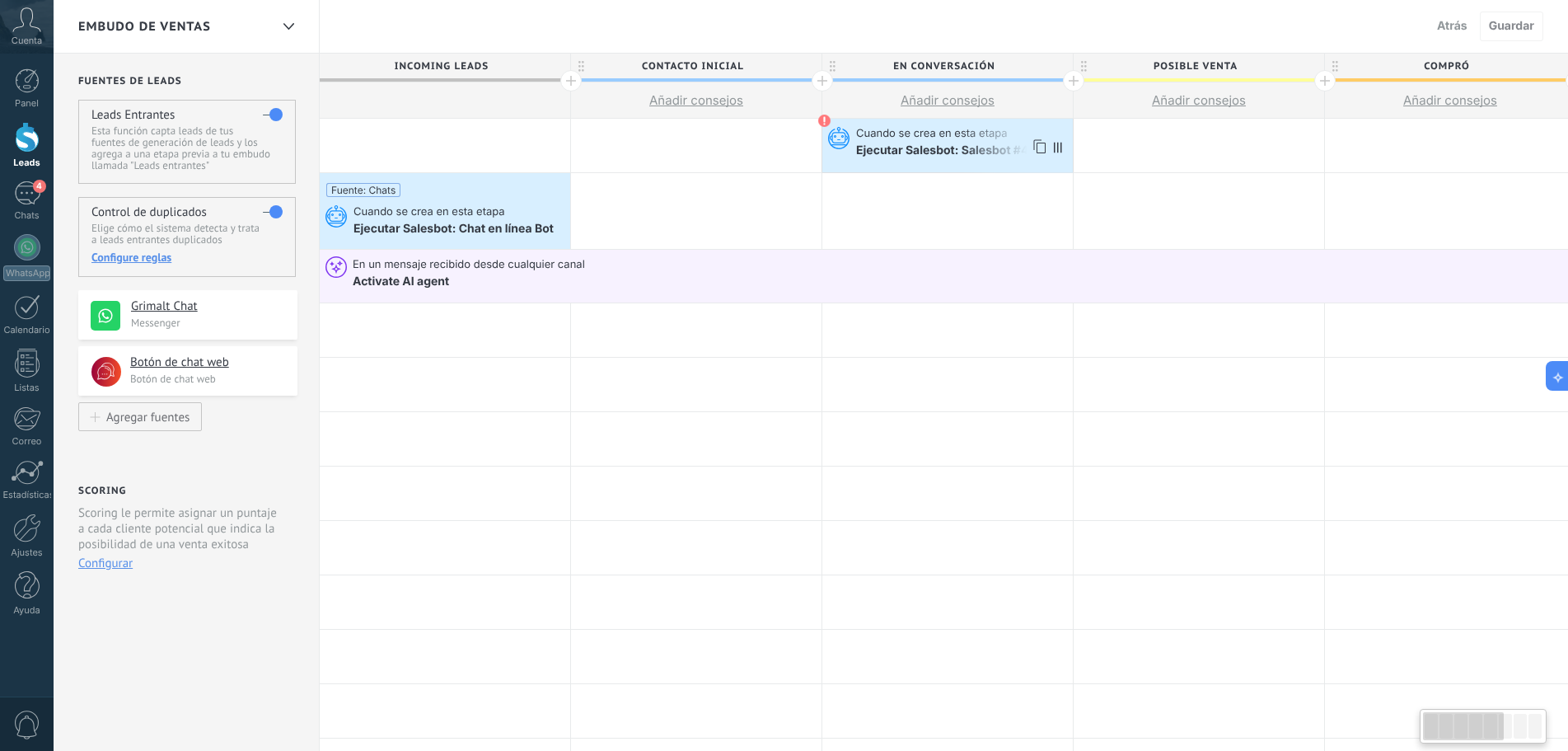
click at [971, 137] on span "Cuando se crea en esta etapa" at bounding box center [932, 134] width 154 height 15
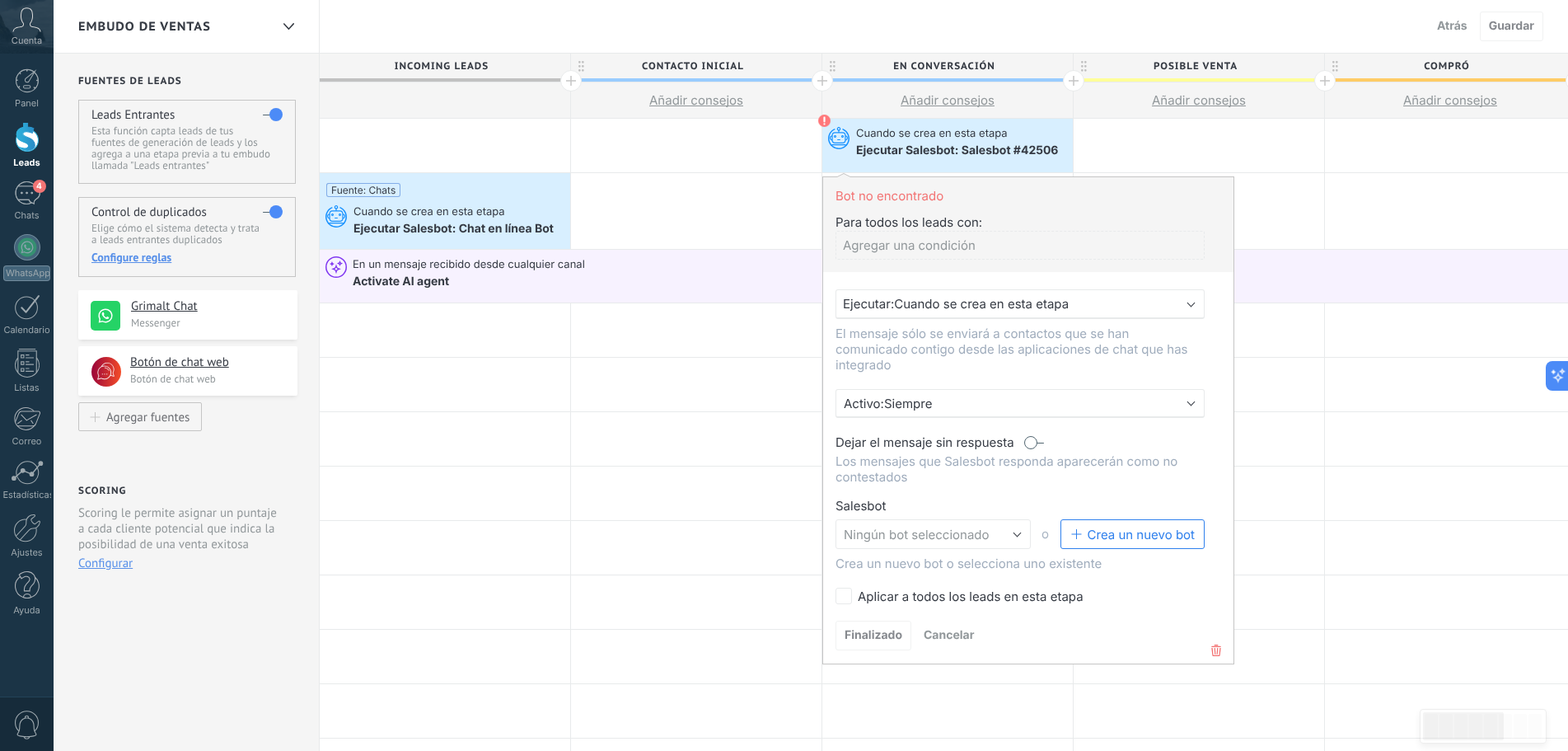
click at [967, 302] on span "Cuando se crea en esta etapa" at bounding box center [981, 303] width 174 height 15
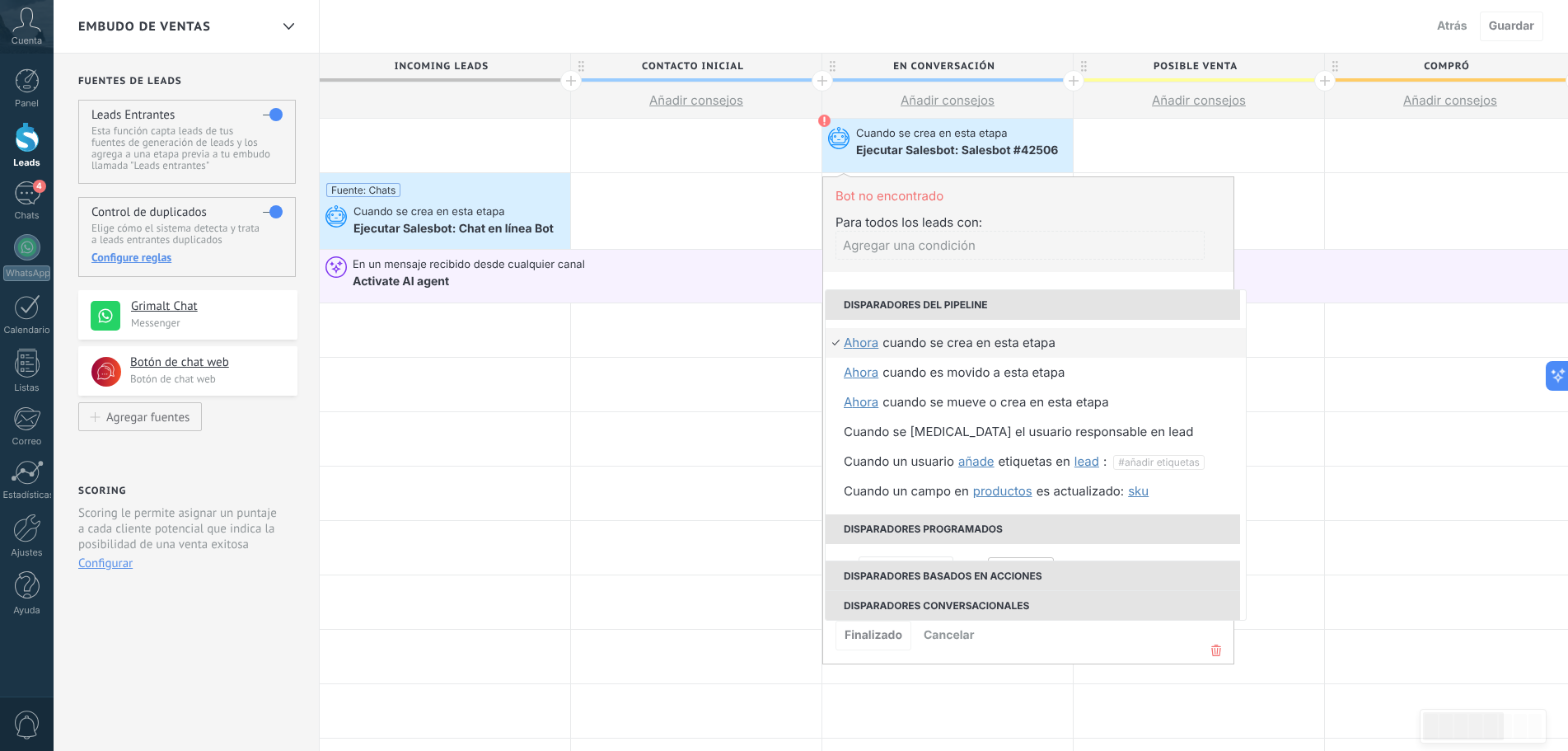
click at [927, 249] on div "Agregar una condición" at bounding box center [1020, 246] width 369 height 29
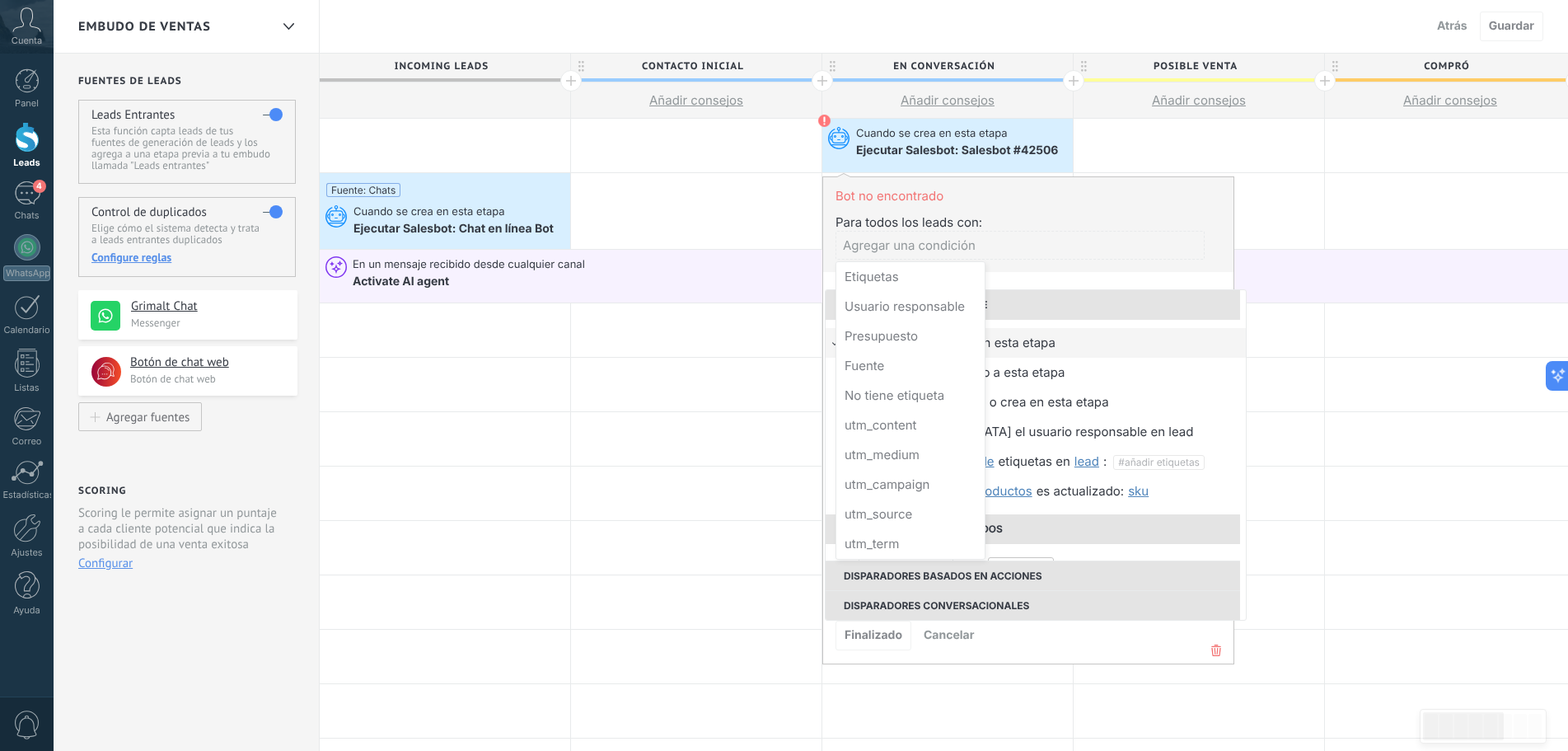
click at [1092, 269] on div at bounding box center [1028, 420] width 411 height 486
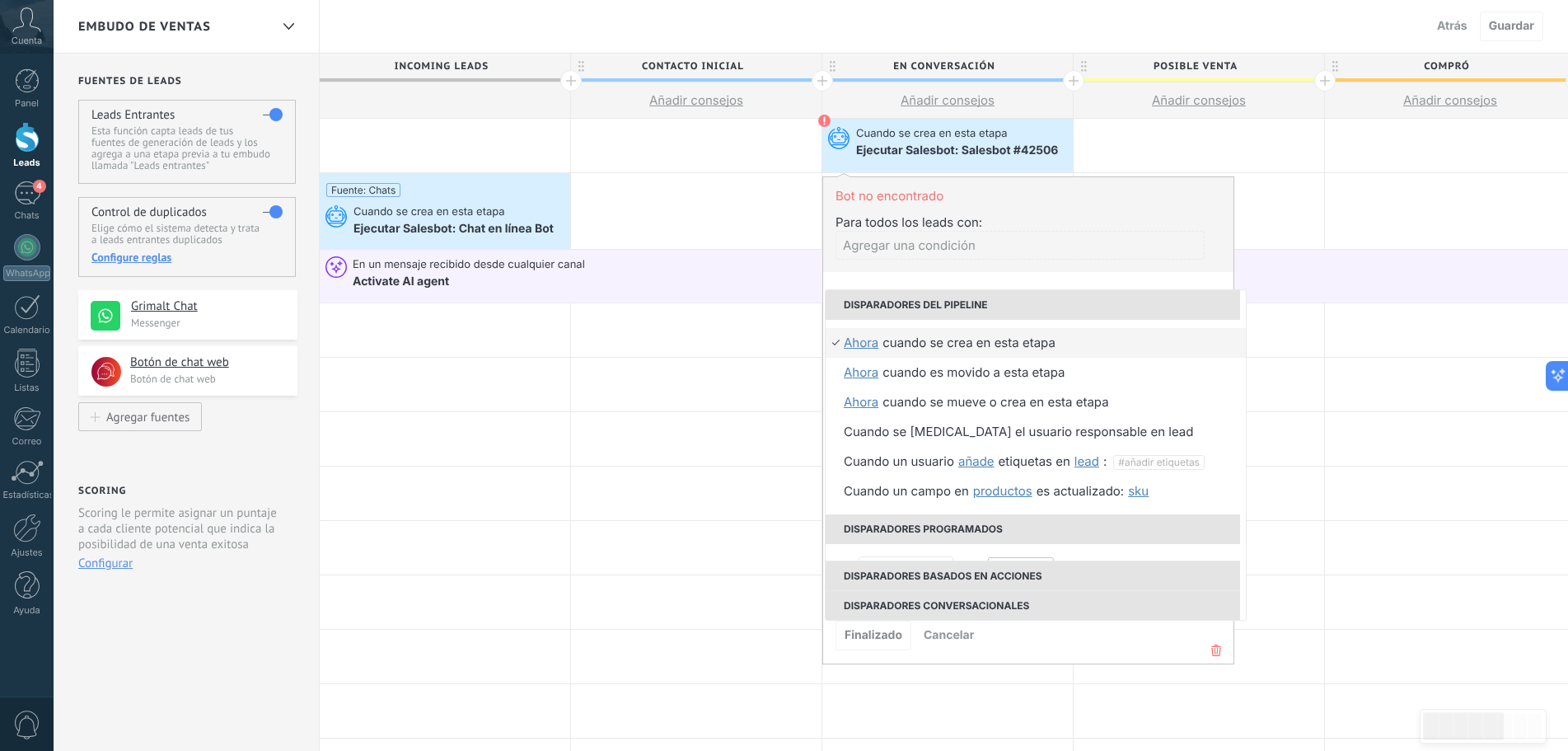
click at [924, 144] on div "Ejecutar Salesbot: Salesbot #42506" at bounding box center [958, 151] width 204 height 15
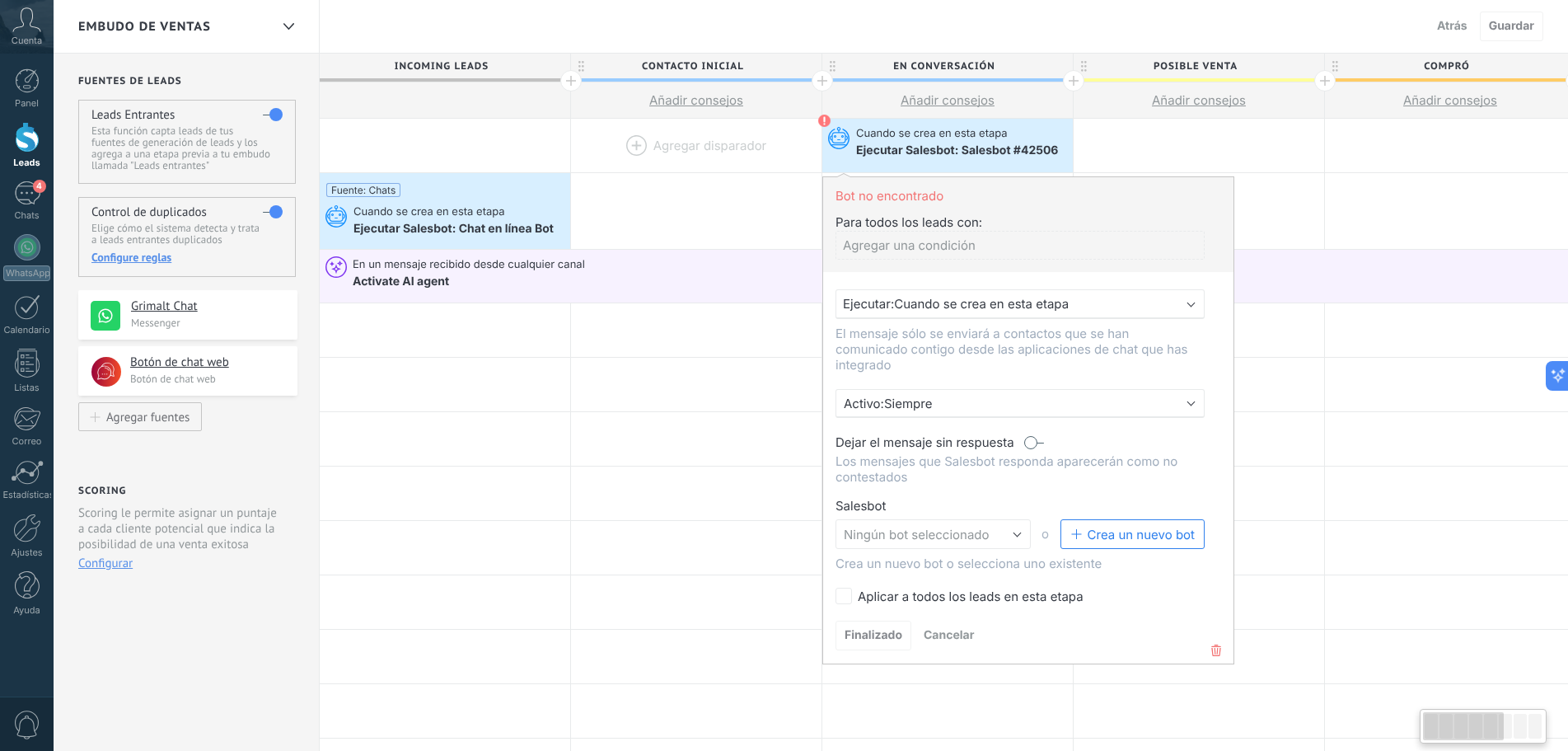
click at [718, 143] on div at bounding box center [697, 145] width 251 height 53
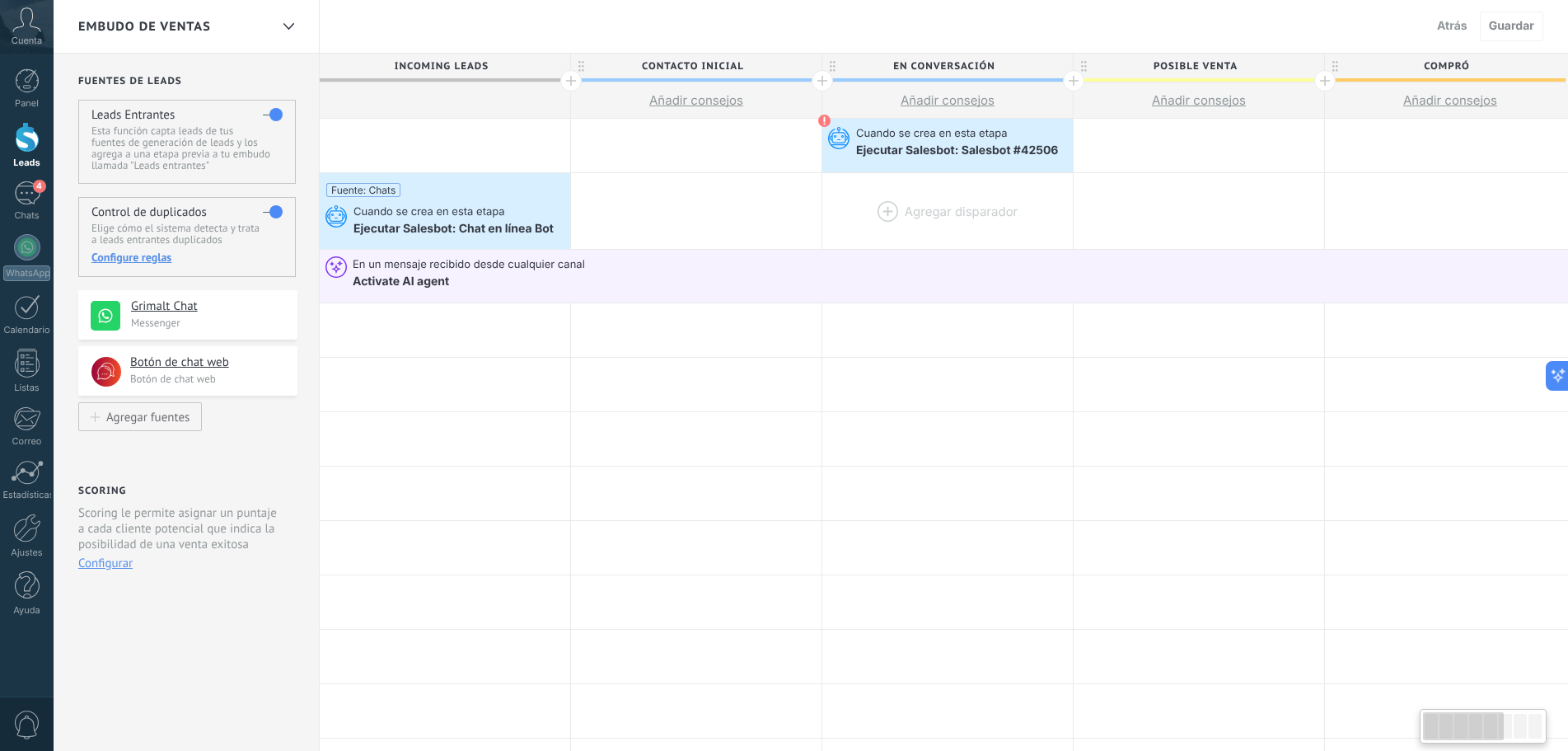
click at [893, 214] on div at bounding box center [948, 211] width 251 height 76
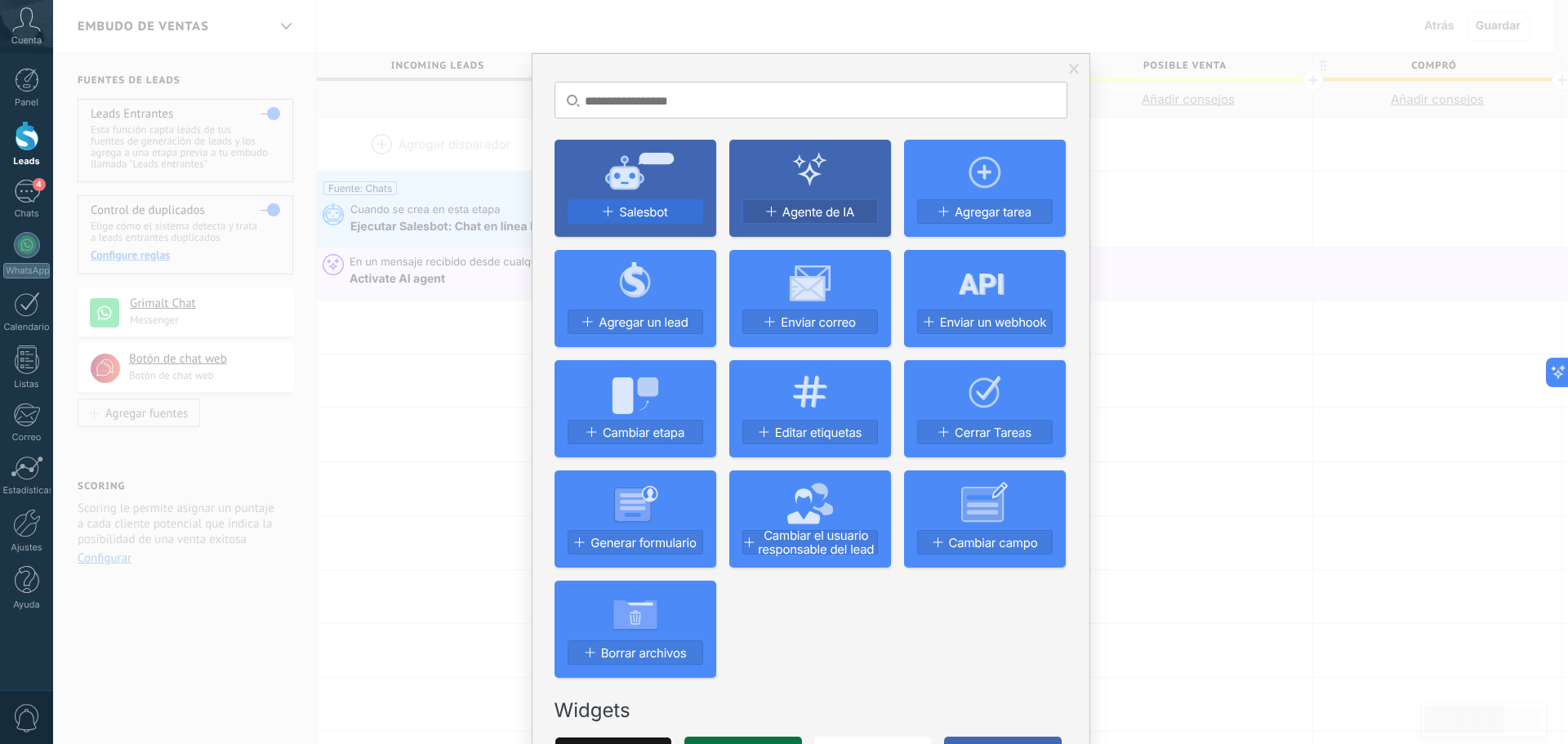
click at [636, 210] on span "Salesbot" at bounding box center [643, 212] width 49 height 14
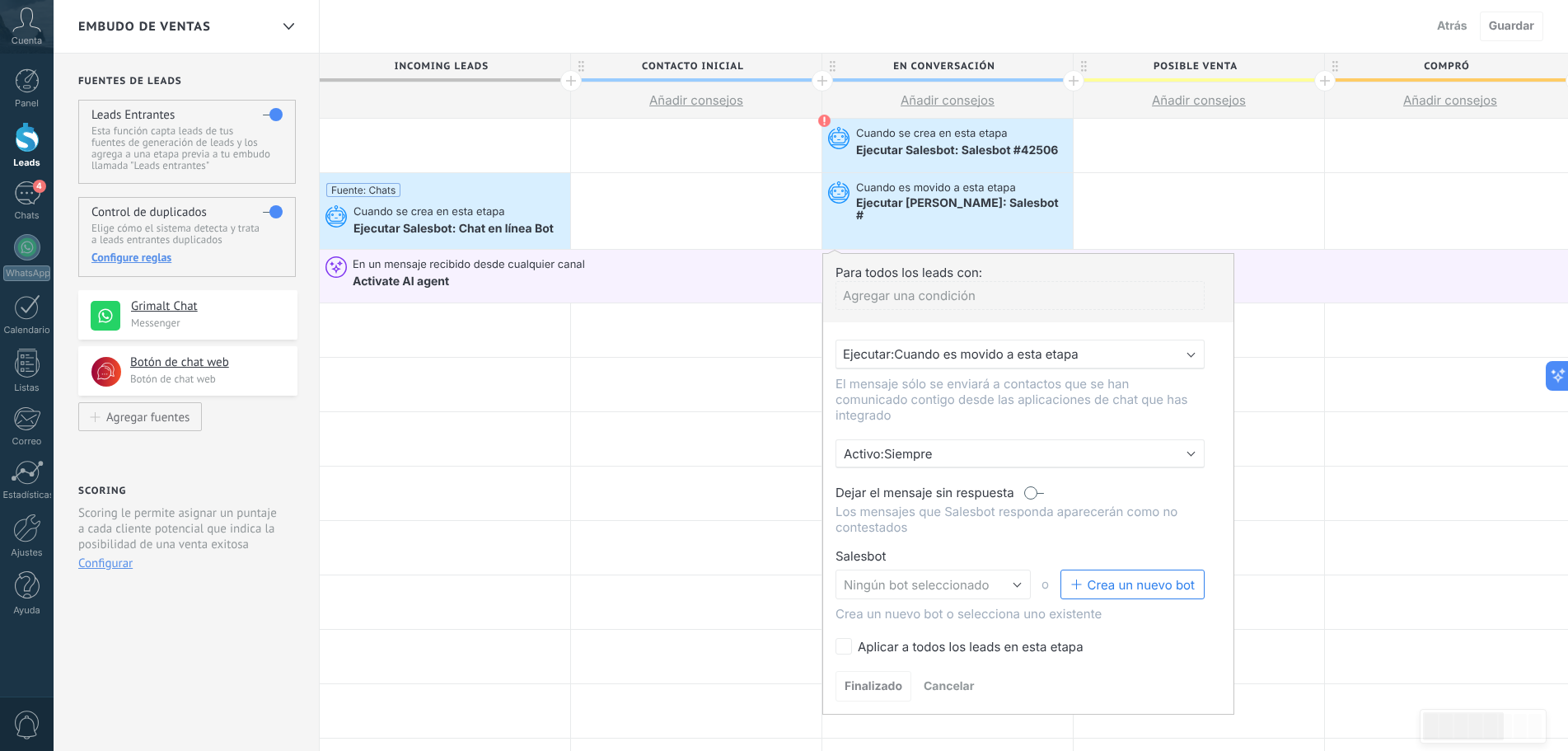
click at [967, 347] on span "Cuando es movido a esta etapa" at bounding box center [986, 354] width 185 height 15
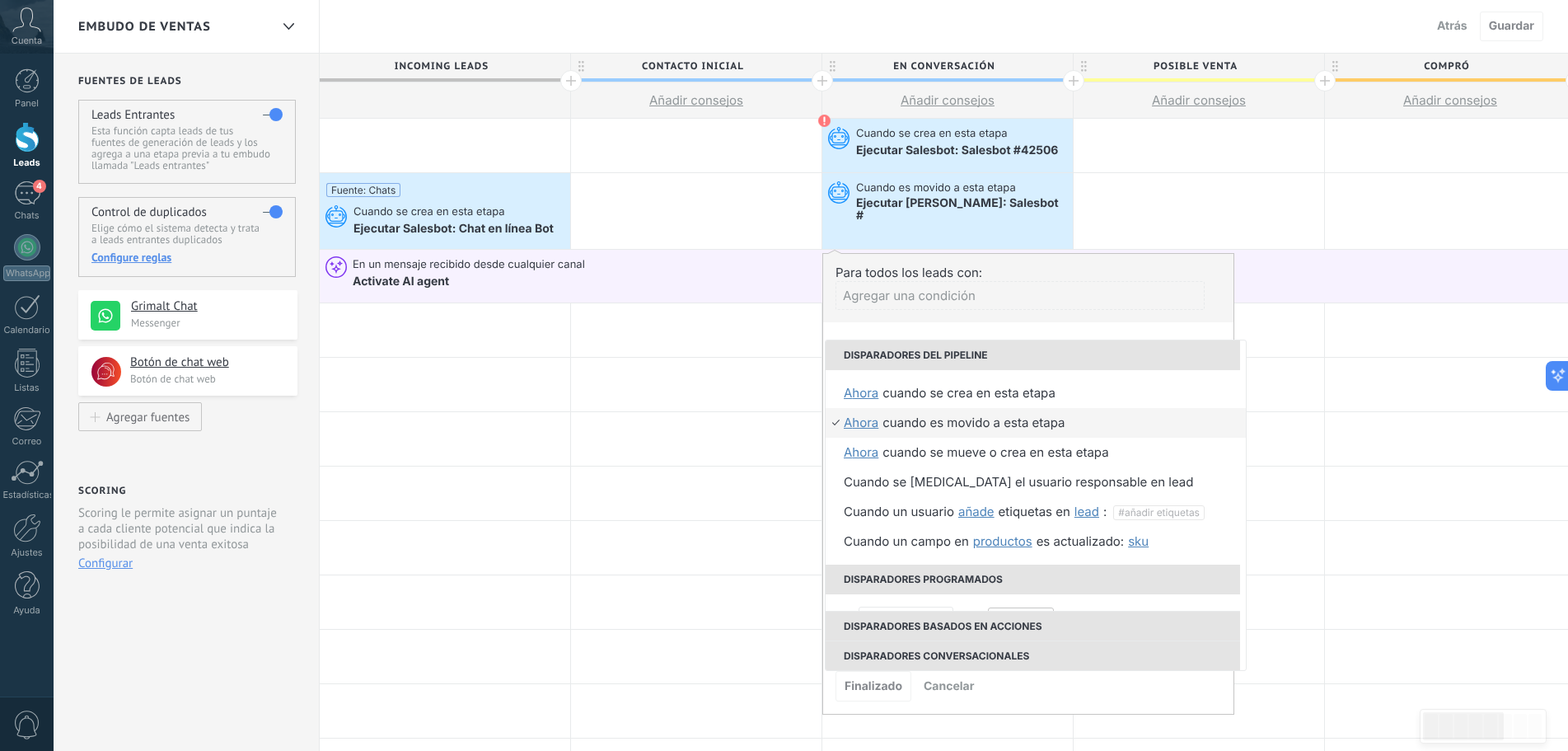
click at [979, 302] on div "Agregar una condición" at bounding box center [1020, 296] width 369 height 29
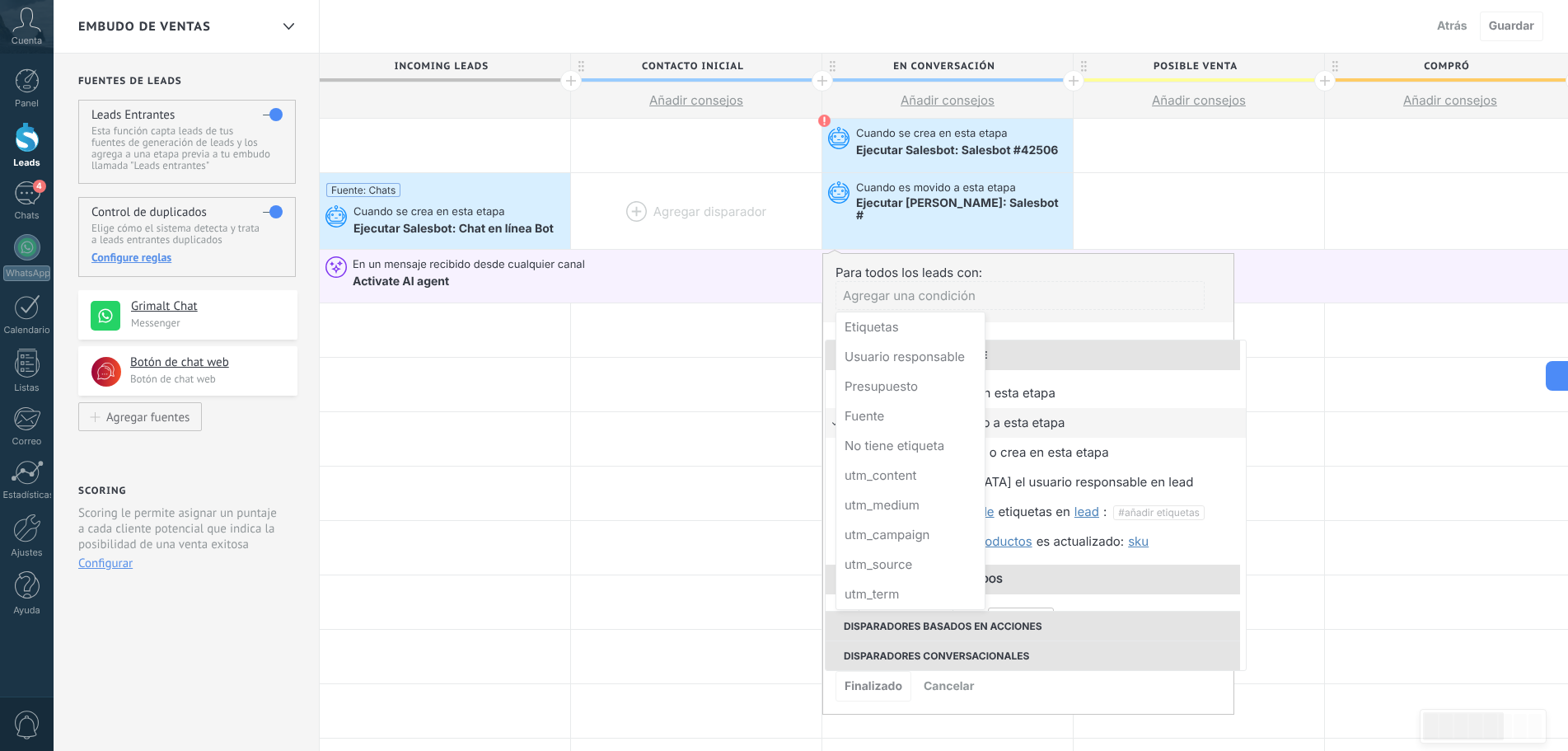
click at [710, 229] on div at bounding box center [697, 211] width 251 height 76
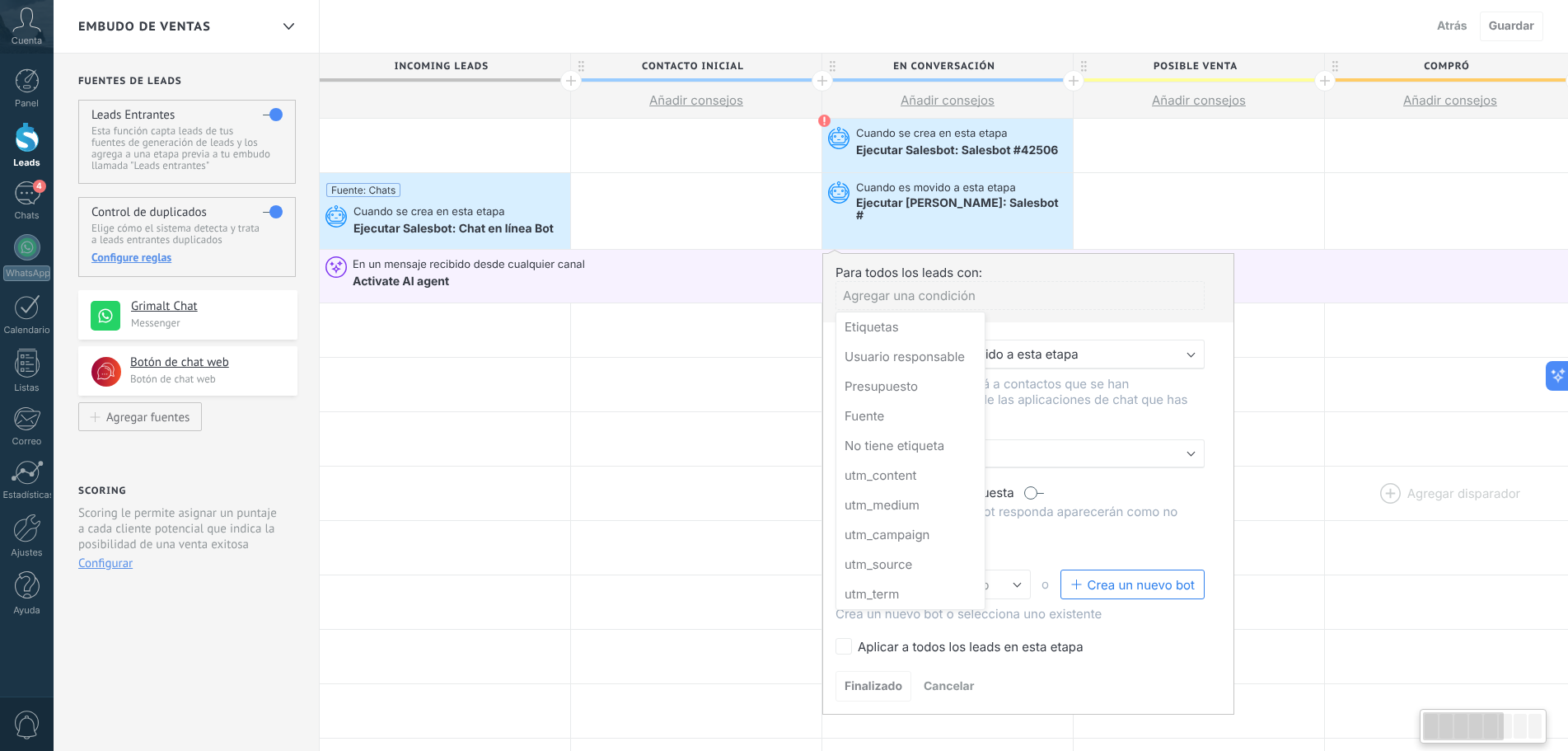
click at [1386, 473] on div at bounding box center [1450, 493] width 251 height 53
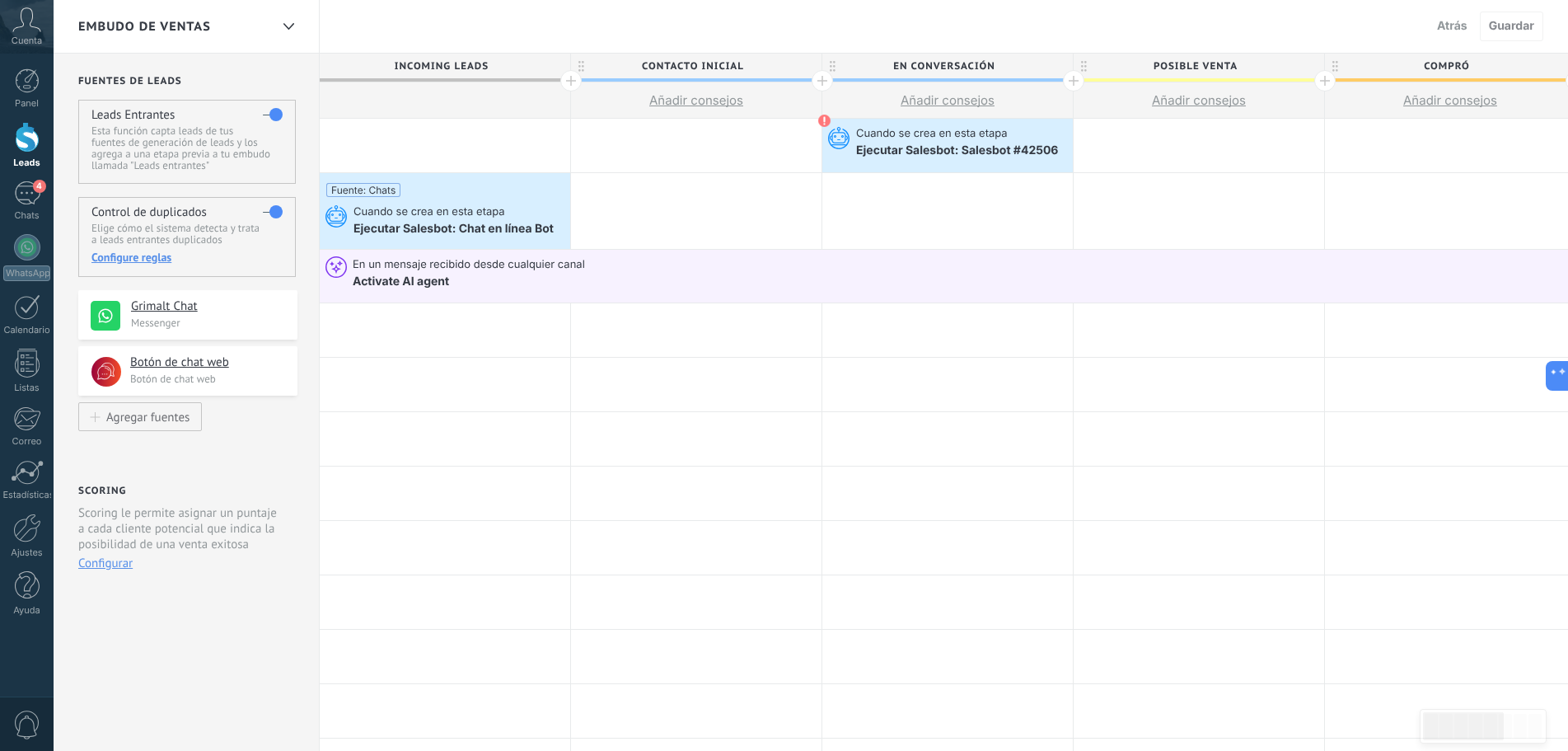
click at [880, 192] on div at bounding box center [948, 211] width 251 height 76
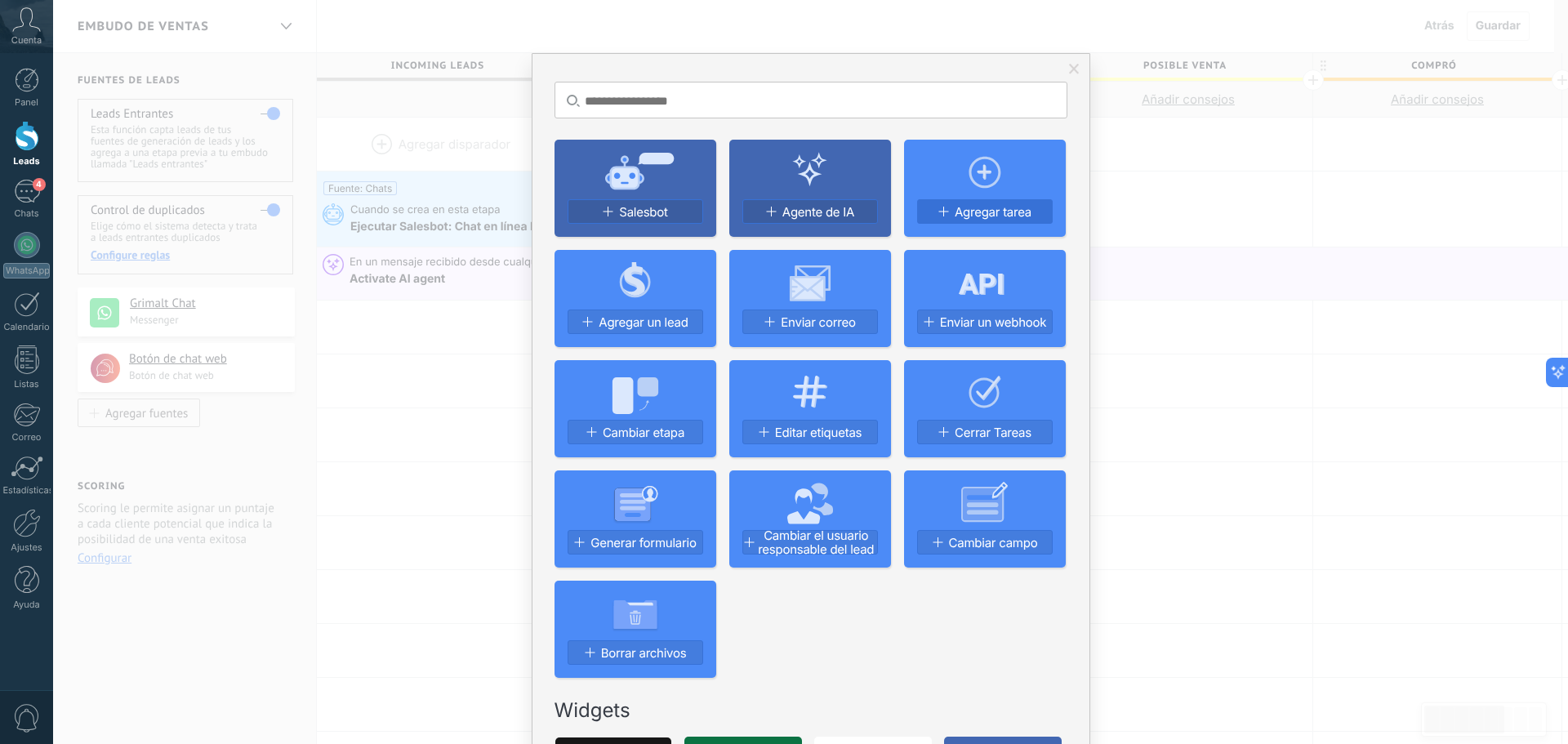
click at [955, 210] on span "Agregar tarea" at bounding box center [993, 212] width 77 height 14
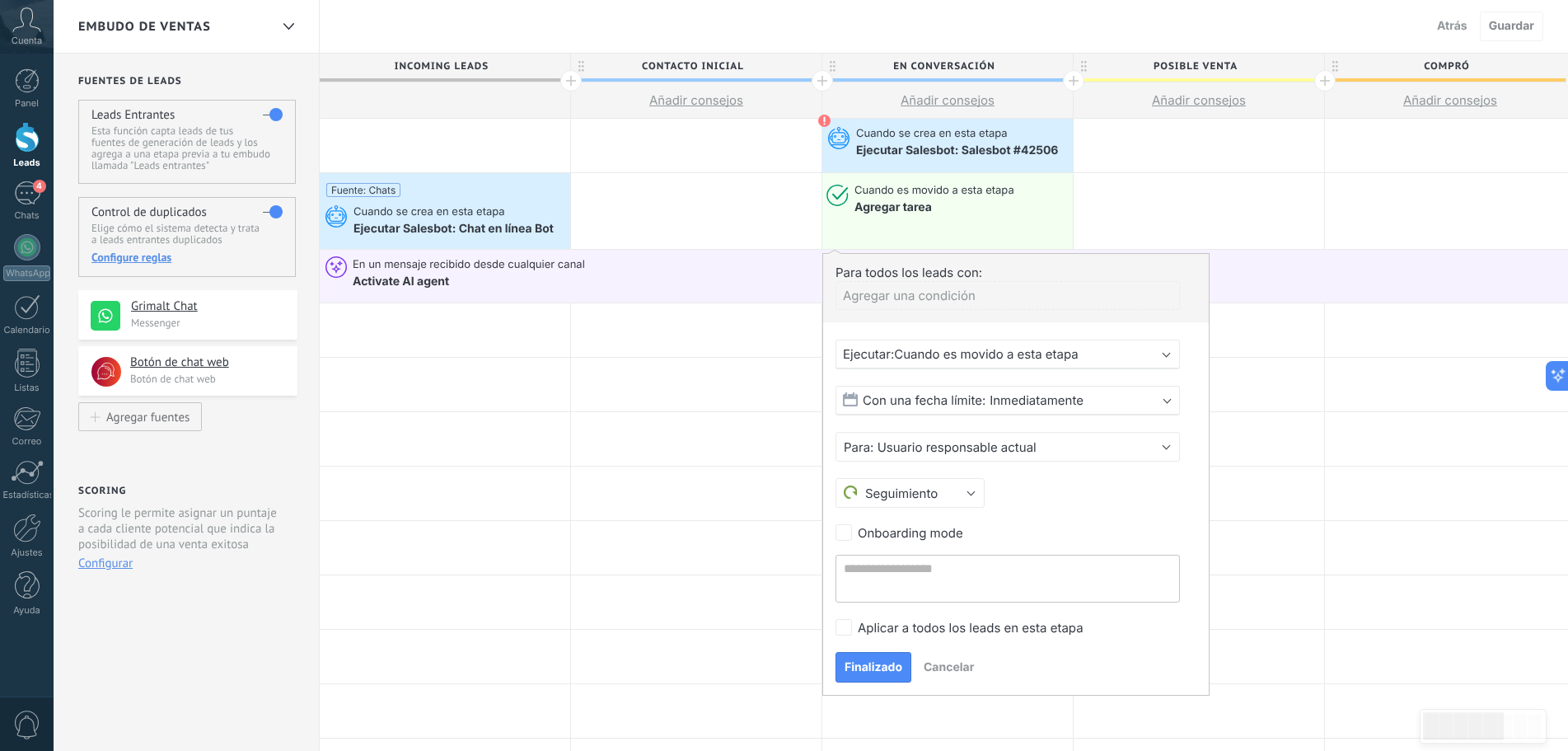
click at [943, 352] on span "Cuando es movido a esta etapa" at bounding box center [986, 354] width 185 height 15
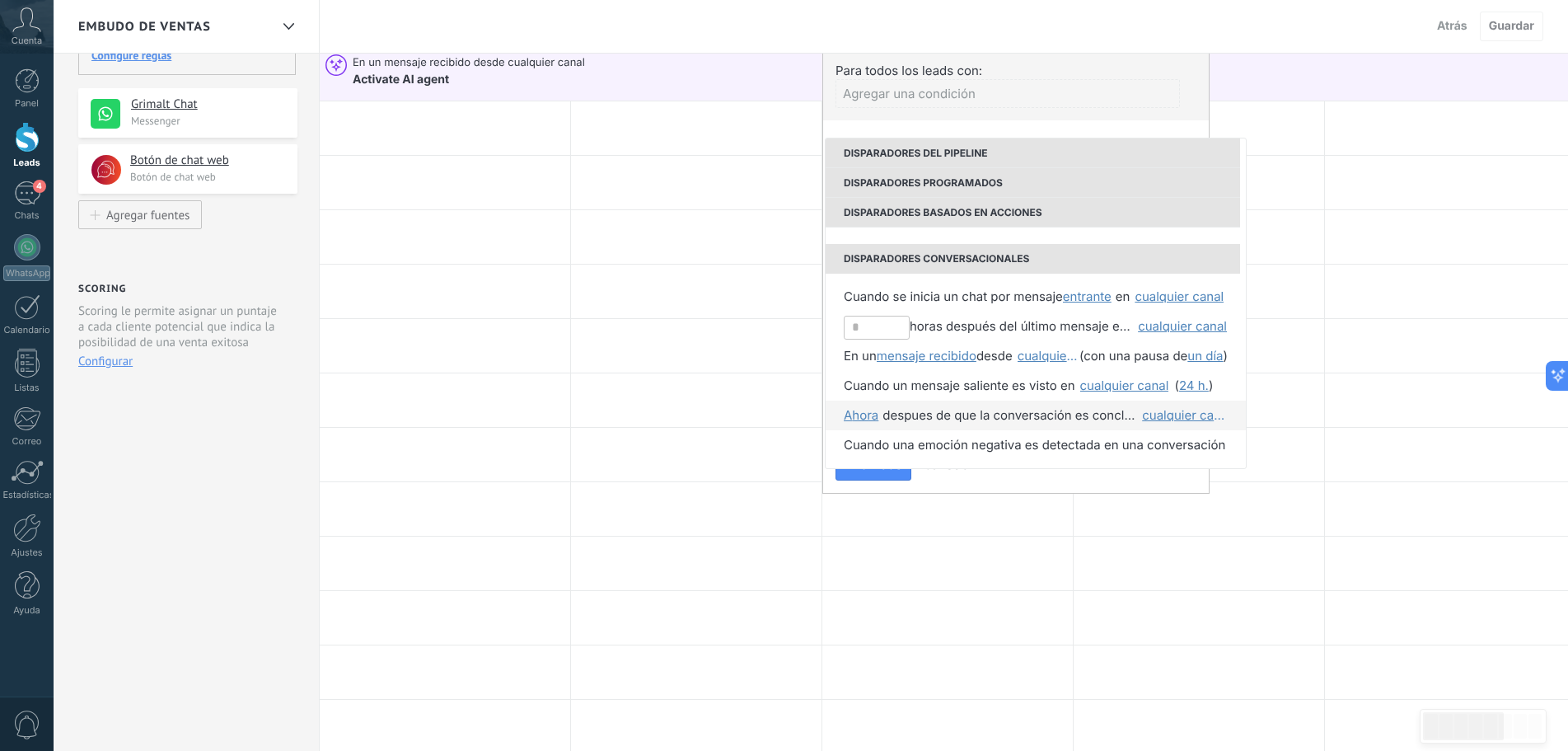
scroll to position [247, 0]
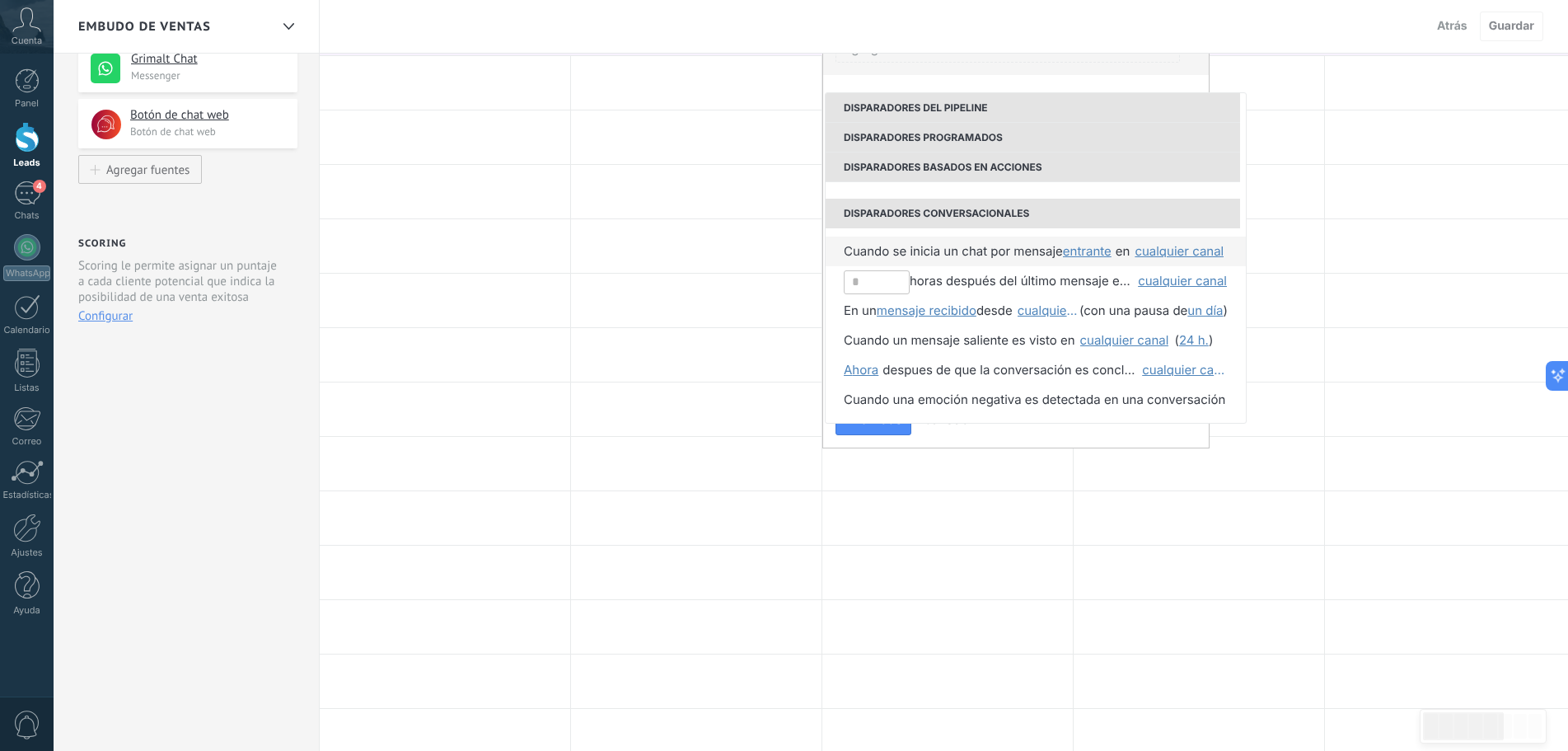
click at [968, 251] on span "Cuando se inicia un chat por mensaje" at bounding box center [953, 251] width 219 height 30
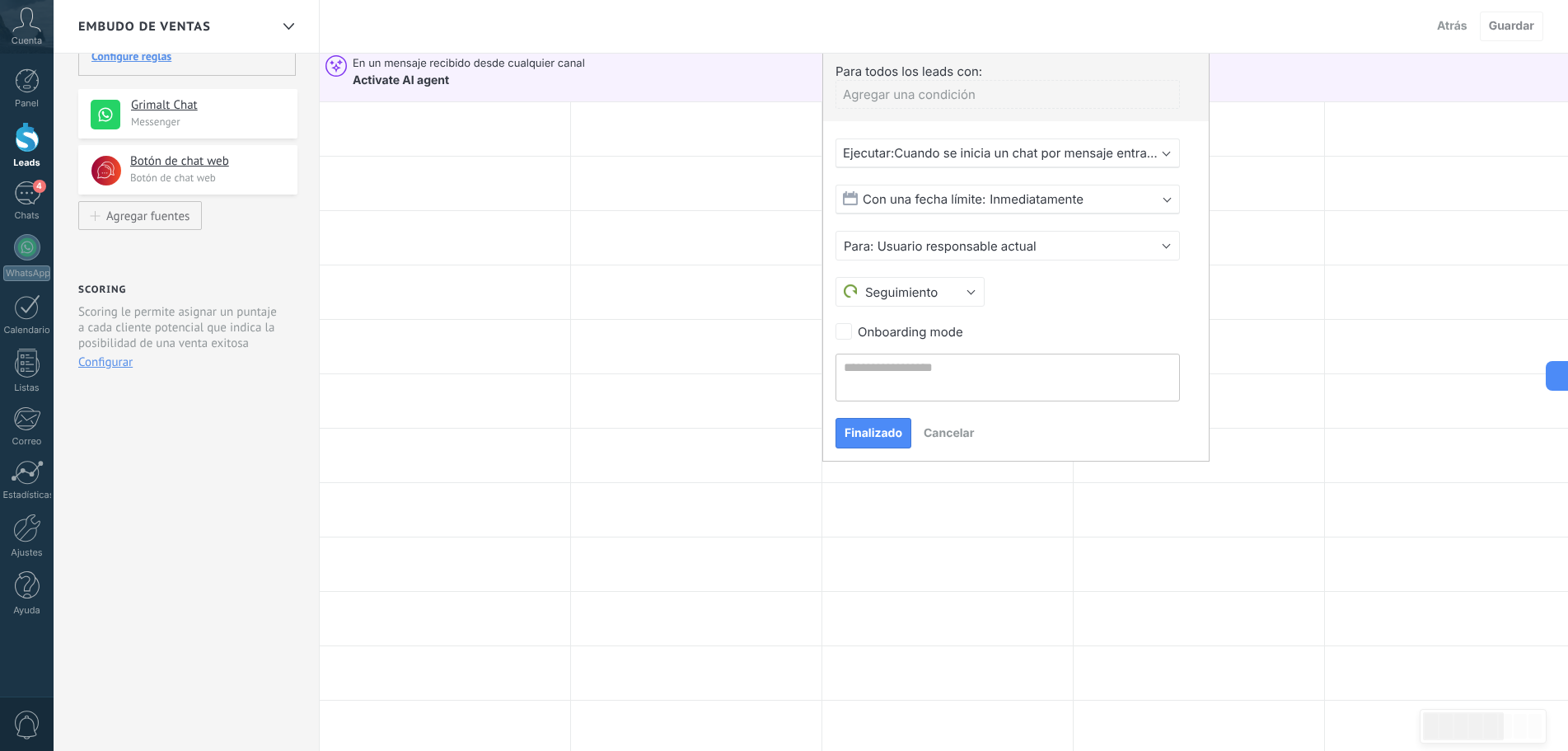
scroll to position [165, 0]
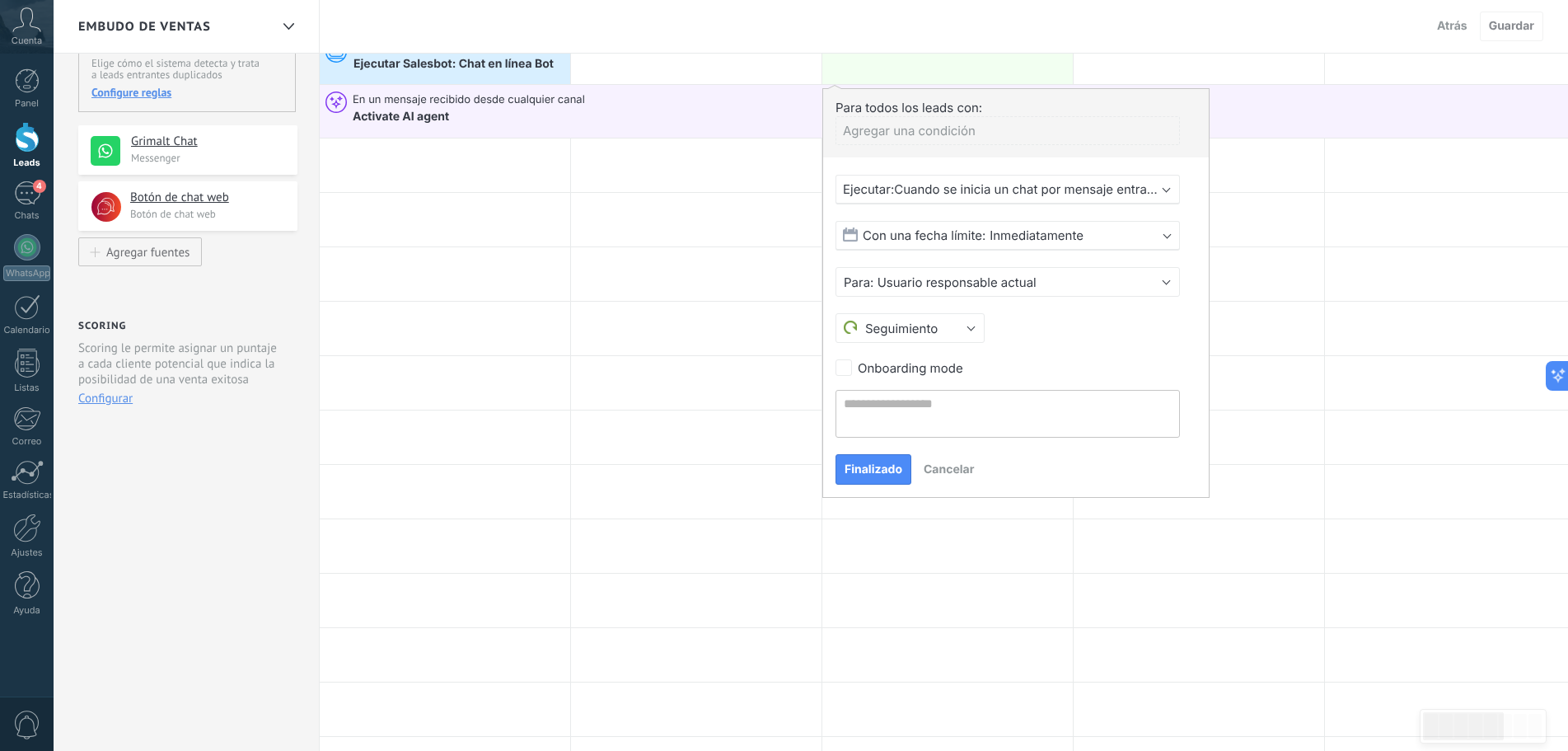
click at [1130, 186] on span "Cuando se inicia un chat por mensaje entrante en cualquier canal" at bounding box center [1085, 189] width 381 height 15
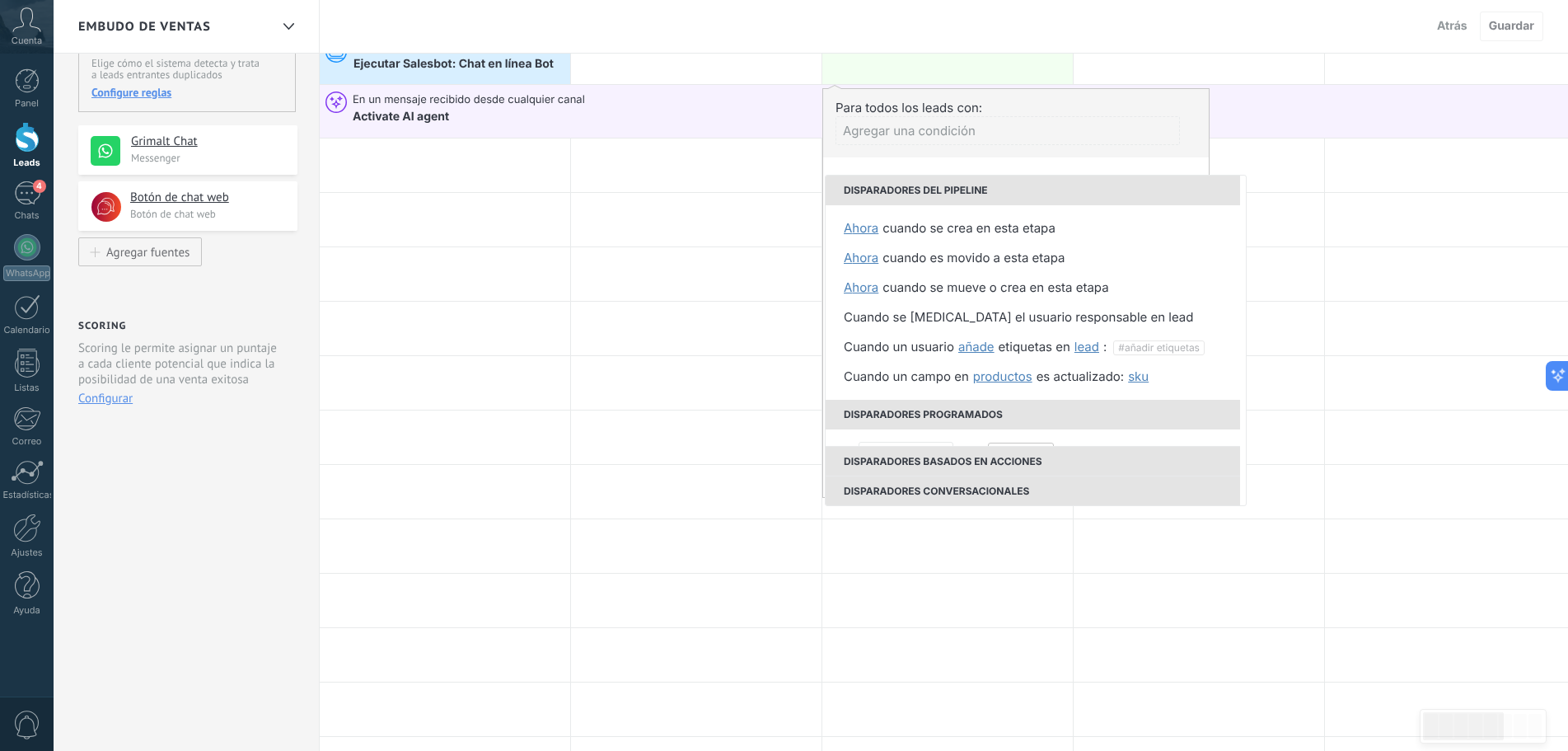
click at [1069, 135] on div "Agregar una condición" at bounding box center [1007, 131] width 345 height 29
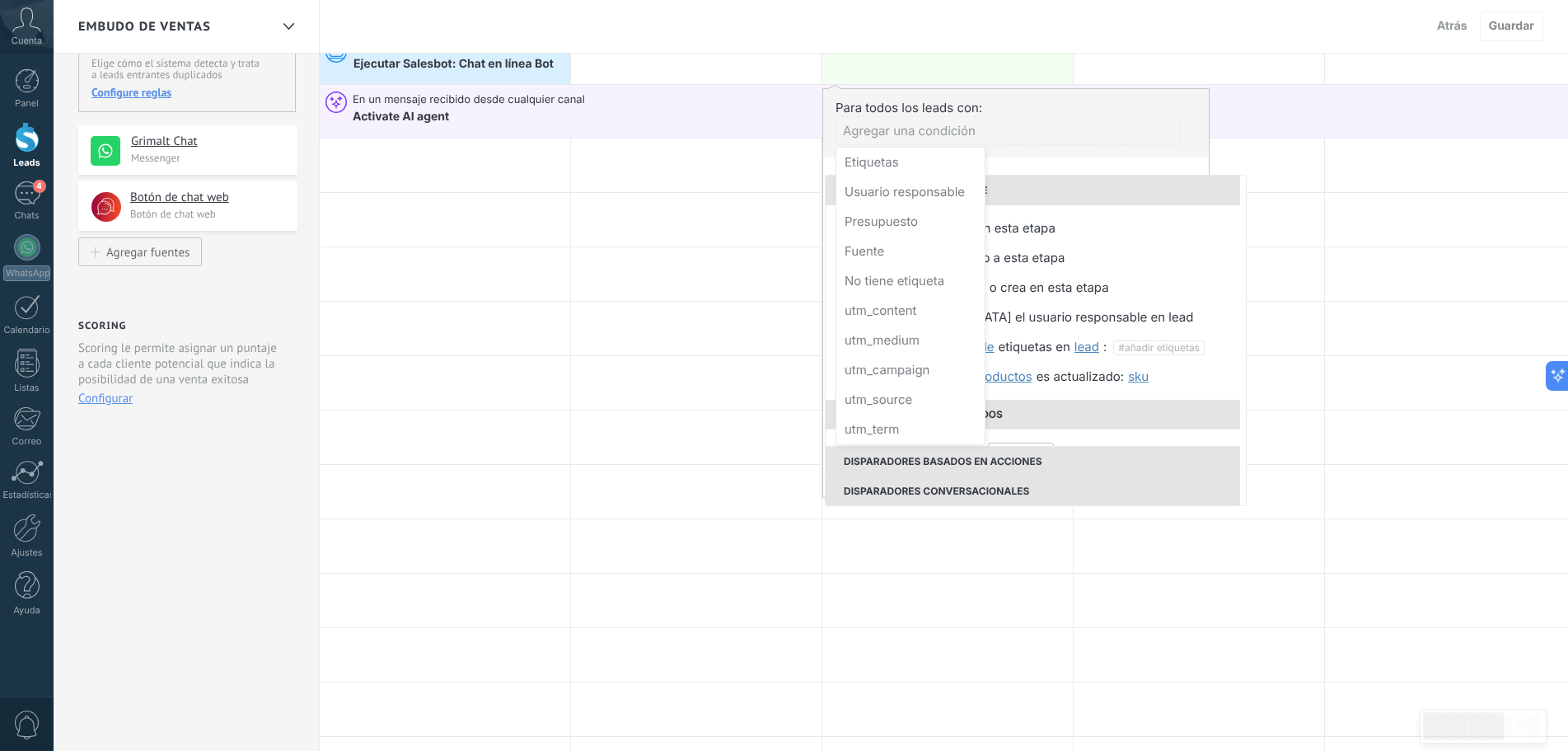
click at [1146, 125] on div at bounding box center [1016, 293] width 386 height 408
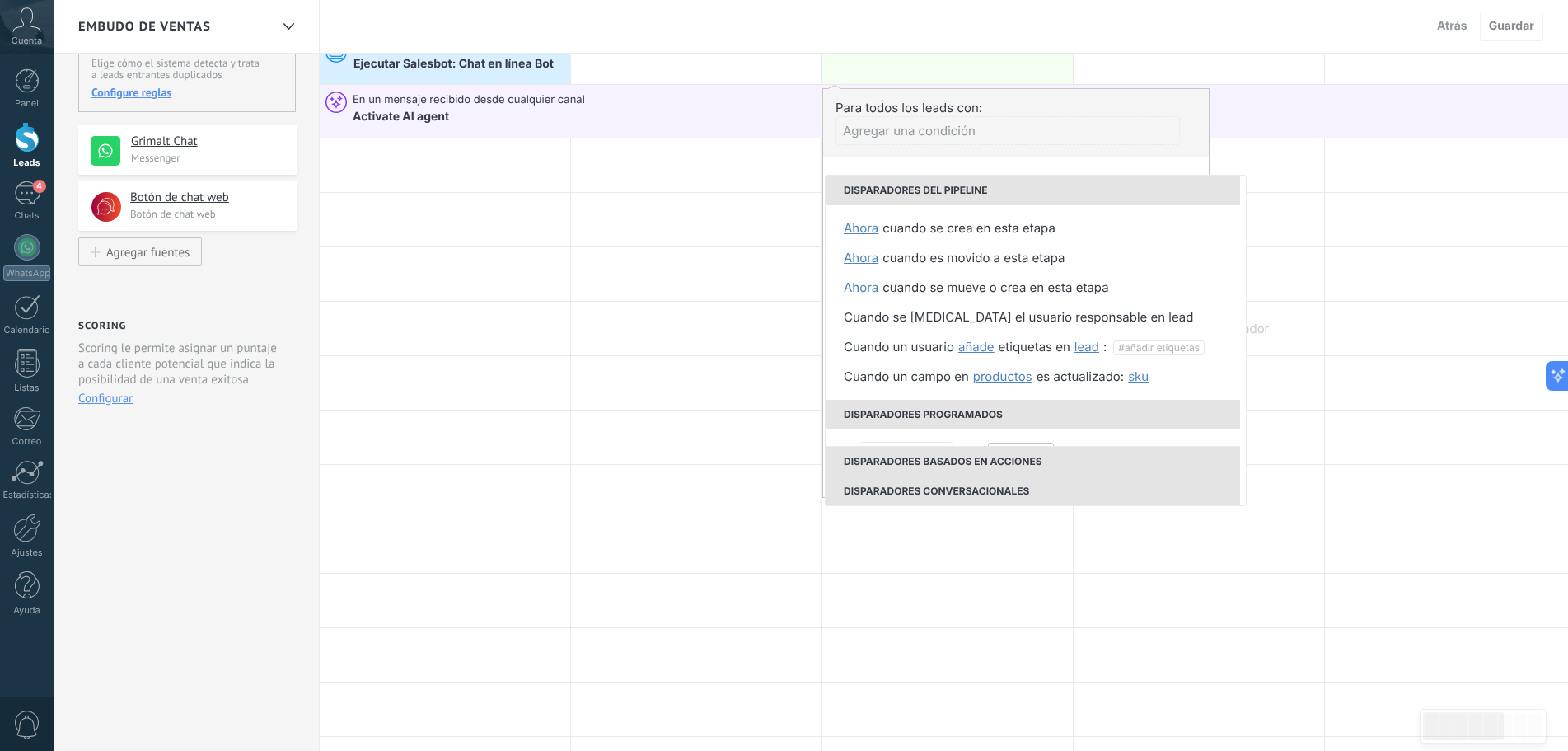
click at [1302, 336] on div at bounding box center [1199, 328] width 251 height 53
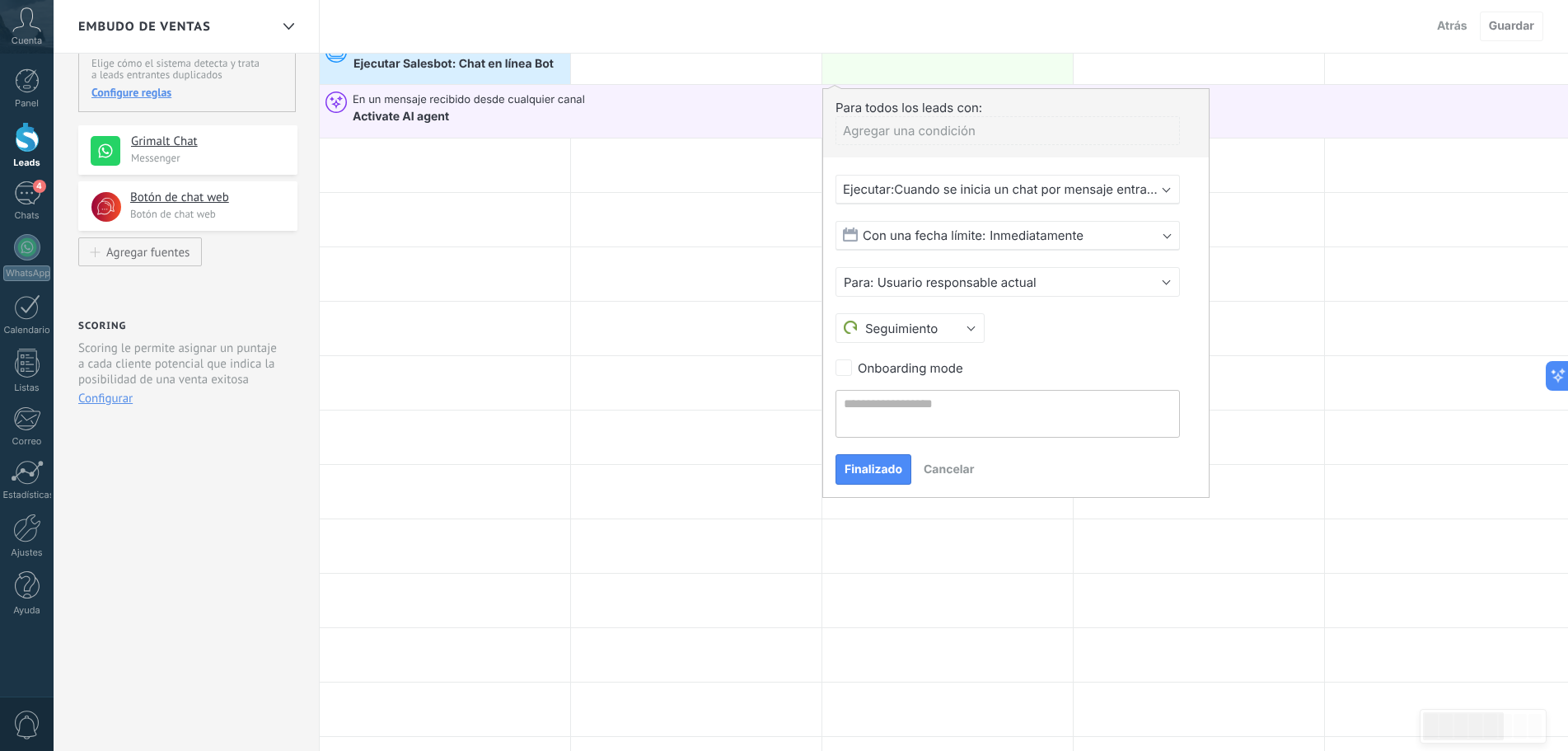
click at [1007, 232] on span "Inmediatamente" at bounding box center [1036, 235] width 94 height 15
click at [1050, 131] on div "Agregar una condición" at bounding box center [1007, 131] width 345 height 29
click at [1211, 293] on div at bounding box center [1199, 274] width 251 height 53
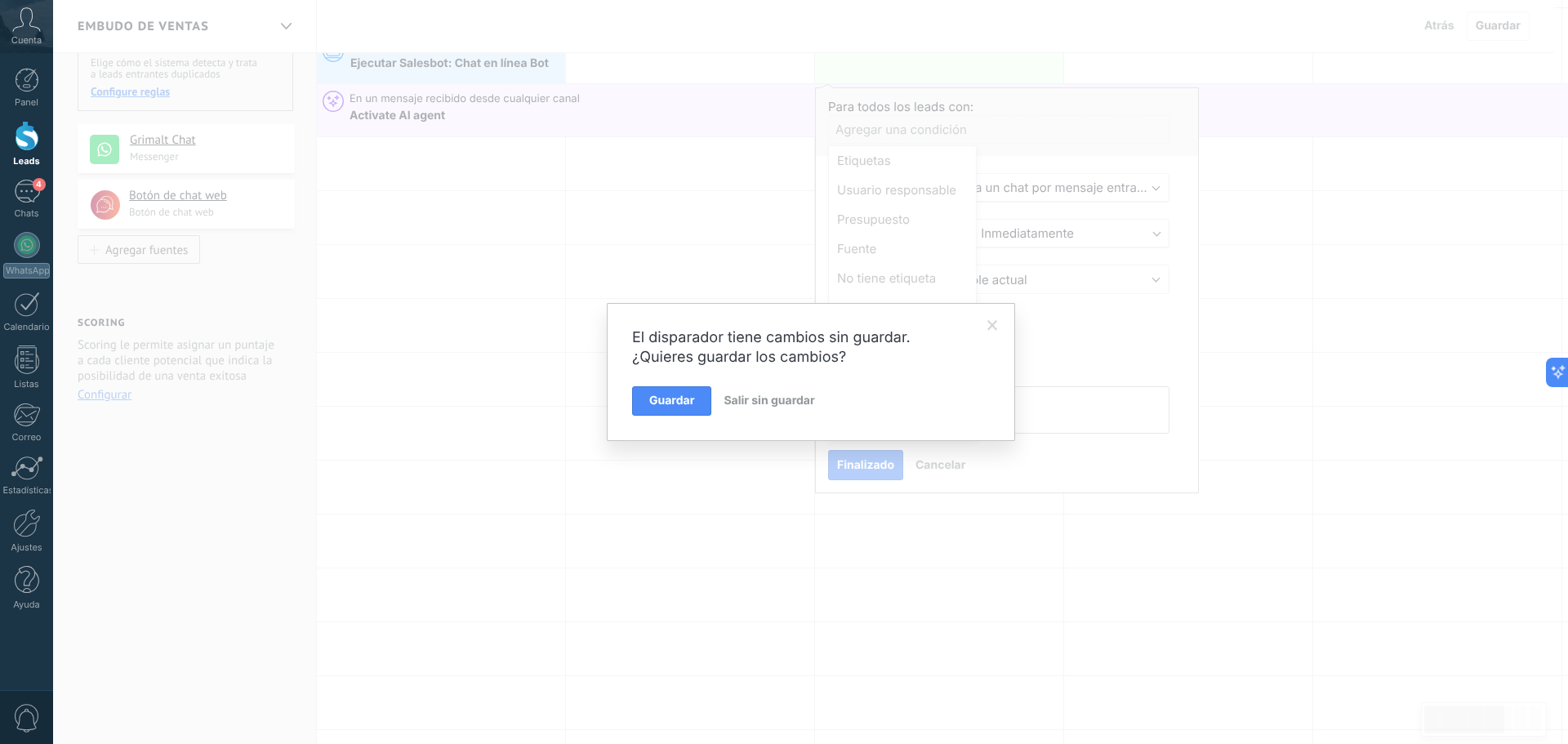
click at [1184, 295] on div "El disparador tiene cambios sin guardar. ¿Quieres guardar los cambios? Guardar …" at bounding box center [810, 372] width 1515 height 744
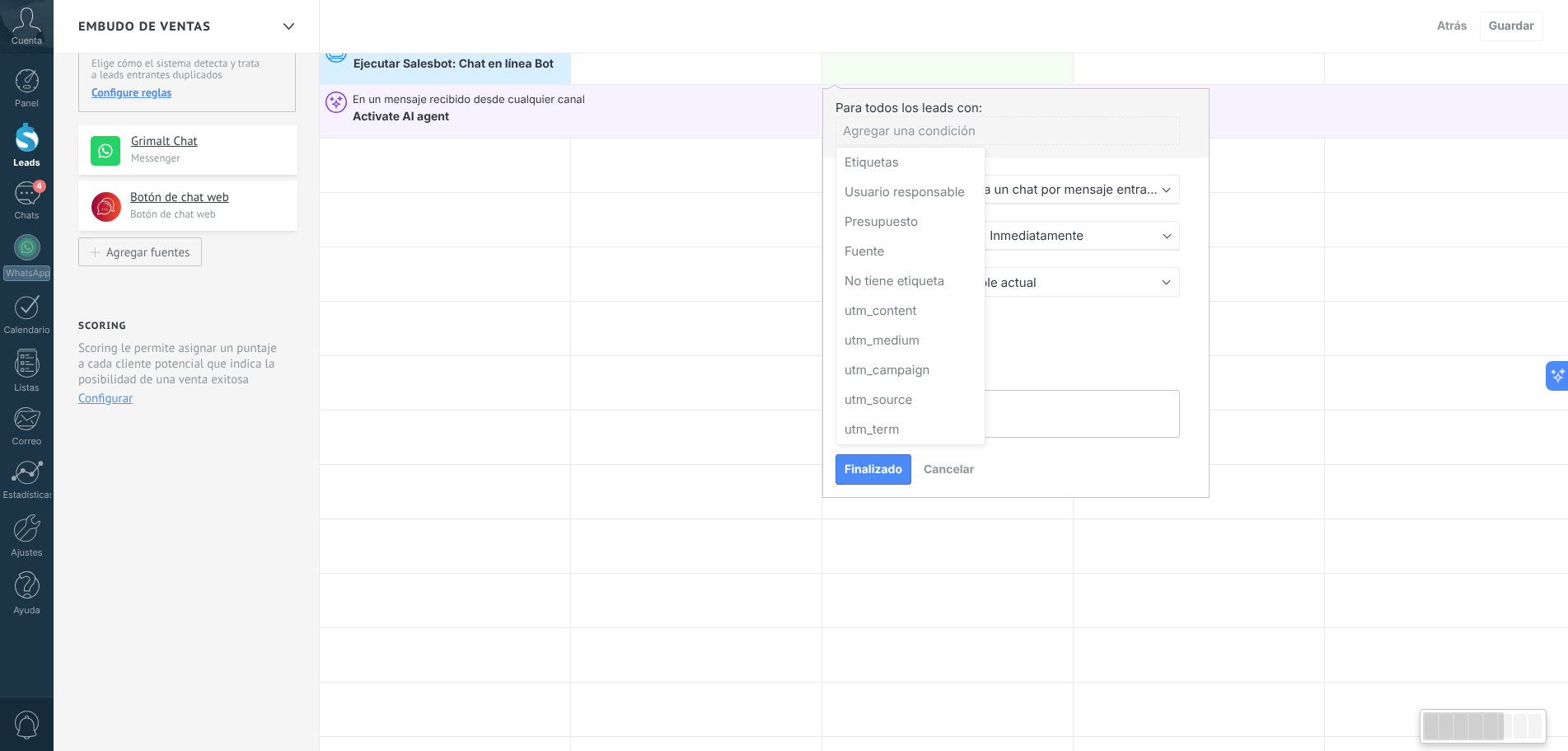
click at [1190, 301] on div at bounding box center [1016, 293] width 386 height 408
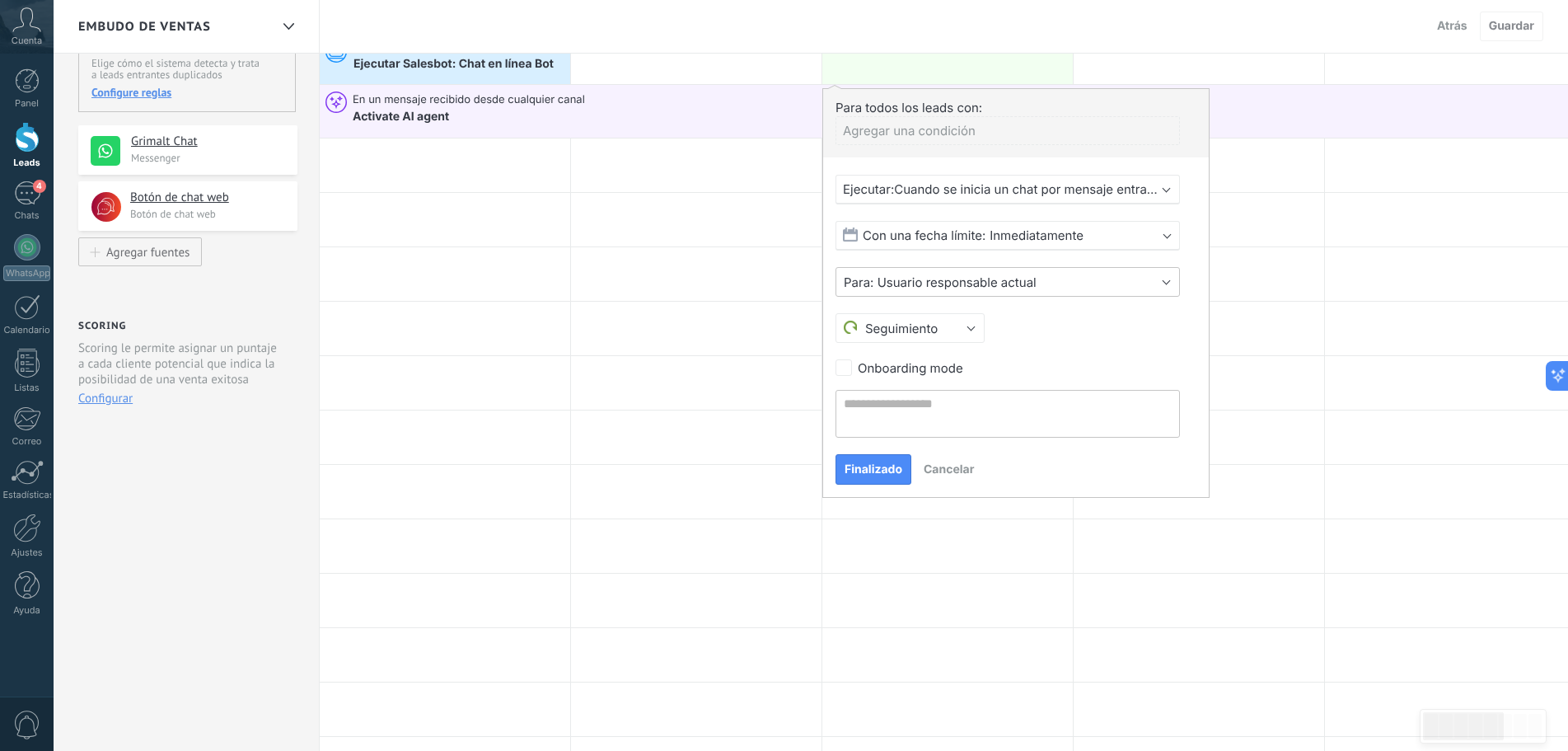
click at [987, 279] on span "Usuario responsable actual" at bounding box center [956, 282] width 159 height 15
click at [1196, 290] on div "Para todos los leads con: Agregar una condición Ejecutar: Cuando se inicia un c…" at bounding box center [1016, 293] width 387 height 410
click at [967, 327] on button "Seguimiento" at bounding box center [910, 327] width 149 height 30
click at [1095, 329] on div "Seguimiento Reunión Otro Seguimiento" at bounding box center [1007, 327] width 345 height 30
click at [876, 474] on span "Finalizado" at bounding box center [873, 469] width 58 height 11
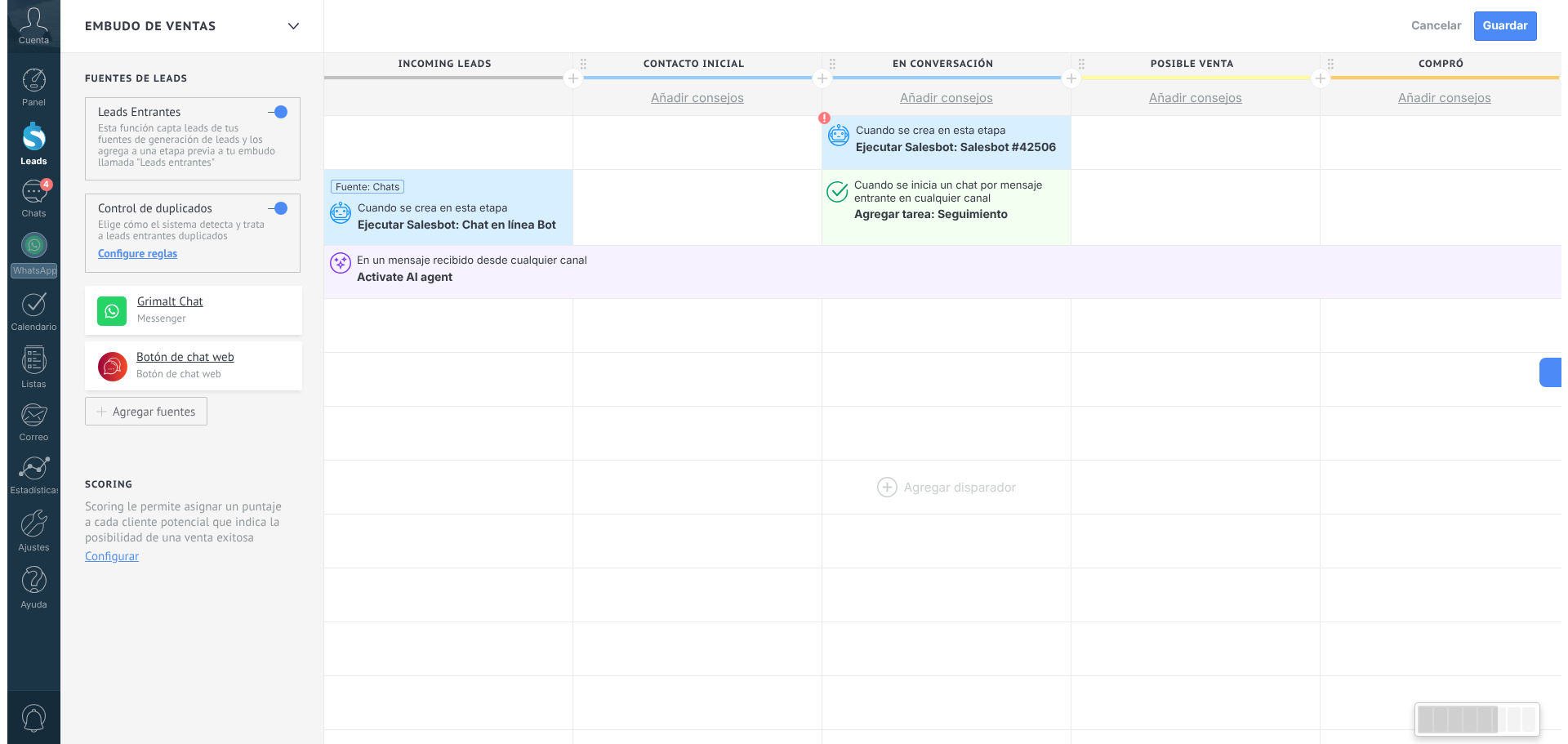
scroll to position [0, 0]
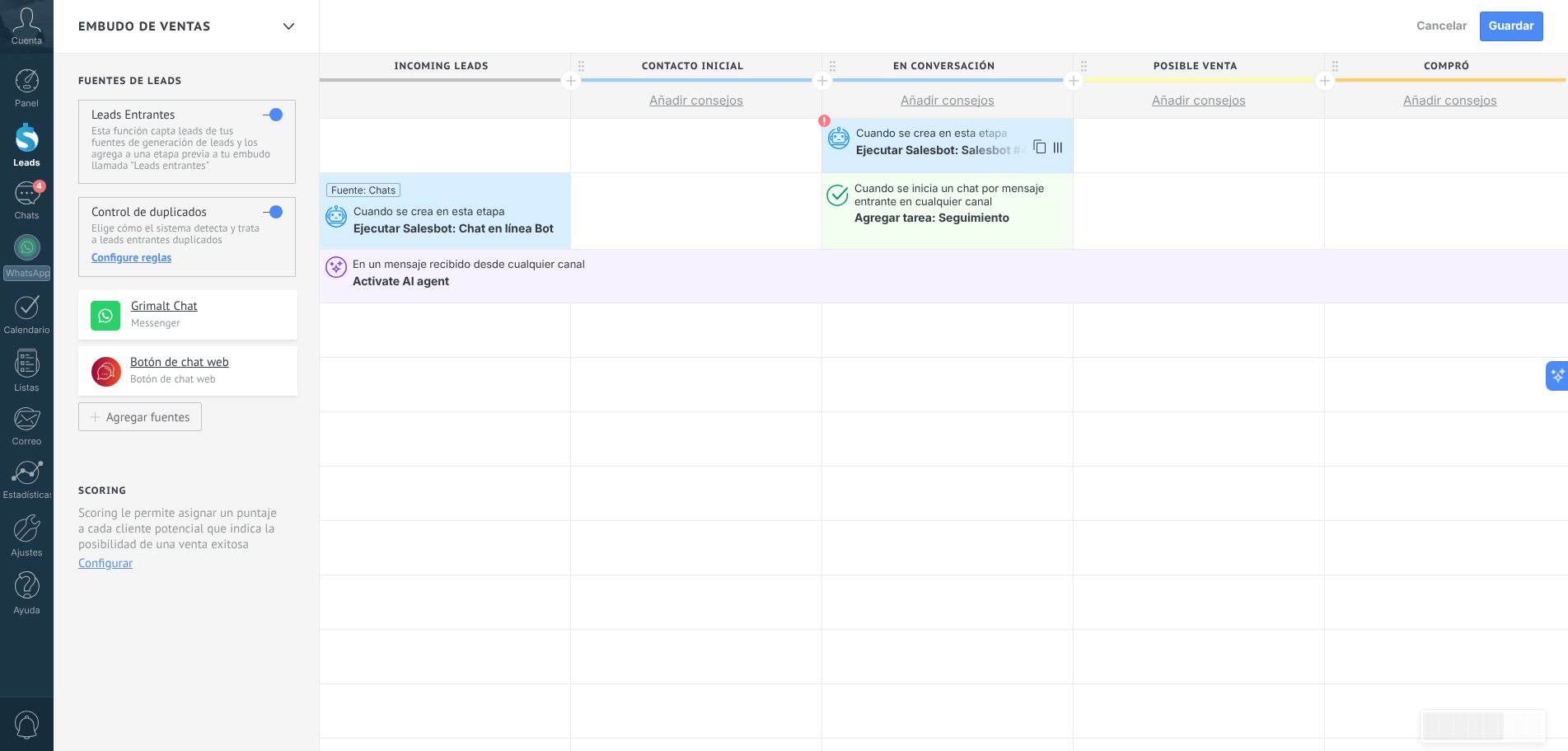
click at [967, 130] on span "Cuando se crea en esta etapa" at bounding box center [932, 134] width 154 height 15
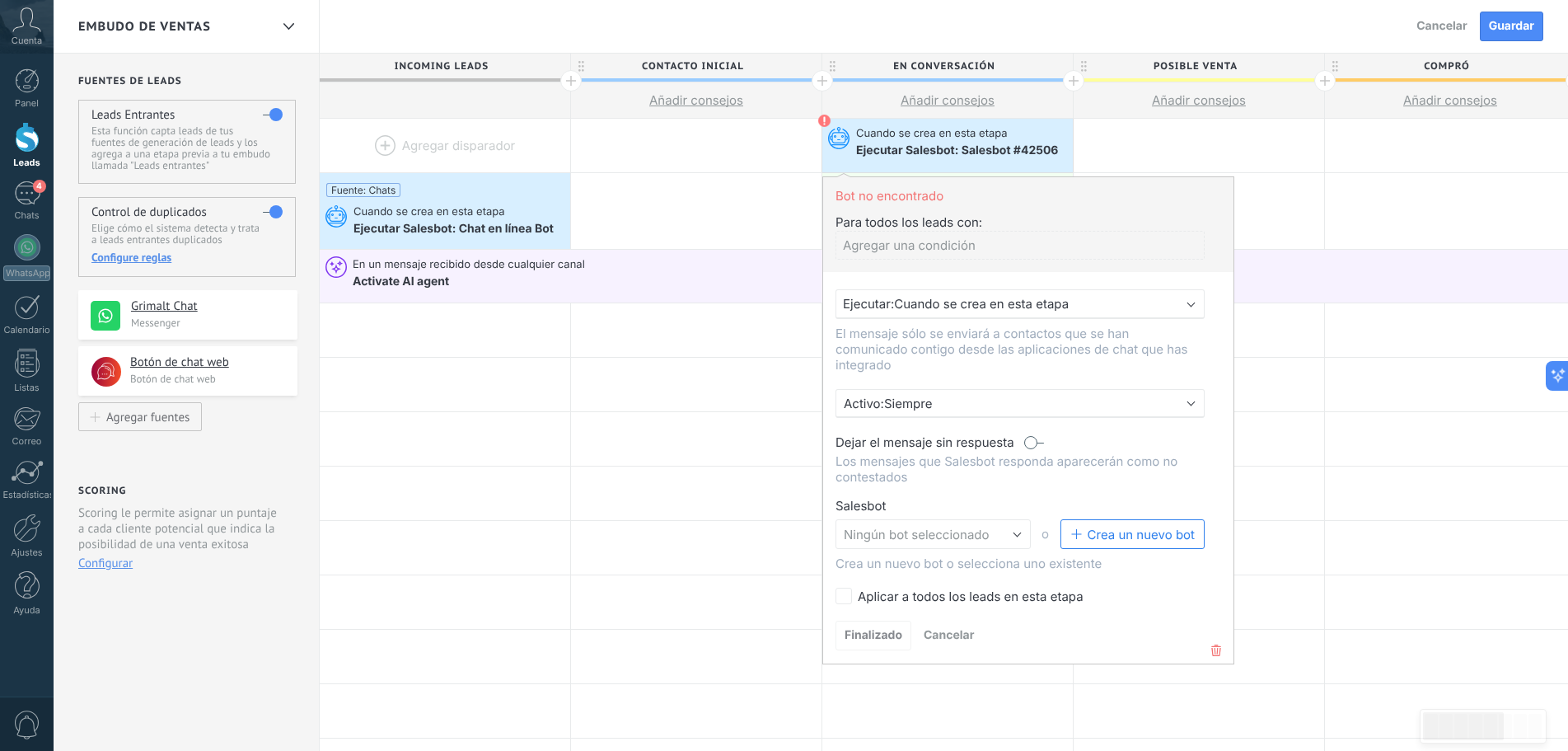
click at [966, 634] on span "Cancelar" at bounding box center [949, 635] width 51 height 14
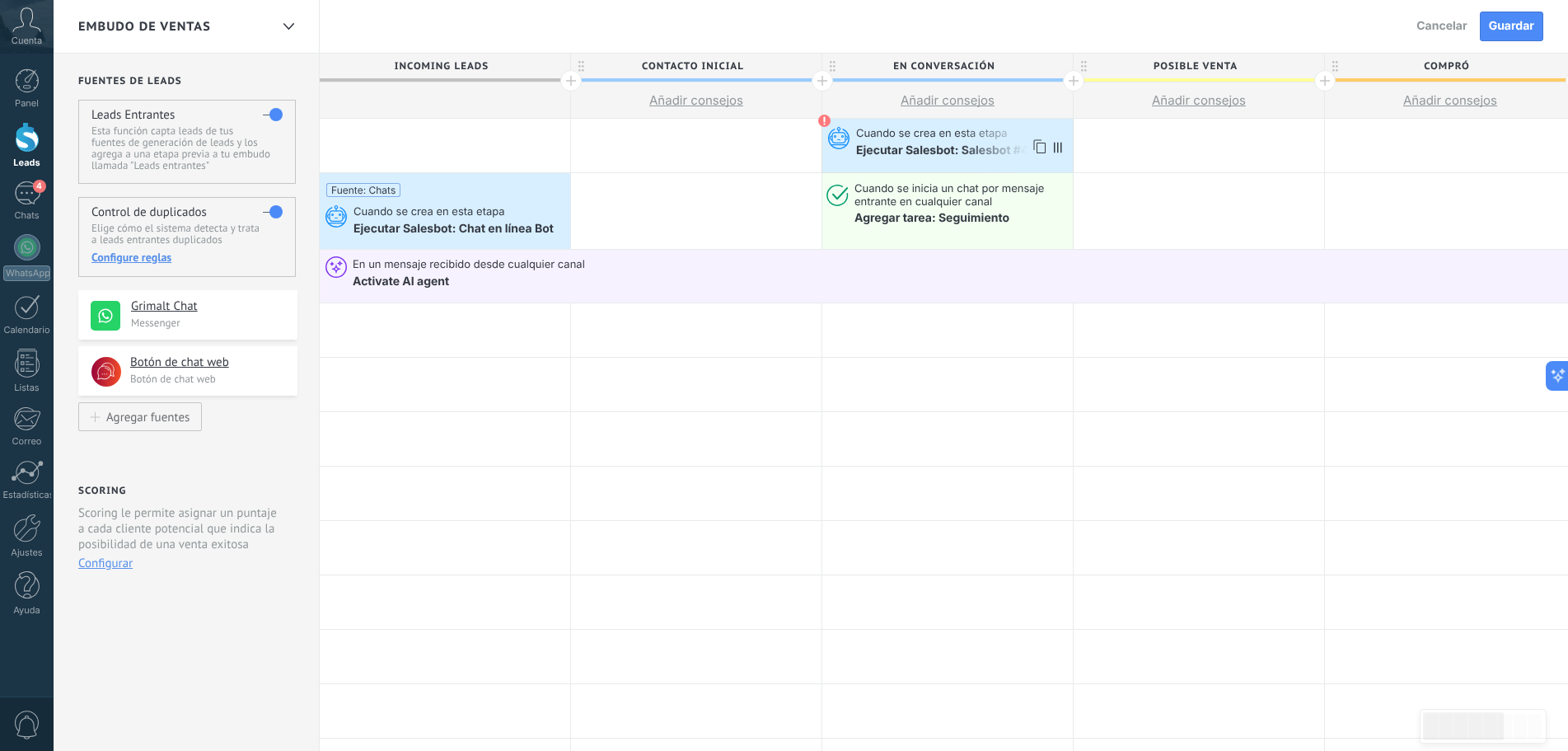
click at [930, 135] on span "Cuando se crea en esta etapa" at bounding box center [932, 134] width 154 height 15
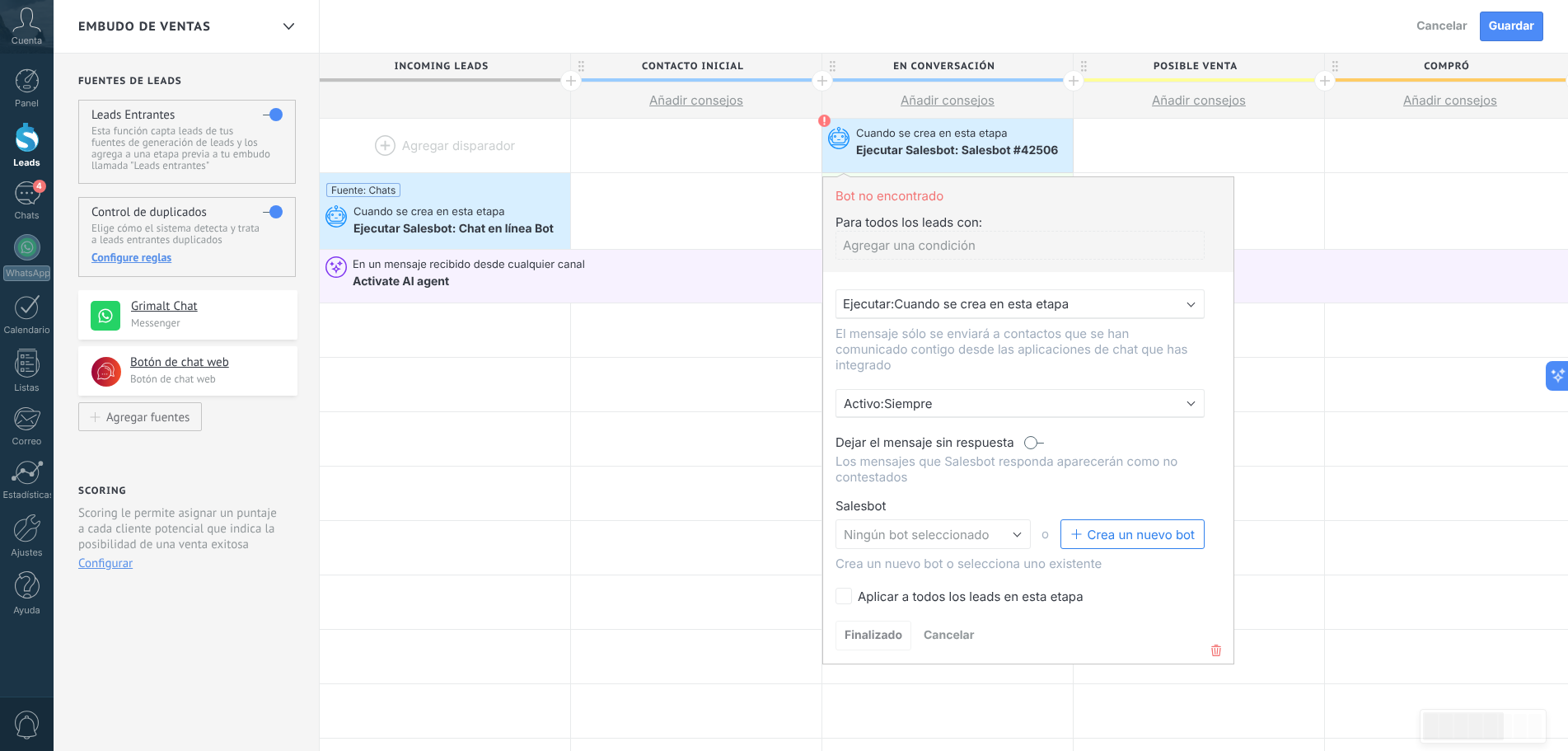
click at [1219, 656] on icon at bounding box center [1216, 650] width 18 height 20
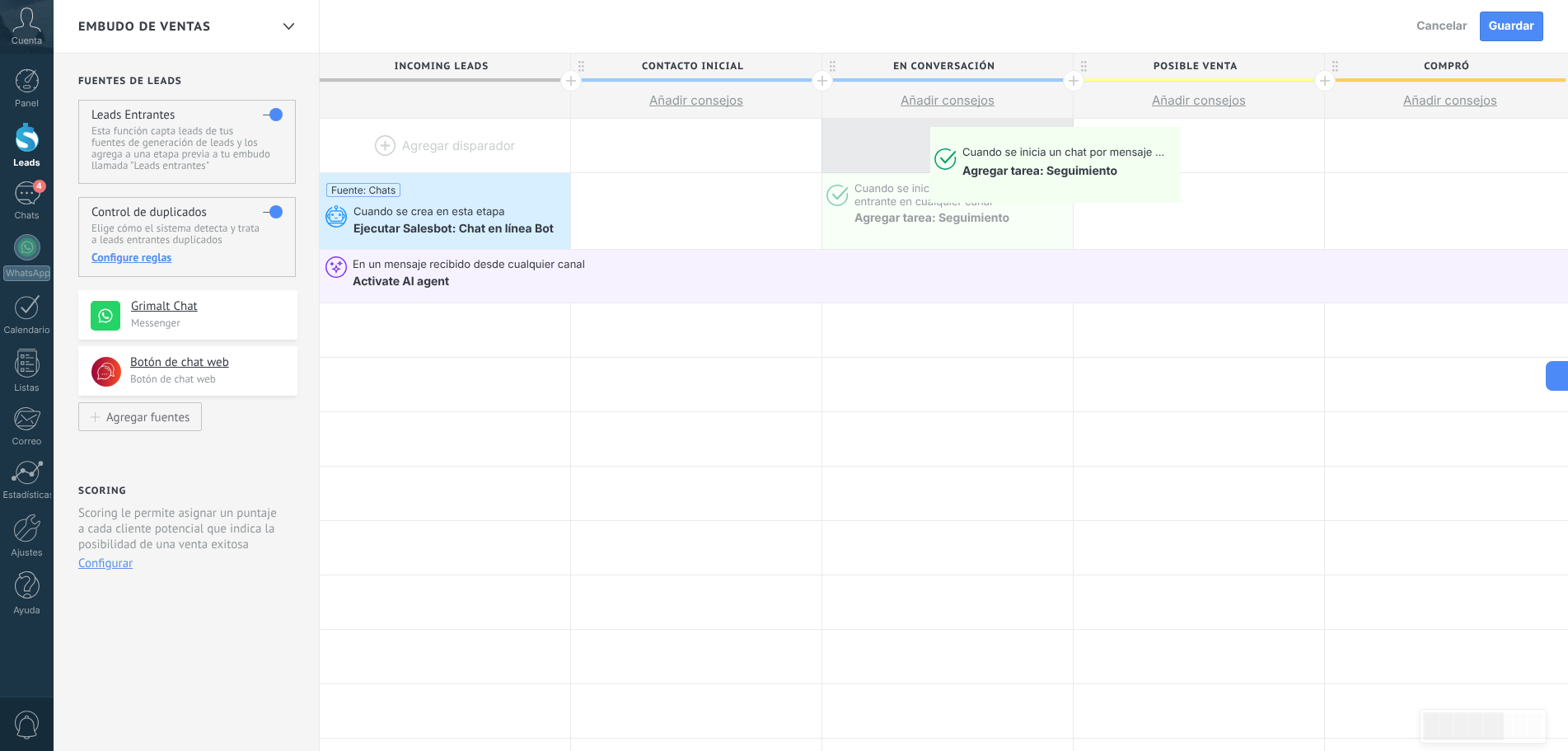
drag, startPoint x: 934, startPoint y: 207, endPoint x: 935, endPoint y: 131, distance: 76.0
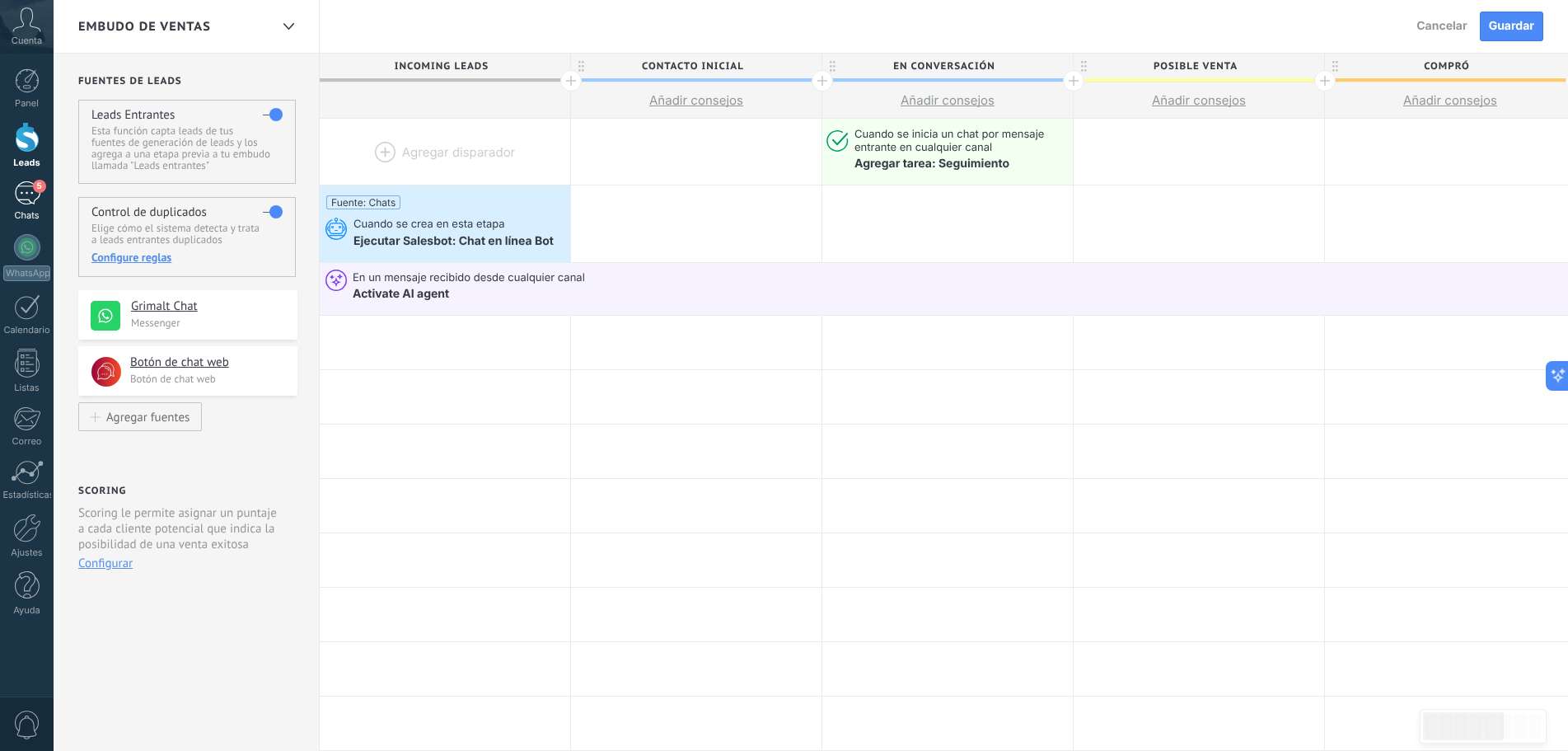
click at [26, 191] on div "5" at bounding box center [27, 193] width 27 height 24
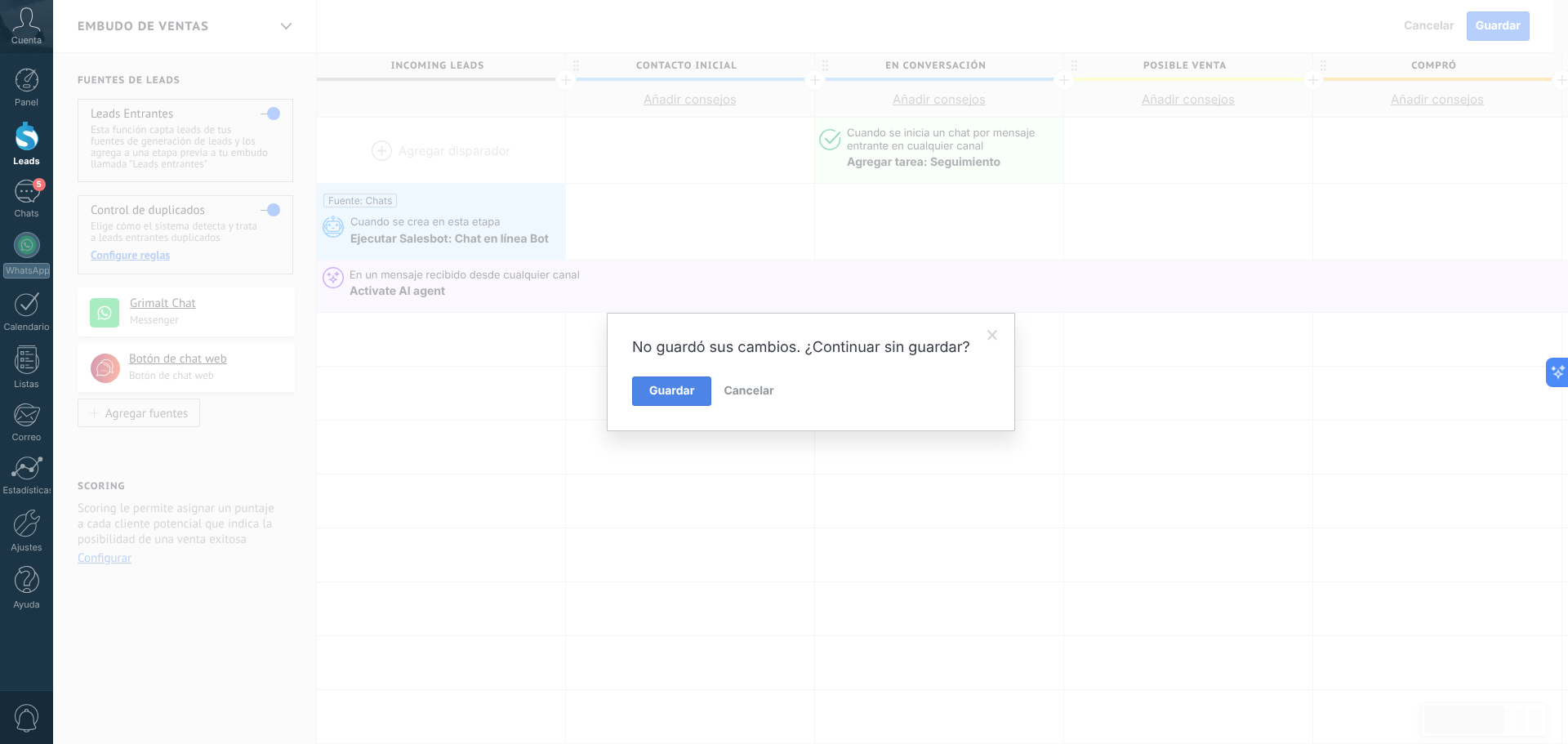
click at [674, 391] on span "Guardar" at bounding box center [671, 391] width 45 height 11
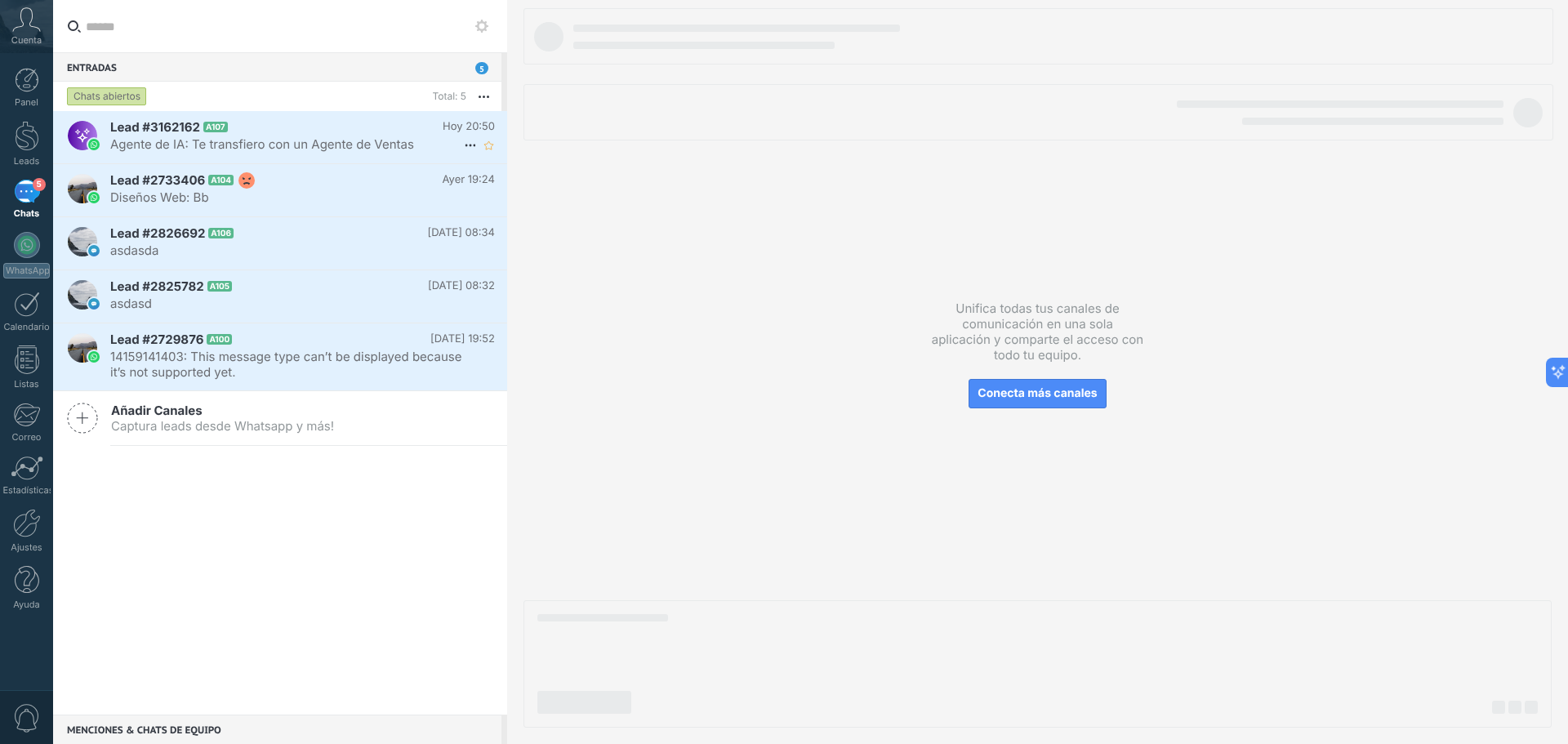
click at [280, 128] on h2 "Lead #3162162 A107" at bounding box center [276, 127] width 332 height 16
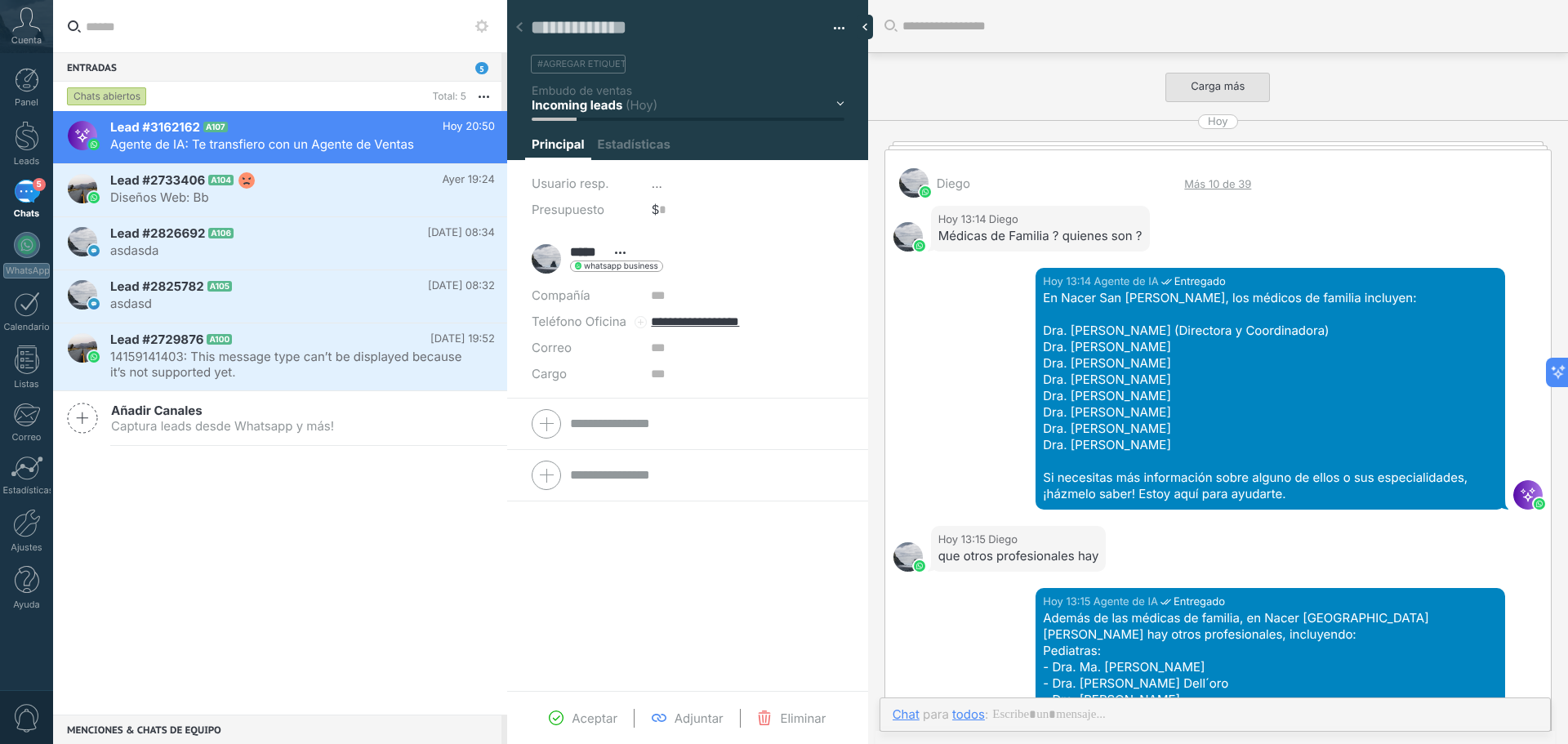
scroll to position [1222, 0]
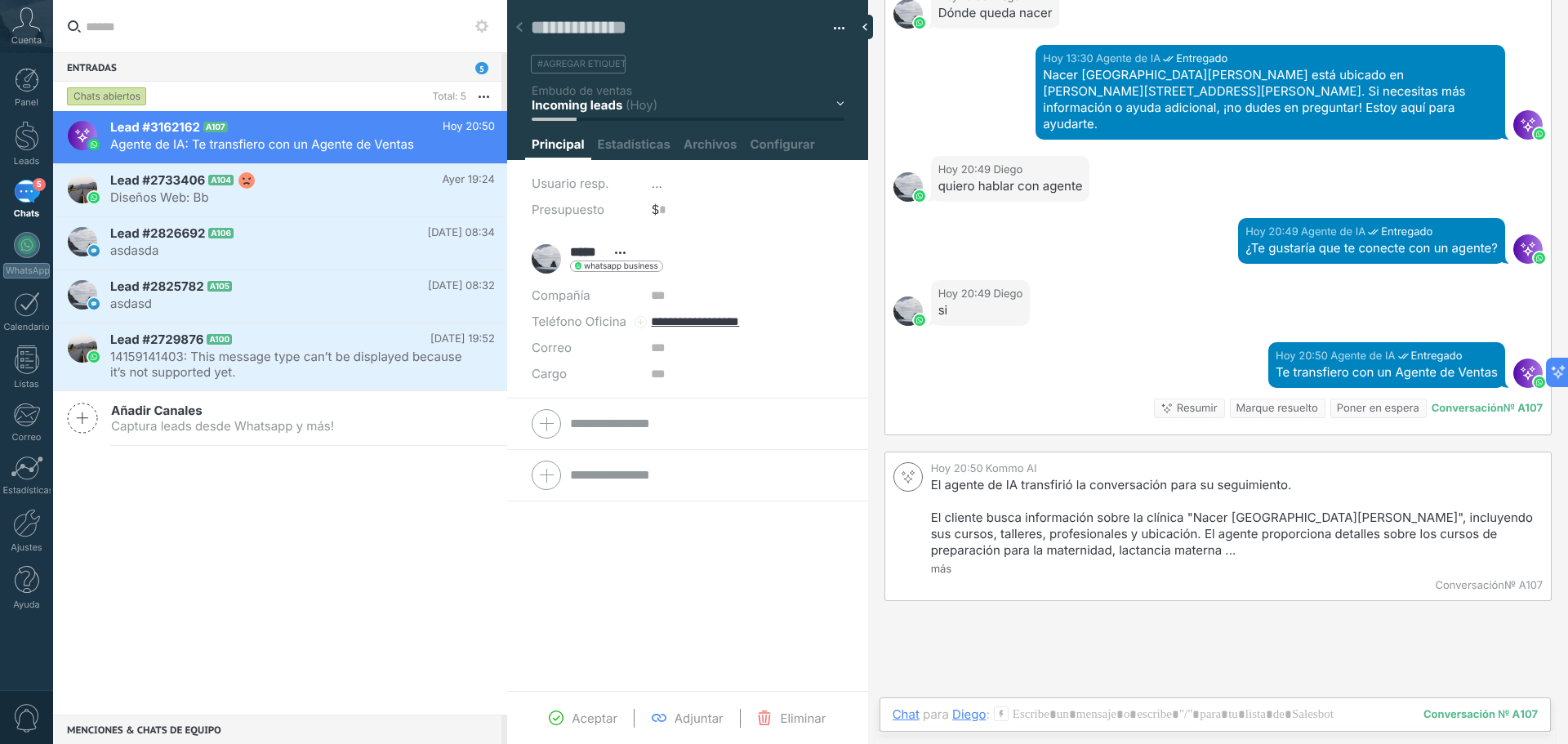
click at [1439, 364] on div "Te transfiero con un Agente de Ventas" at bounding box center [1387, 372] width 222 height 16
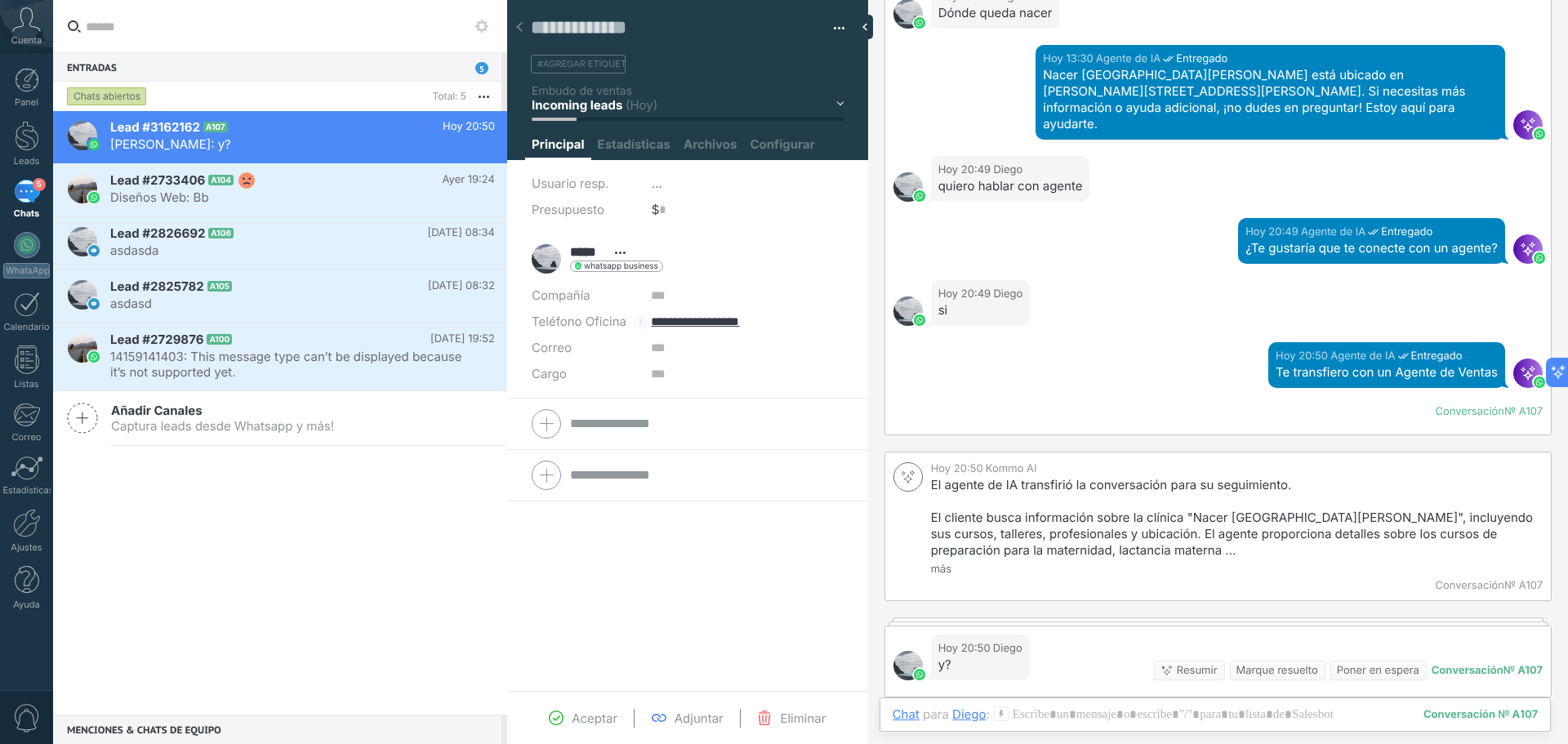
scroll to position [1225, 0]
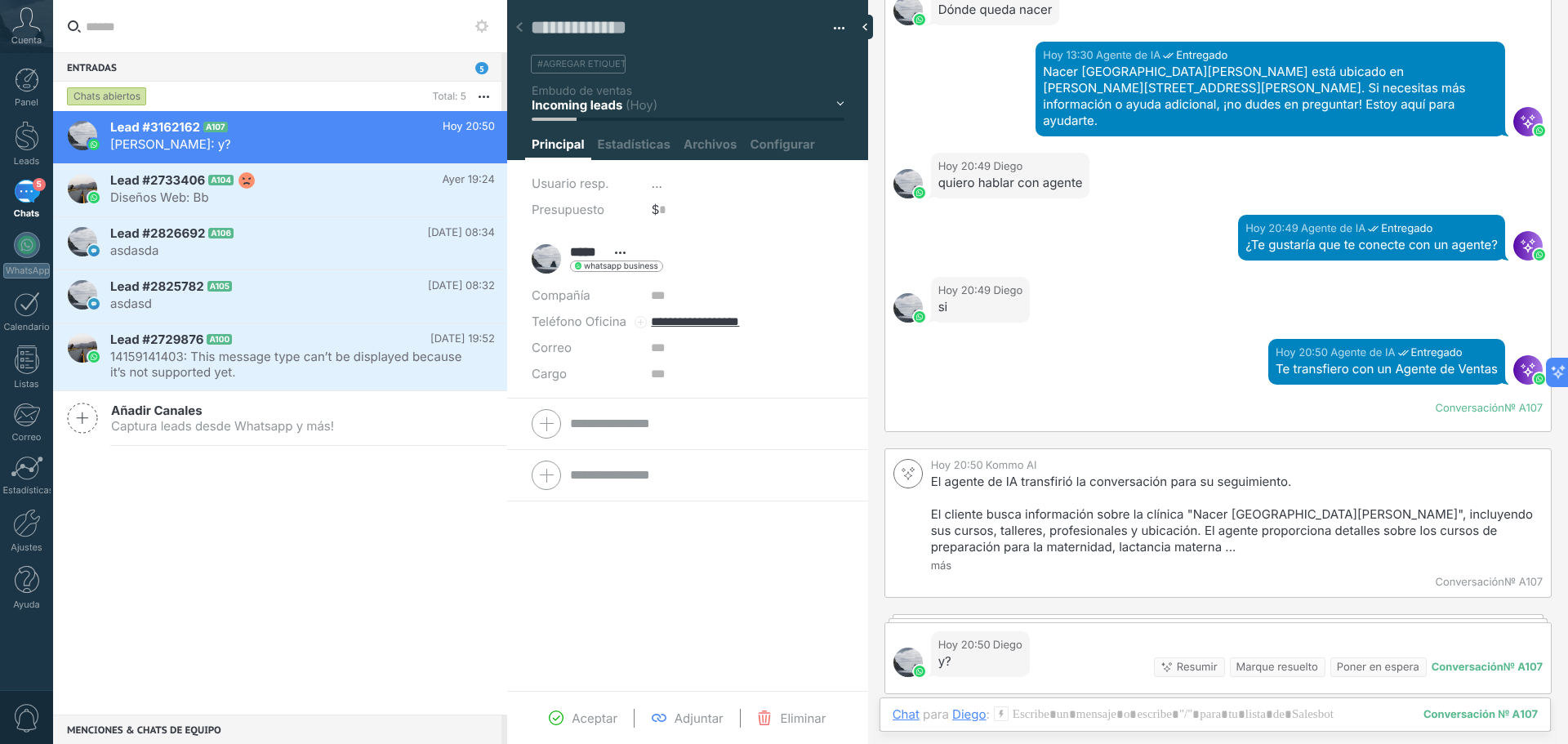
click at [36, 206] on link "5 Chats" at bounding box center [26, 199] width 53 height 39
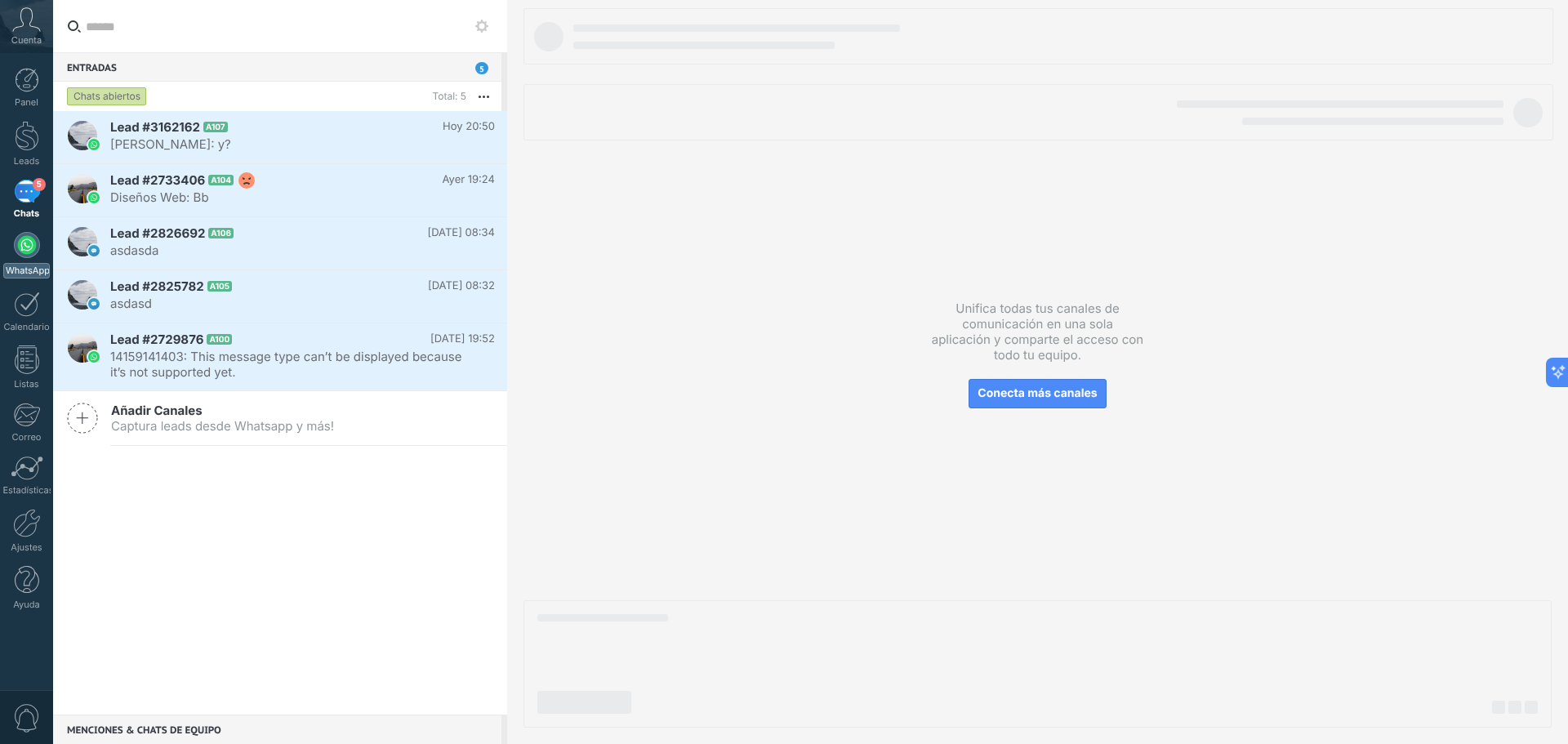
click at [35, 263] on div "WhatsApp" at bounding box center [26, 271] width 47 height 15
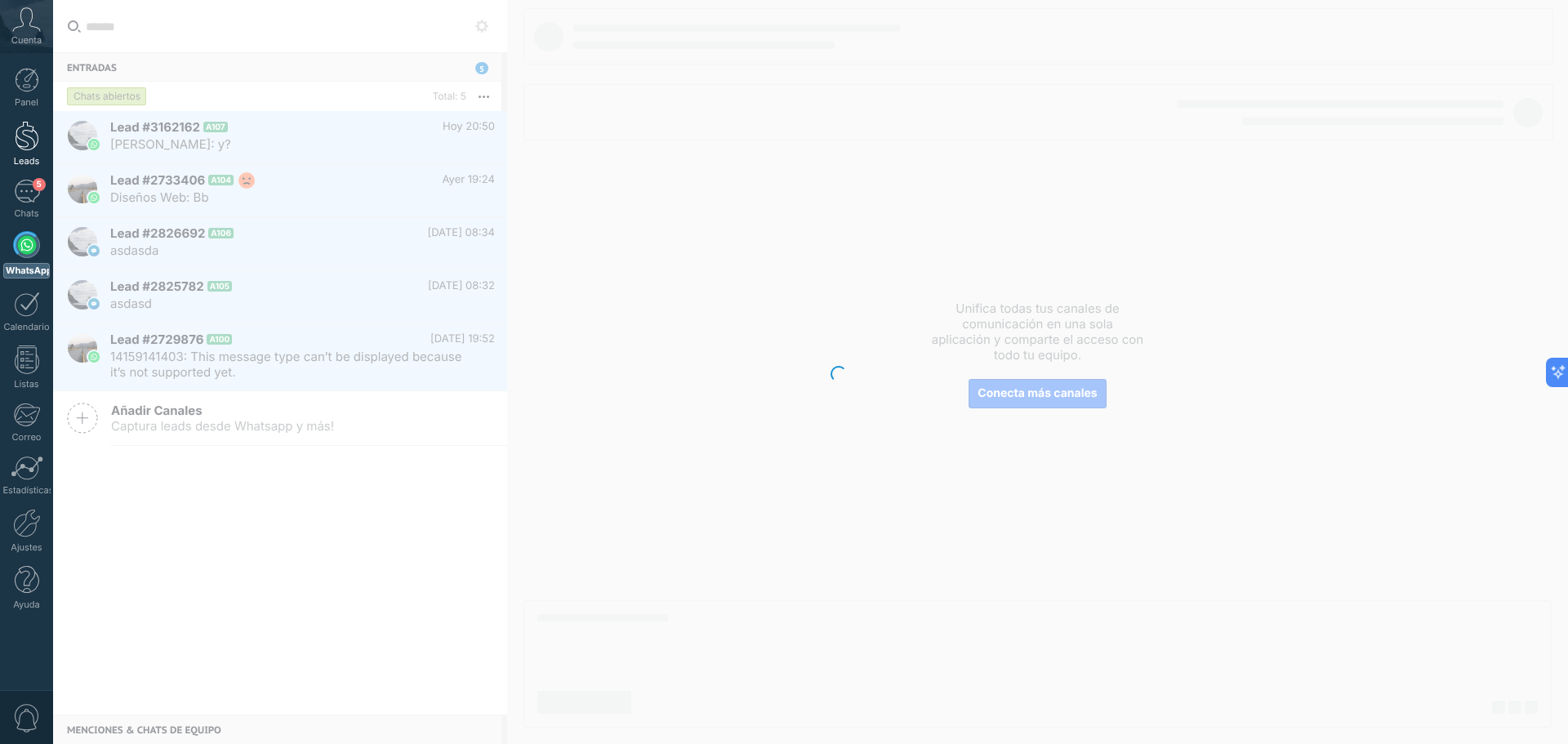
click at [24, 157] on div "Leads" at bounding box center [27, 161] width 48 height 10
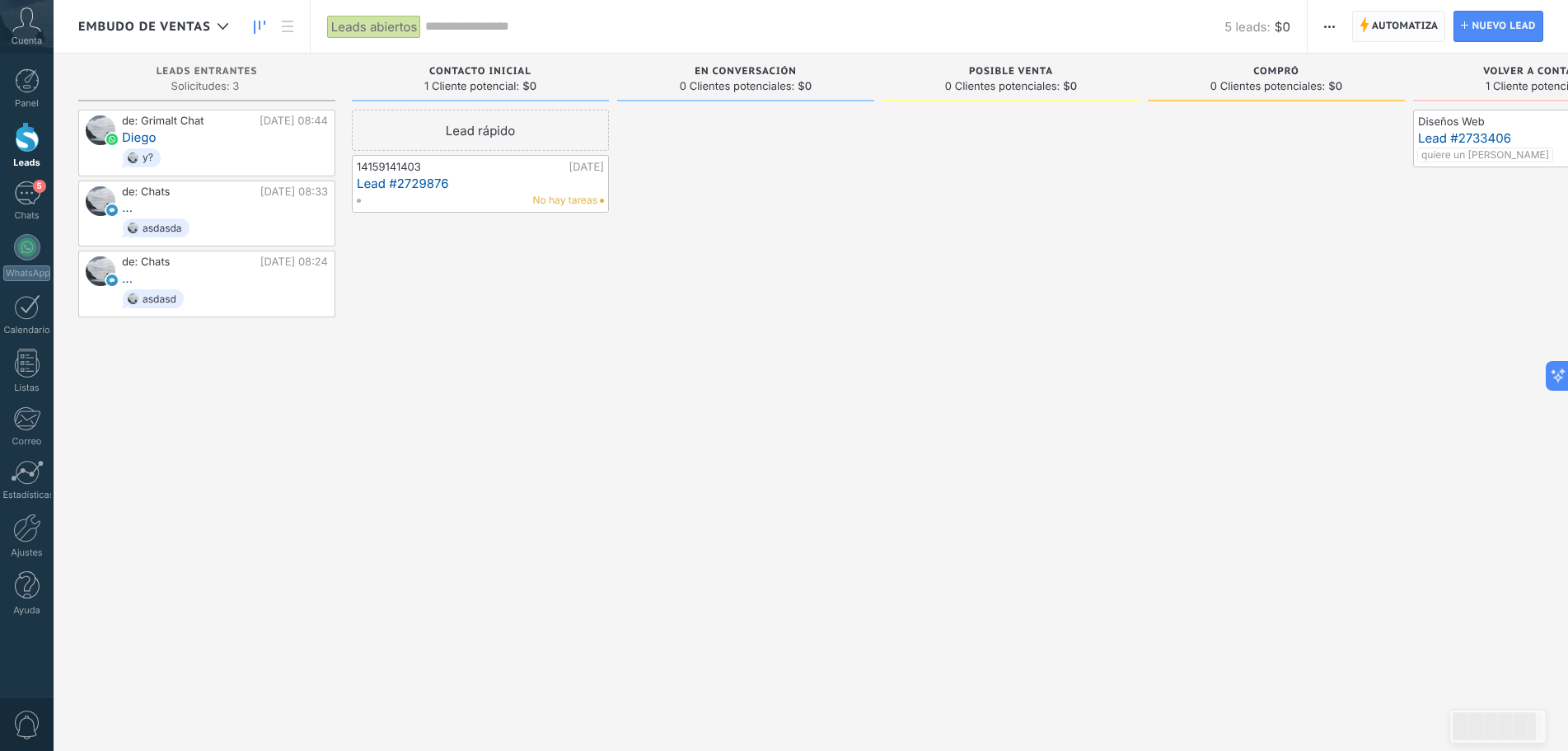
click at [1396, 16] on span "Automatiza" at bounding box center [1406, 26] width 67 height 30
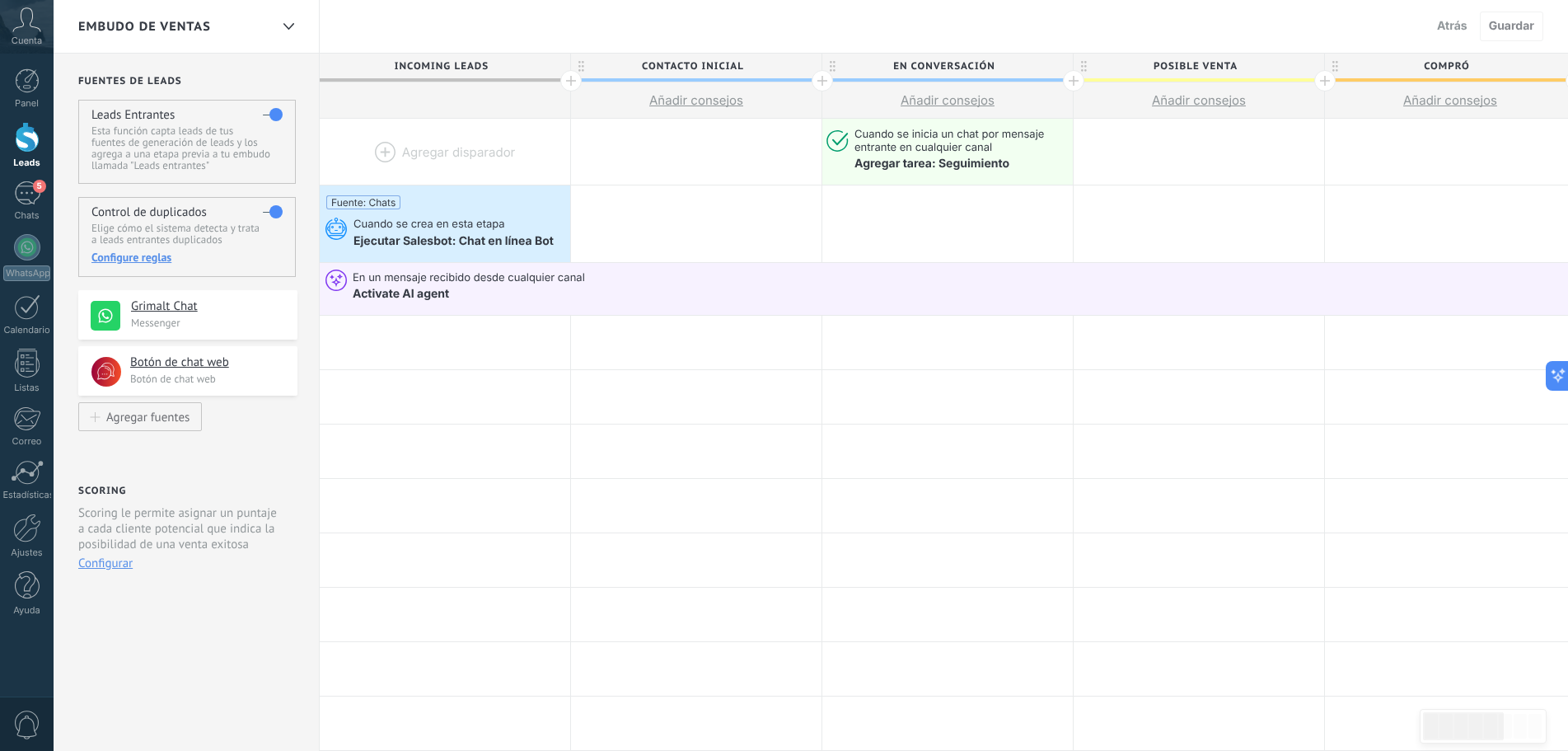
click at [32, 137] on div at bounding box center [27, 137] width 25 height 30
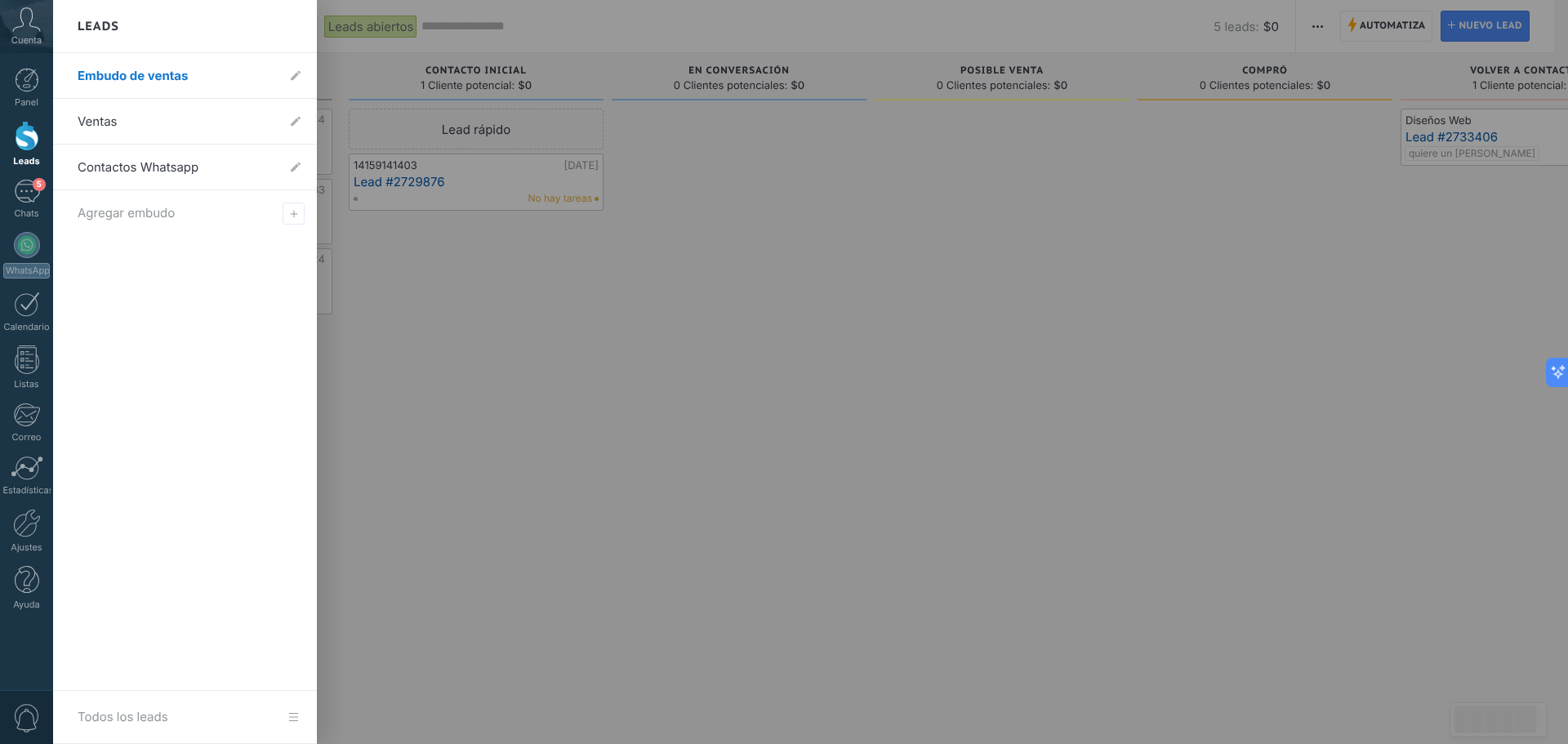
click at [23, 125] on div at bounding box center [26, 135] width 25 height 30
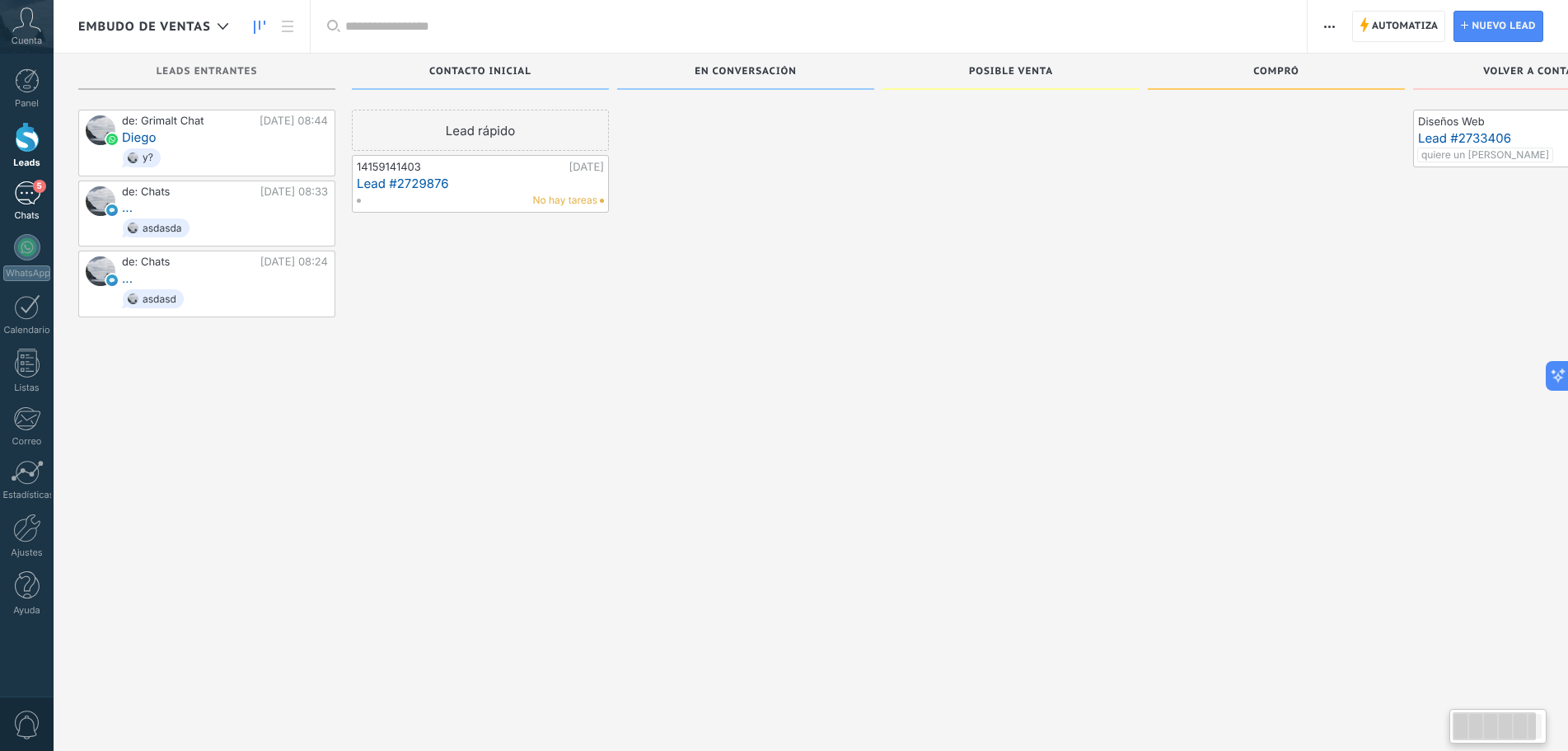
click at [16, 193] on div "5" at bounding box center [27, 193] width 27 height 24
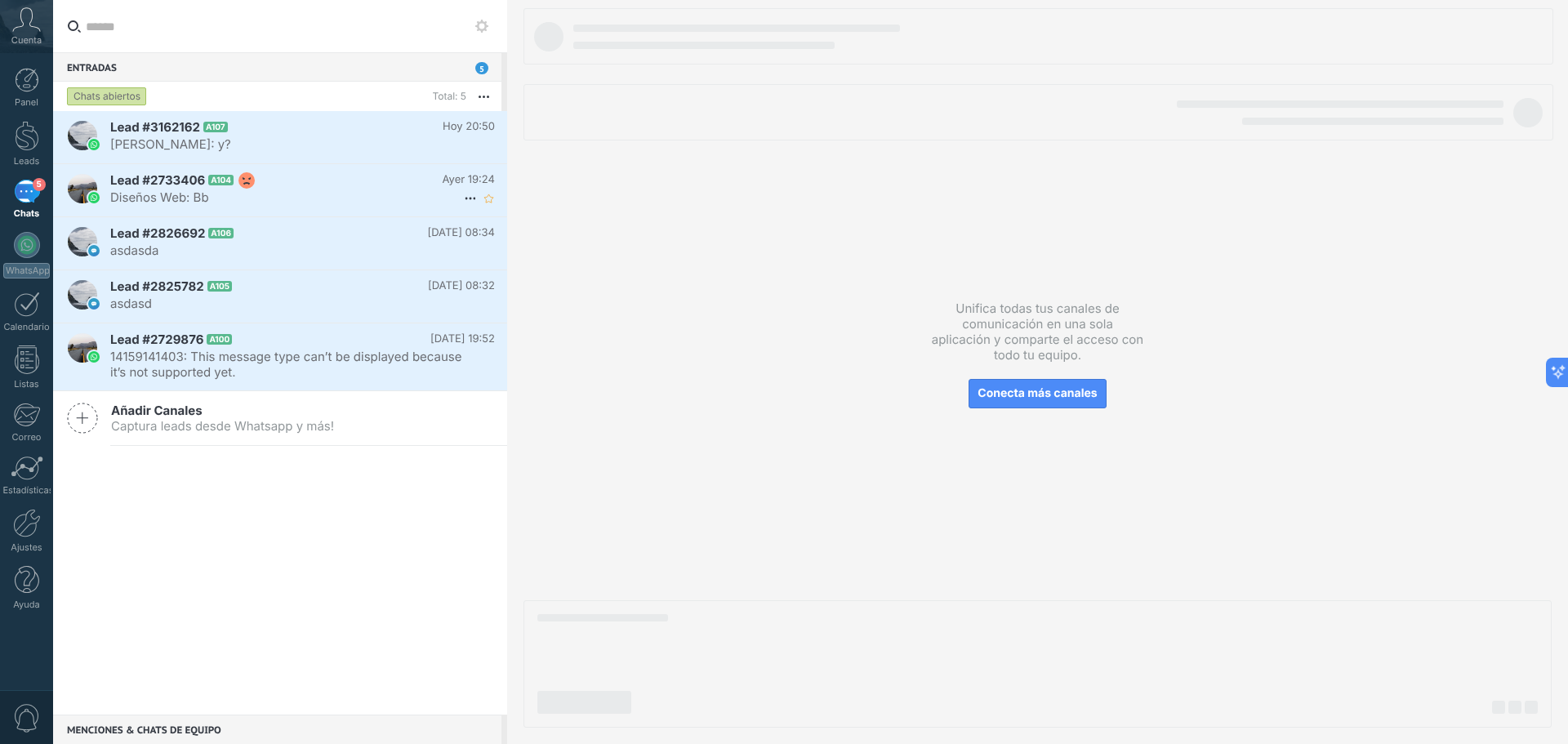
click at [219, 175] on span "A104" at bounding box center [221, 180] width 26 height 10
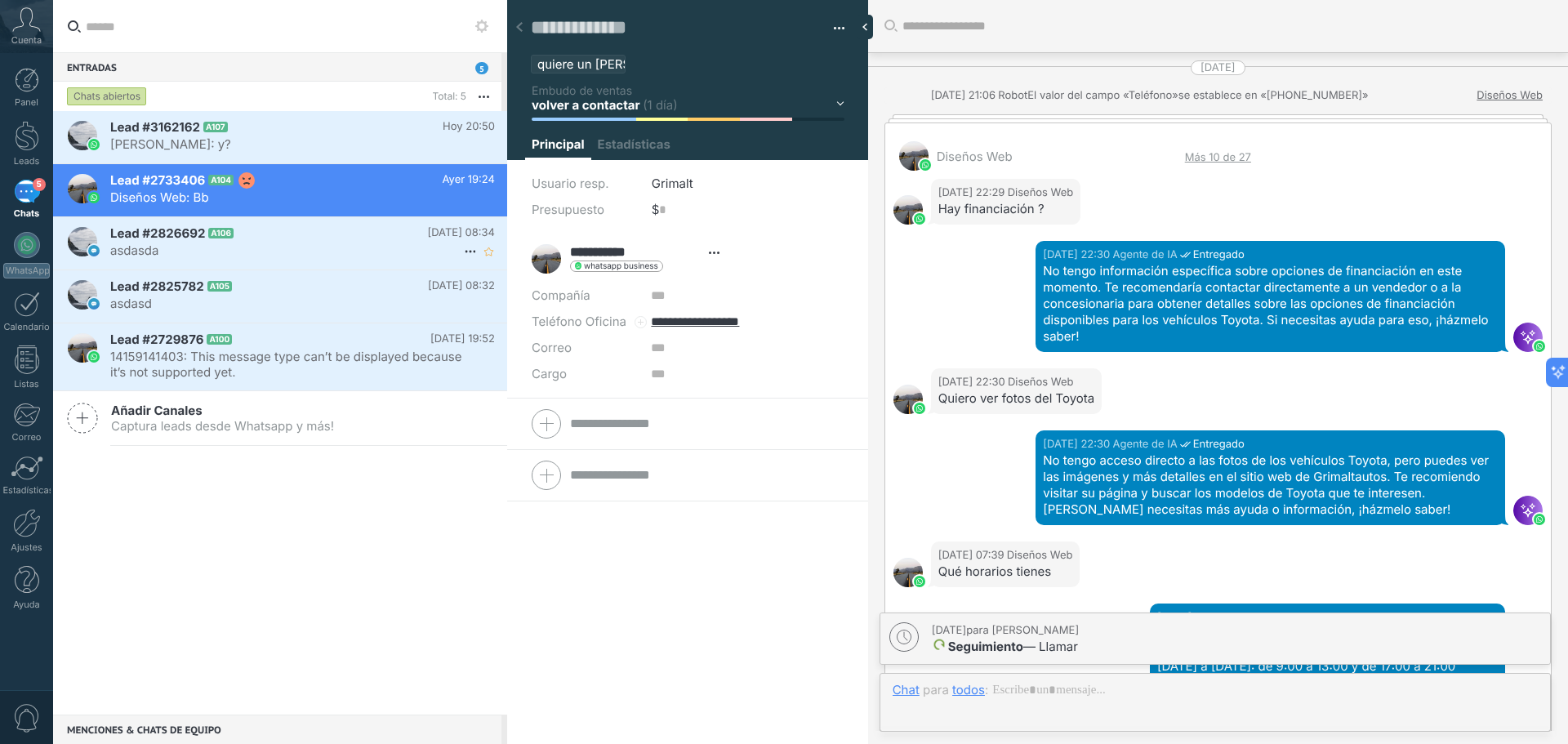
type textarea "**********"
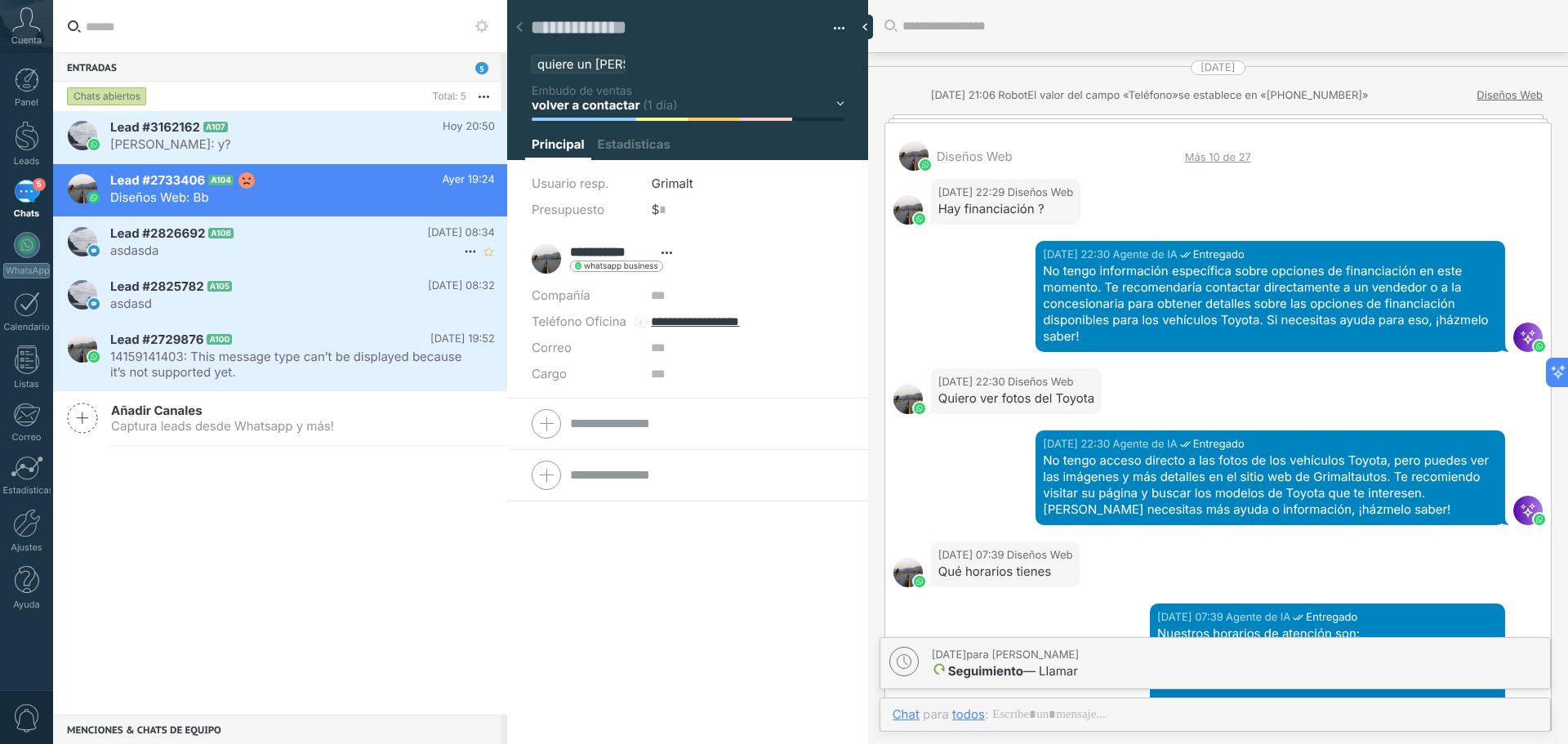
scroll to position [1653, 0]
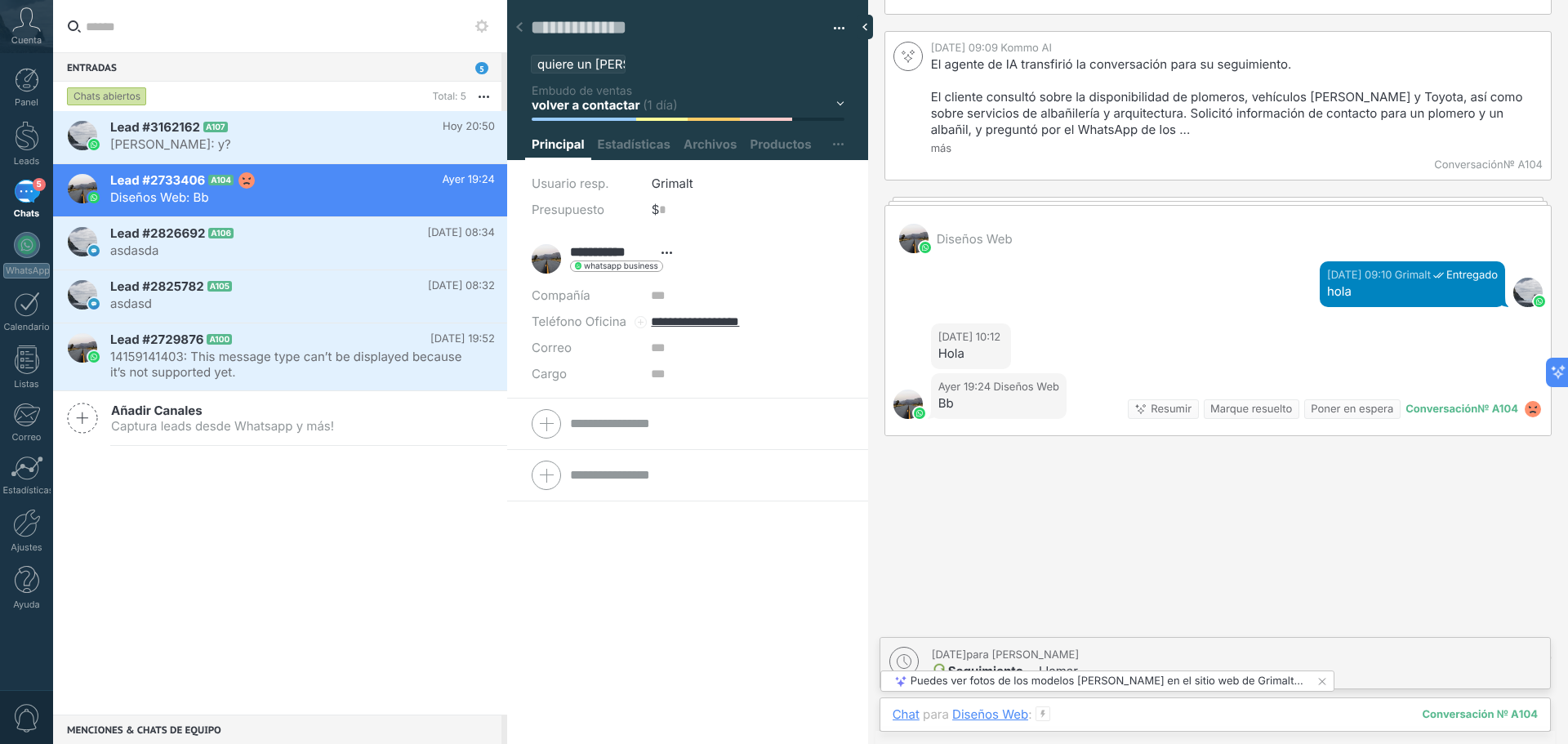
click at [1113, 718] on div at bounding box center [1215, 731] width 646 height 49
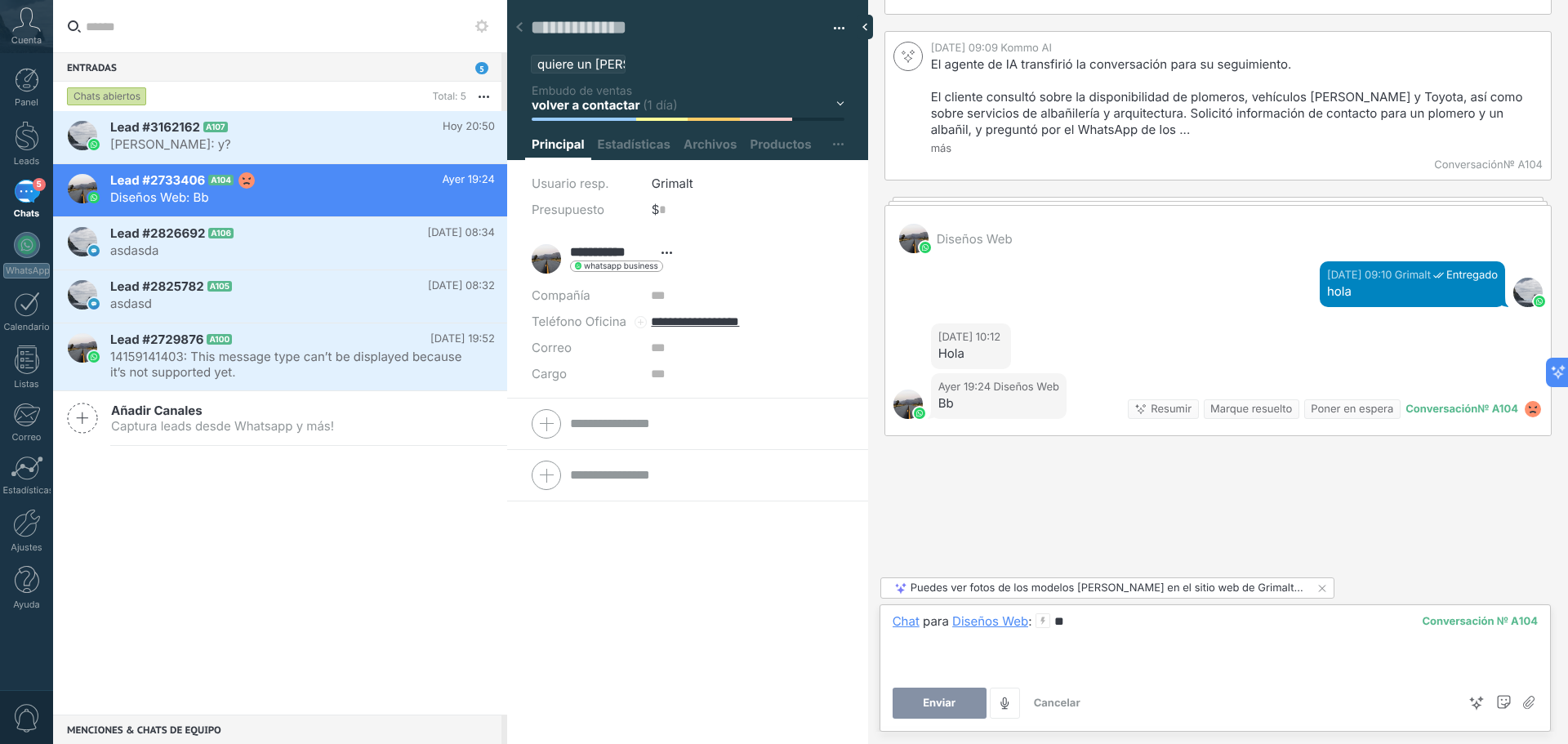
click at [931, 707] on span "Enviar" at bounding box center [939, 702] width 32 height 11
type textarea "**********"
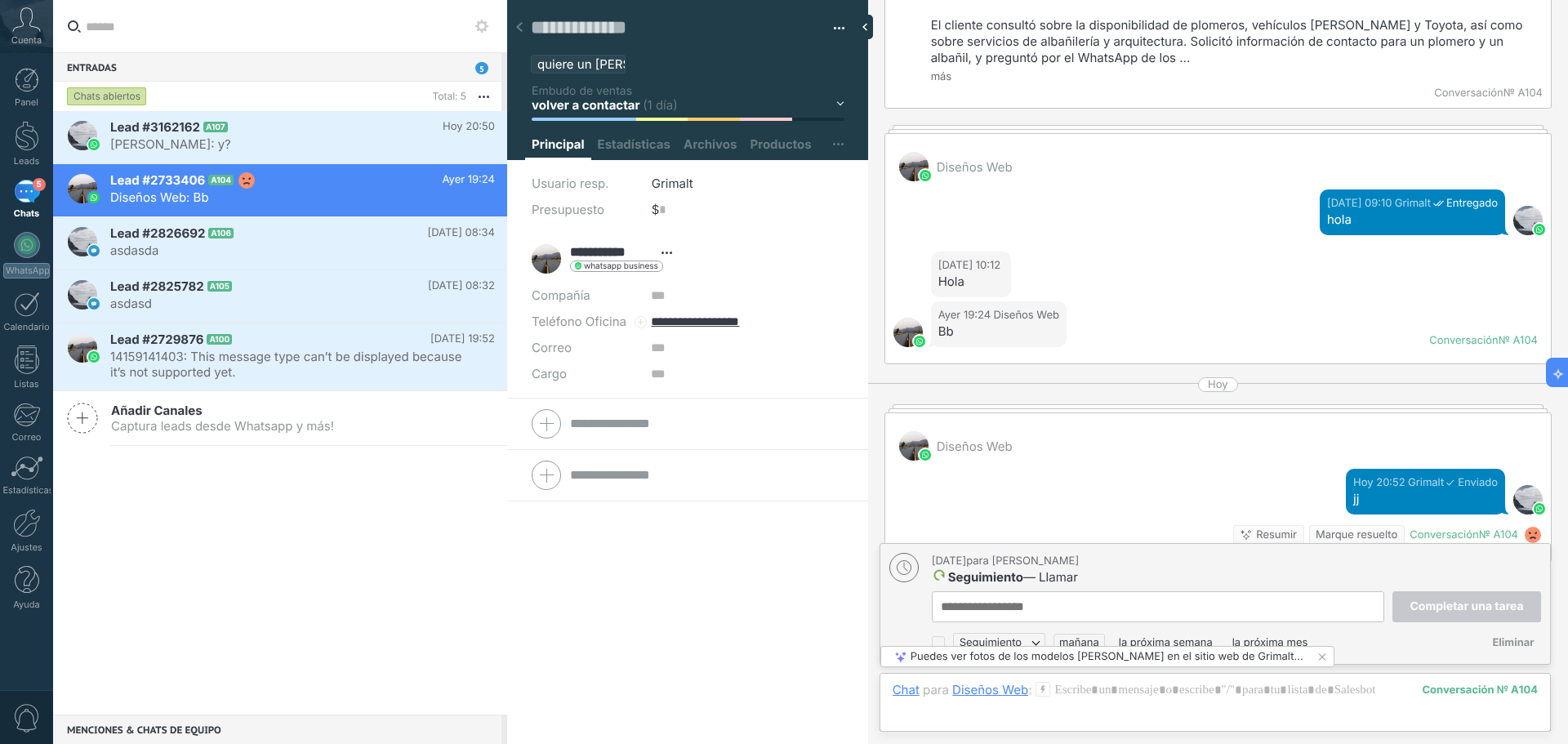
scroll to position [16, 0]
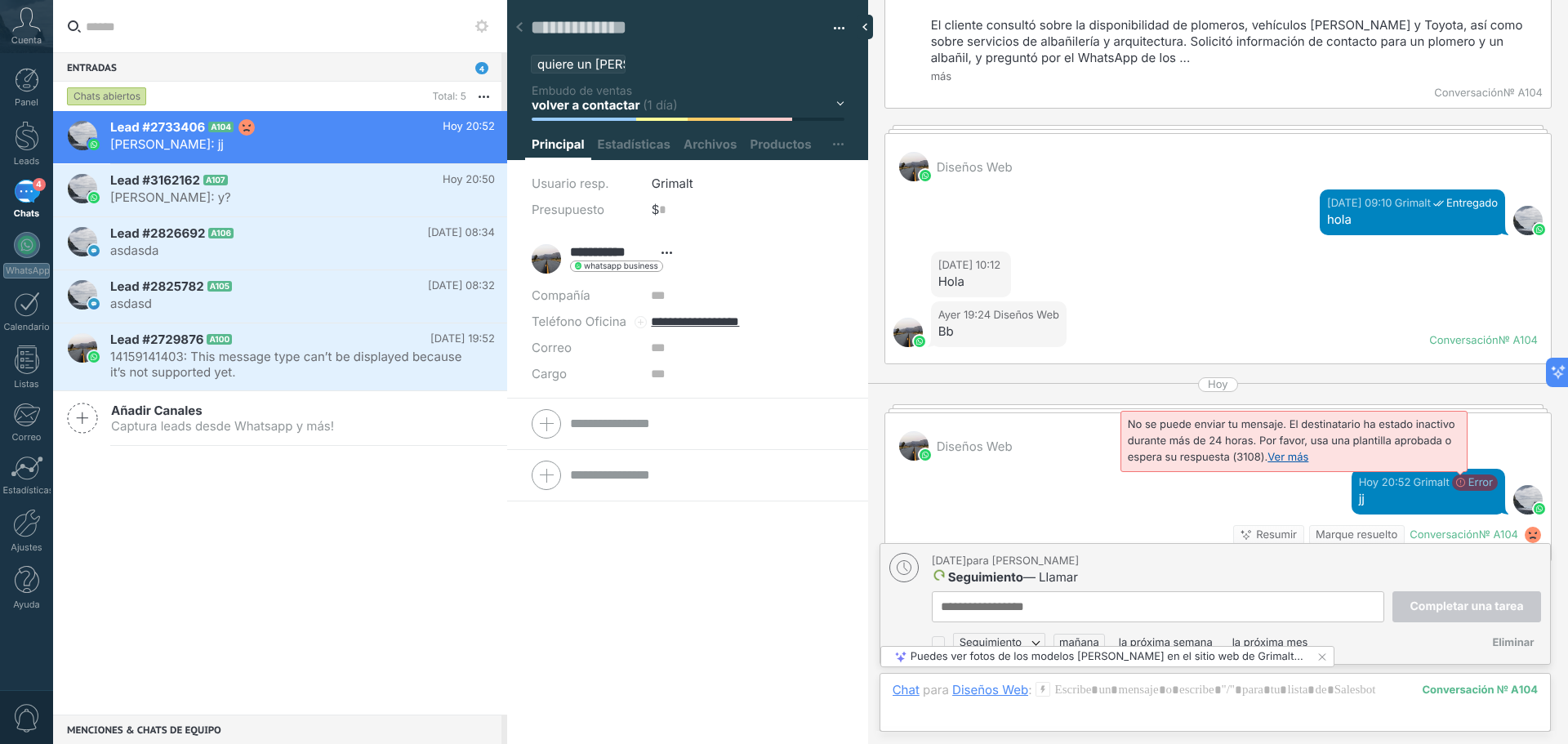
click at [1456, 451] on span "No se puede enviar tu mensaje. El destinatario ha estado inactivo durante más d…" at bounding box center [1291, 441] width 328 height 46
click at [1300, 450] on link "Ver más" at bounding box center [1288, 456] width 41 height 13
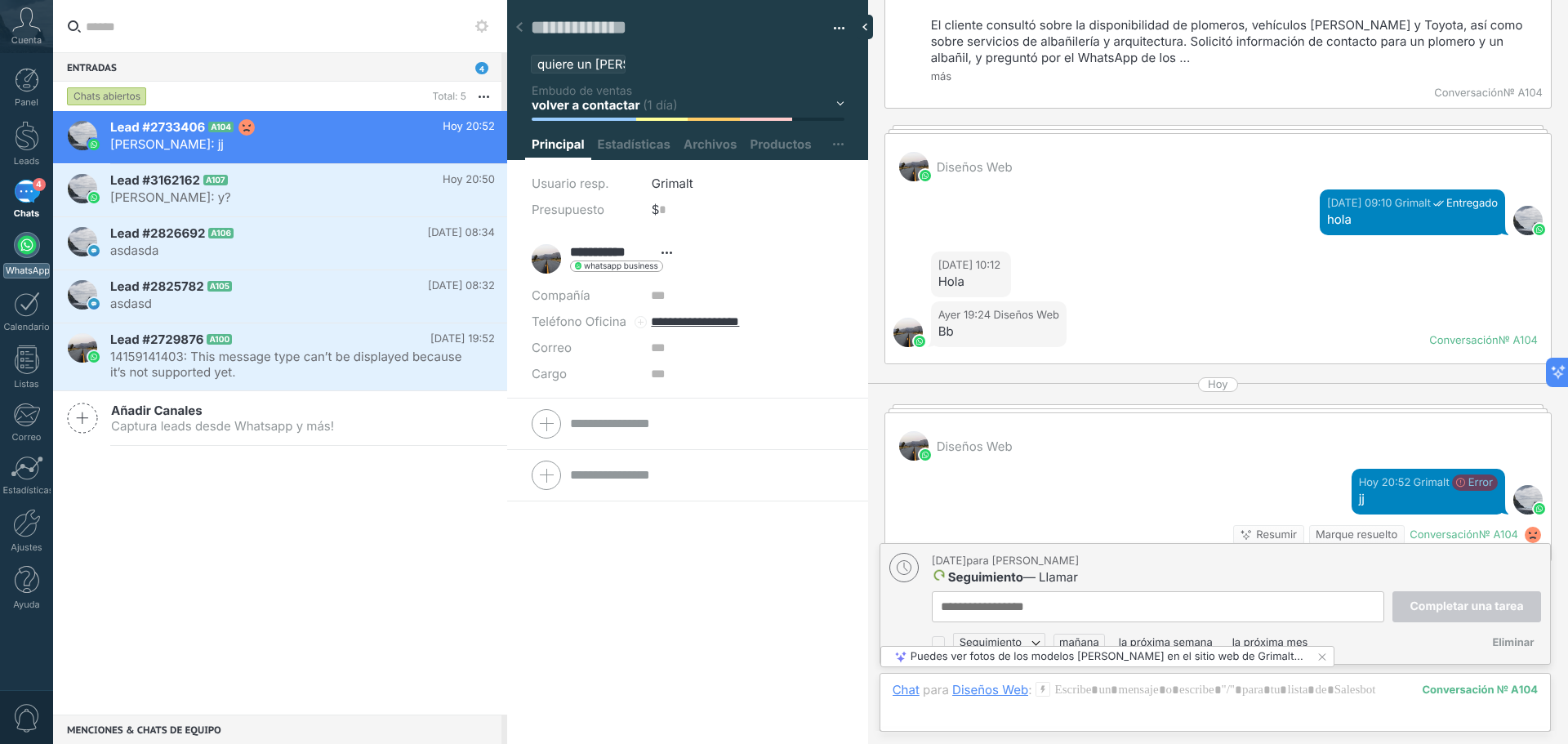
click at [23, 260] on link "WhatsApp" at bounding box center [26, 255] width 53 height 47
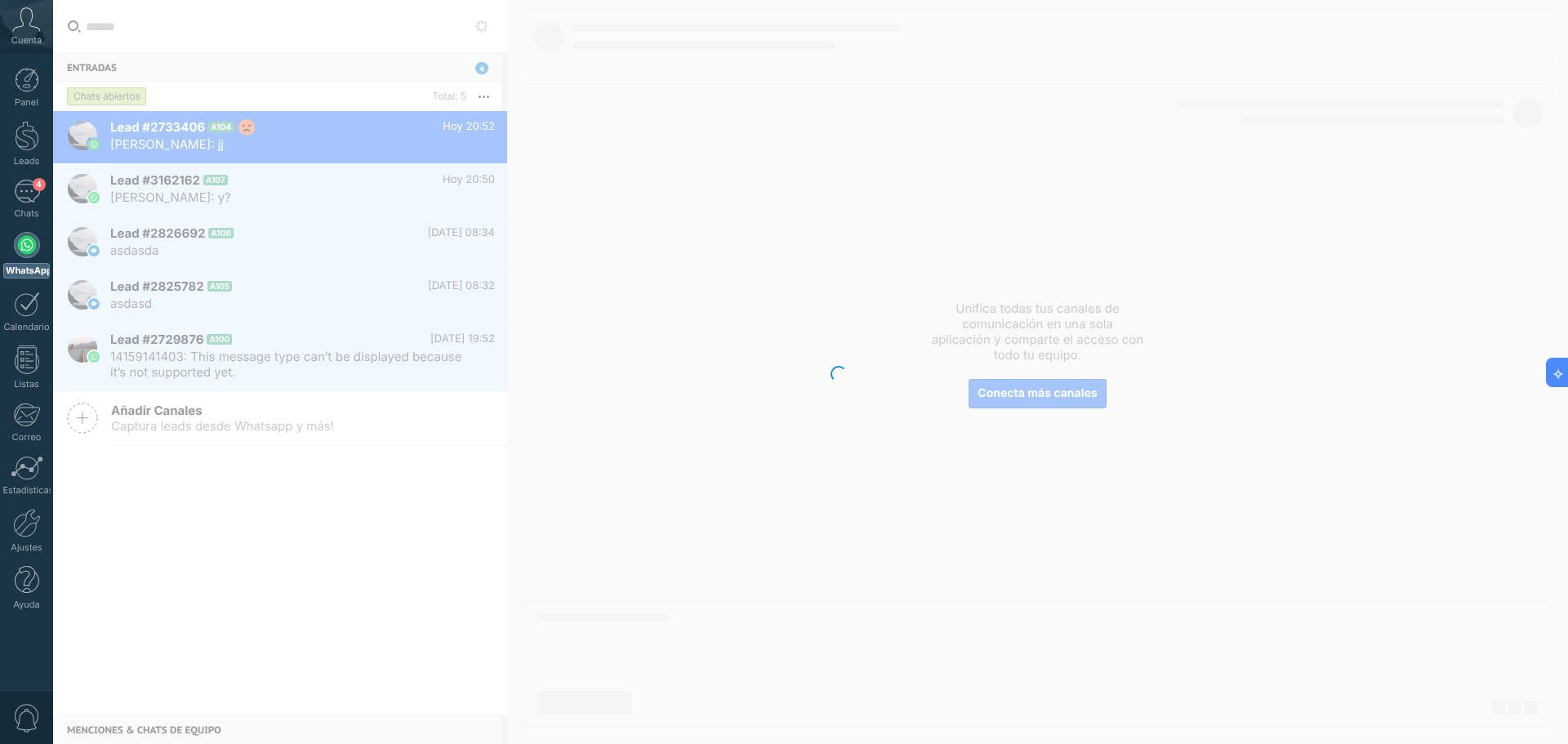
scroll to position [1455, 0]
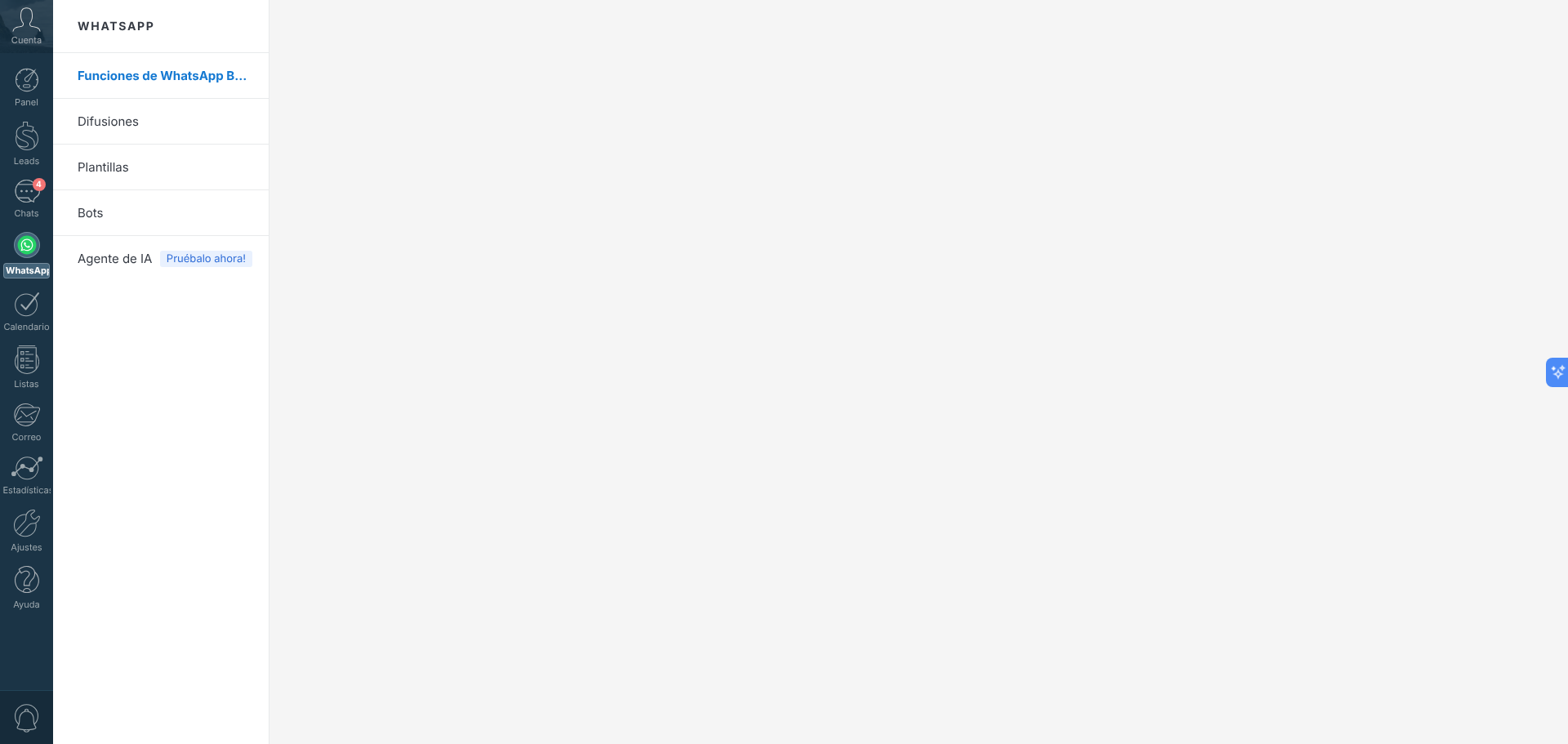
click at [116, 167] on link "Plantillas" at bounding box center [164, 168] width 175 height 46
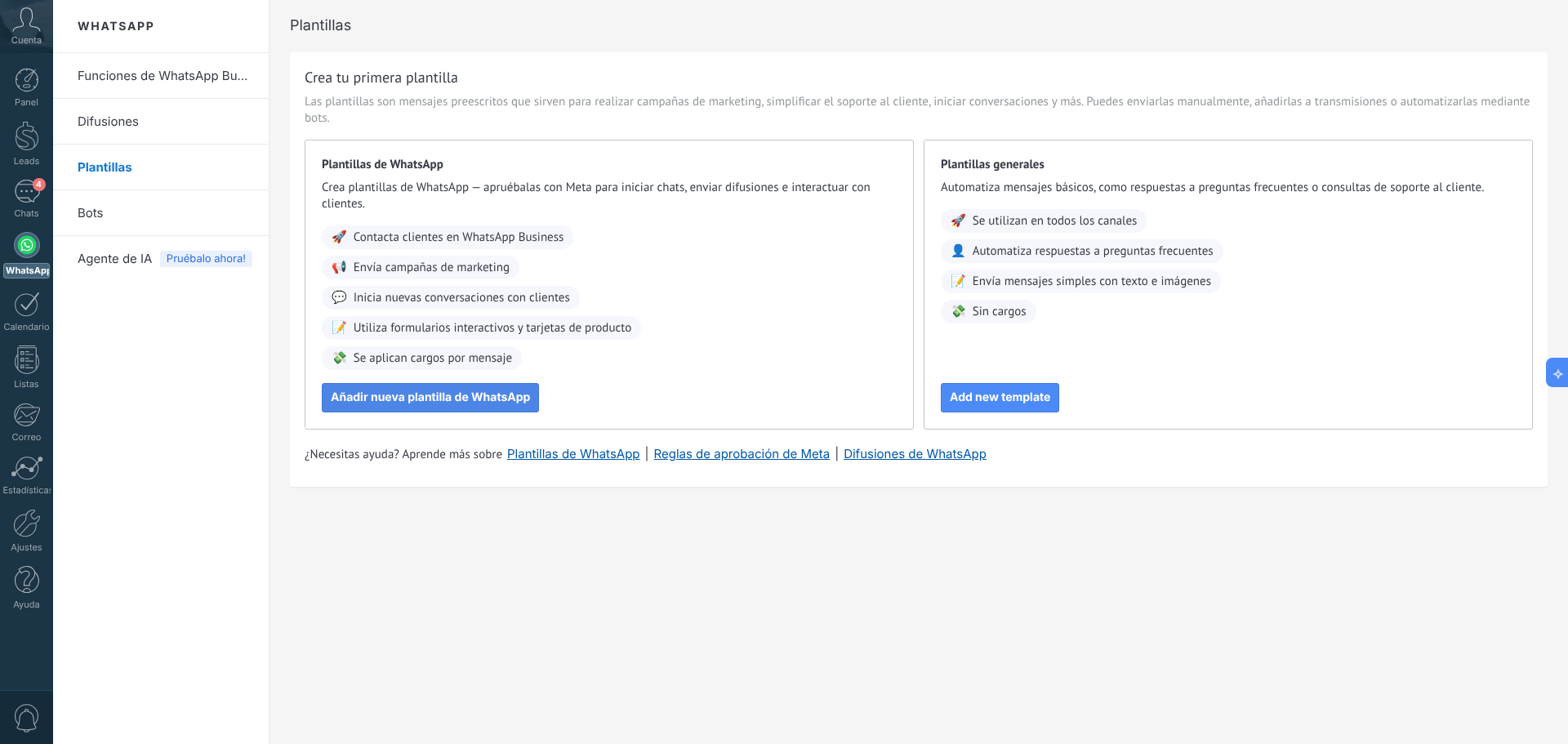
click at [395, 395] on span "Añadir nueva plantilla de WhatsApp" at bounding box center [430, 397] width 199 height 11
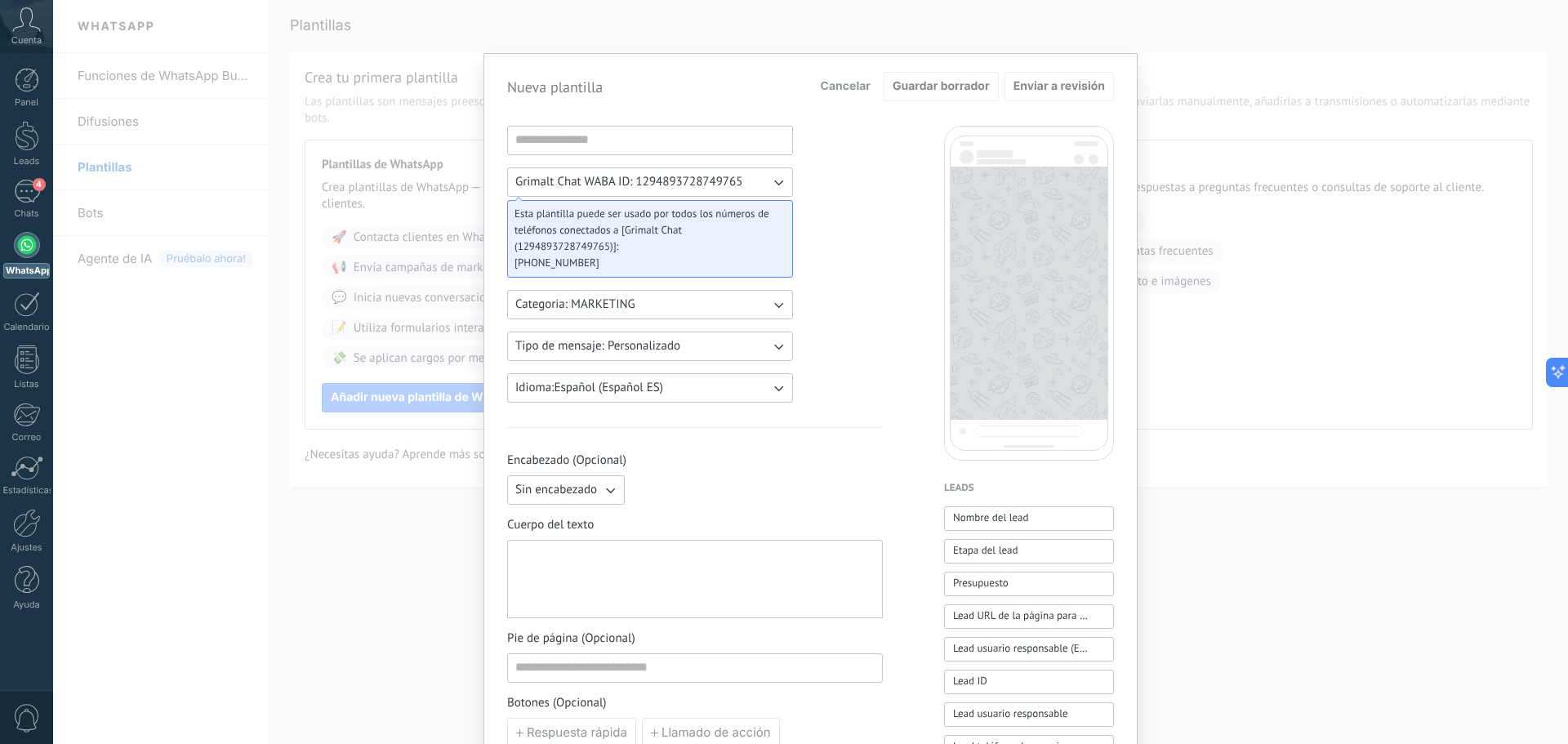
click at [744, 307] on button "Categoria: MARKETING" at bounding box center [651, 304] width 286 height 30
click at [843, 308] on div "Grimalt Chat WABA ID: 1294893728749765 Esta plantilla puede ser usado por todos…" at bounding box center [695, 678] width 376 height 1103
click at [746, 348] on button "Tipo de mensaje: Personalizado" at bounding box center [651, 346] width 286 height 30
click at [846, 346] on div "Grimalt Chat WABA ID: 1294893728749765 Esta plantilla puede ser usado por todos…" at bounding box center [695, 678] width 376 height 1103
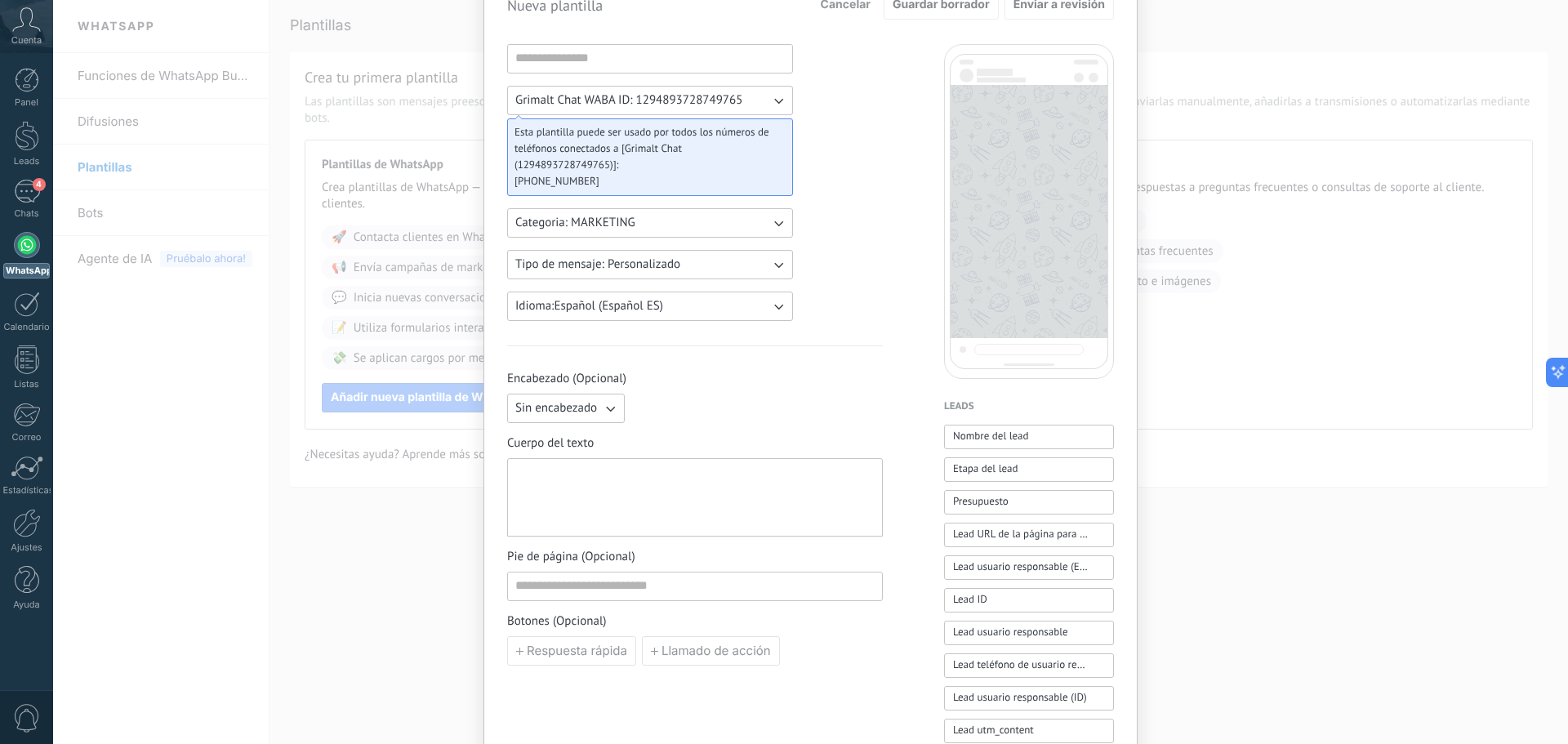
click at [658, 488] on div at bounding box center [695, 498] width 359 height 65
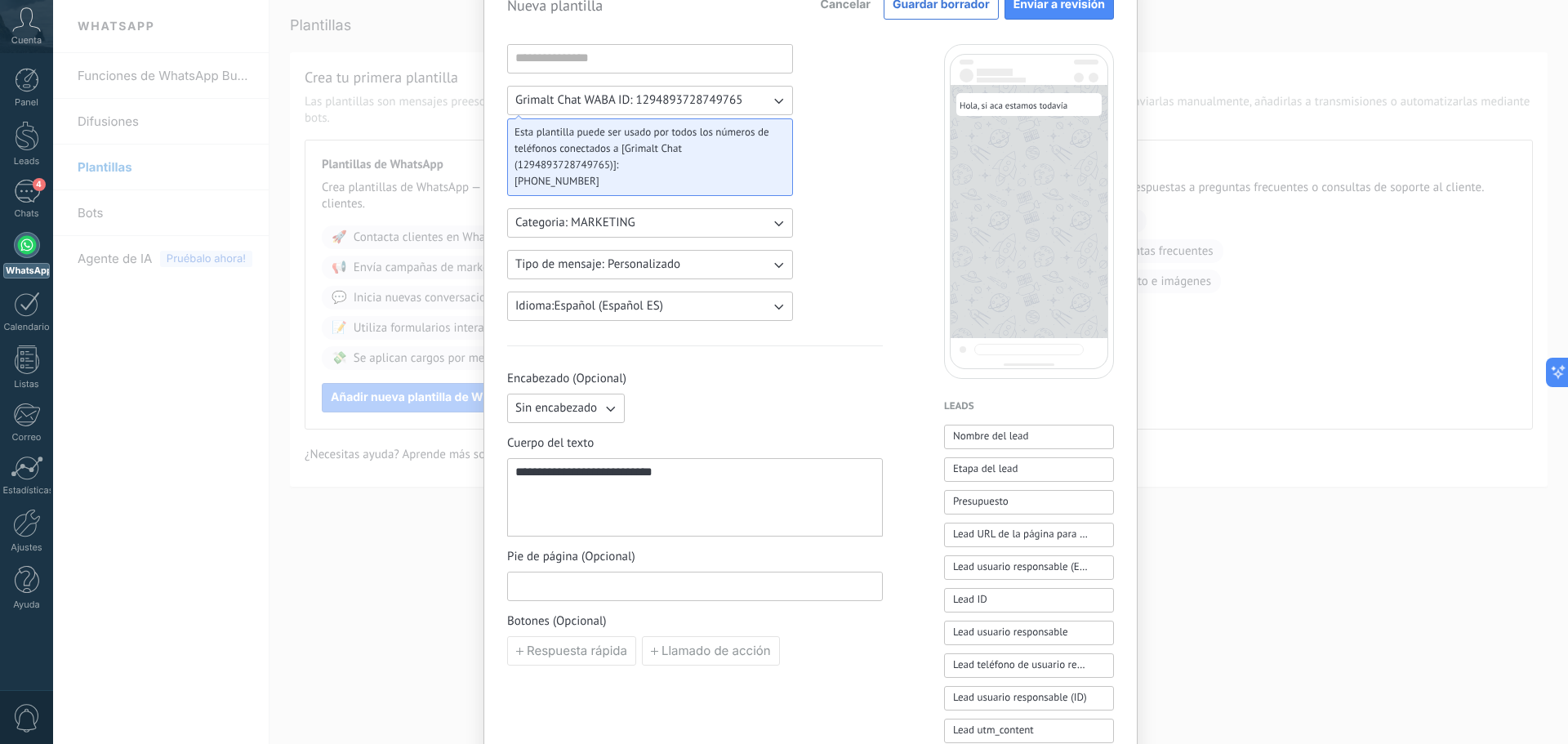
click at [604, 584] on input at bounding box center [695, 585] width 374 height 26
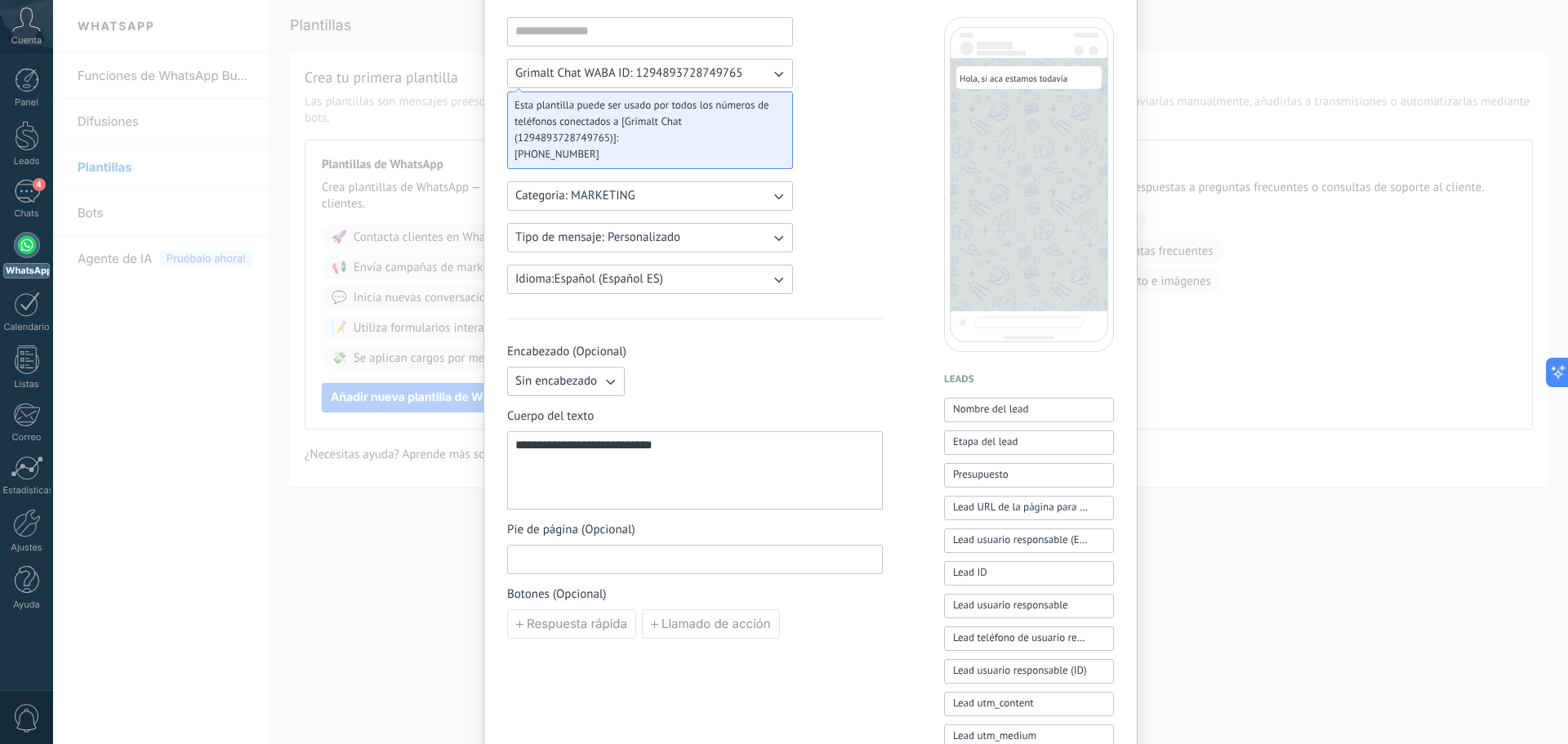
scroll to position [0, 0]
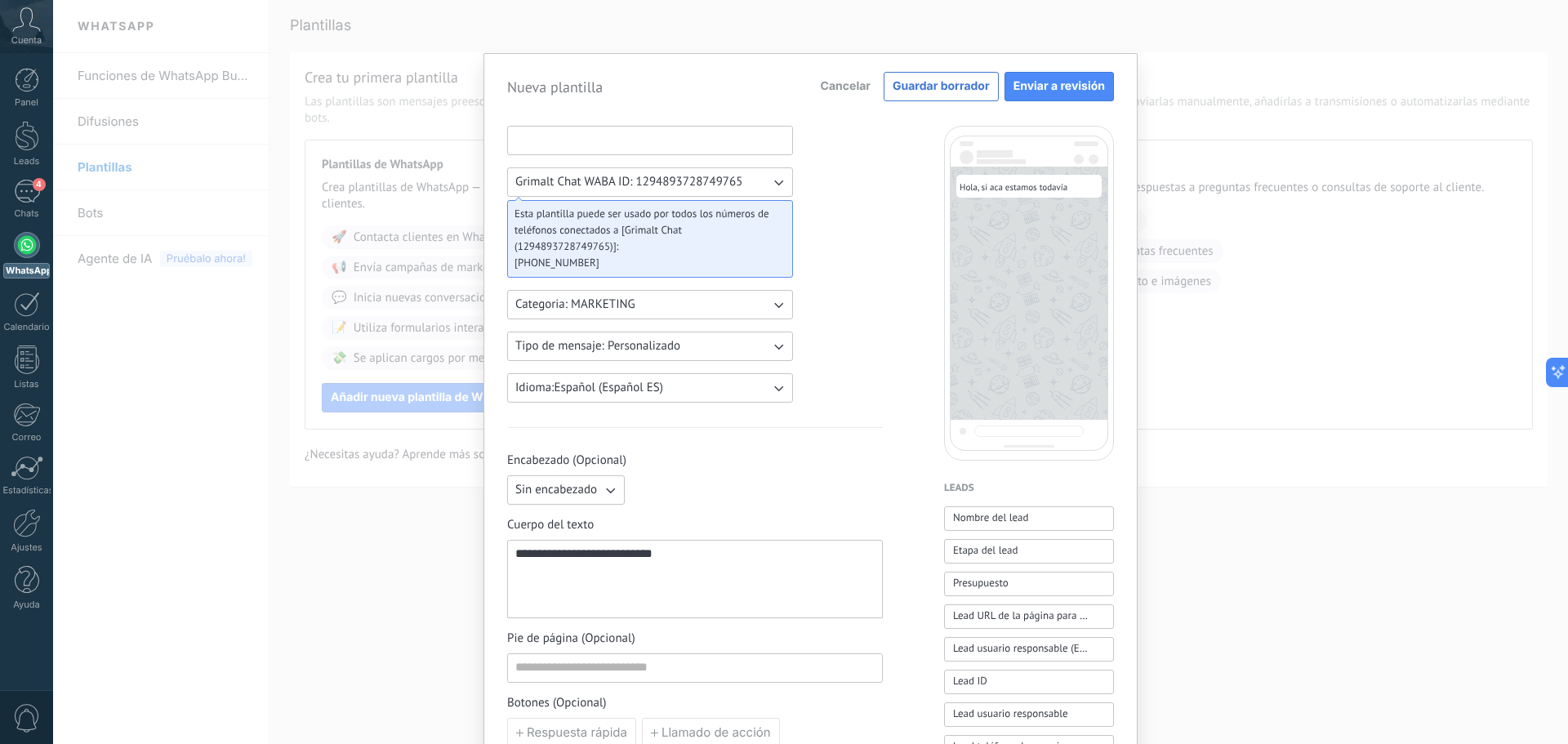
click at [629, 136] on input at bounding box center [651, 140] width 284 height 26
type input "**********"
click at [1081, 81] on span "Enviar a revisión" at bounding box center [1059, 86] width 91 height 11
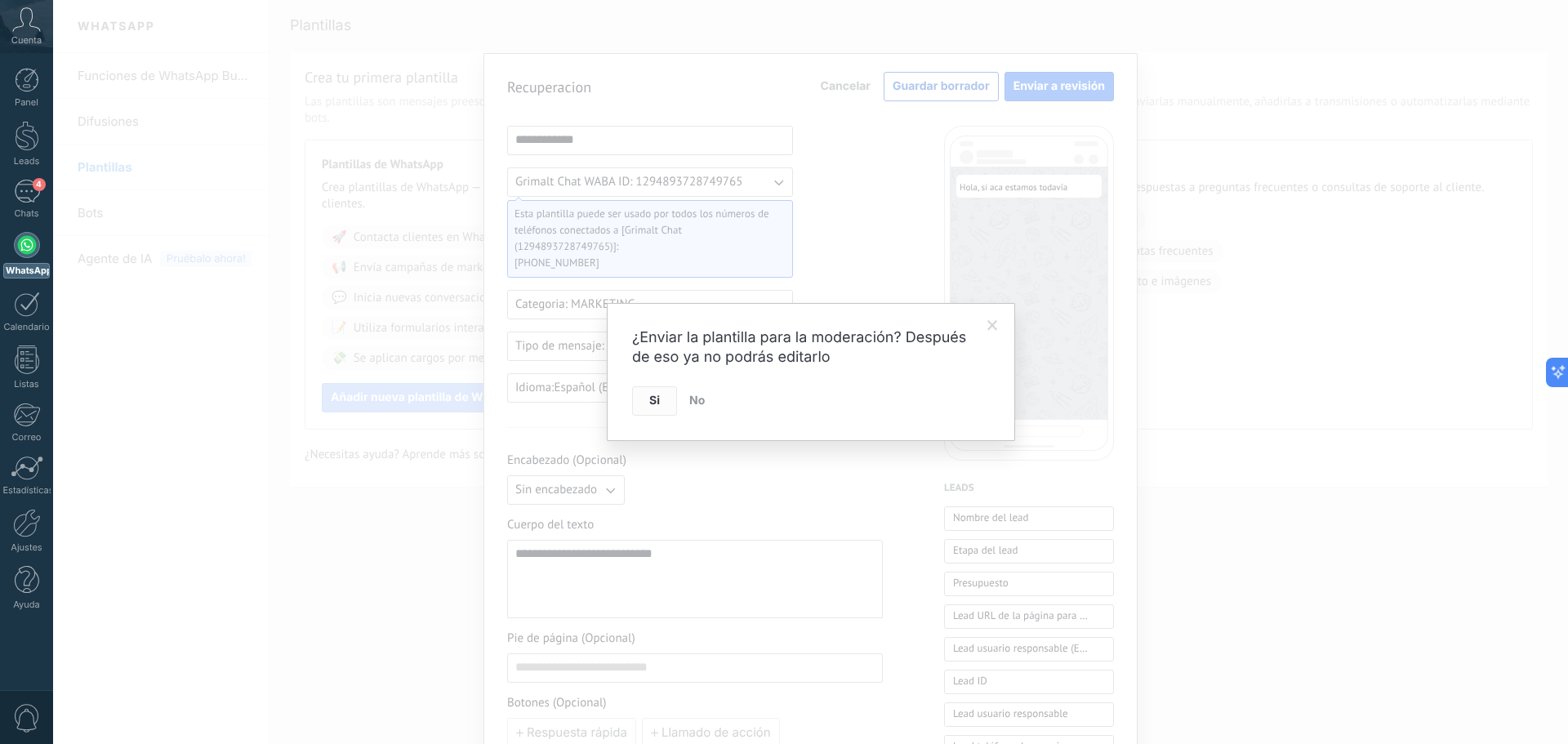
click at [646, 394] on button "Si" at bounding box center [654, 401] width 45 height 30
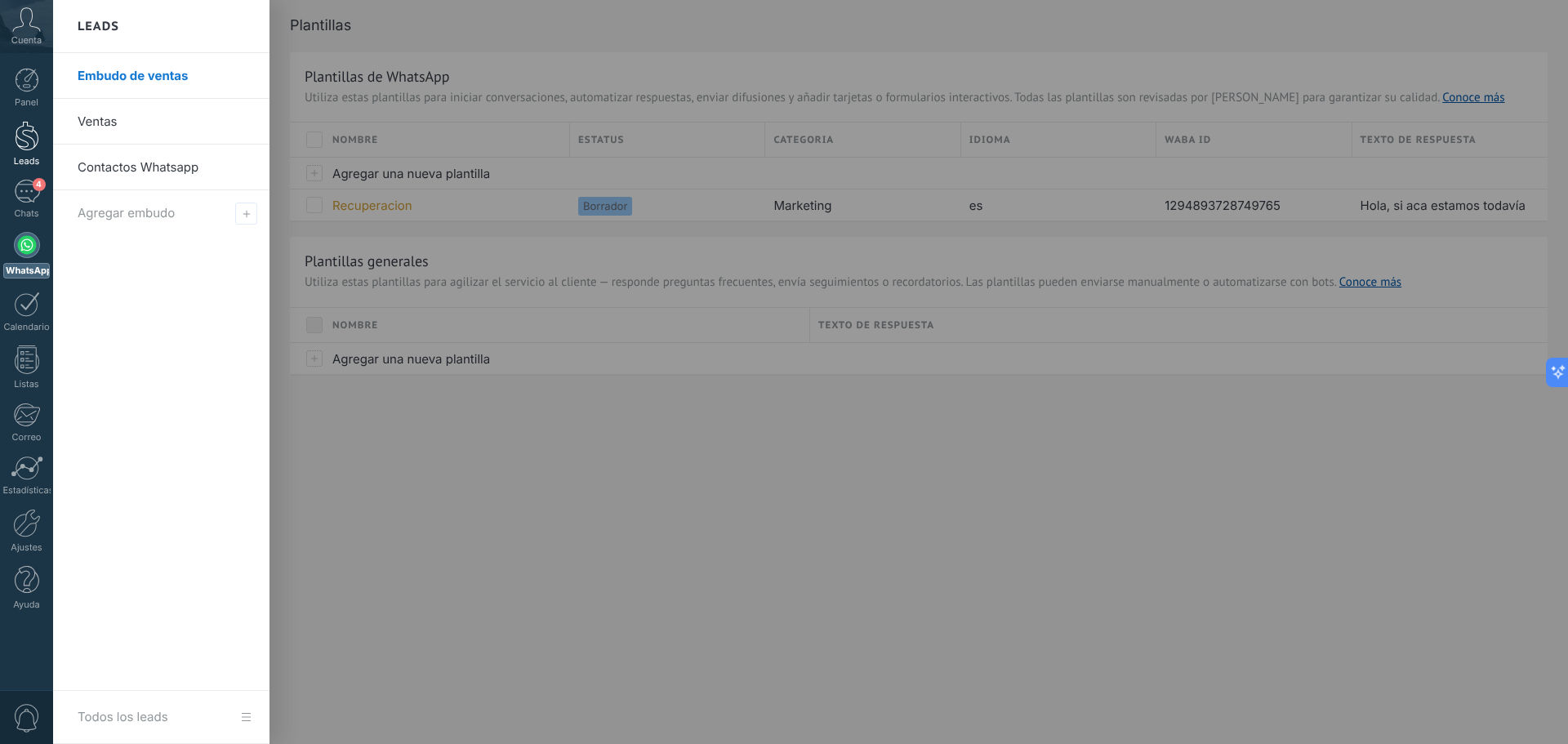
click at [30, 132] on div at bounding box center [26, 135] width 25 height 30
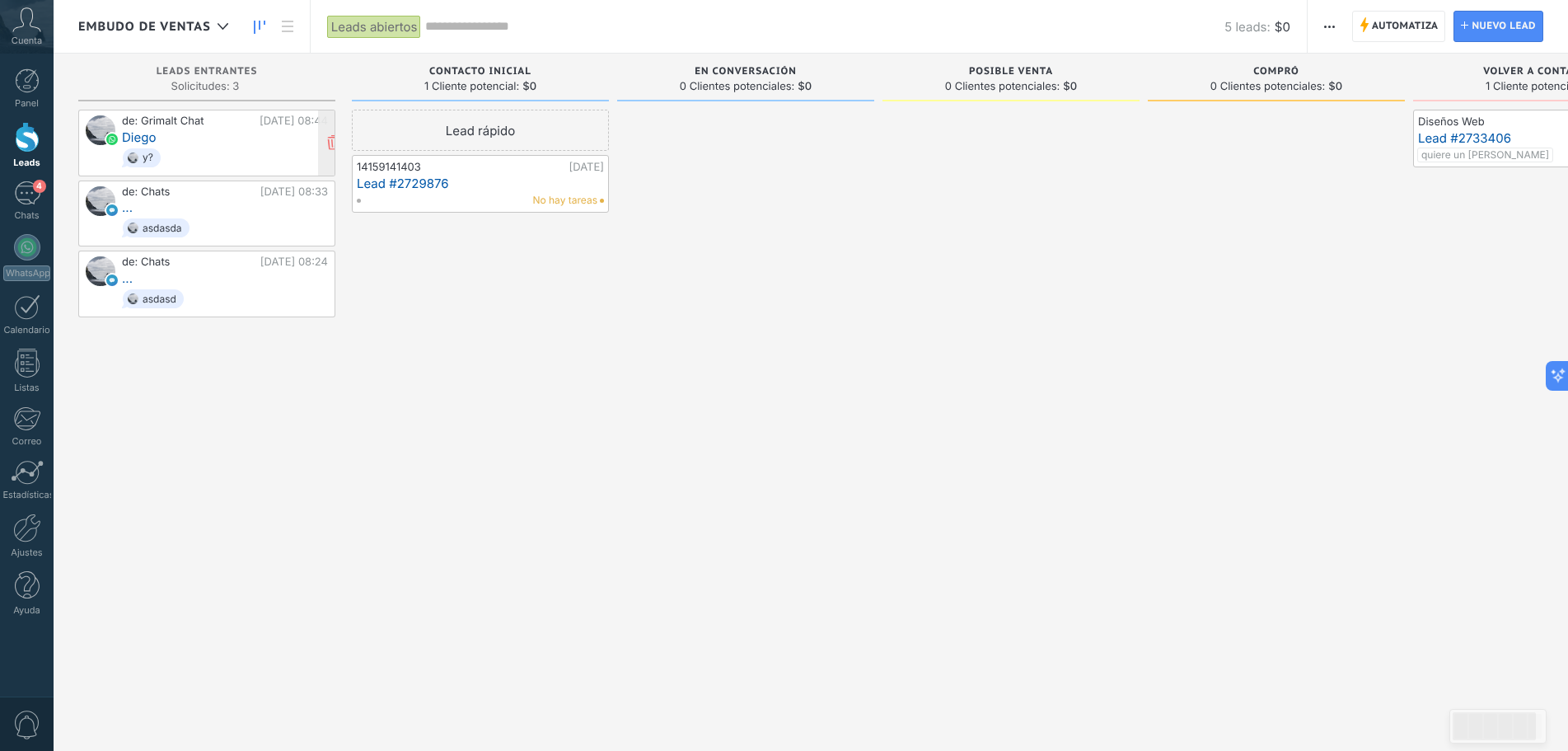
click at [241, 143] on div "de: Grimalt Chat Hoy 08:44 Diego y?" at bounding box center [225, 143] width 206 height 55
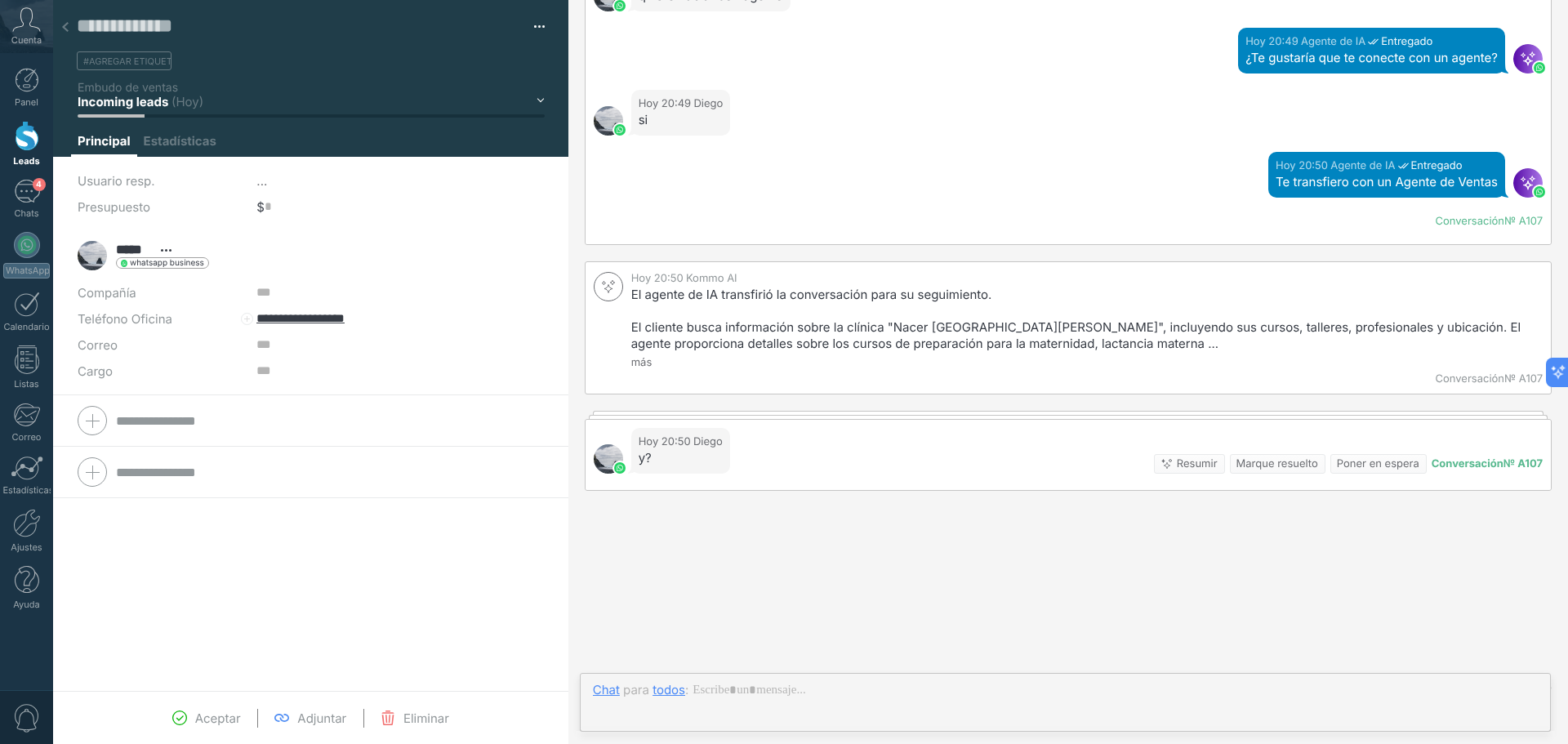
scroll to position [25, 0]
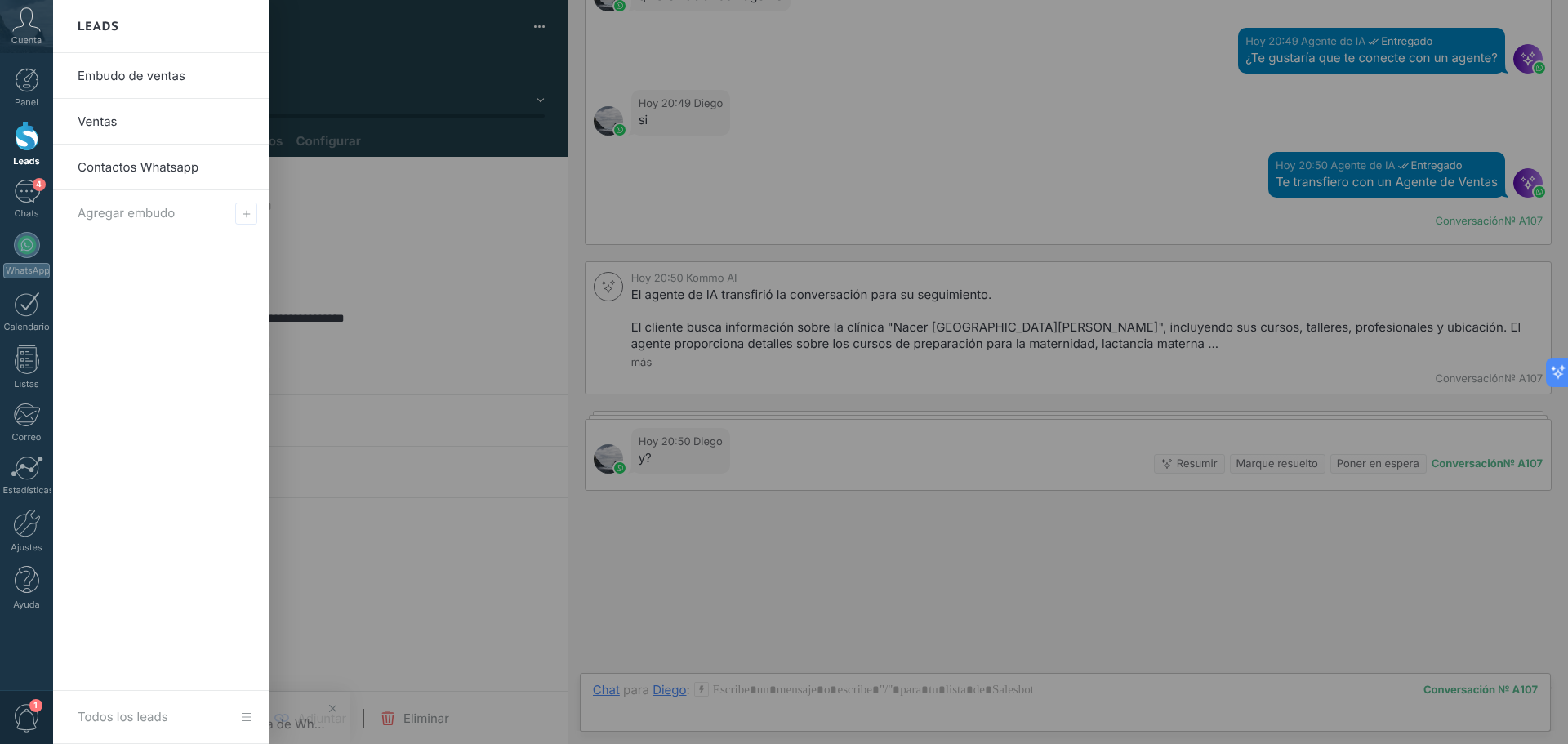
click at [15, 140] on div at bounding box center [26, 135] width 25 height 30
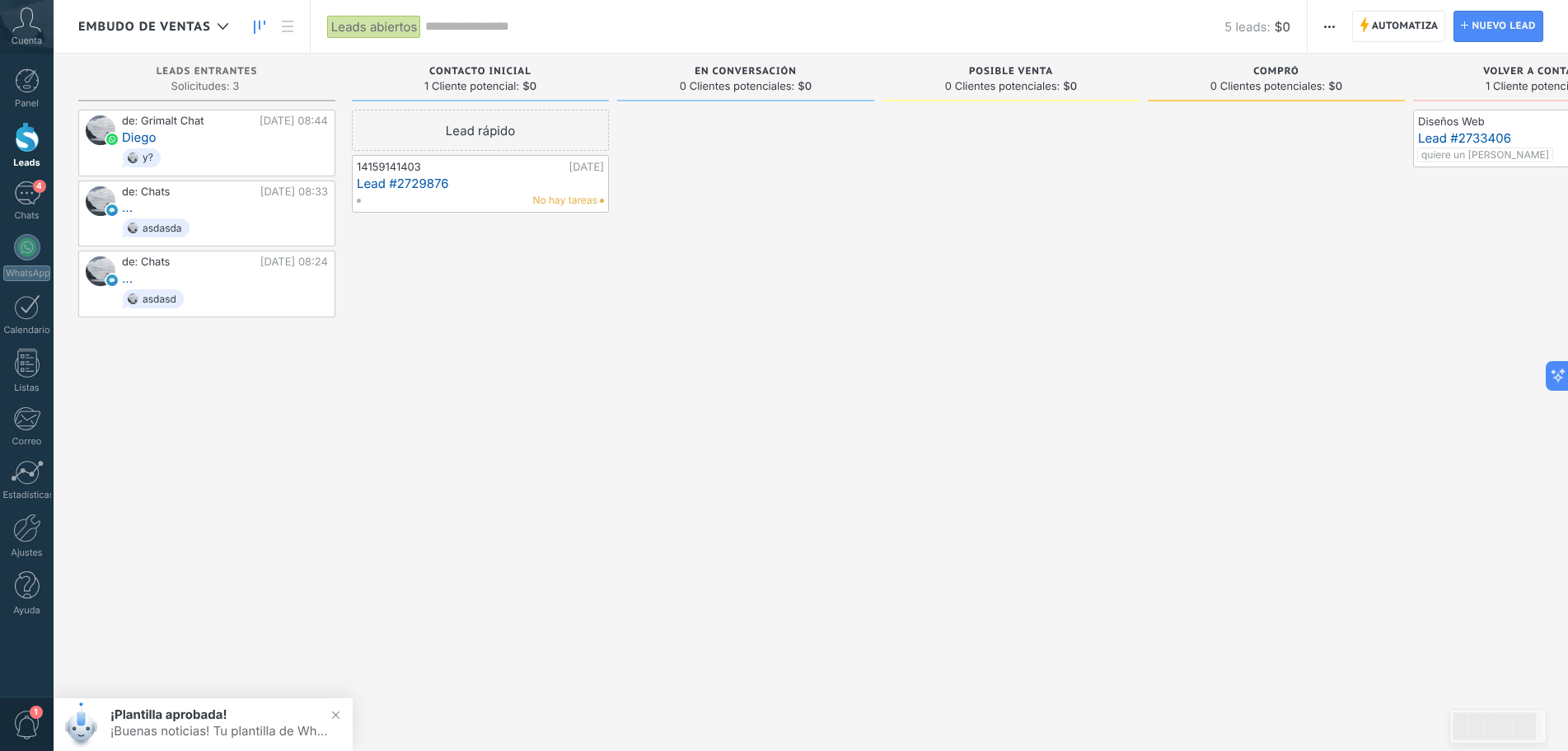
click at [1524, 152] on div "quiere un ford" at bounding box center [1541, 155] width 246 height 15
click at [1537, 128] on div "Diseños Web" at bounding box center [1522, 122] width 209 height 13
click at [1449, 119] on div "Diseños Web" at bounding box center [1522, 122] width 209 height 13
click at [1453, 134] on link "Lead #2733406" at bounding box center [1541, 137] width 247 height 14
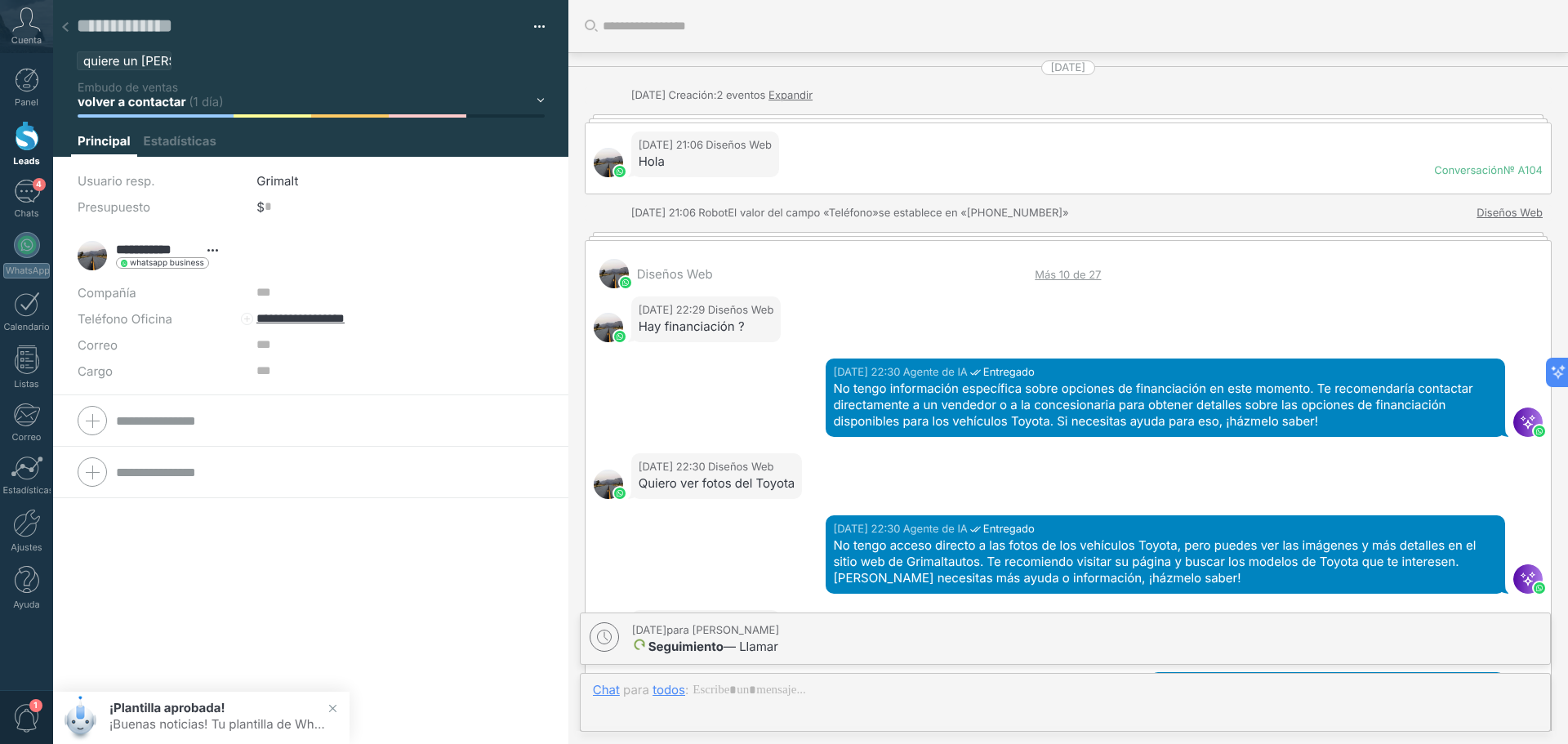
scroll to position [1869, 0]
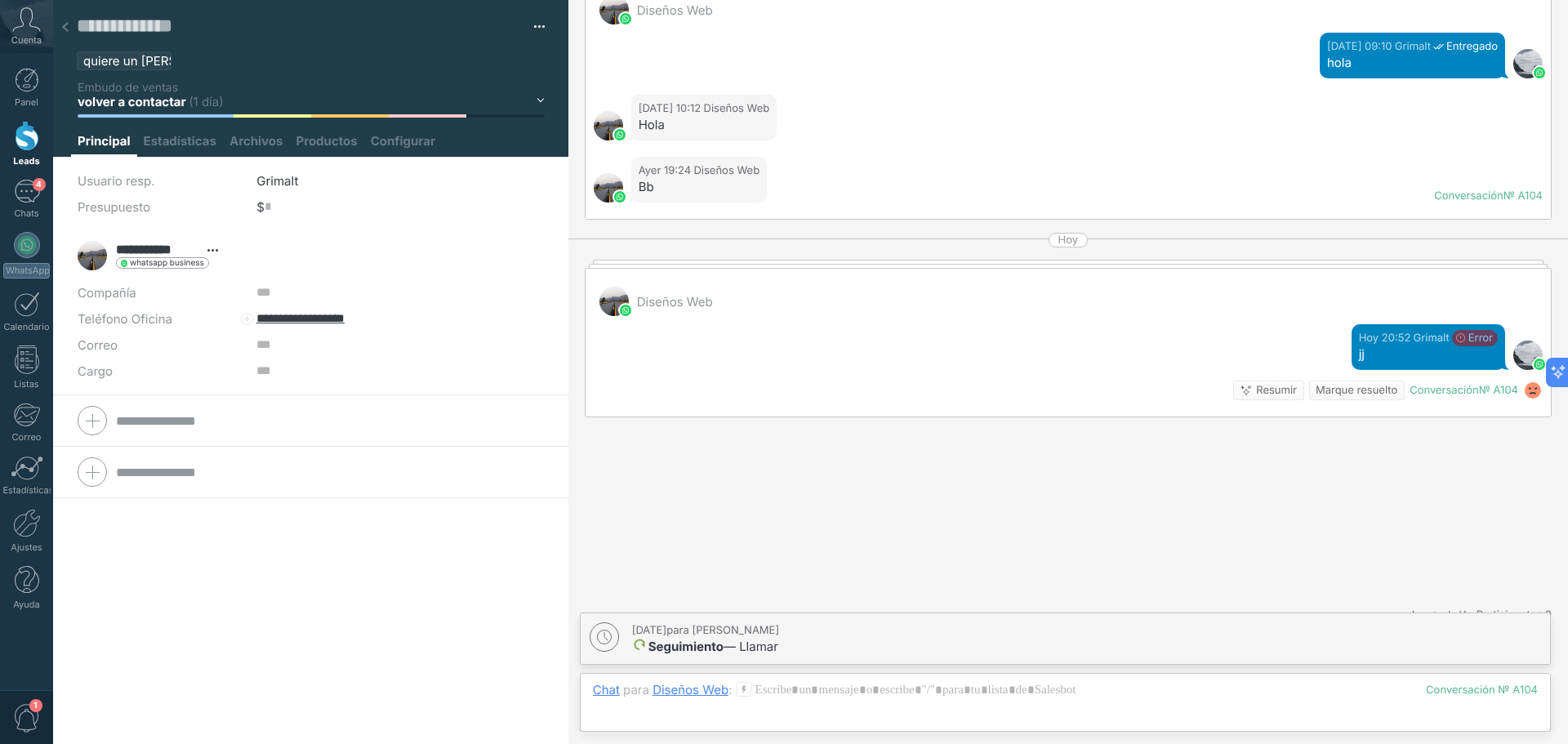
click at [537, 30] on span "button" at bounding box center [539, 30] width 11 height 3
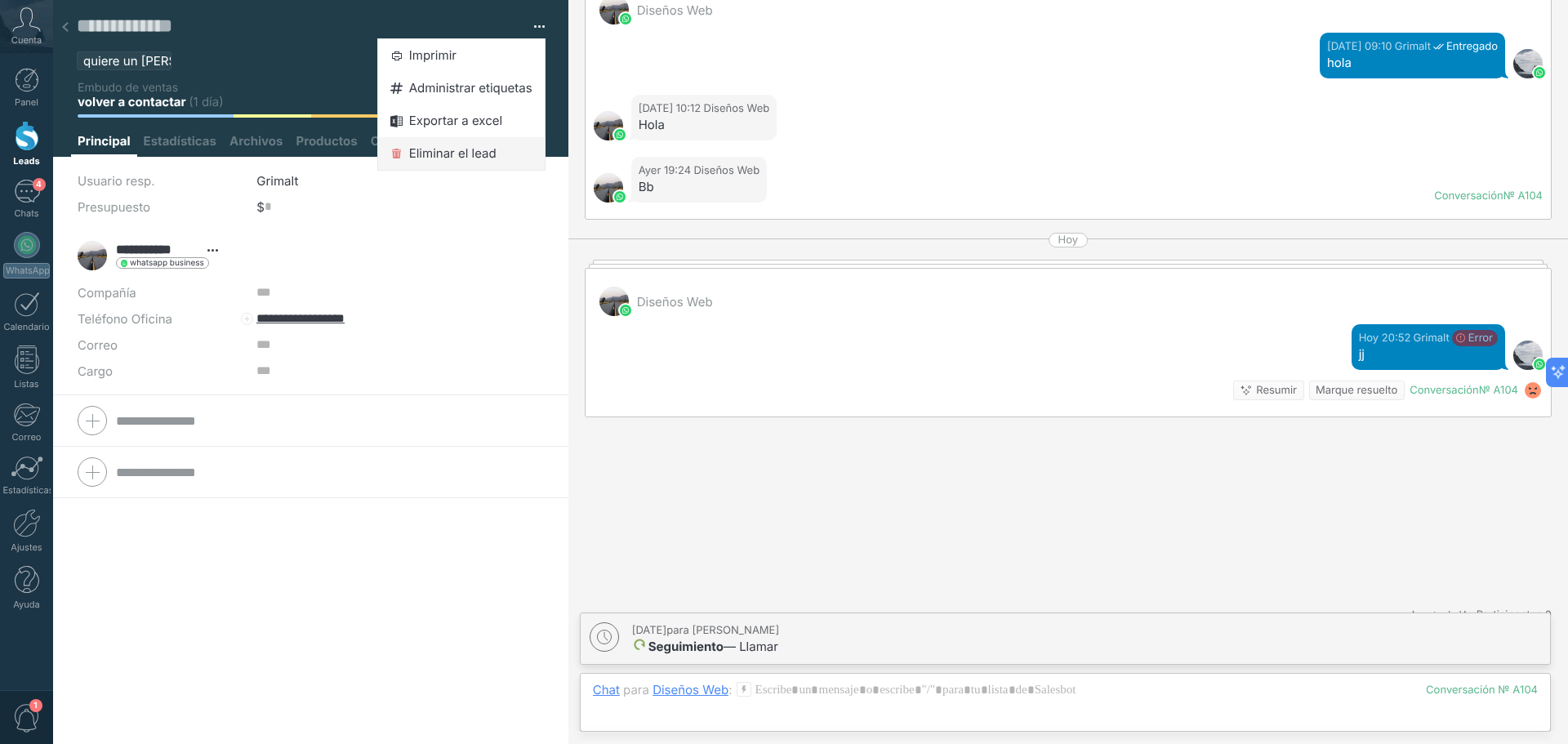
click at [441, 150] on span "Eliminar el lead" at bounding box center [452, 153] width 88 height 32
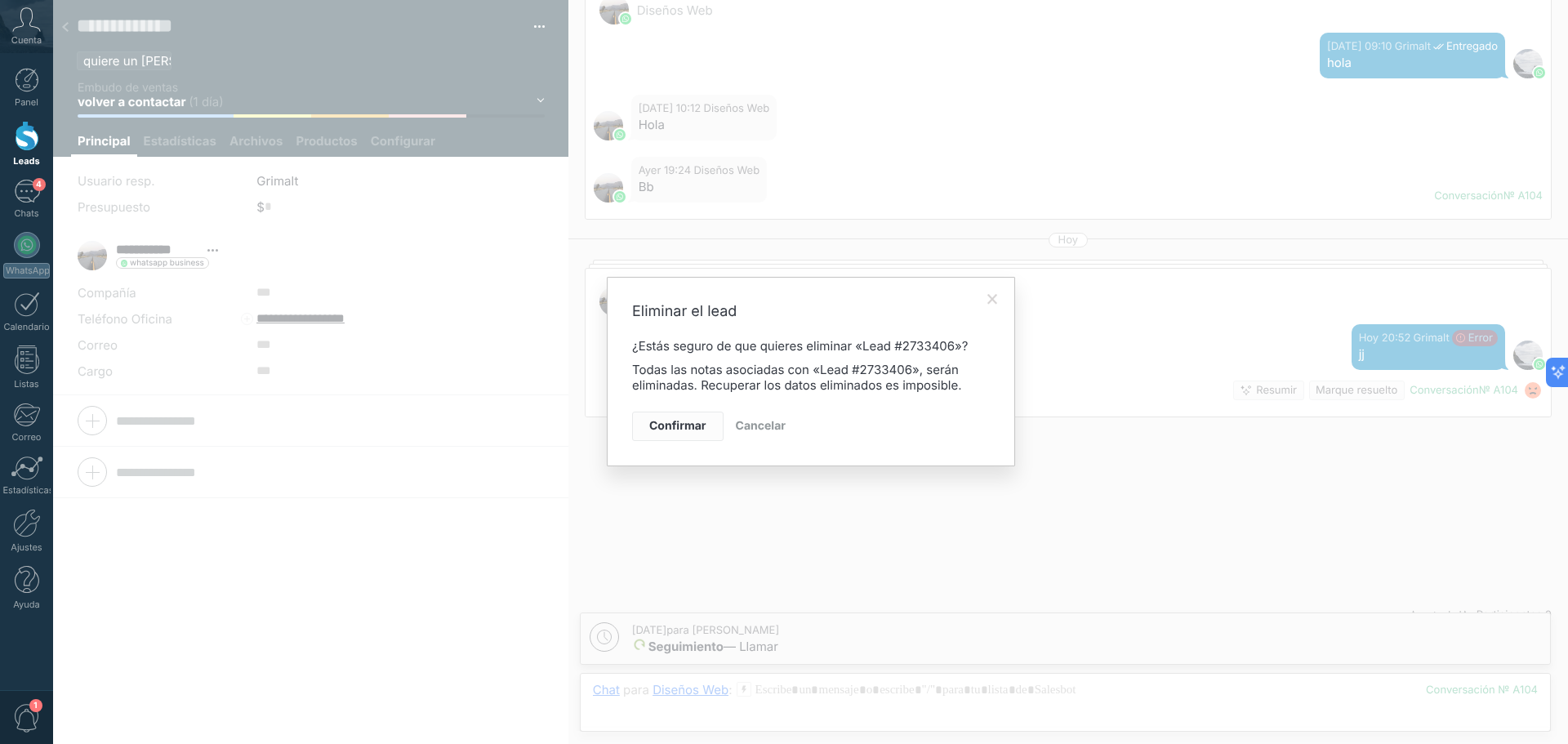
click at [685, 425] on span "Confirmar" at bounding box center [677, 426] width 57 height 11
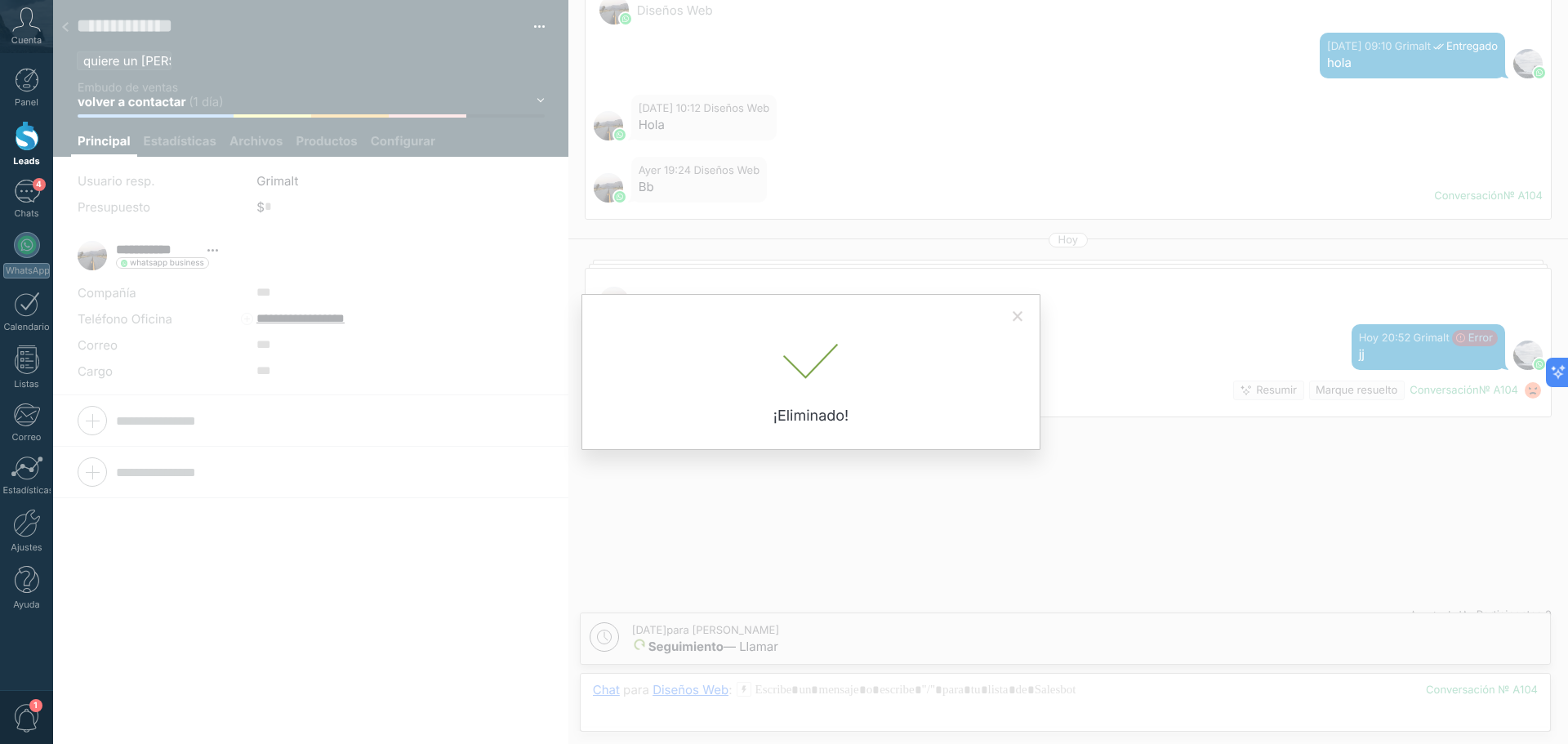
scroll to position [1839, 0]
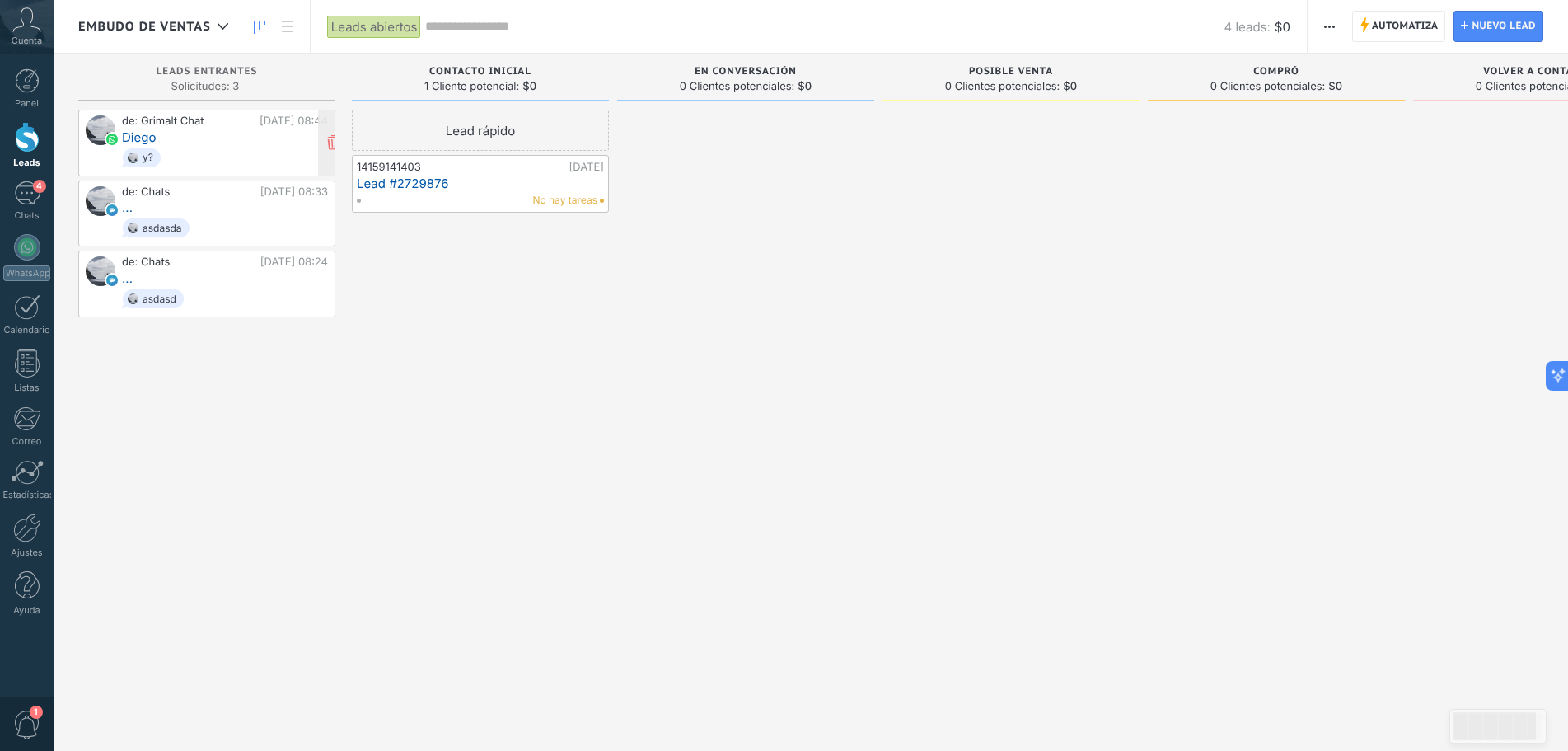
click at [192, 142] on div "de: Grimalt Chat Hoy 08:44 Diego y?" at bounding box center [225, 143] width 206 height 55
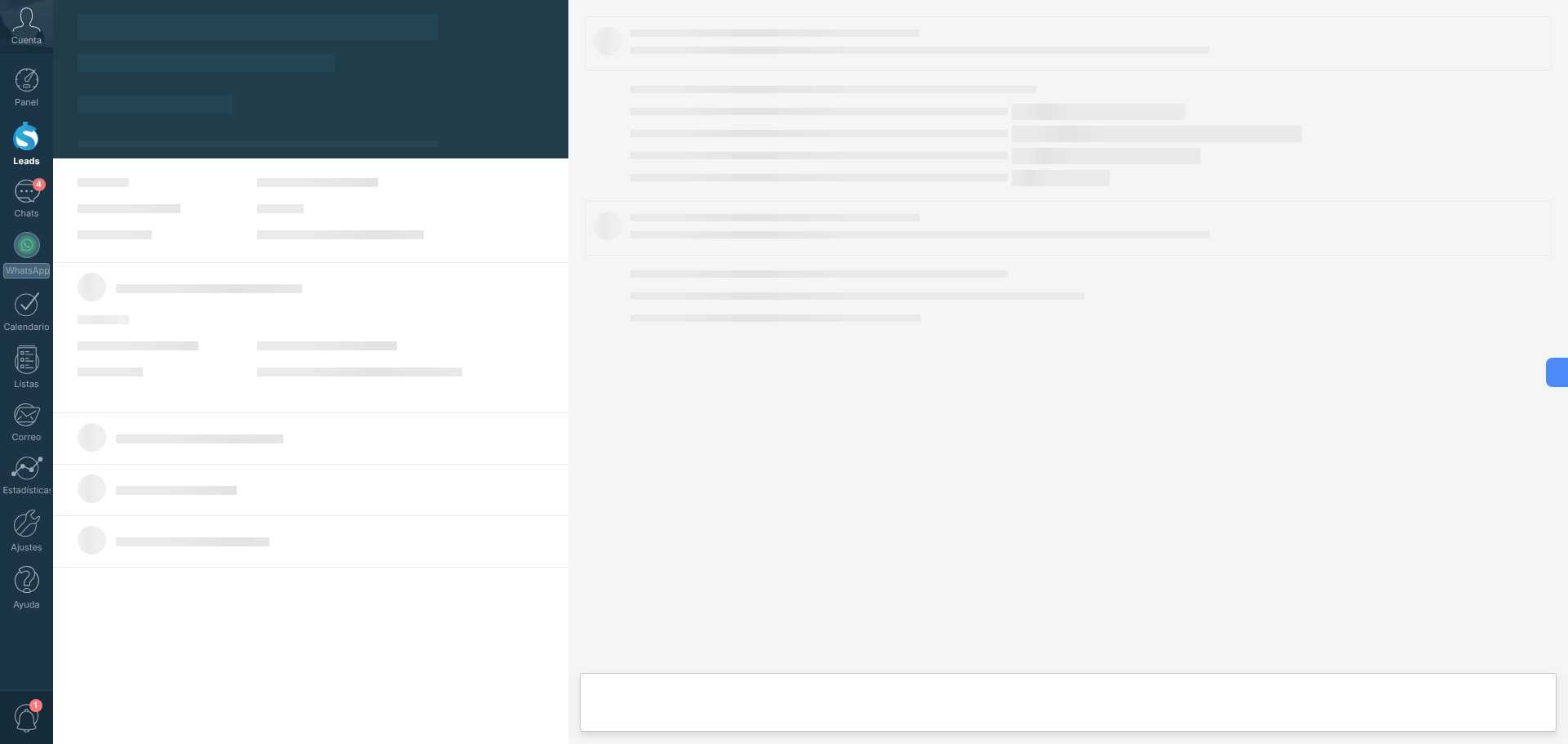
type textarea "**********"
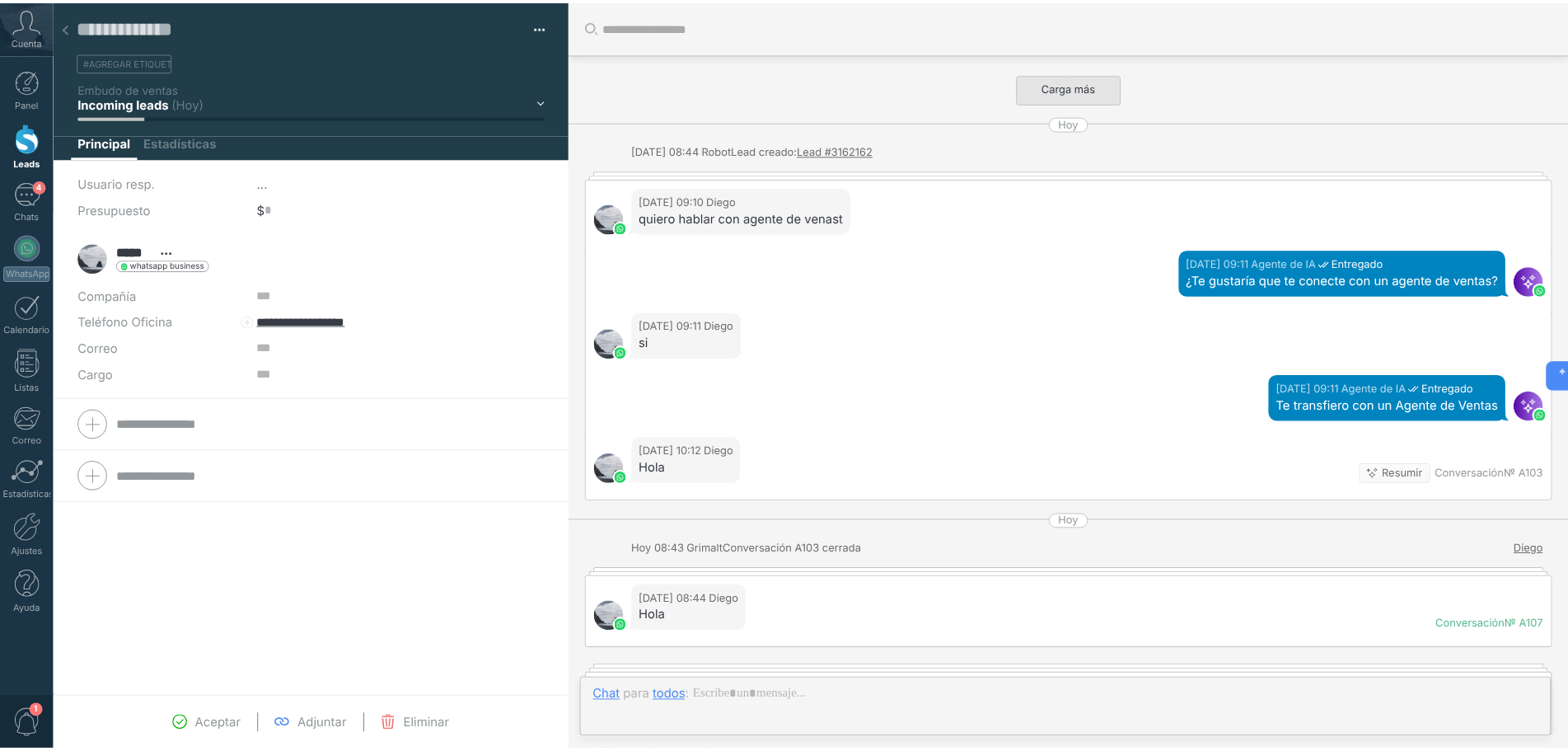
scroll to position [1932, 0]
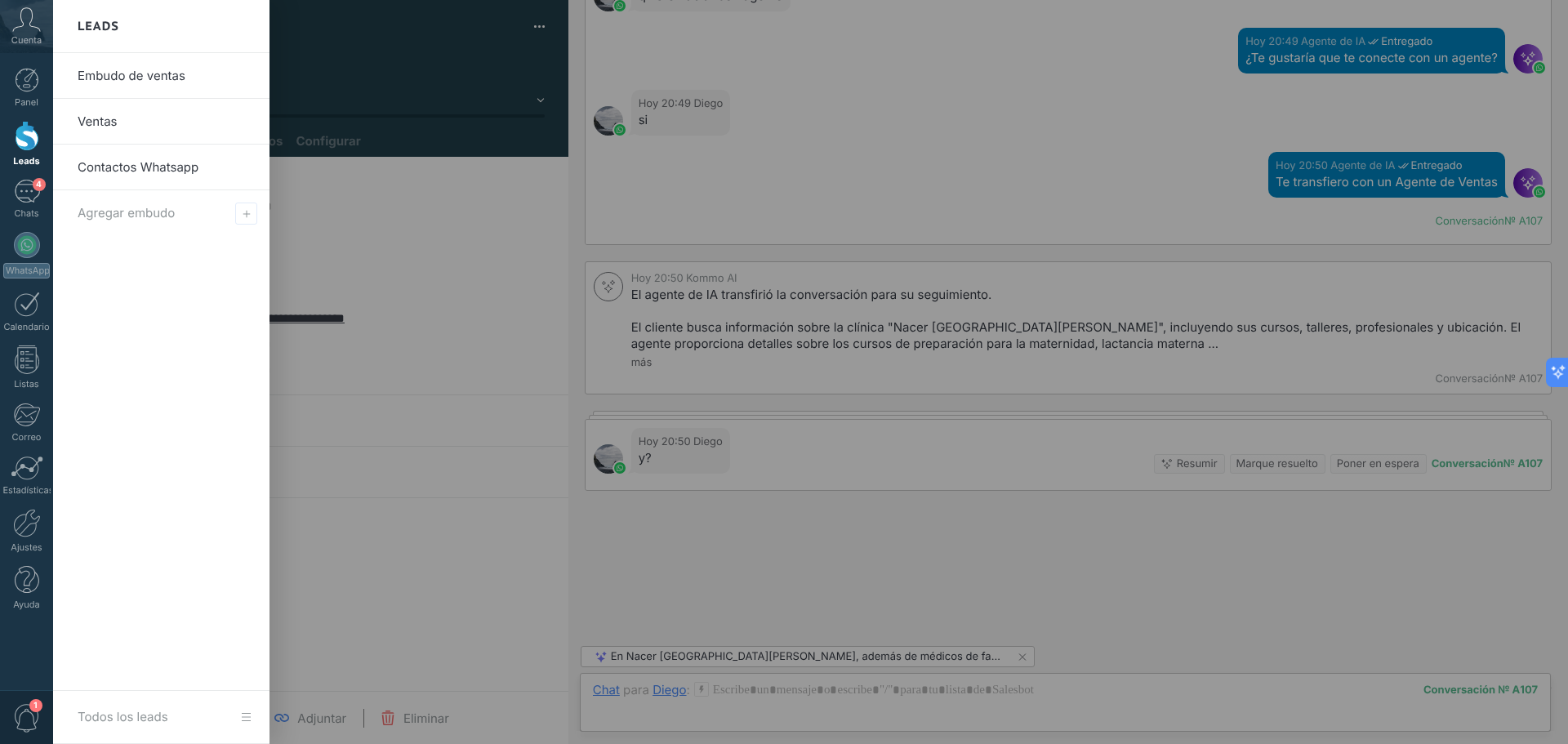
click at [25, 138] on div at bounding box center [26, 135] width 25 height 30
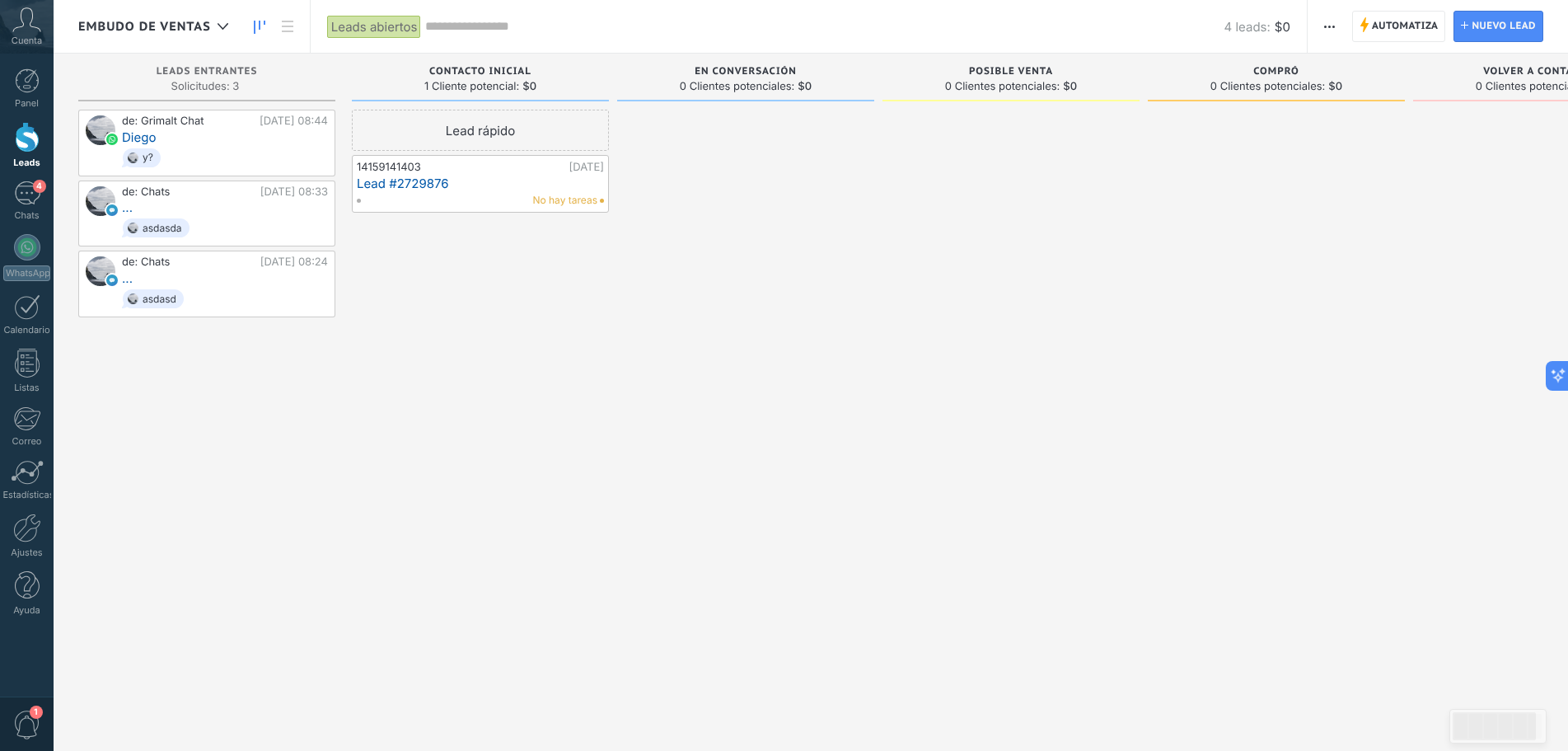
scroll to position [25, 0]
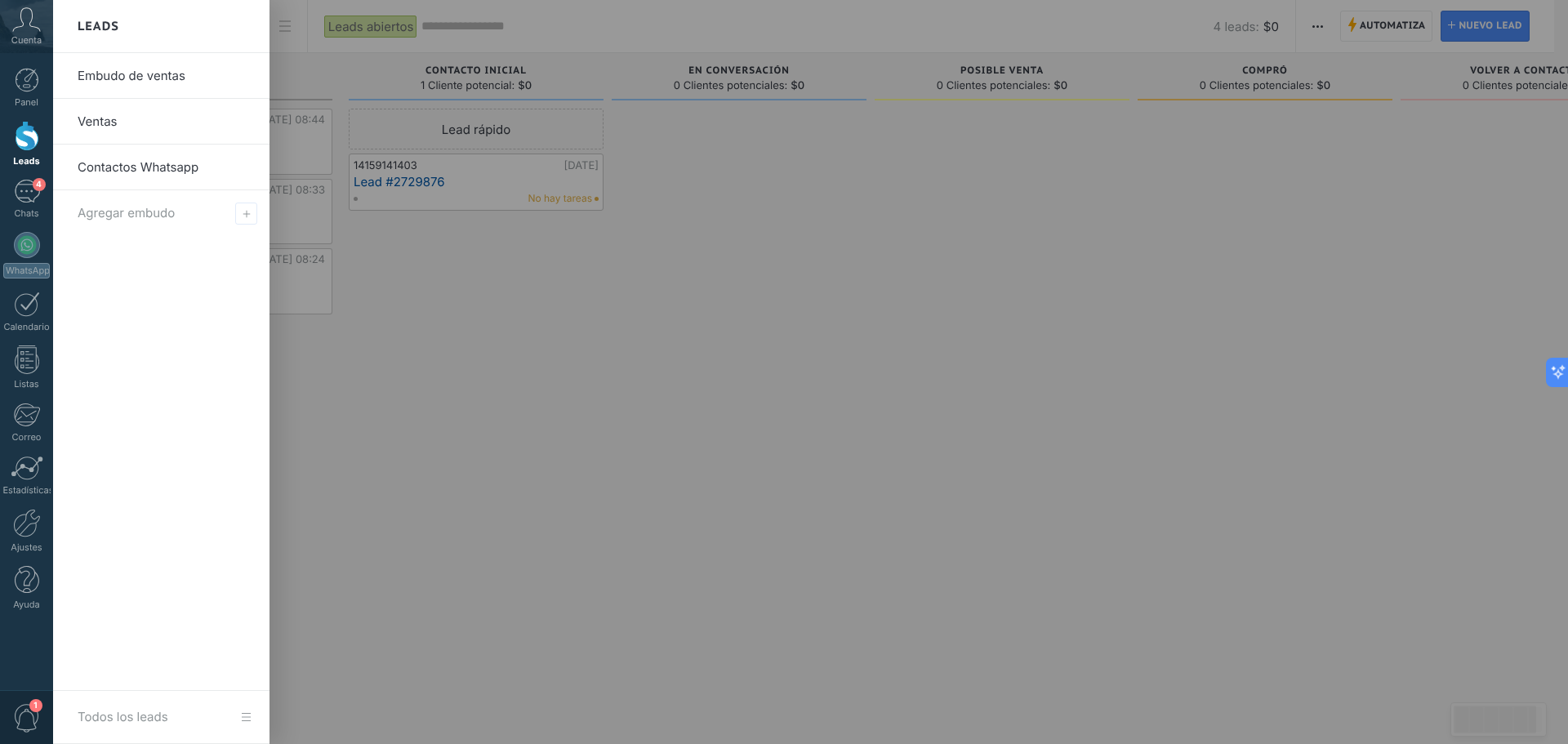
click at [27, 128] on div at bounding box center [26, 135] width 25 height 30
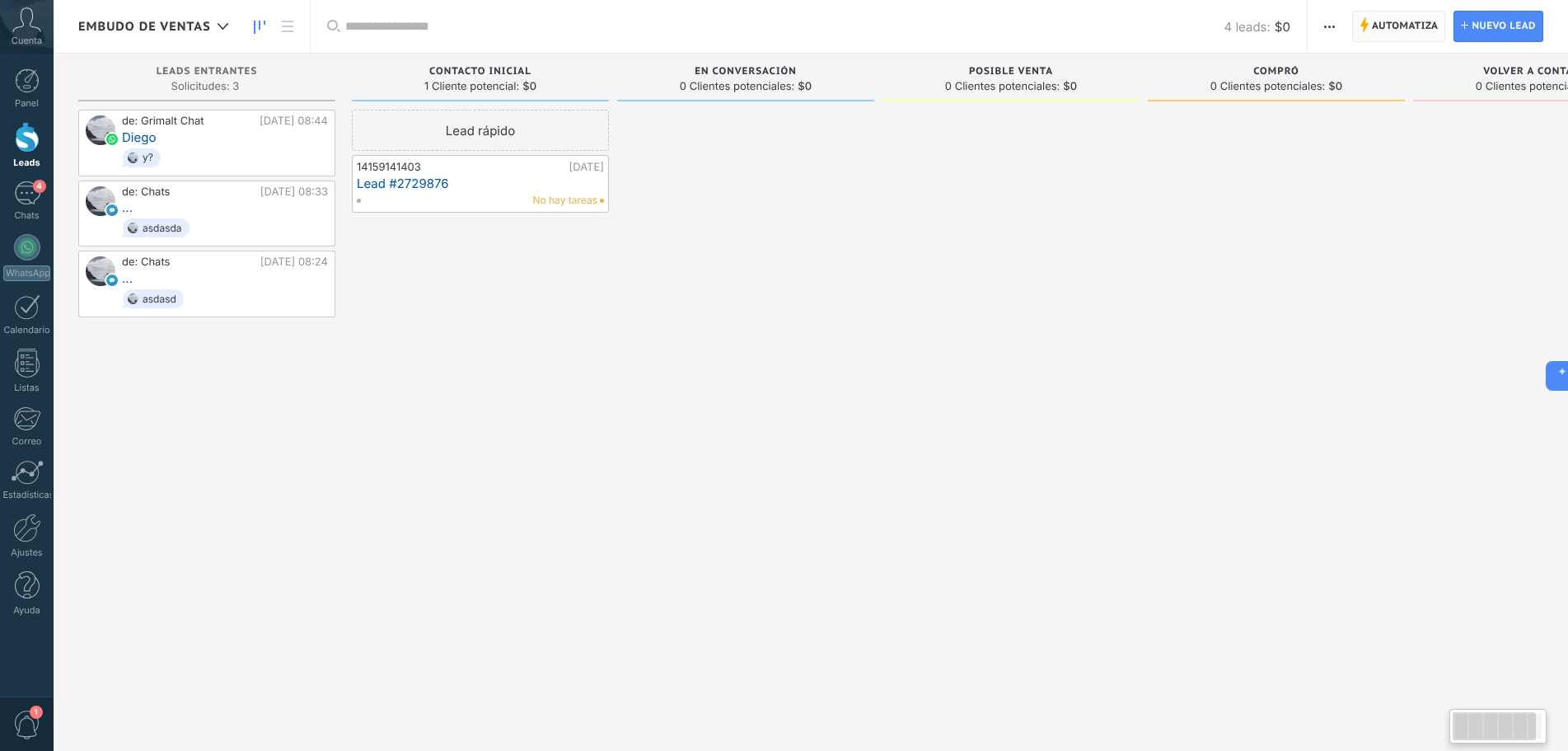
click at [1397, 29] on span "Automatiza" at bounding box center [1406, 26] width 67 height 30
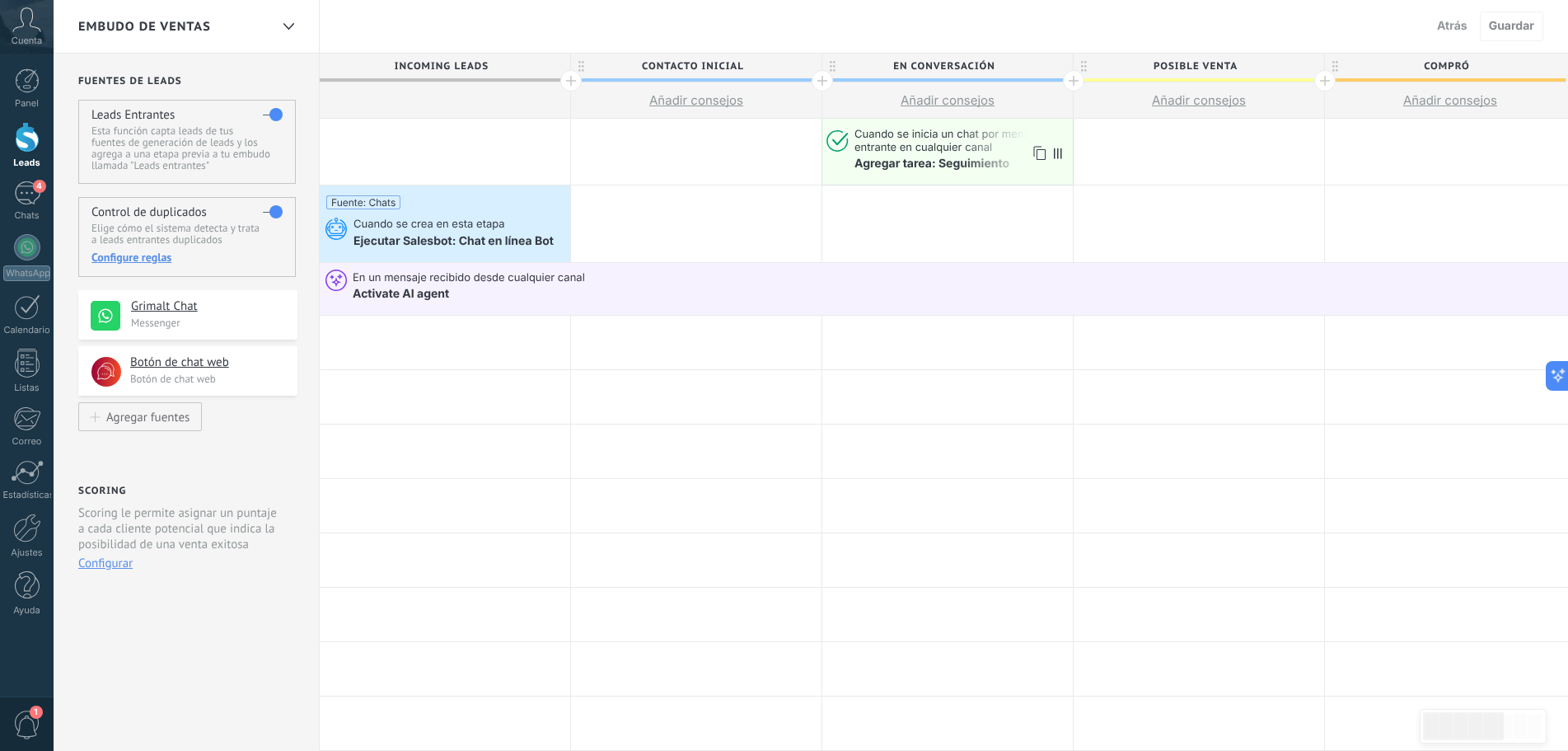
click at [935, 139] on span "Cuando se inicia un chat por mensaje entrante en cualquier canal" at bounding box center [961, 142] width 212 height 27
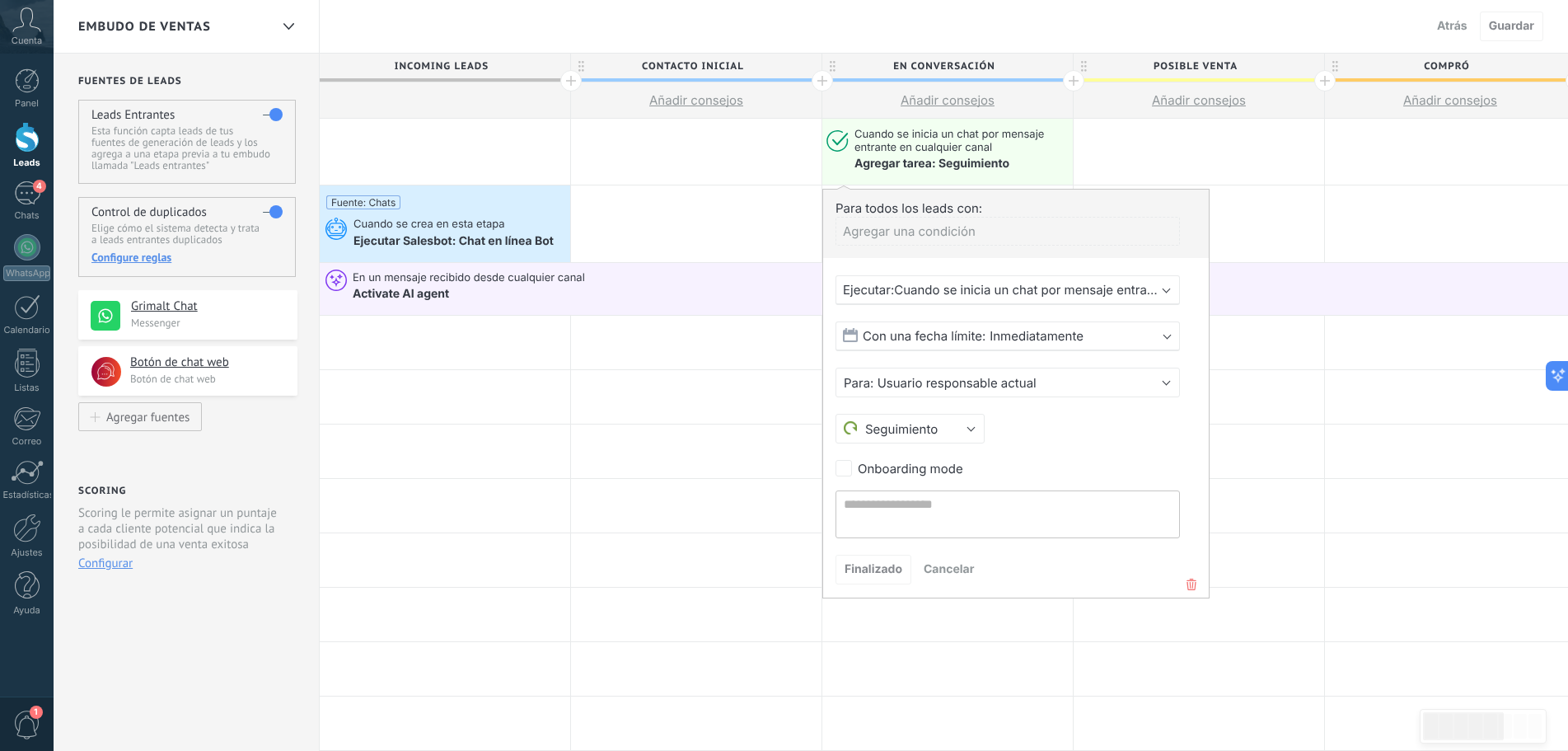
click at [1190, 579] on icon at bounding box center [1191, 583] width 18 height 20
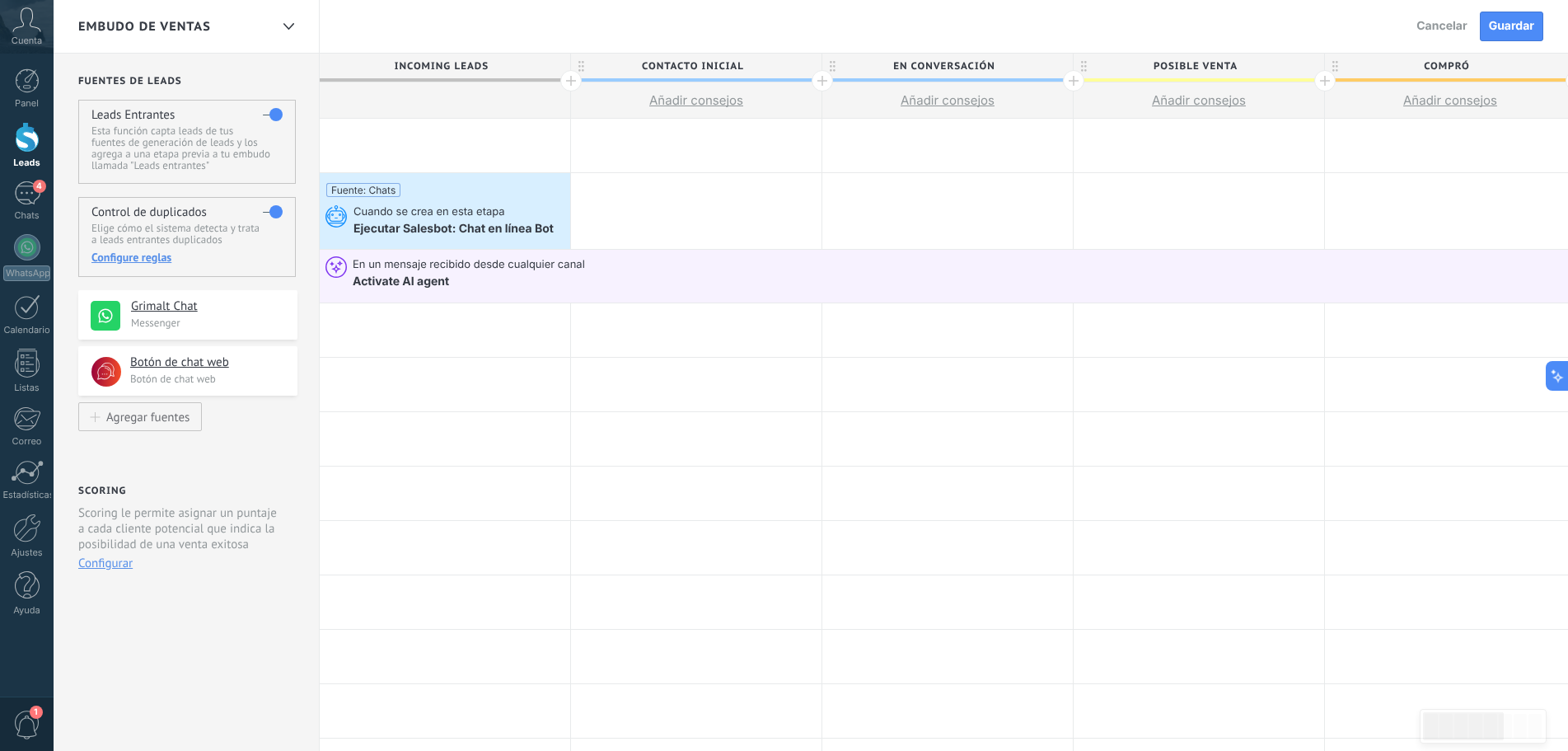
click at [257, 206] on div "Control de duplicados Elige cómo el sistema detecta y trata a leads entrantes d…" at bounding box center [186, 236] width 217 height 80
click at [267, 205] on label at bounding box center [272, 211] width 20 height 27
click at [1503, 11] on div "Atrás Cancelar Guardar" at bounding box center [1473, 26] width 139 height 30
click at [1525, 23] on span "Guardar" at bounding box center [1511, 26] width 46 height 11
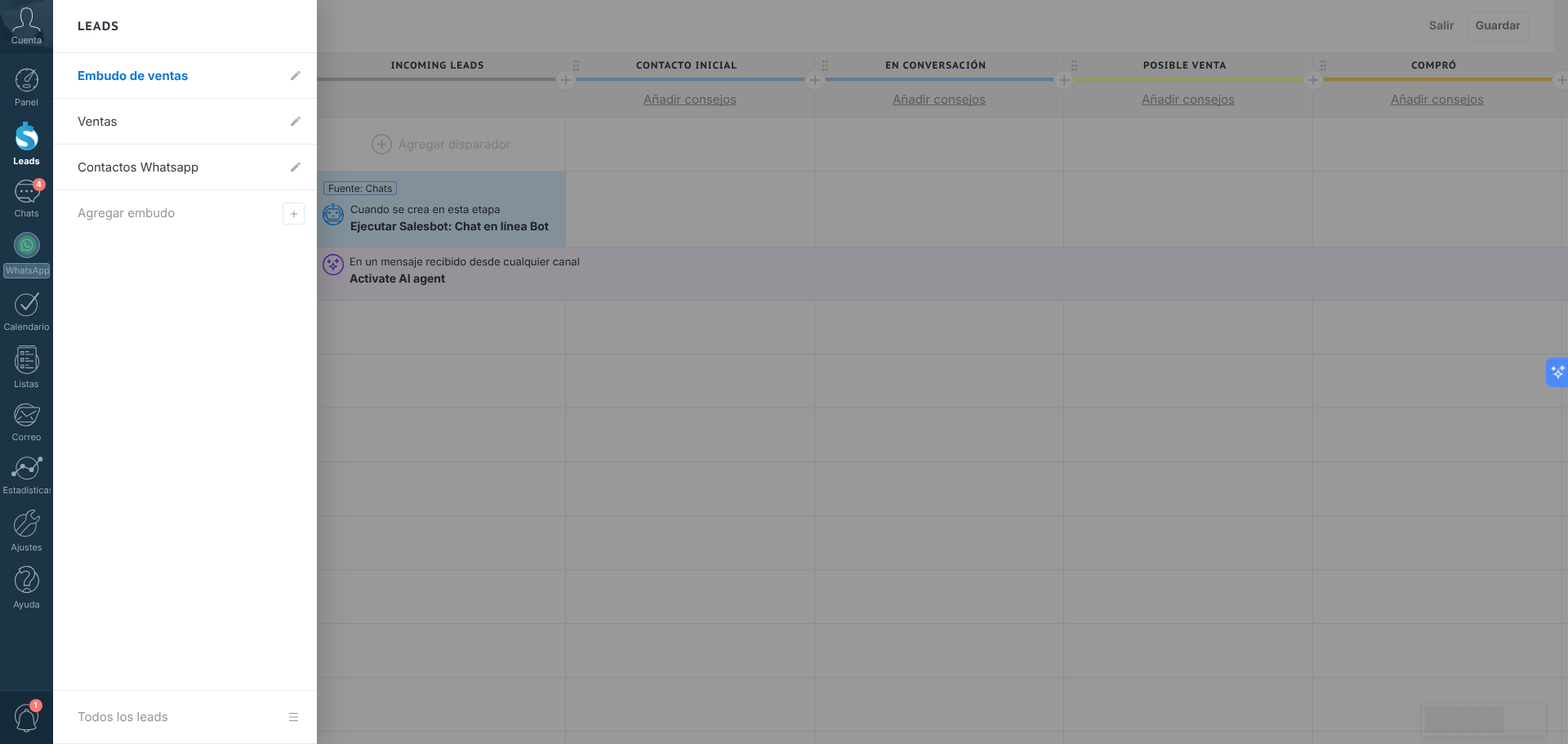
click at [24, 135] on div at bounding box center [26, 135] width 25 height 30
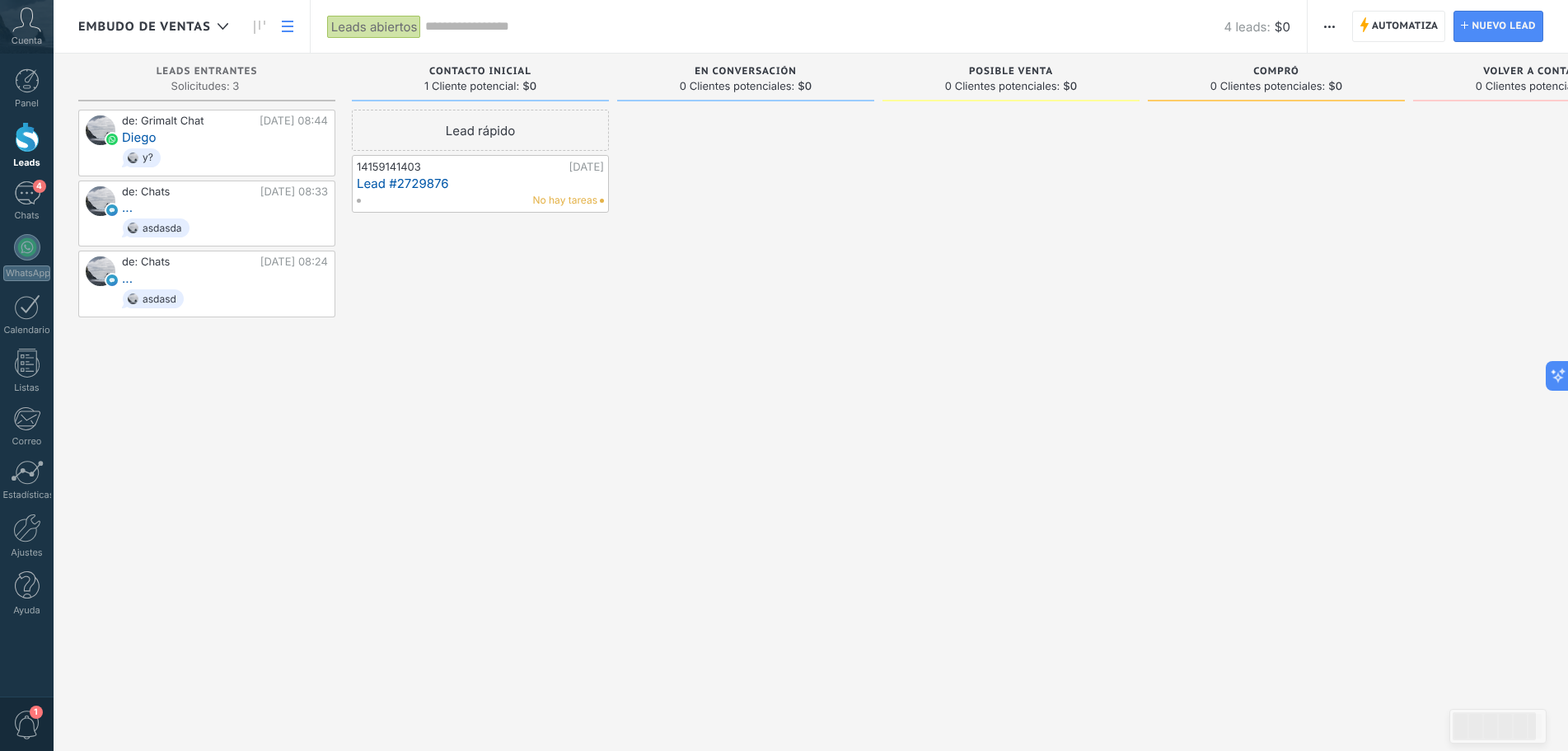
click at [287, 24] on icon at bounding box center [287, 26] width 11 height 11
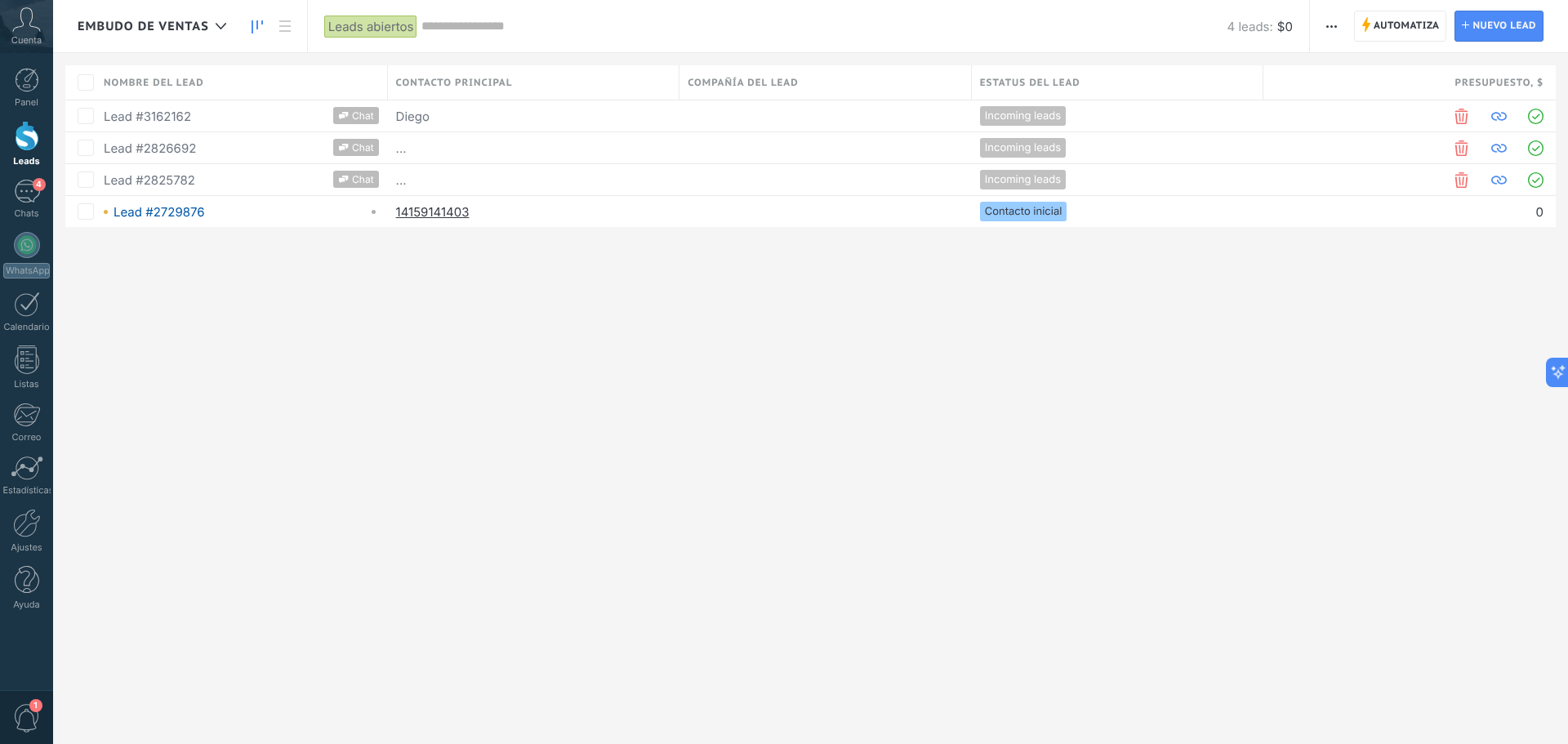
click at [252, 26] on use at bounding box center [256, 26] width 11 height 13
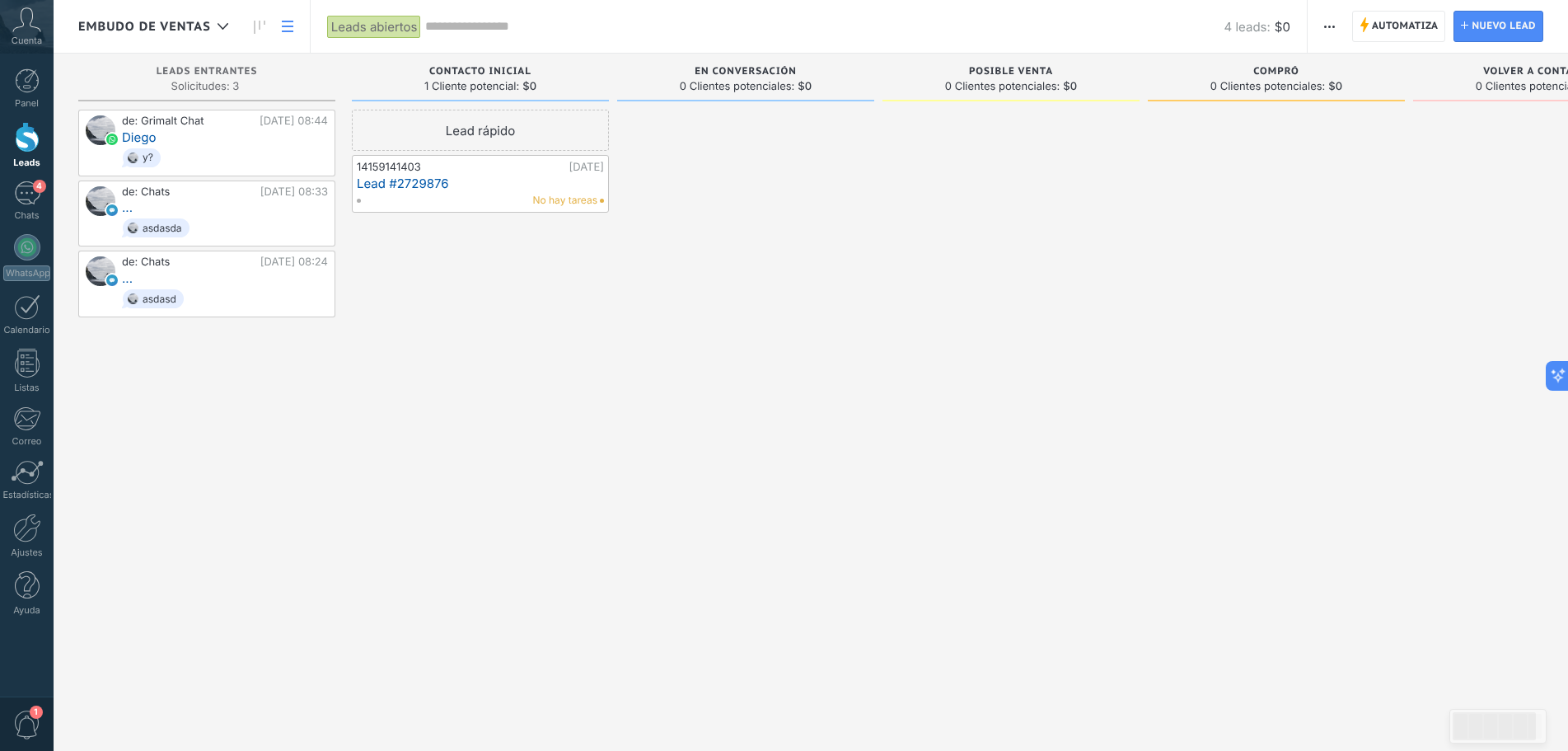
click at [285, 30] on use at bounding box center [287, 26] width 11 height 11
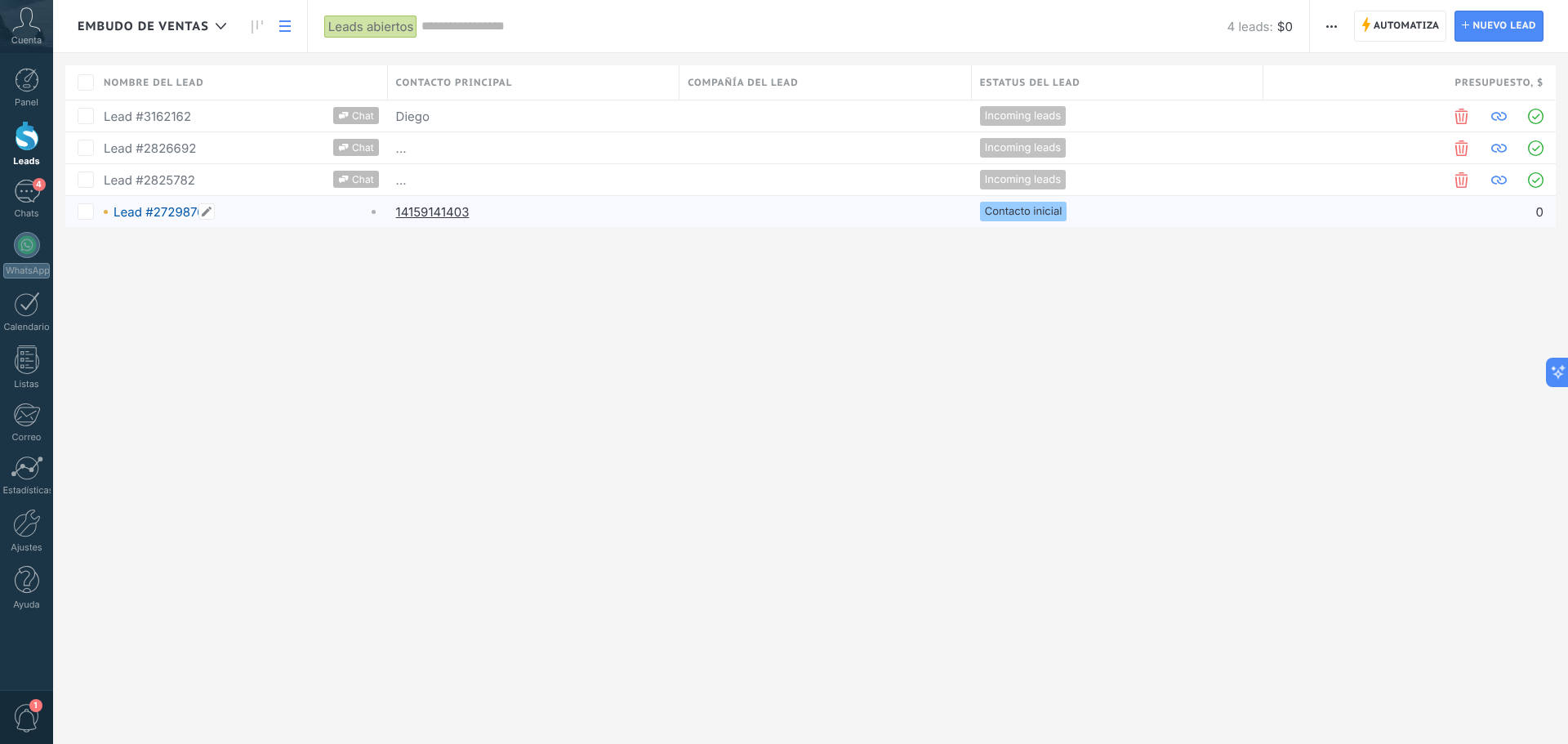
click at [269, 218] on div "Lead #2729876" at bounding box center [232, 211] width 256 height 14
click at [526, 211] on div "14159141403" at bounding box center [531, 211] width 284 height 31
click at [151, 213] on link "Lead #2729876" at bounding box center [158, 212] width 91 height 15
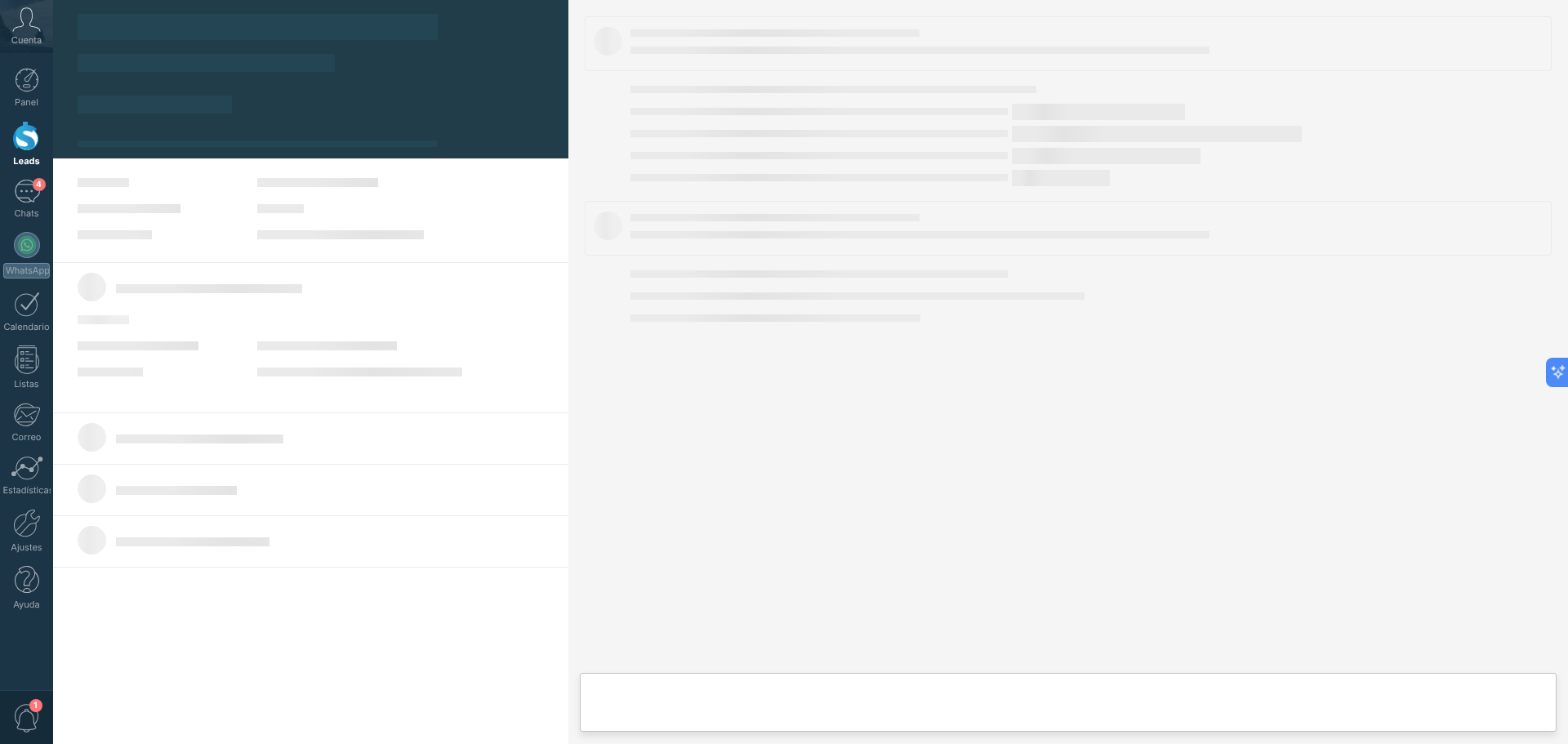
type textarea "**********"
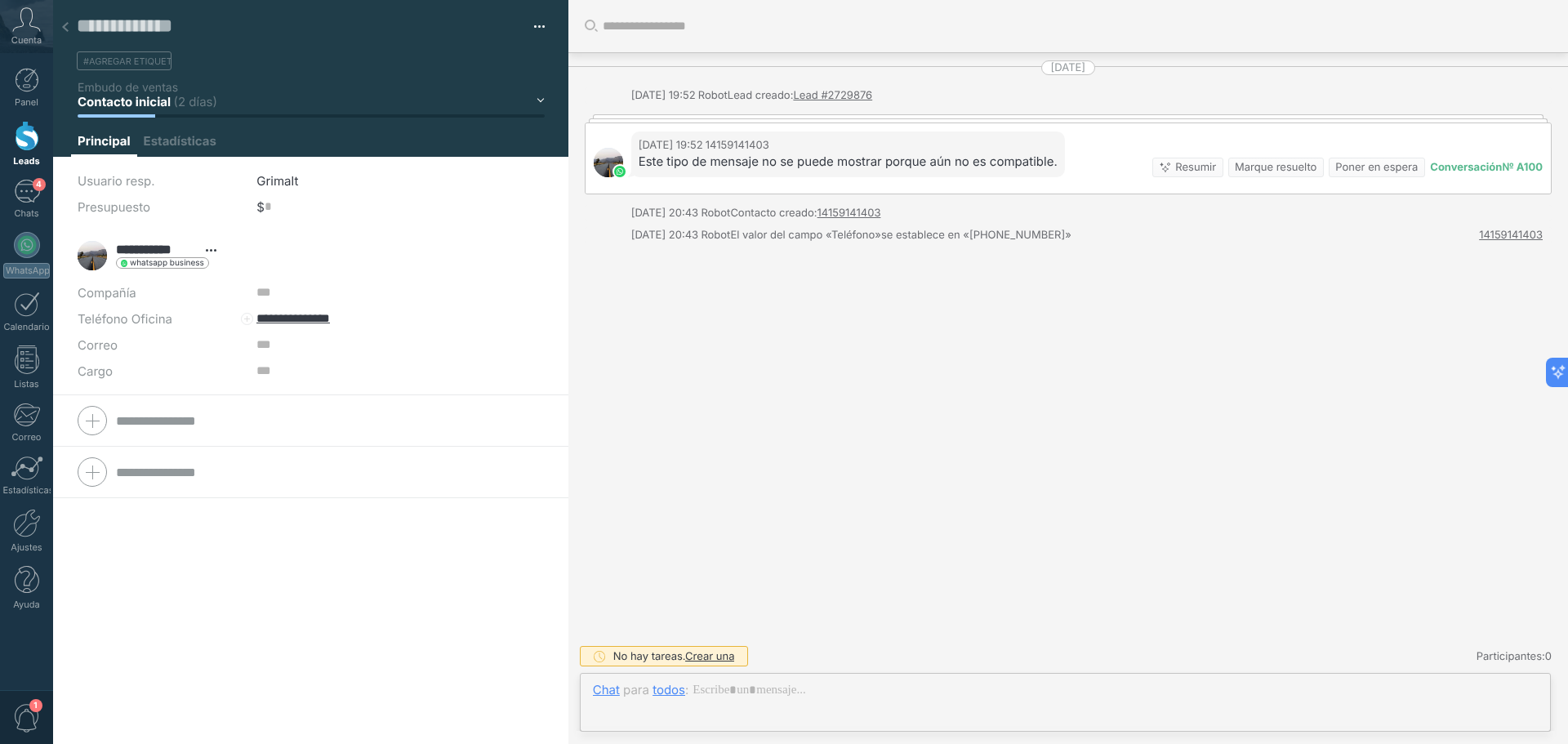
scroll to position [25, 0]
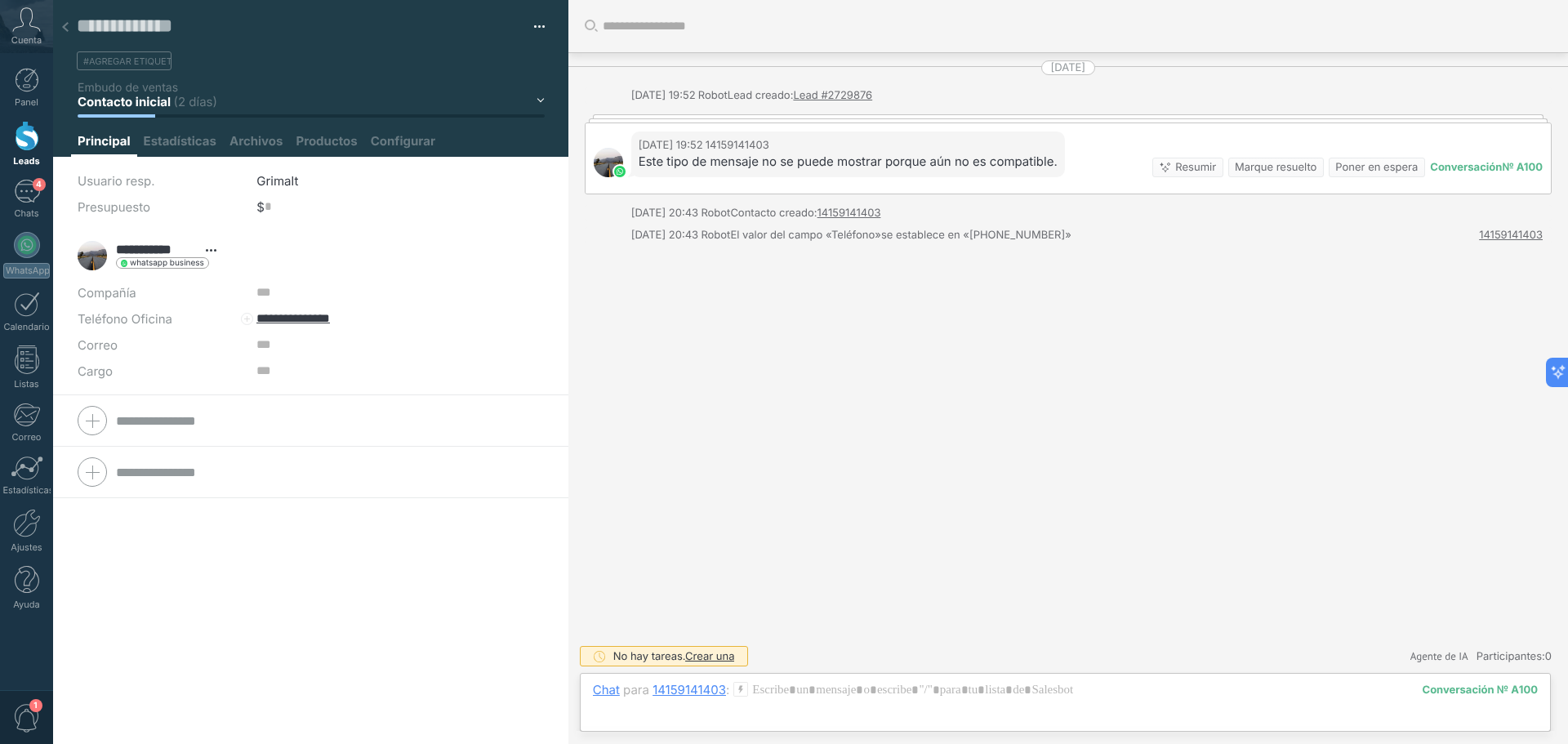
click at [1198, 143] on div "27/08/2025 19:52 14159141403 Este tipo de mensaje no se puede mostrar porque aú…" at bounding box center [1069, 158] width 966 height 70
click at [796, 713] on div at bounding box center [1065, 707] width 945 height 49
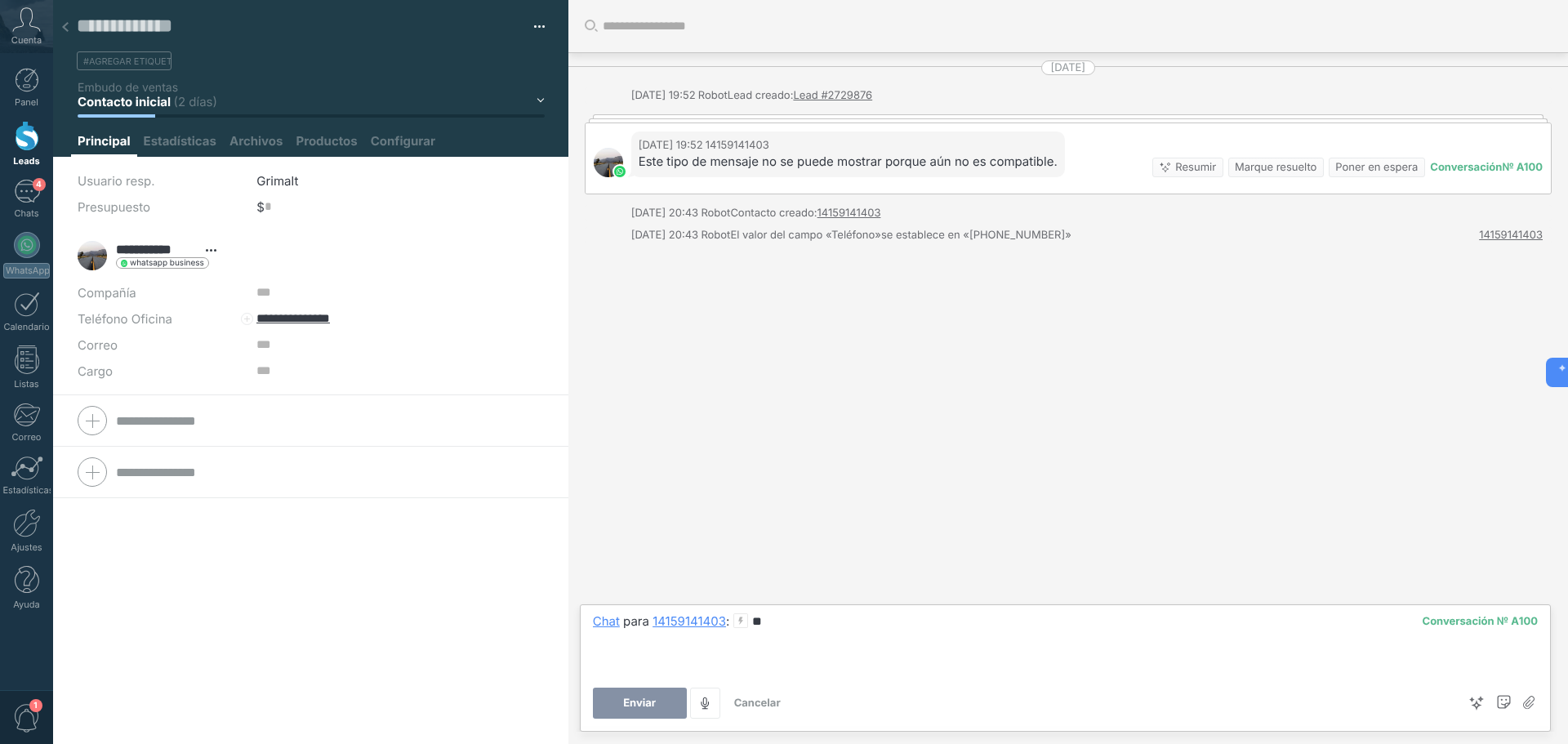
click at [633, 705] on span "Enviar" at bounding box center [640, 702] width 32 height 11
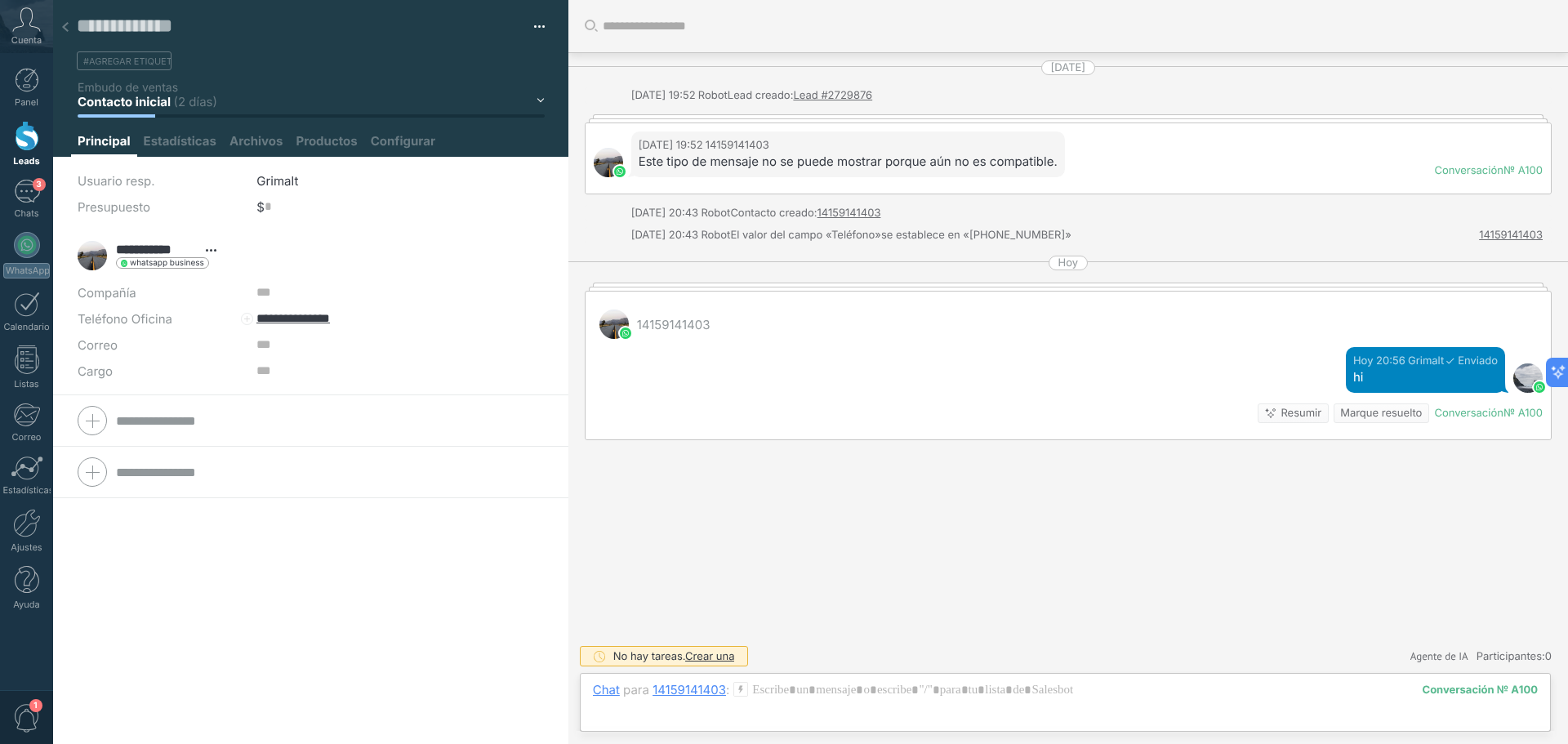
click at [64, 24] on icon at bounding box center [66, 27] width 7 height 10
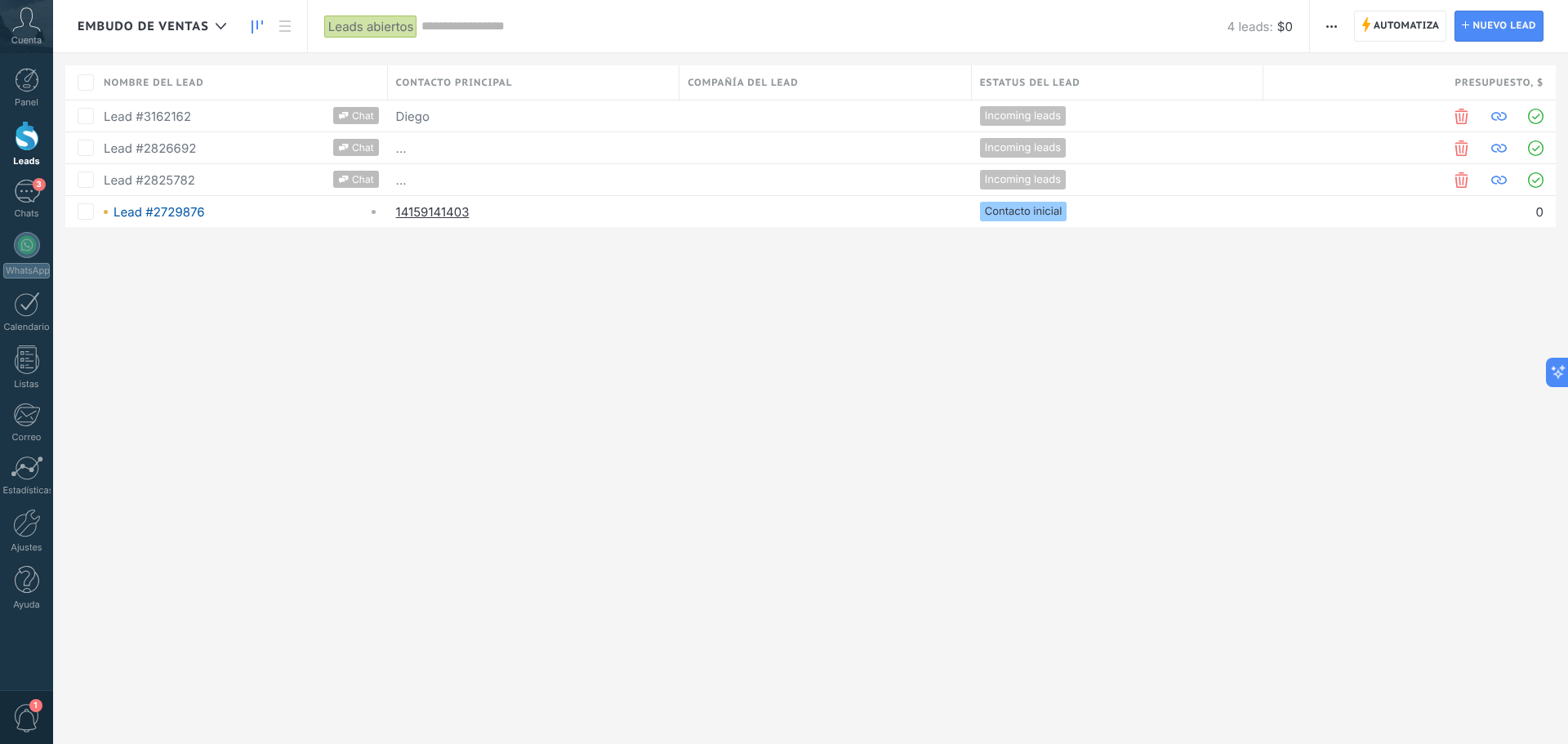
click at [258, 22] on icon at bounding box center [256, 26] width 11 height 13
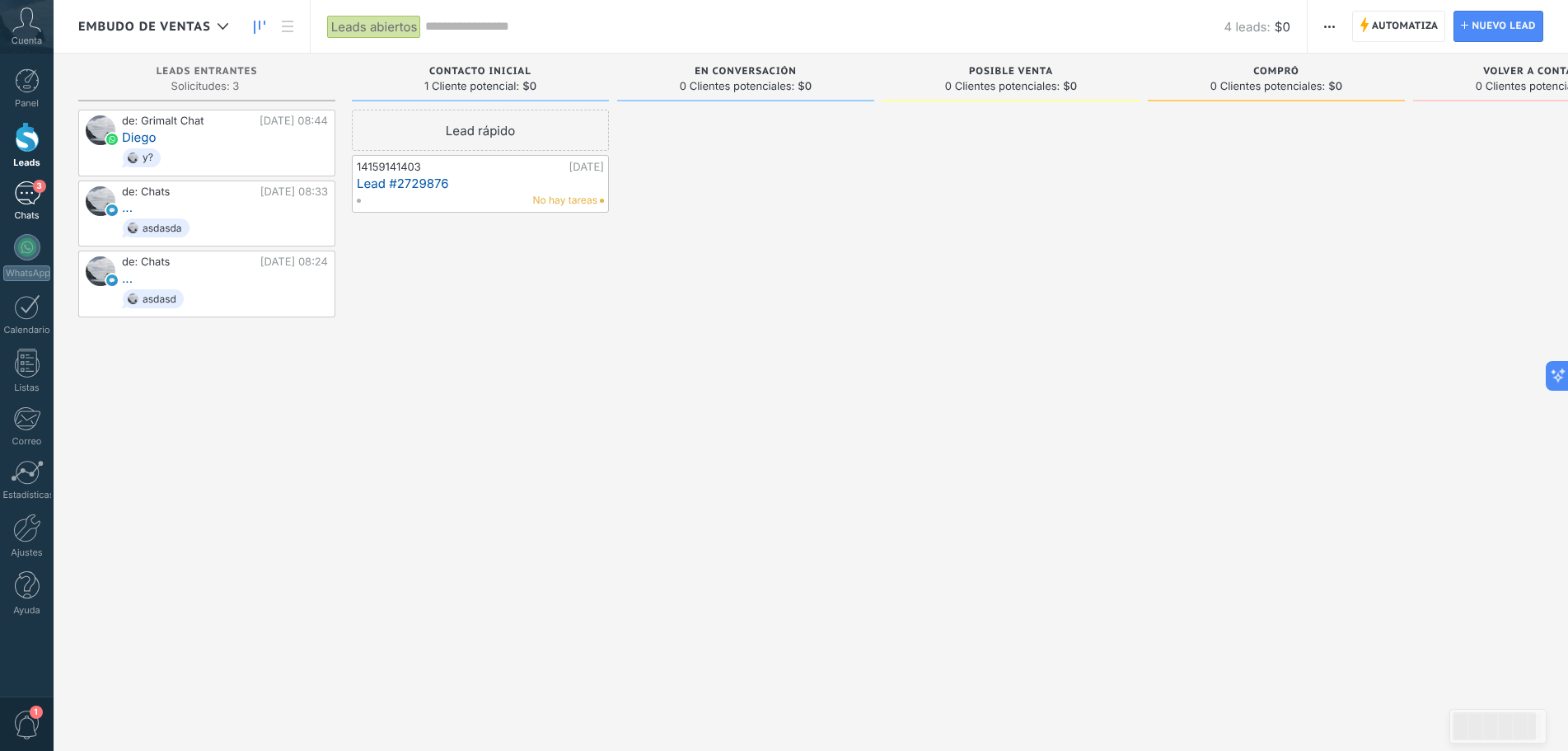
click at [27, 190] on div "3" at bounding box center [27, 193] width 27 height 24
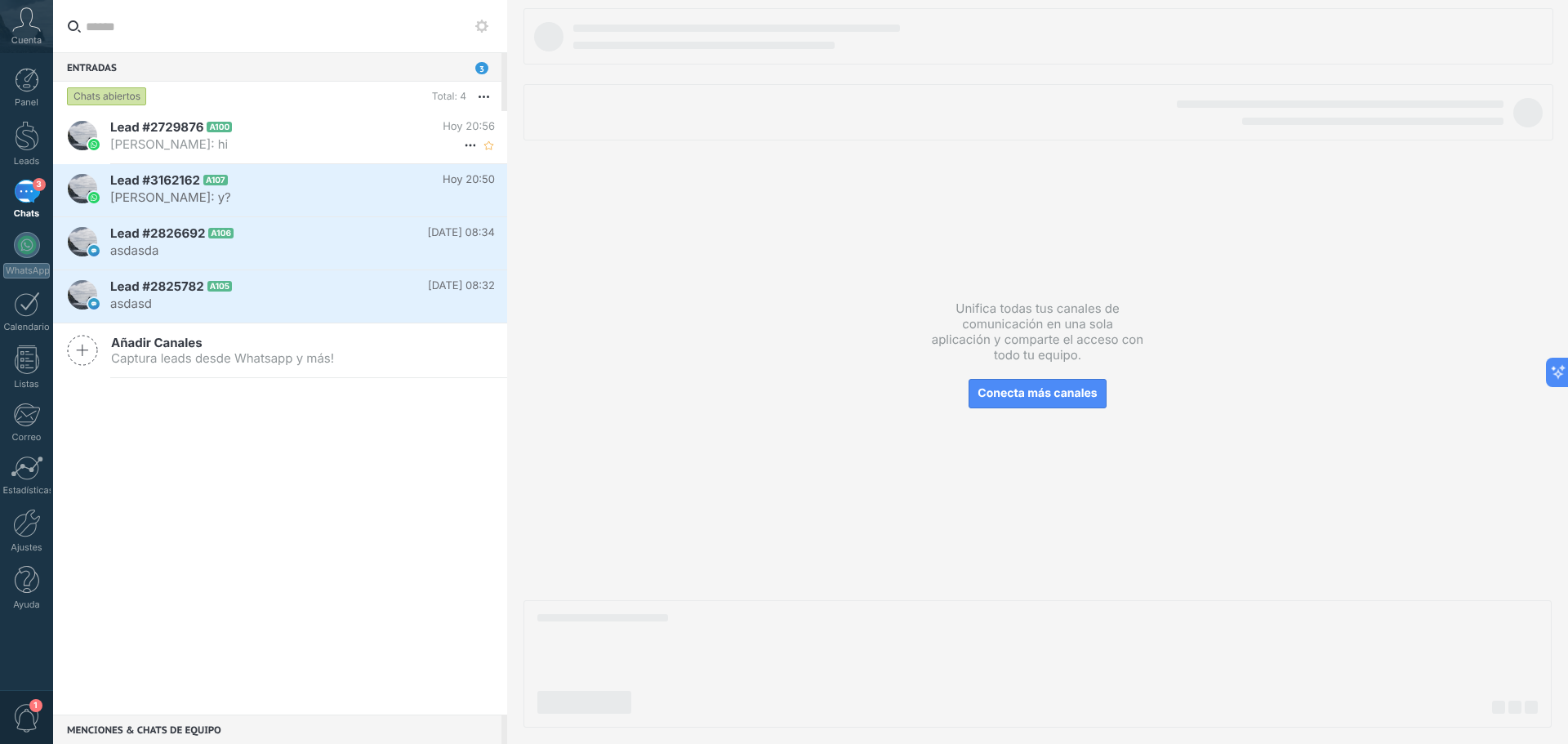
click at [247, 124] on icon at bounding box center [244, 127] width 16 height 16
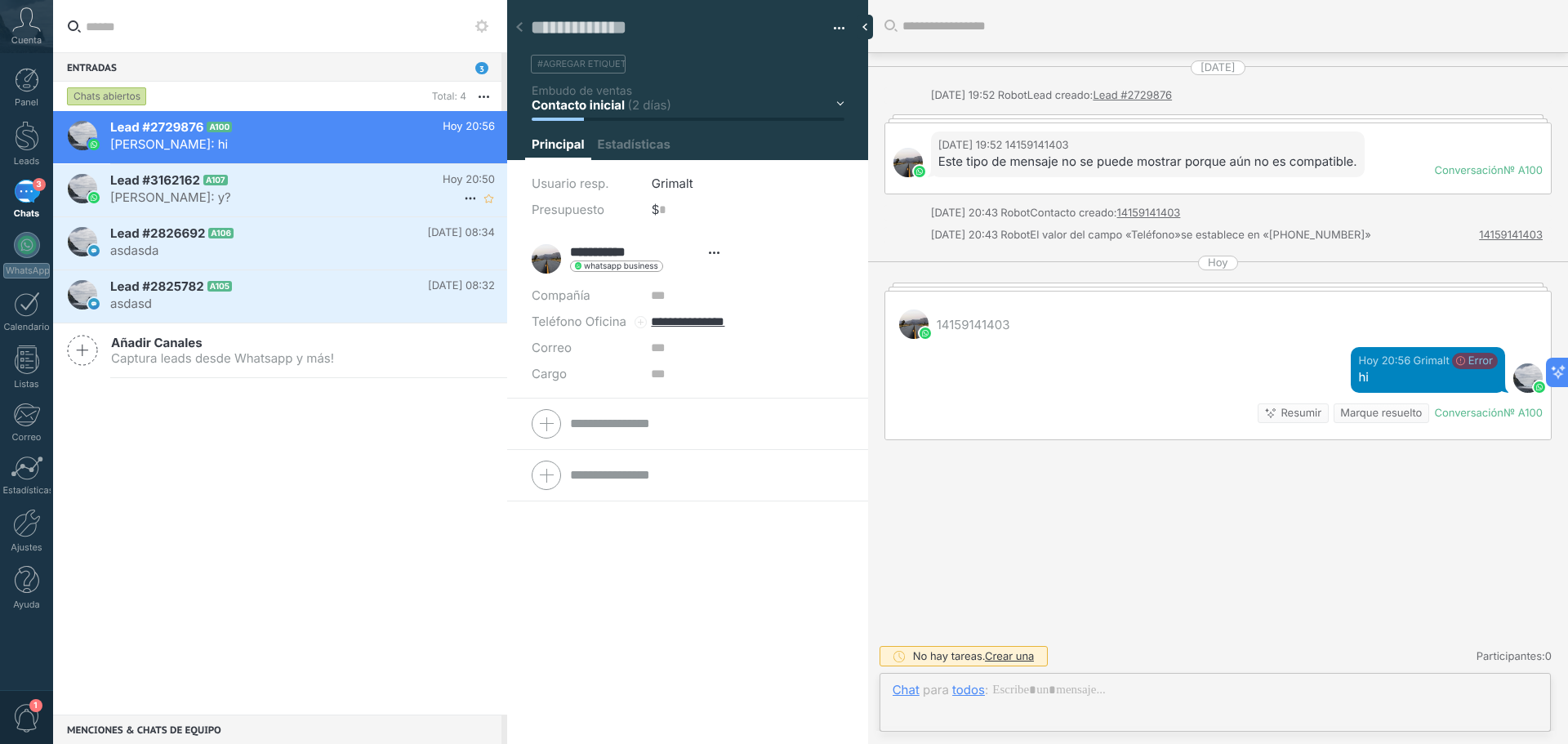
scroll to position [25, 0]
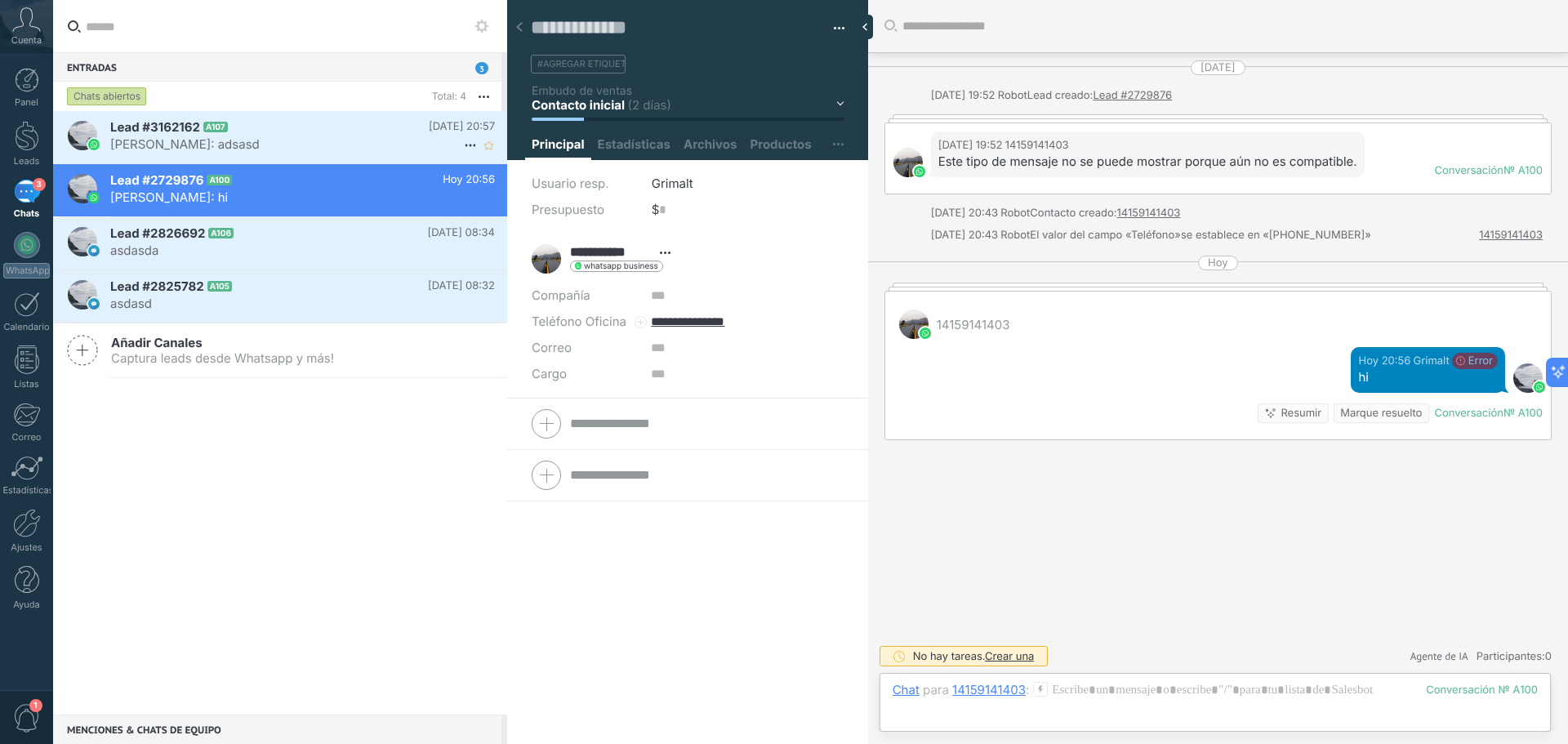
click at [275, 130] on h2 "Lead #3162162 A107" at bounding box center [269, 127] width 319 height 16
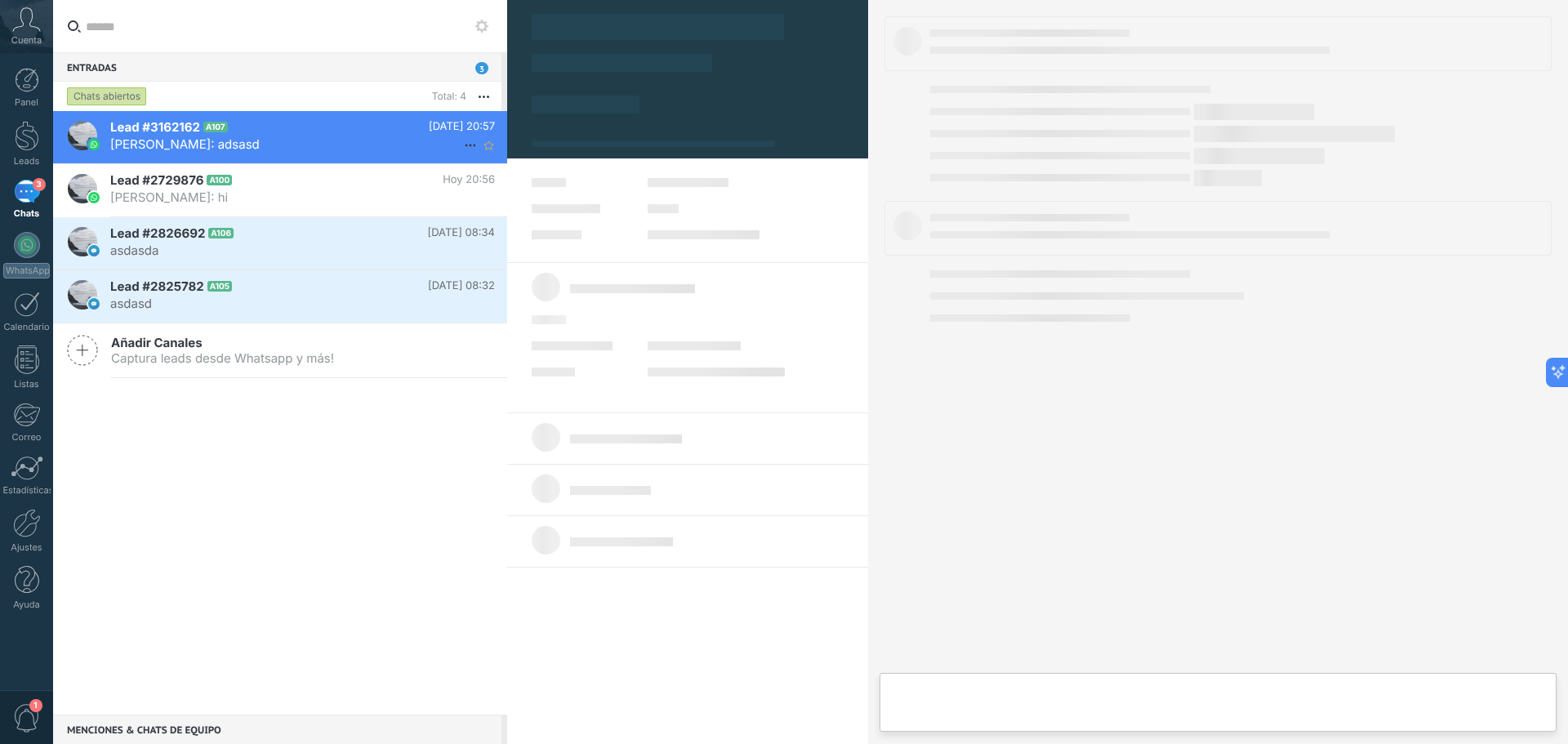
type textarea "**********"
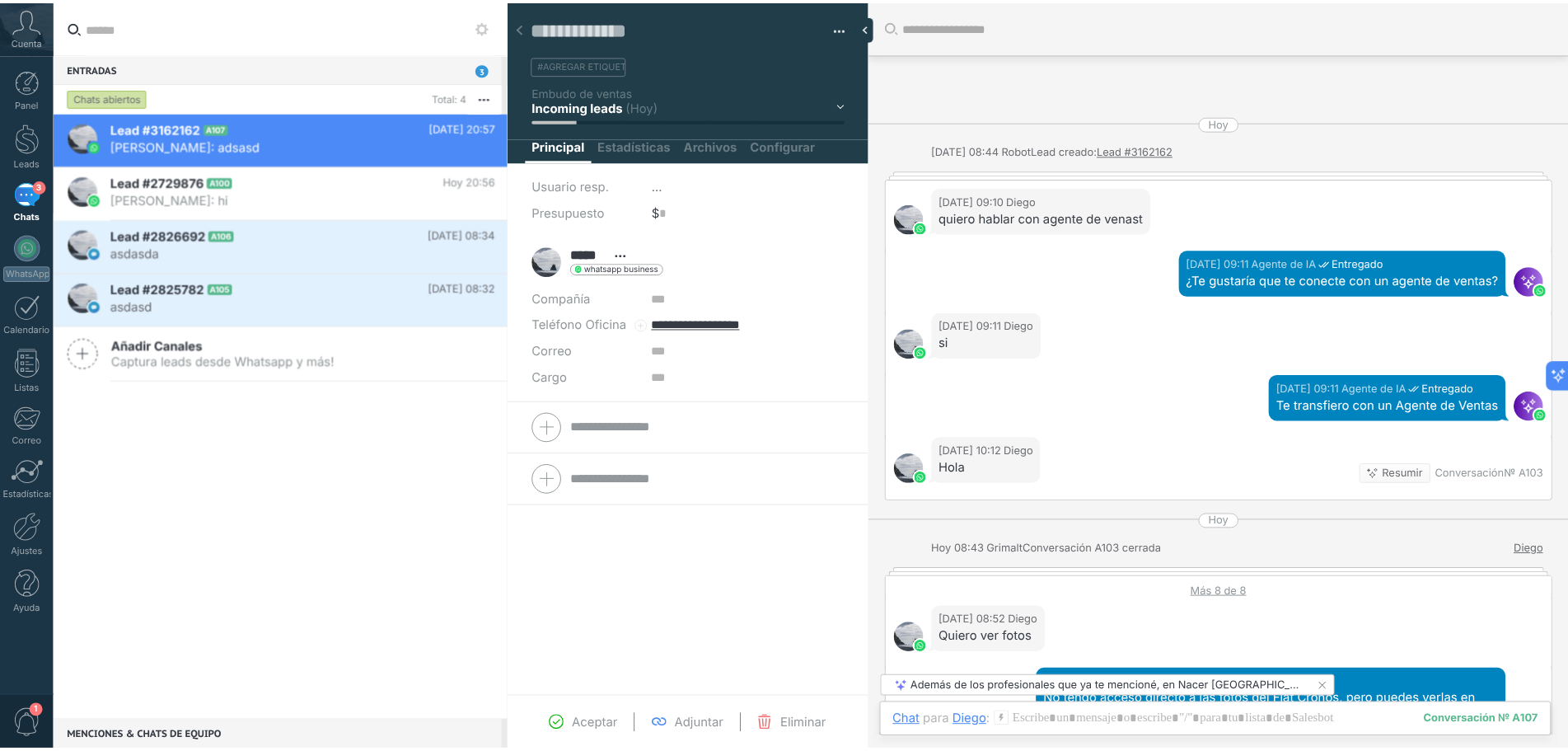
scroll to position [1485, 0]
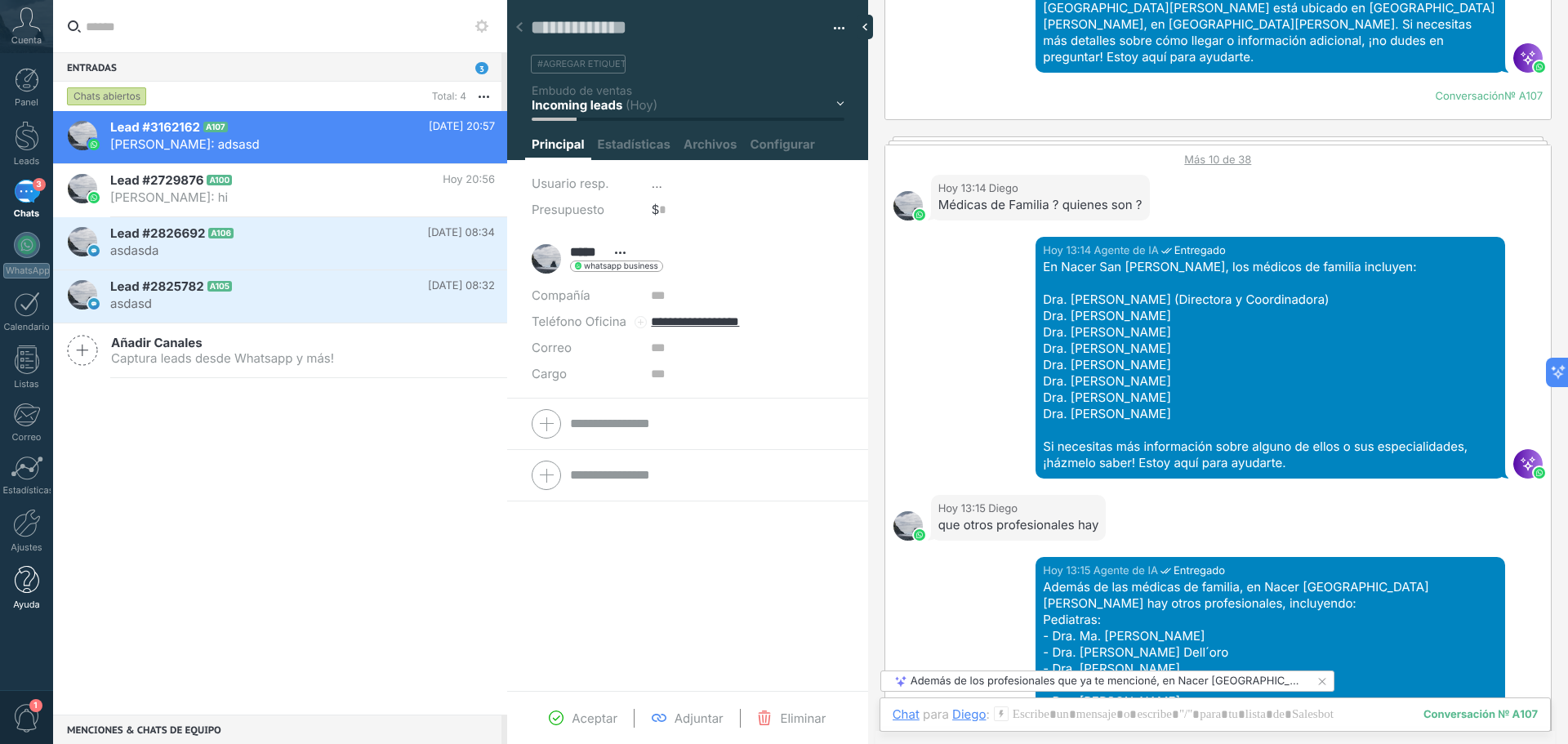
click at [13, 579] on link "Ayuda" at bounding box center [26, 588] width 53 height 44
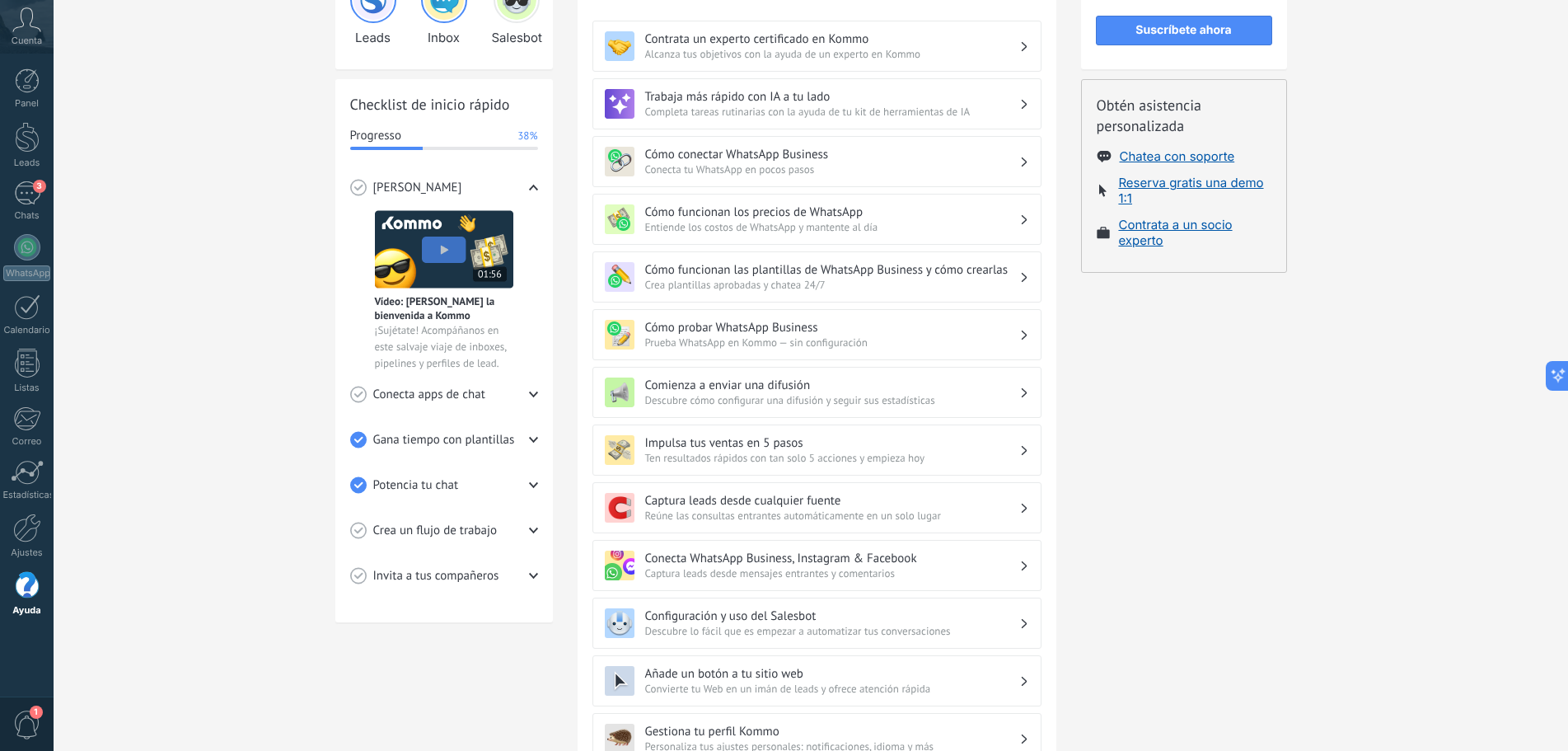
scroll to position [104, 0]
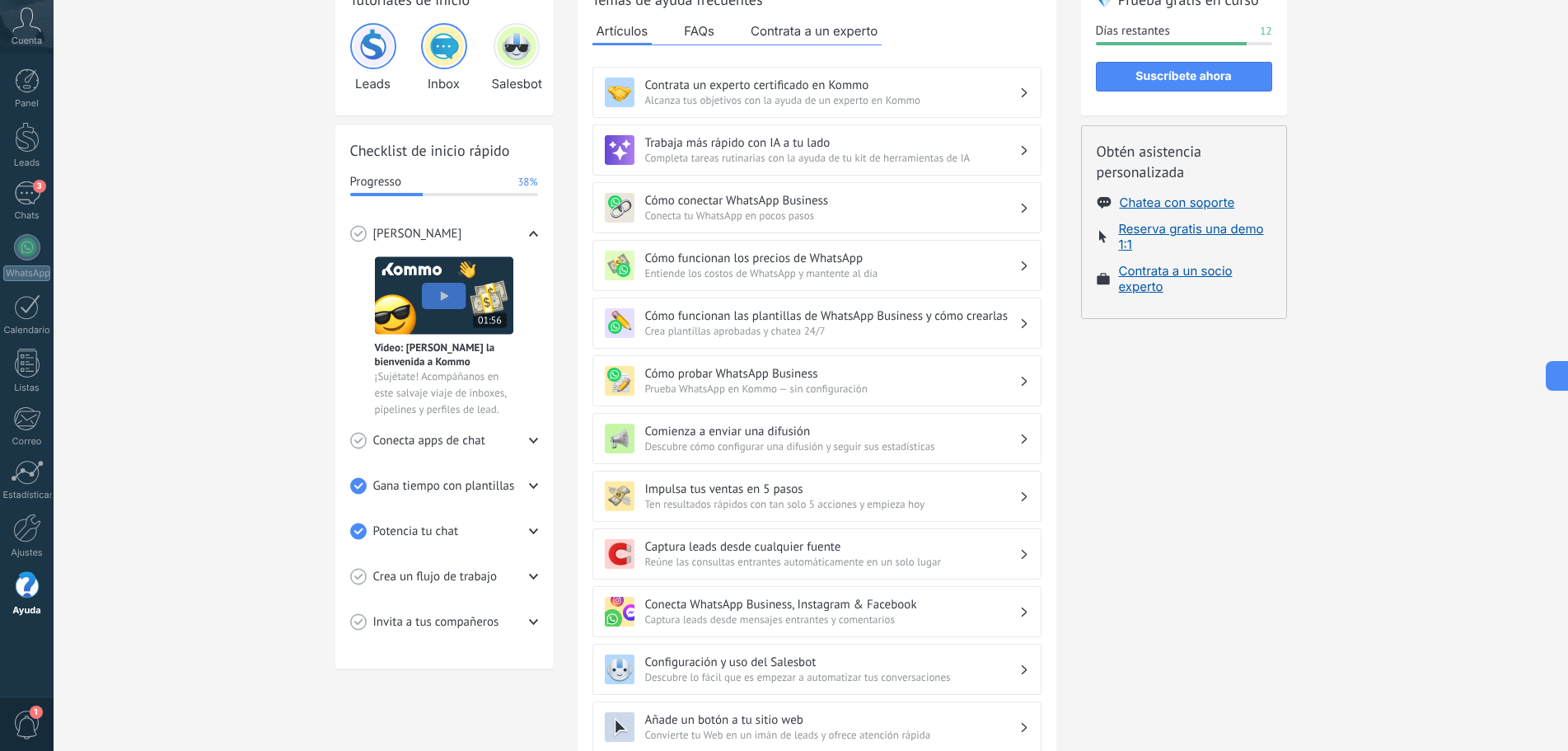
click at [749, 390] on span "Prueba WhatsApp en Kommo — sin configuración" at bounding box center [832, 388] width 374 height 14
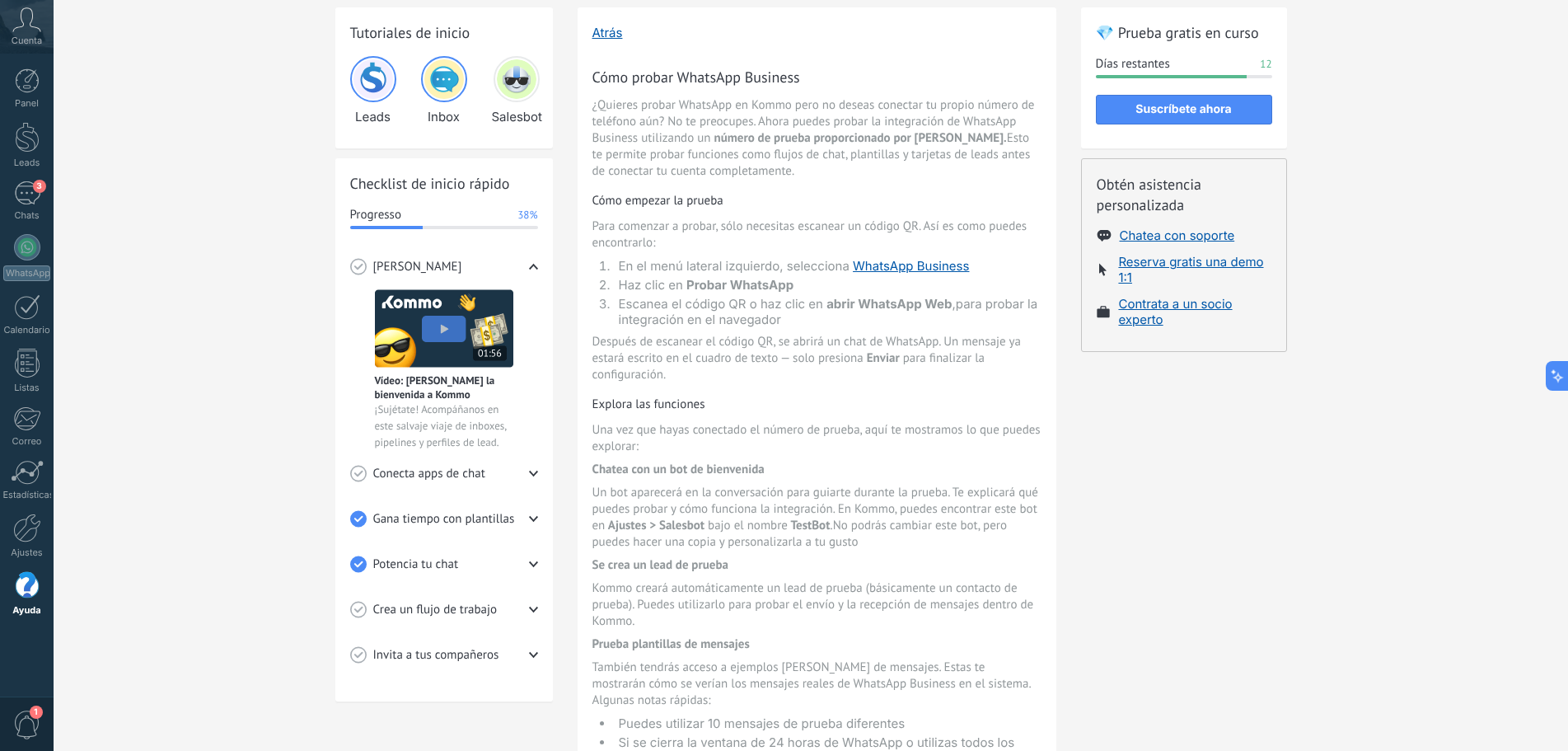
scroll to position [0, 0]
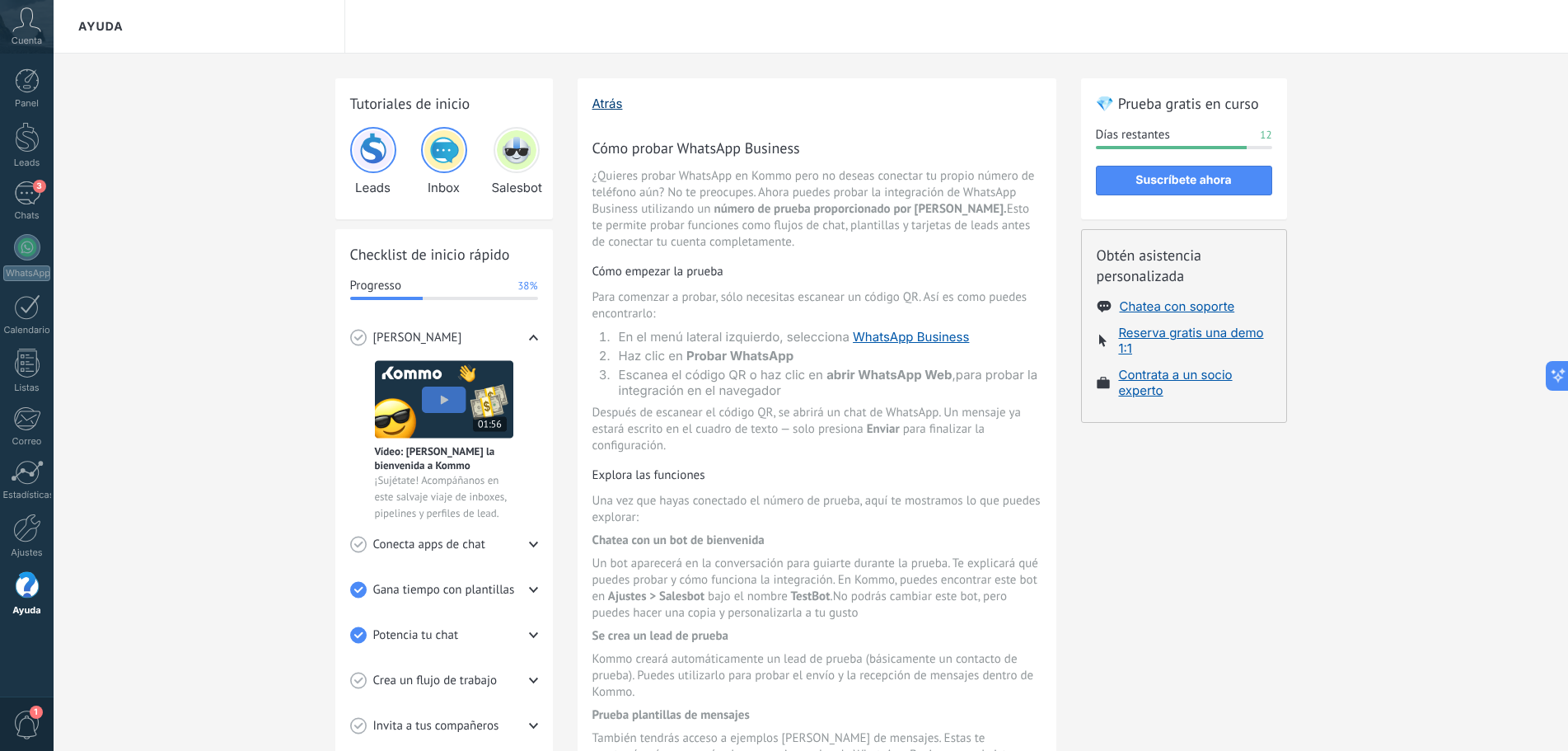
click at [612, 103] on button "Atrás" at bounding box center [607, 103] width 30 height 15
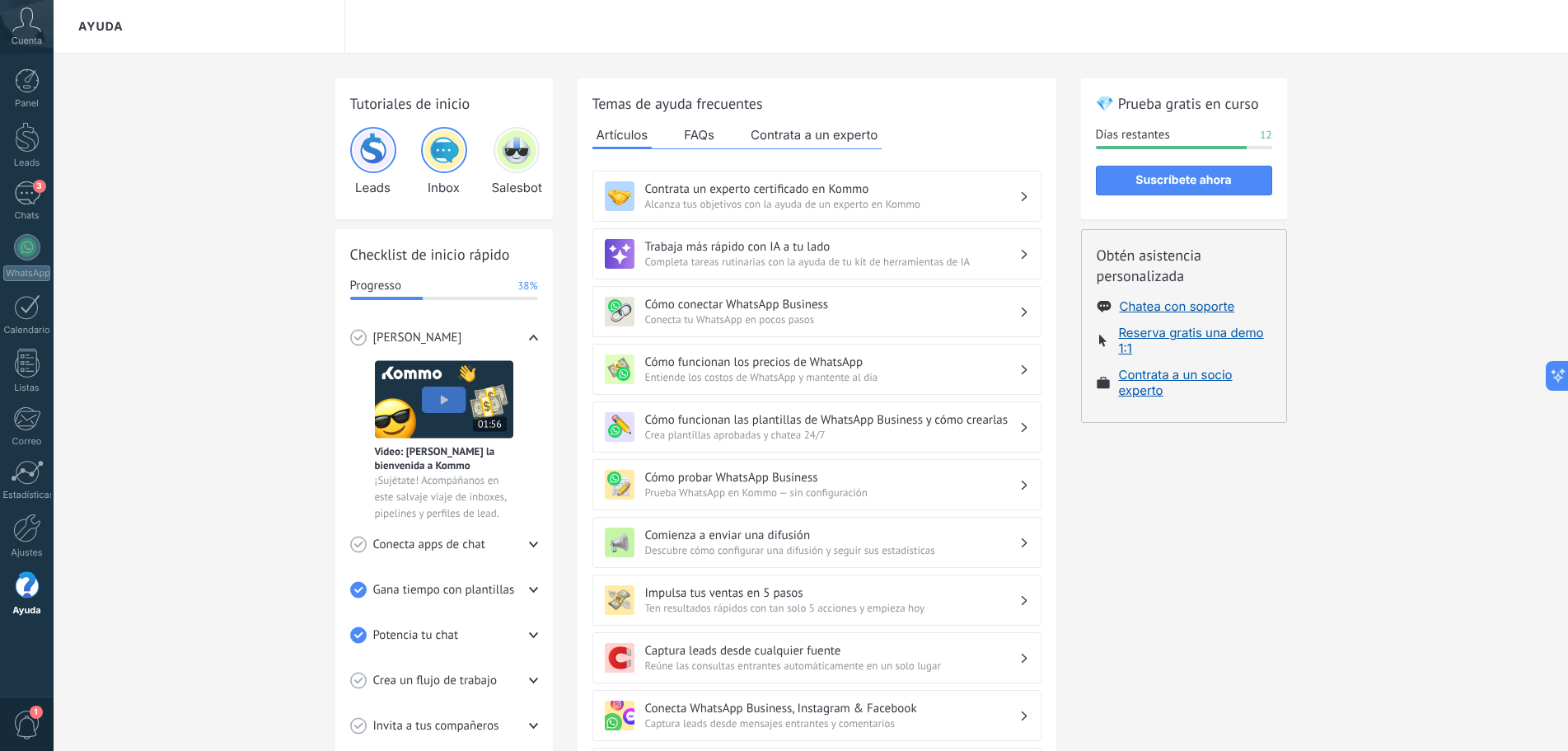
click at [702, 252] on h3 "Trabaja más rápido con IA a tu lado" at bounding box center [832, 247] width 374 height 15
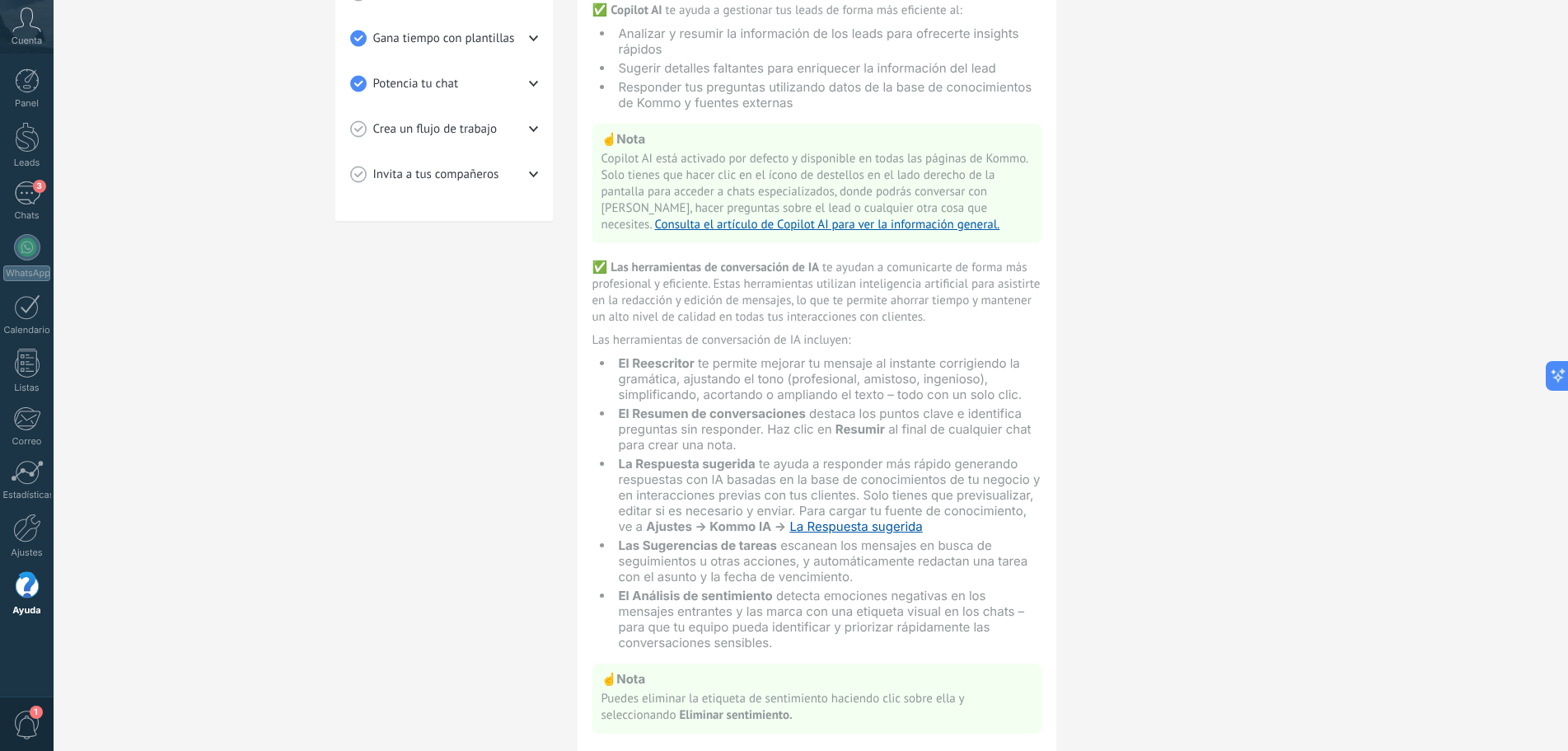
scroll to position [279, 0]
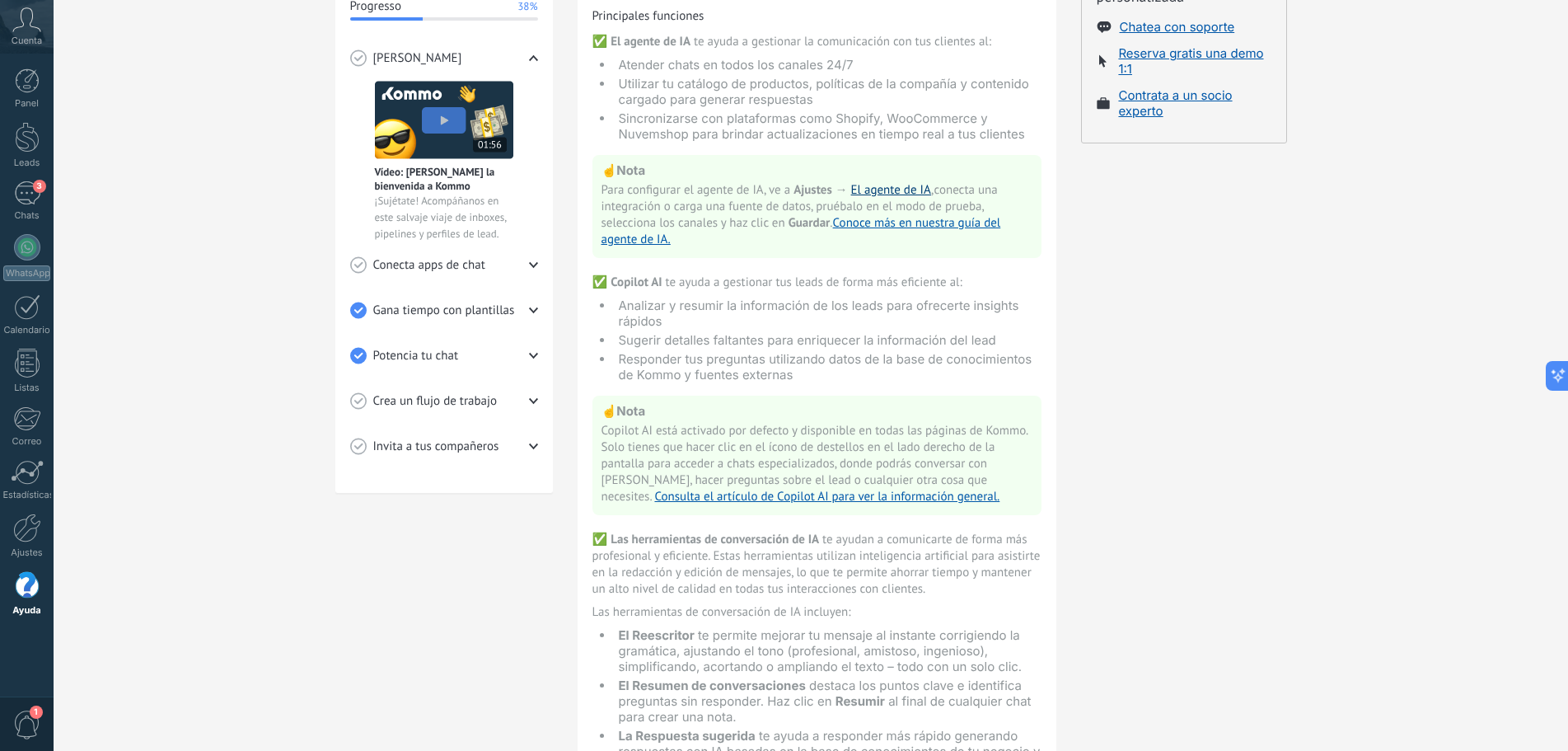
click at [873, 194] on link "El agente de IA" at bounding box center [892, 190] width 81 height 15
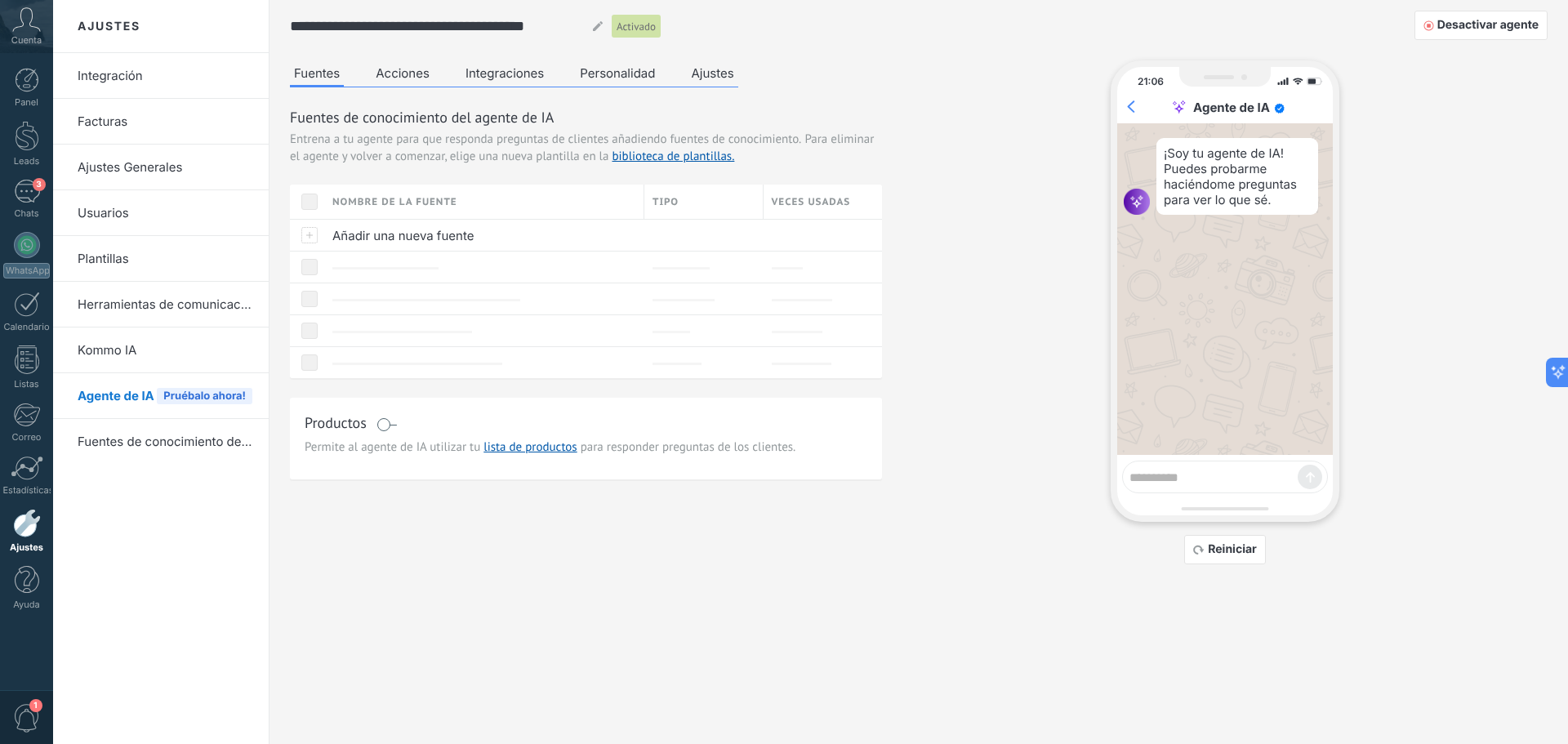
scroll to position [1492, 0]
